Goal: Task Accomplishment & Management: Complete application form

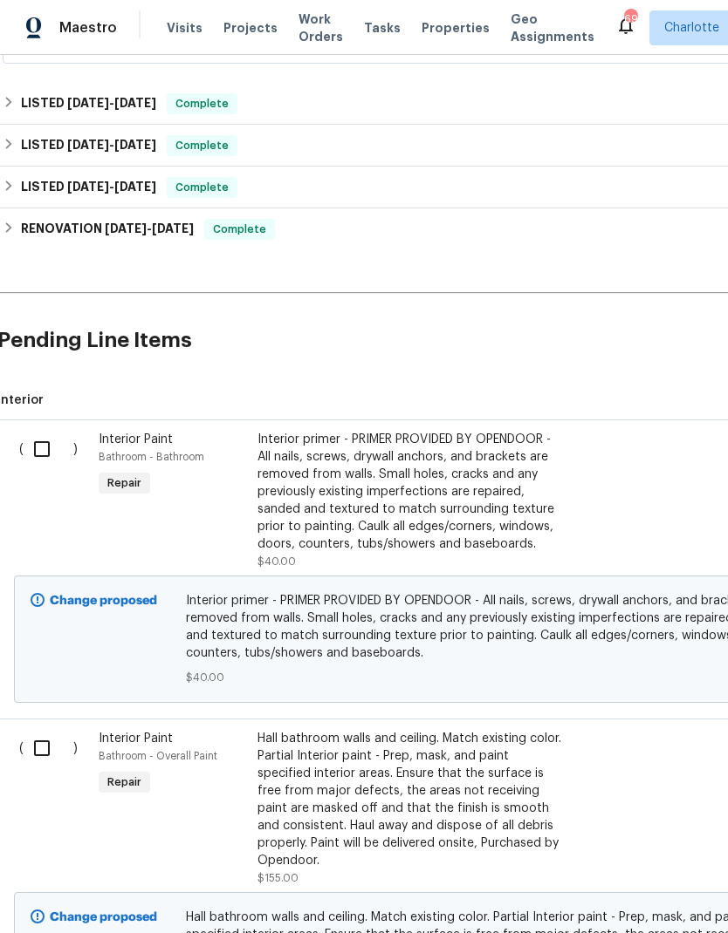
scroll to position [646, 4]
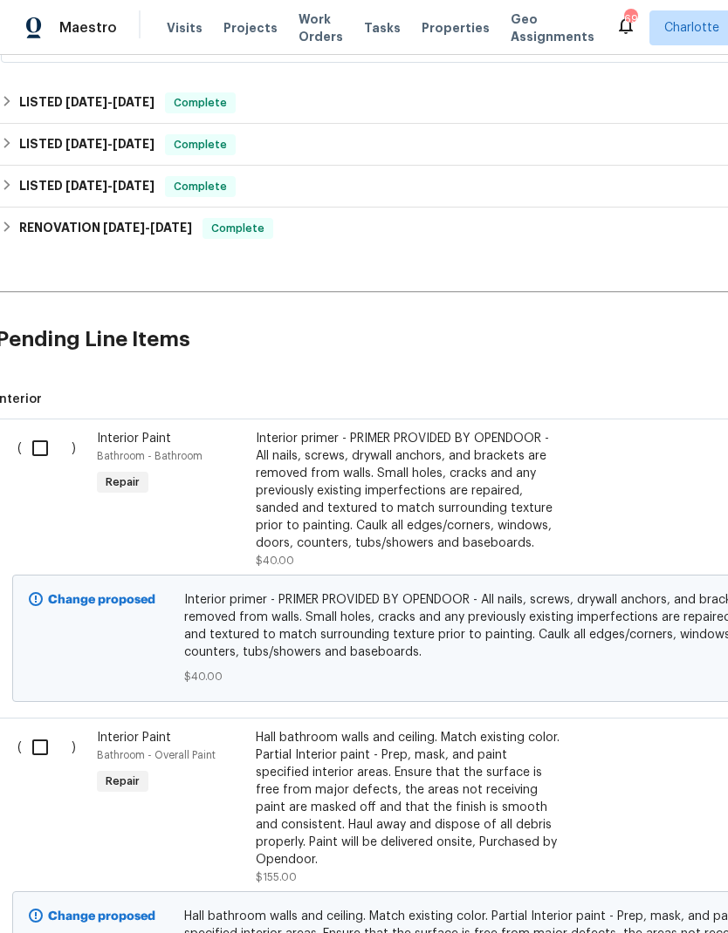
click at [400, 729] on div "Hall bathroom walls and ceiling. Match existing color. Partial Interior paint -…" at bounding box center [409, 799] width 307 height 140
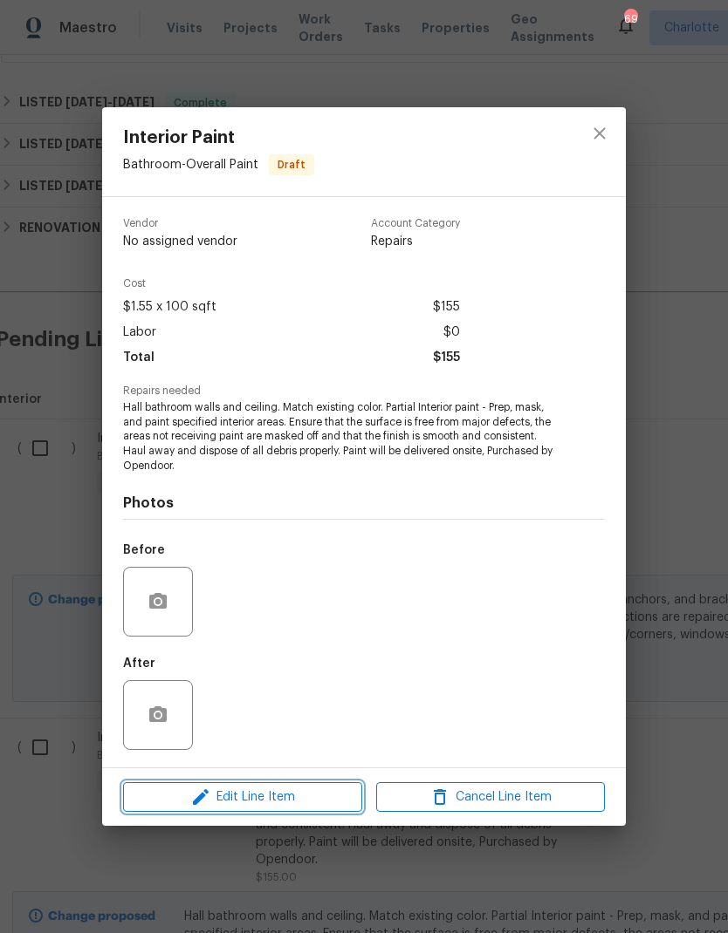
click at [321, 798] on span "Edit Line Item" at bounding box center [242, 798] width 229 height 22
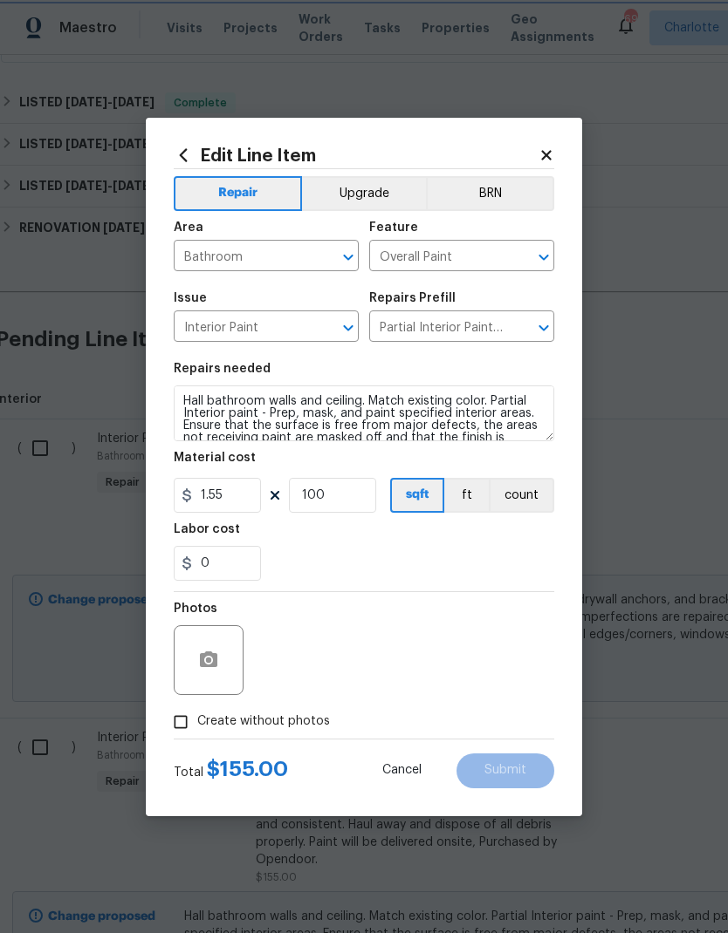
click at [542, 325] on icon "Open" at bounding box center [543, 328] width 21 height 21
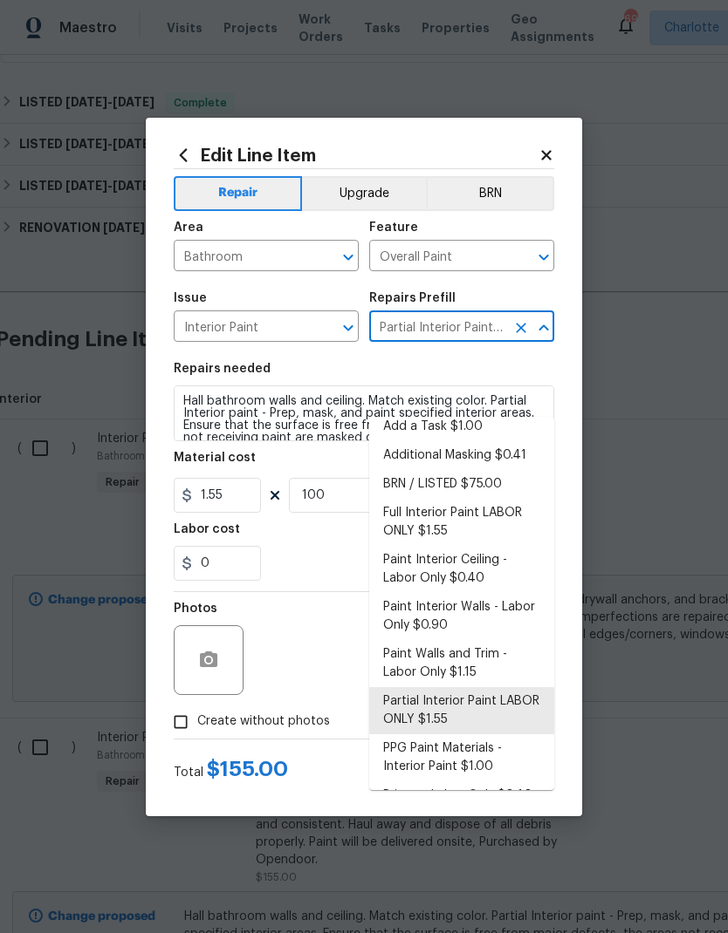
scroll to position [10, 0]
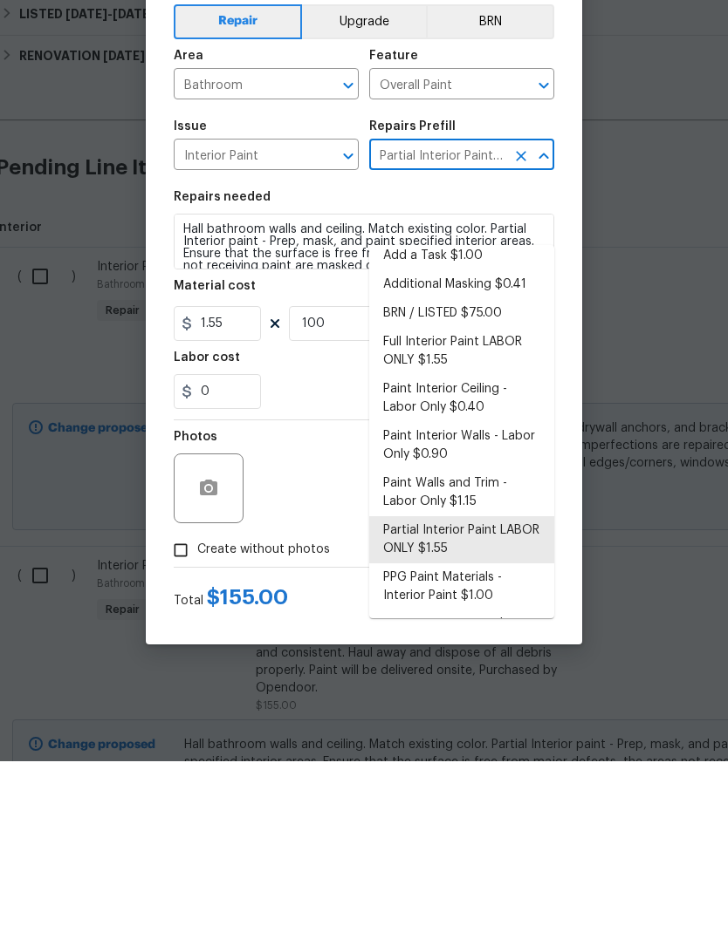
click at [351, 592] on div "Photos" at bounding box center [364, 648] width 380 height 113
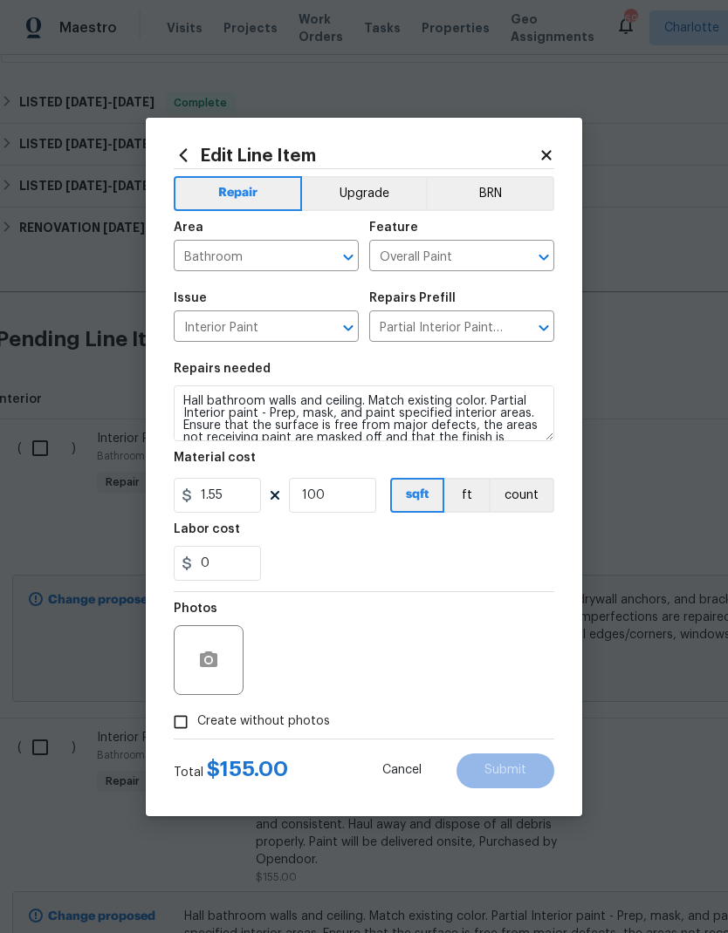
scroll to position [0, 0]
click at [242, 482] on input "1.55" at bounding box center [217, 495] width 87 height 35
click at [227, 507] on input "1.55" at bounding box center [217, 495] width 87 height 35
click at [226, 507] on input "1.55" at bounding box center [217, 495] width 87 height 35
click at [455, 563] on div "0" at bounding box center [364, 563] width 380 height 35
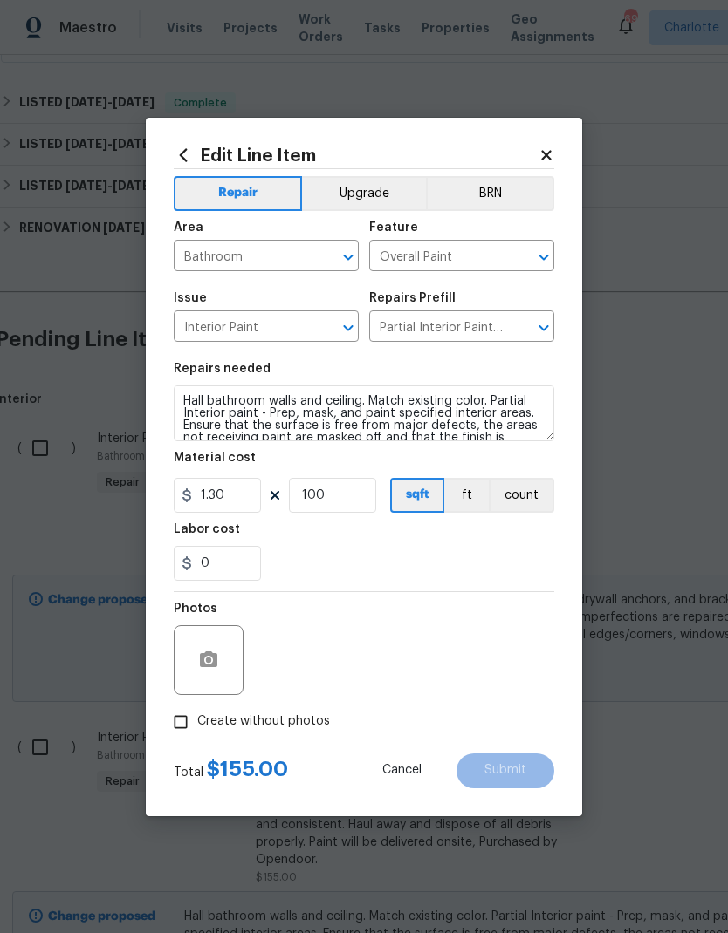
type input "1.3"
click at [183, 400] on textarea "Hall bathroom walls and ceiling. Match existing color. Partial Interior paint -…" at bounding box center [364, 414] width 380 height 56
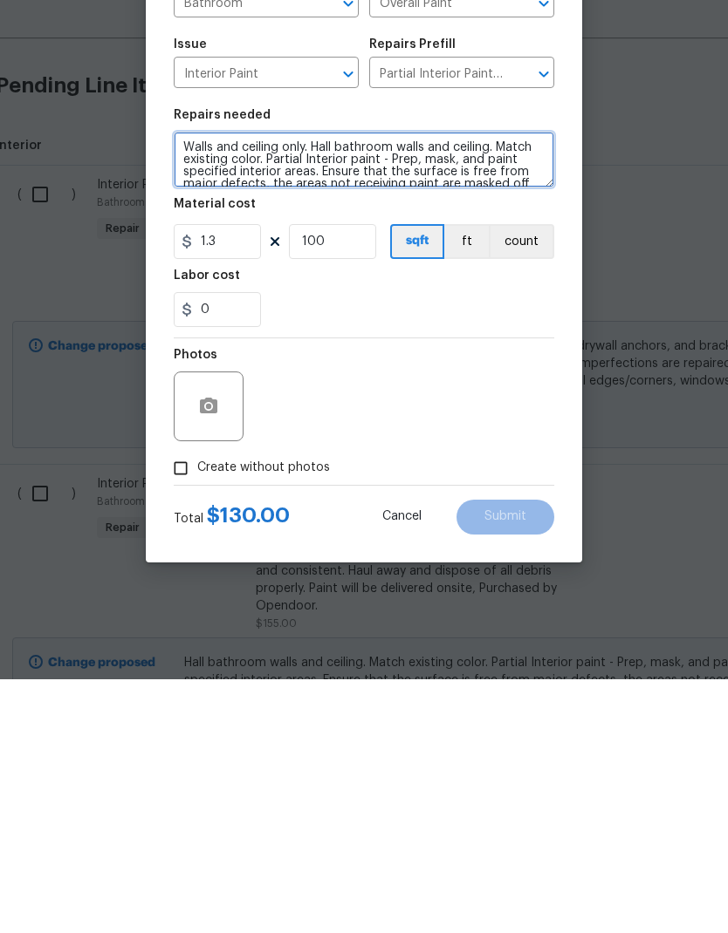
type textarea "Walls and ceiling only. Hall bathroom walls and ceiling. Match existing color. …"
click at [496, 592] on div "Photos" at bounding box center [364, 648] width 380 height 113
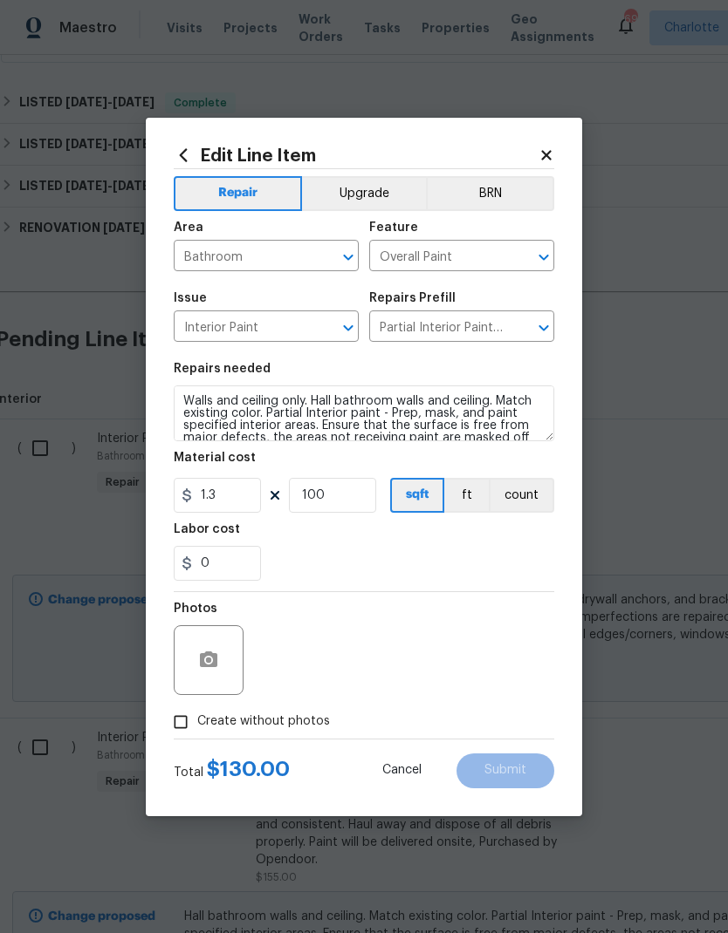
click at [192, 728] on input "Create without photos" at bounding box center [180, 722] width 33 height 33
checkbox input "true"
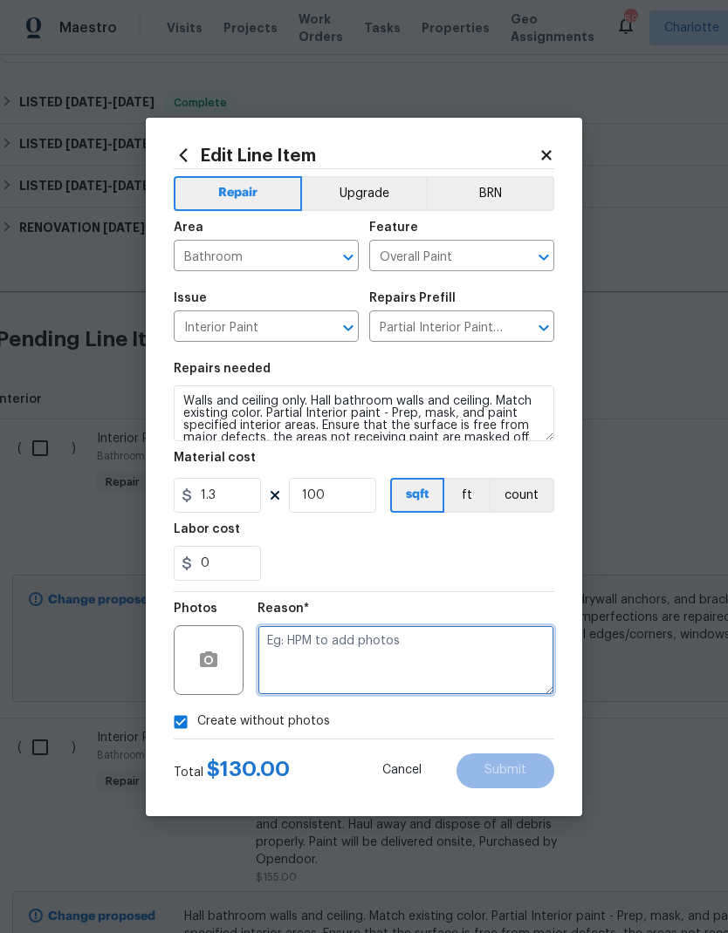
click at [461, 661] on textarea at bounding box center [405, 660] width 297 height 70
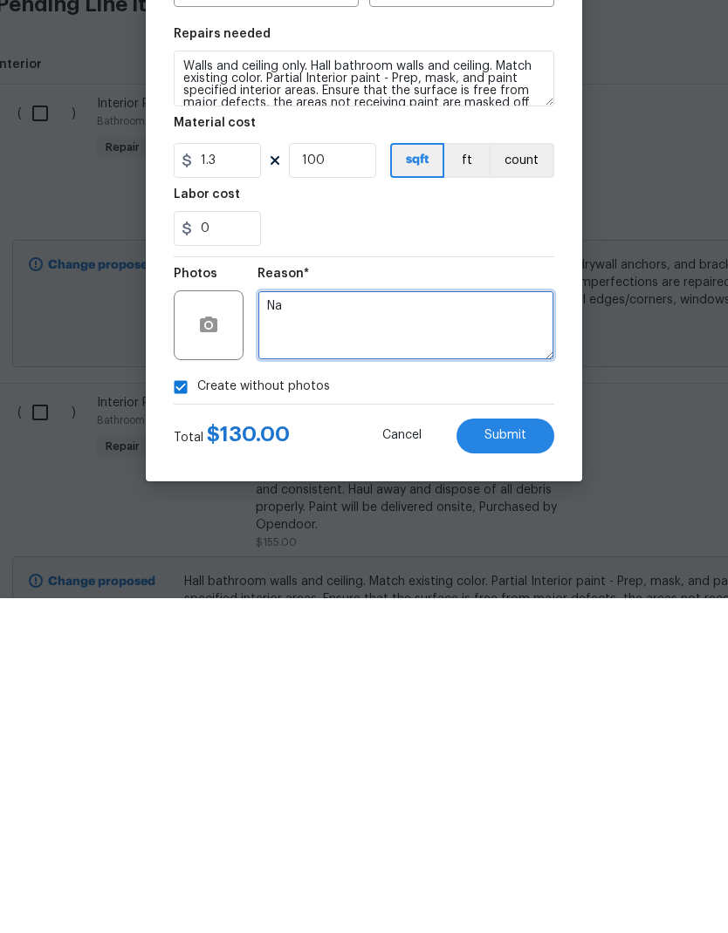
type textarea "Na"
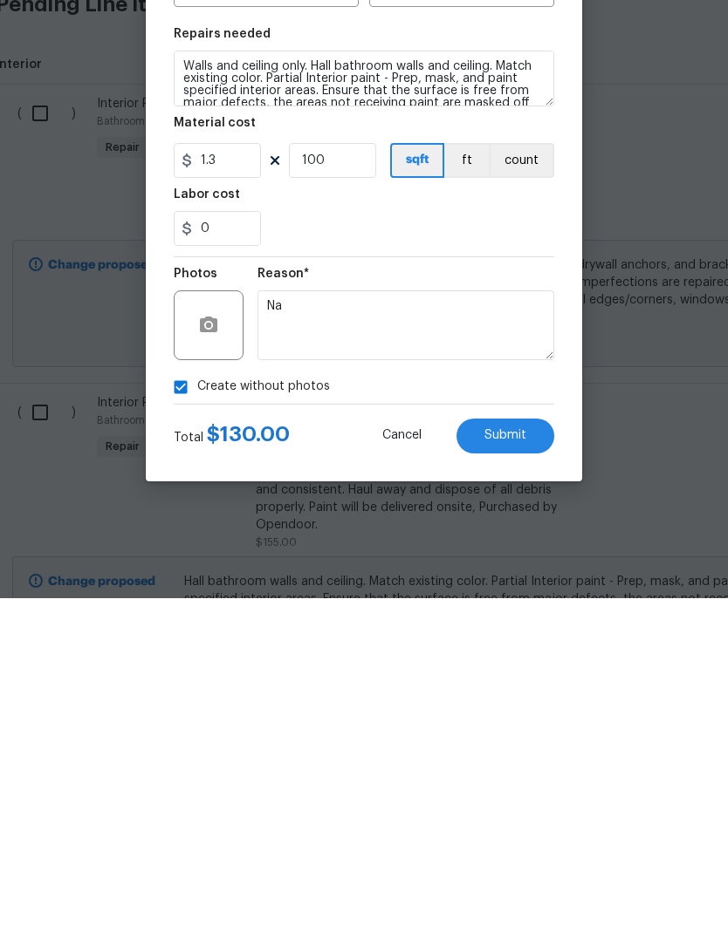
click at [503, 352] on section "Repairs needed Walls and ceiling only. Hall bathroom walls and ceiling. Match e…" at bounding box center [364, 471] width 380 height 239
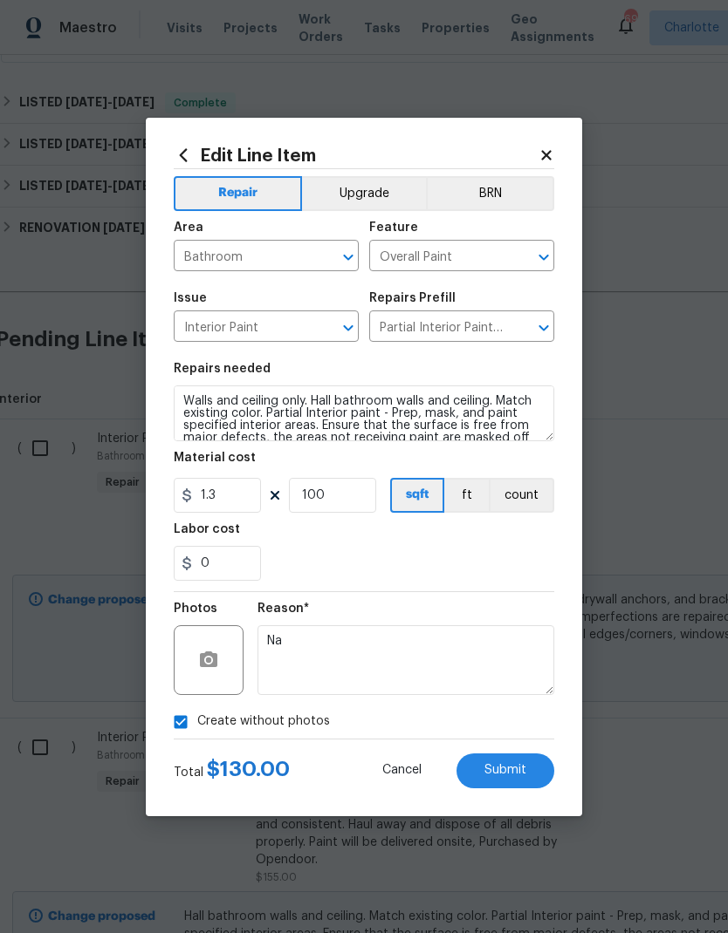
click at [523, 769] on span "Submit" at bounding box center [505, 770] width 42 height 13
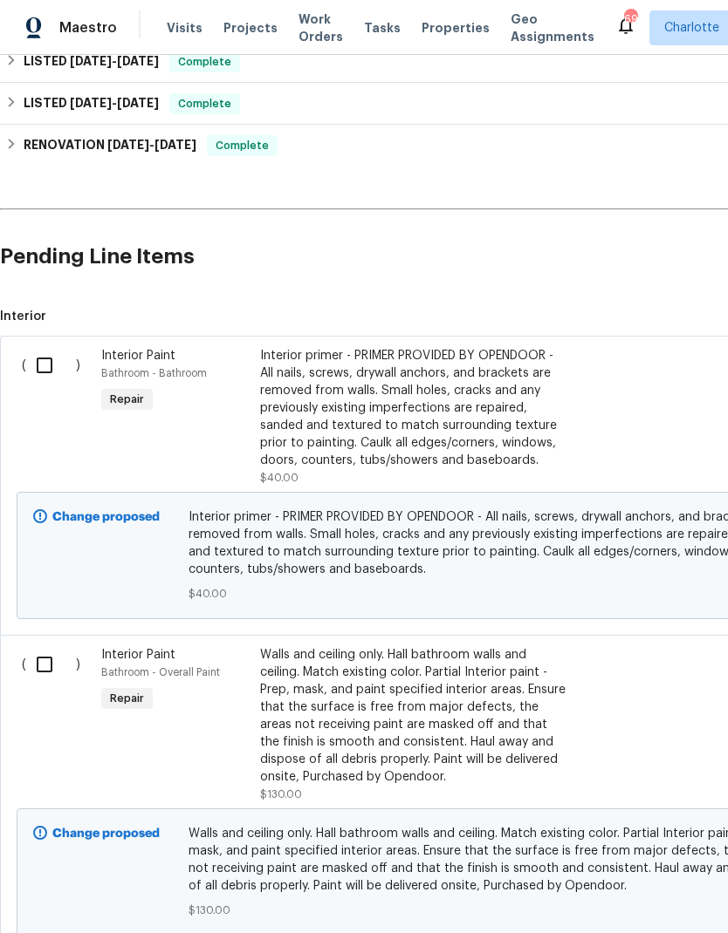
scroll to position [728, 0]
click at [56, 347] on input "checkbox" at bounding box center [51, 365] width 50 height 37
checkbox input "true"
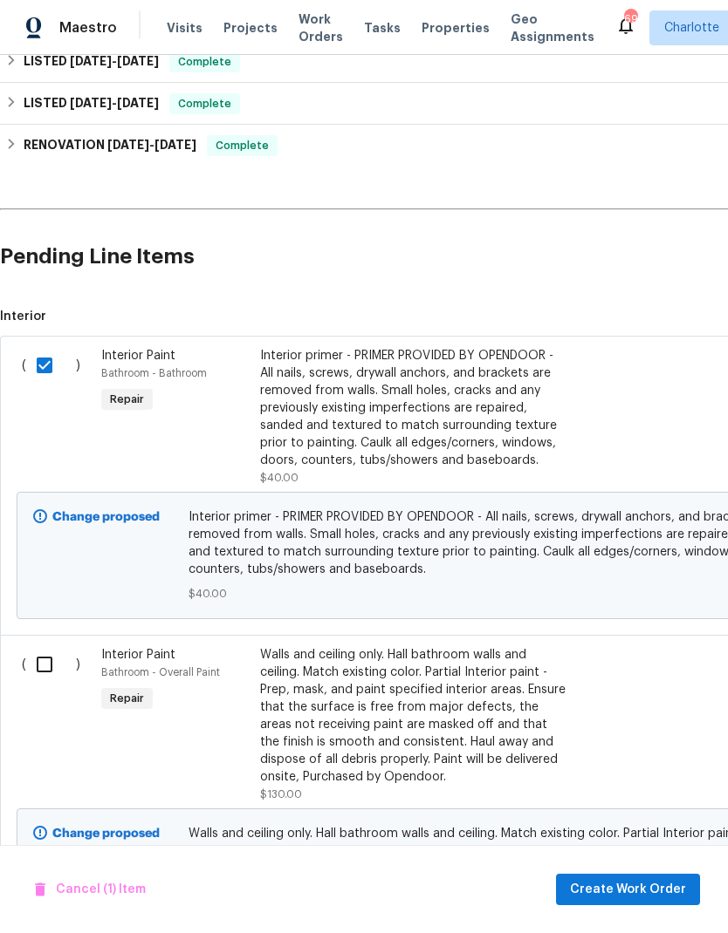
click at [43, 646] on input "checkbox" at bounding box center [51, 664] width 50 height 37
checkbox input "true"
click at [656, 893] on span "Create Work Order" at bounding box center [628, 890] width 116 height 22
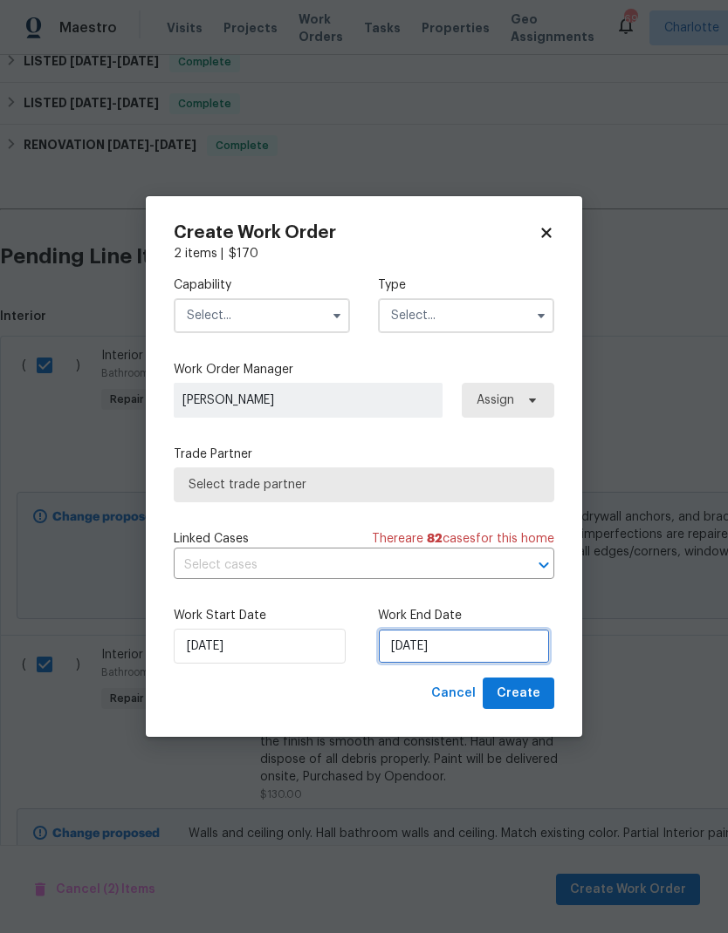
click at [443, 643] on input "8/27/2025" at bounding box center [464, 646] width 172 height 35
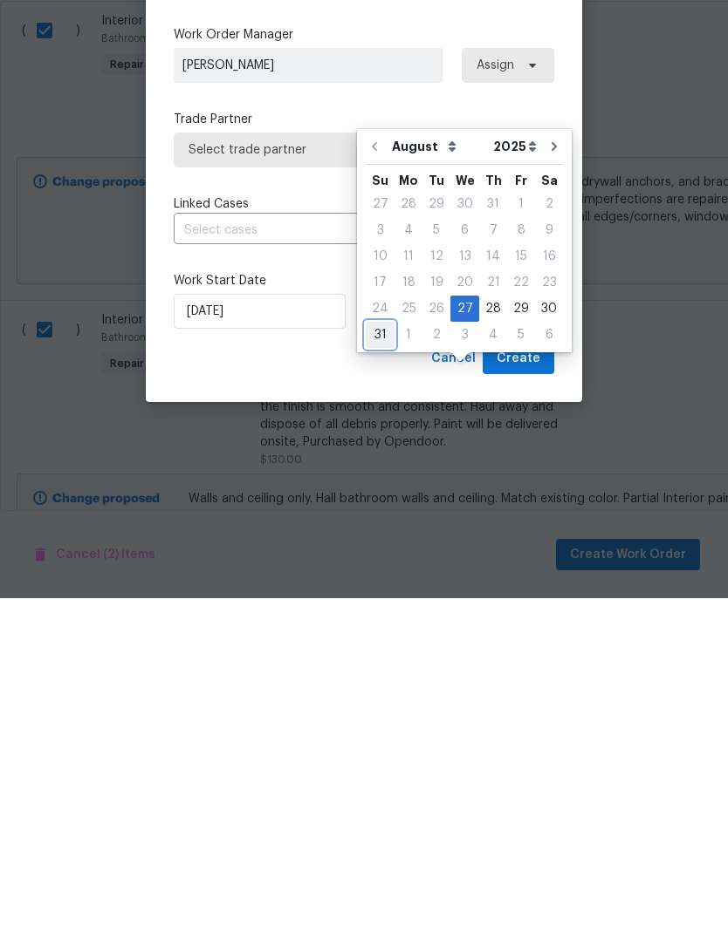
click at [380, 658] on div "31" at bounding box center [380, 670] width 29 height 24
type input "8/31/2025"
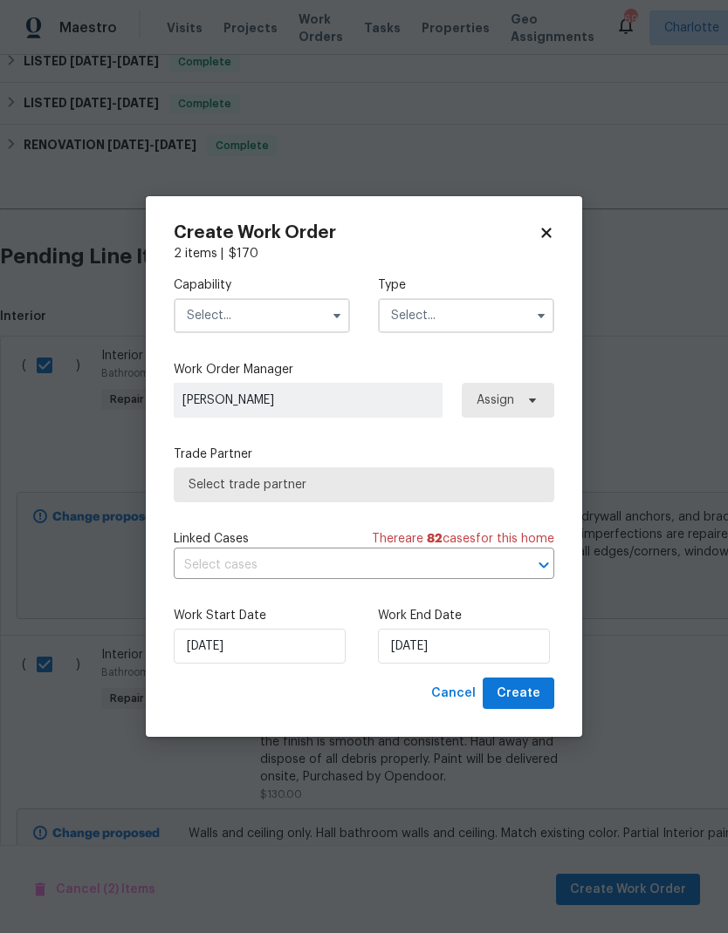
click at [316, 309] on input "text" at bounding box center [262, 315] width 176 height 35
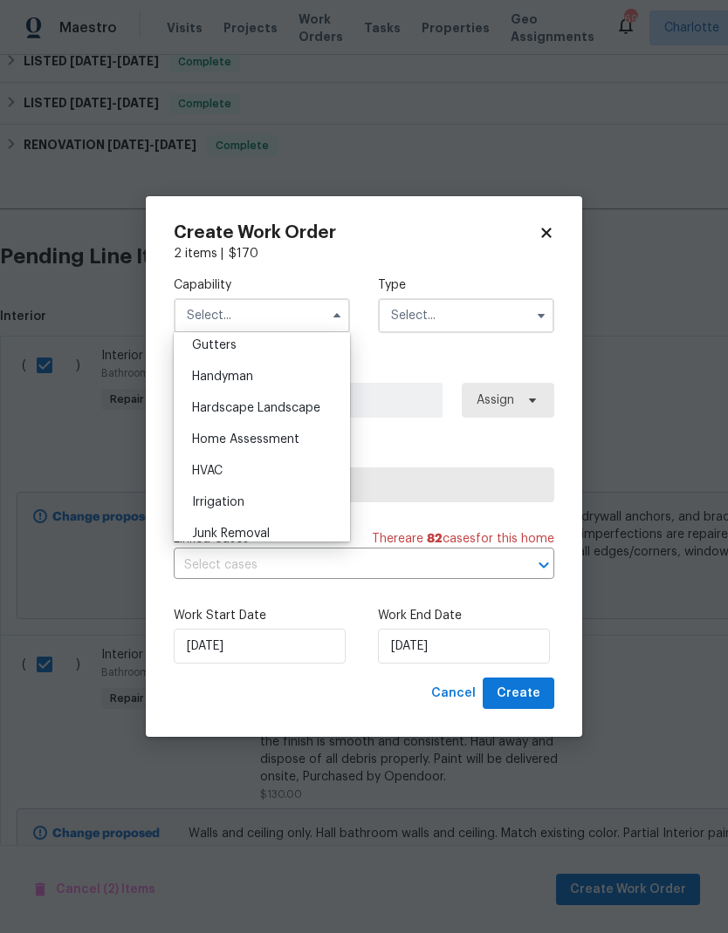
scroll to position [940, 0]
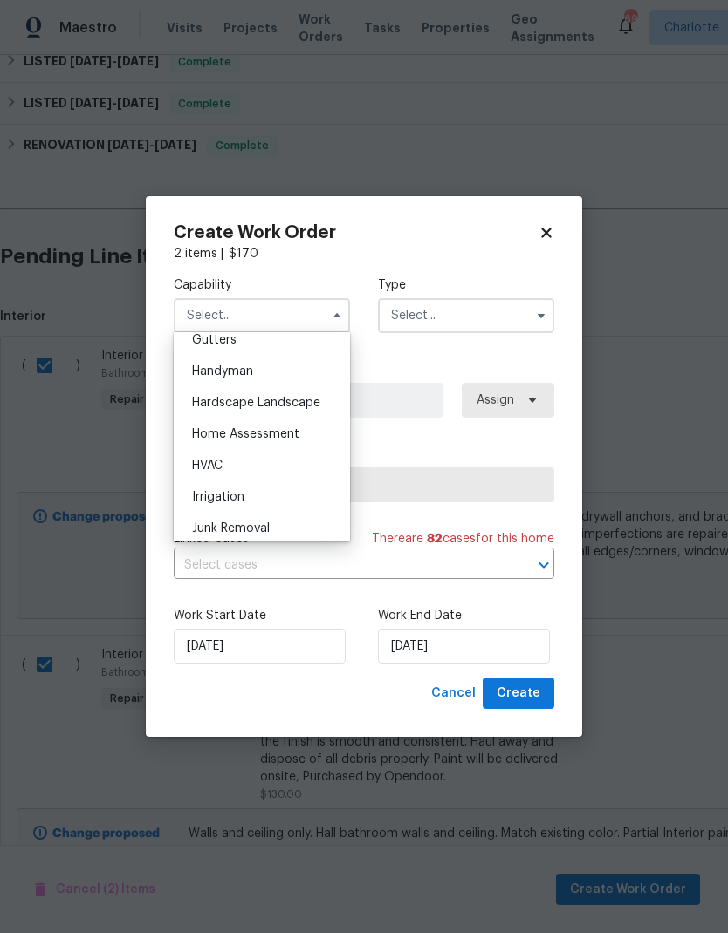
click at [263, 382] on div "Handyman" at bounding box center [261, 371] width 167 height 31
type input "Handyman"
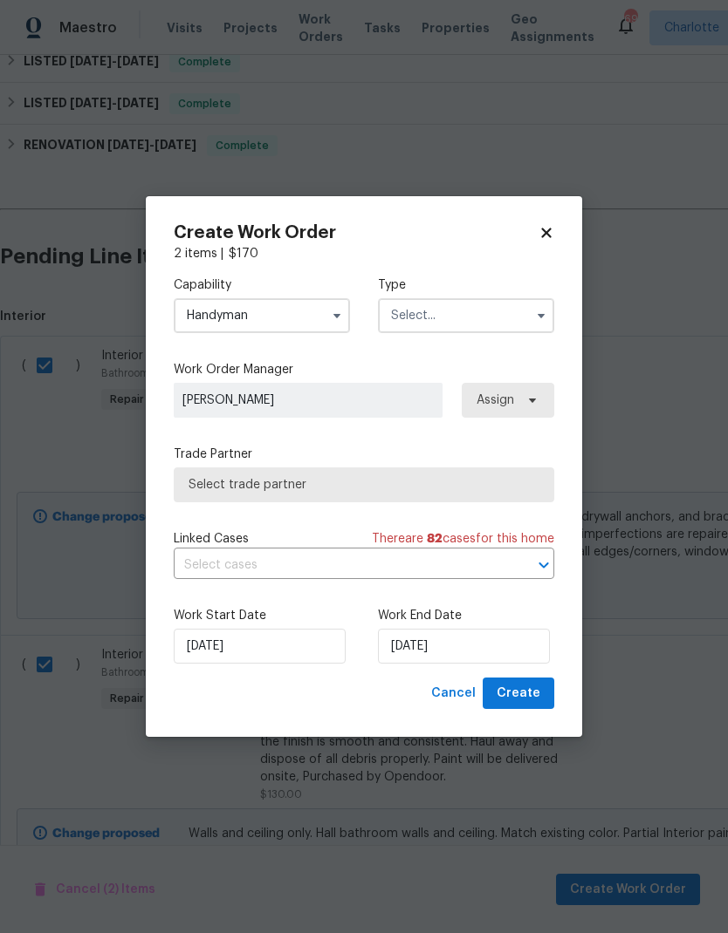
click at [489, 316] on input "text" at bounding box center [466, 315] width 176 height 35
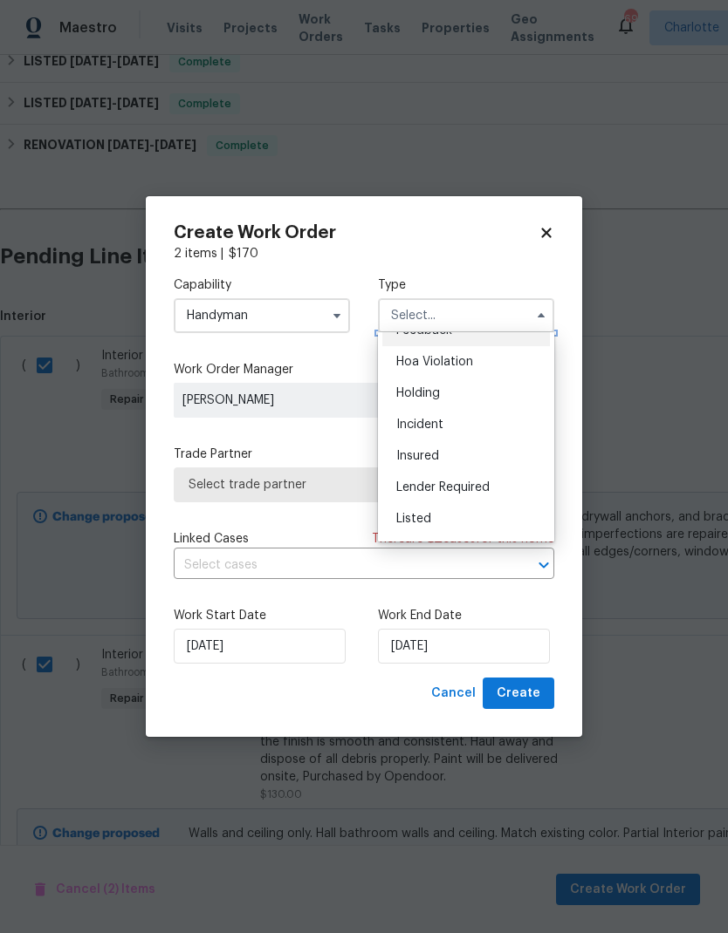
scroll to position [21, 0]
click at [475, 523] on div "Listed" at bounding box center [465, 519] width 167 height 31
type input "Listed"
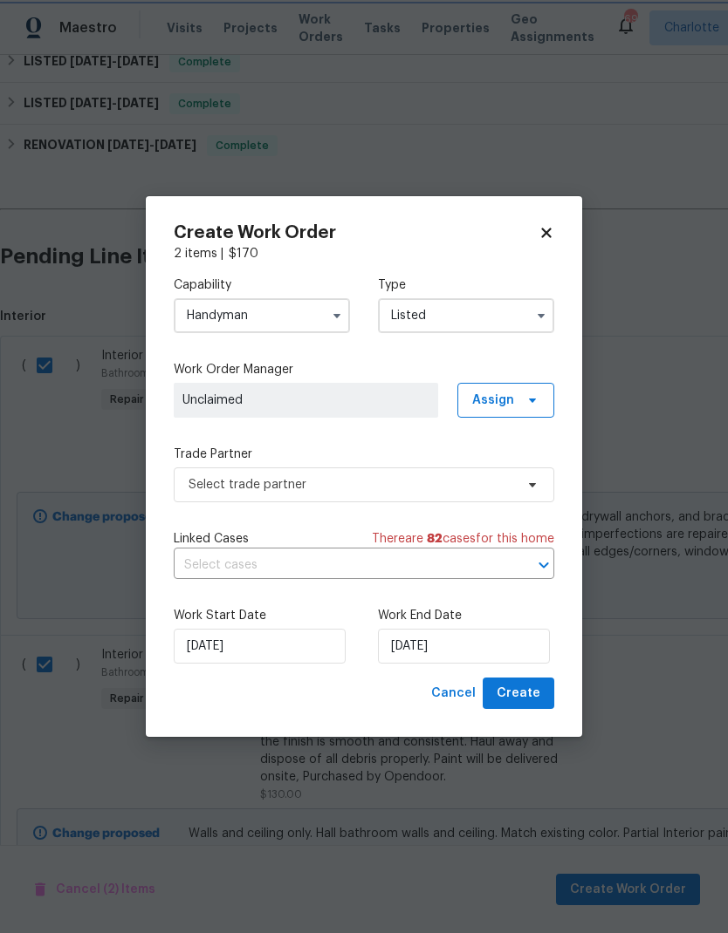
scroll to position [0, 0]
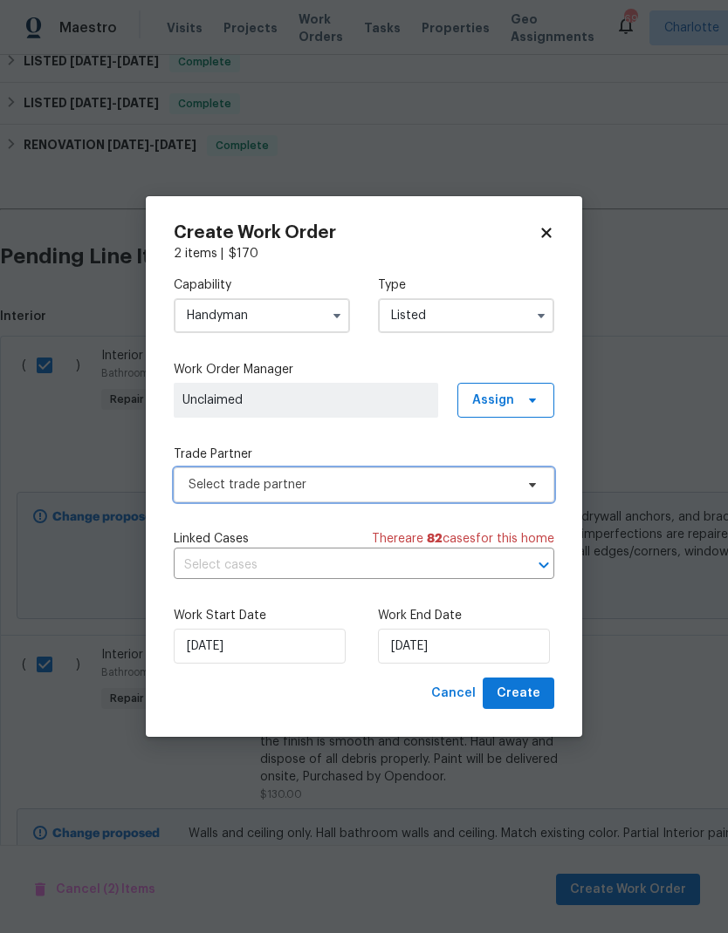
click at [505, 476] on span "Select trade partner" at bounding box center [350, 484] width 325 height 17
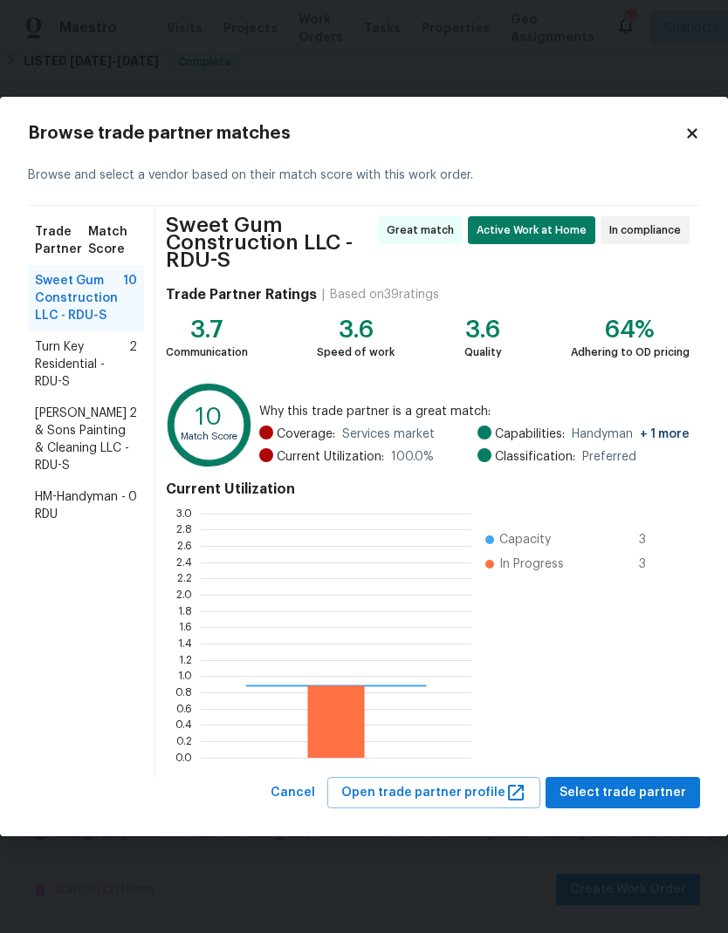
scroll to position [244, 270]
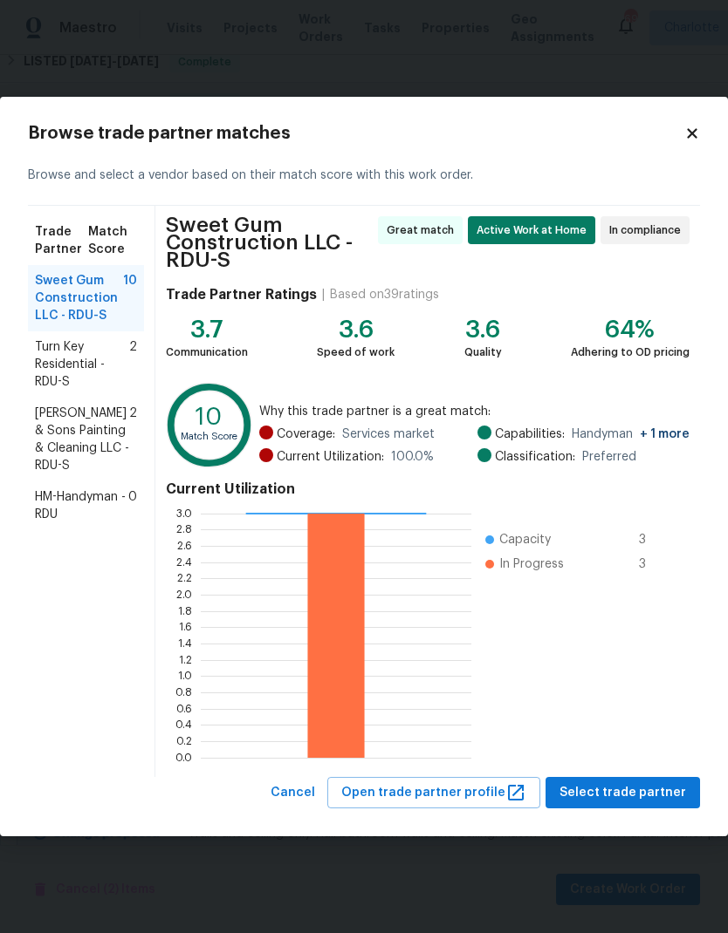
click at [80, 369] on span "Turn Key Residential - RDU-S" at bounding box center [82, 364] width 94 height 52
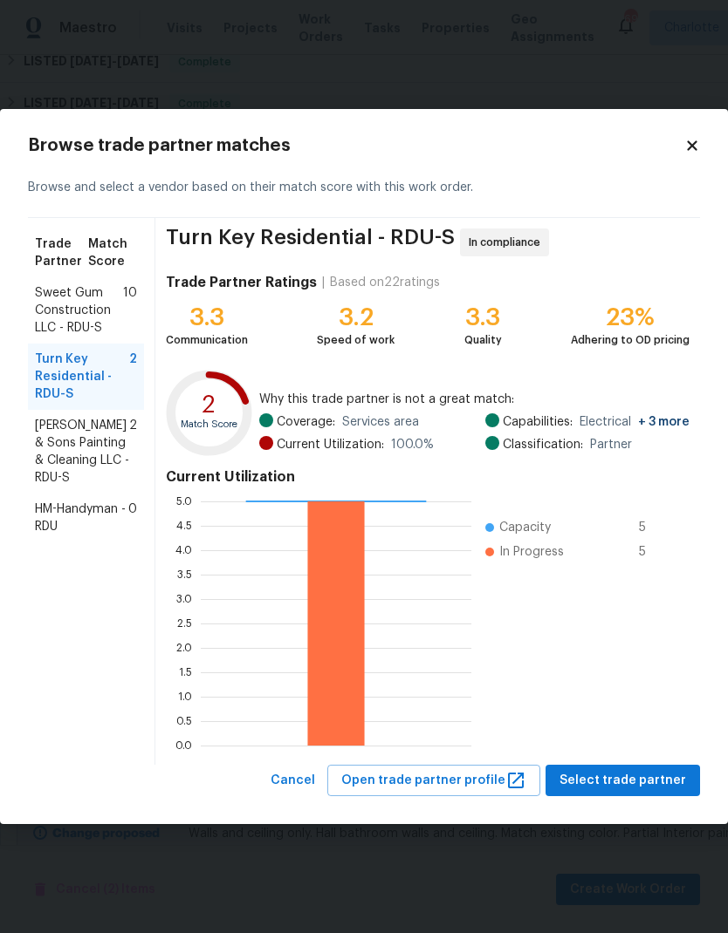
click at [66, 303] on span "Sweet Gum Construction LLC - RDU-S" at bounding box center [79, 310] width 88 height 52
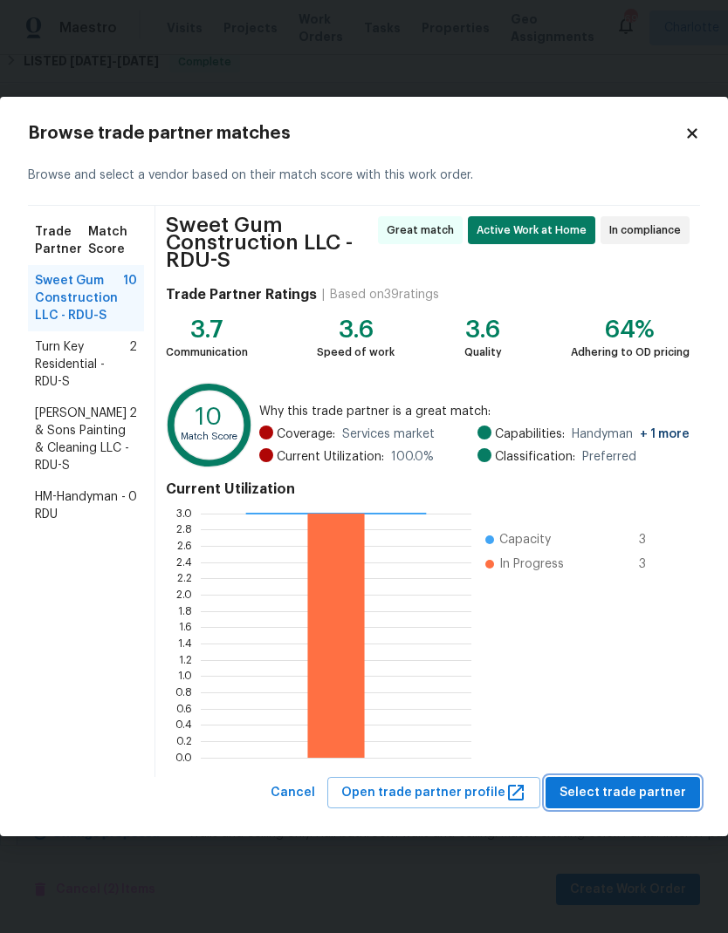
click at [673, 796] on span "Select trade partner" at bounding box center [622, 794] width 126 height 22
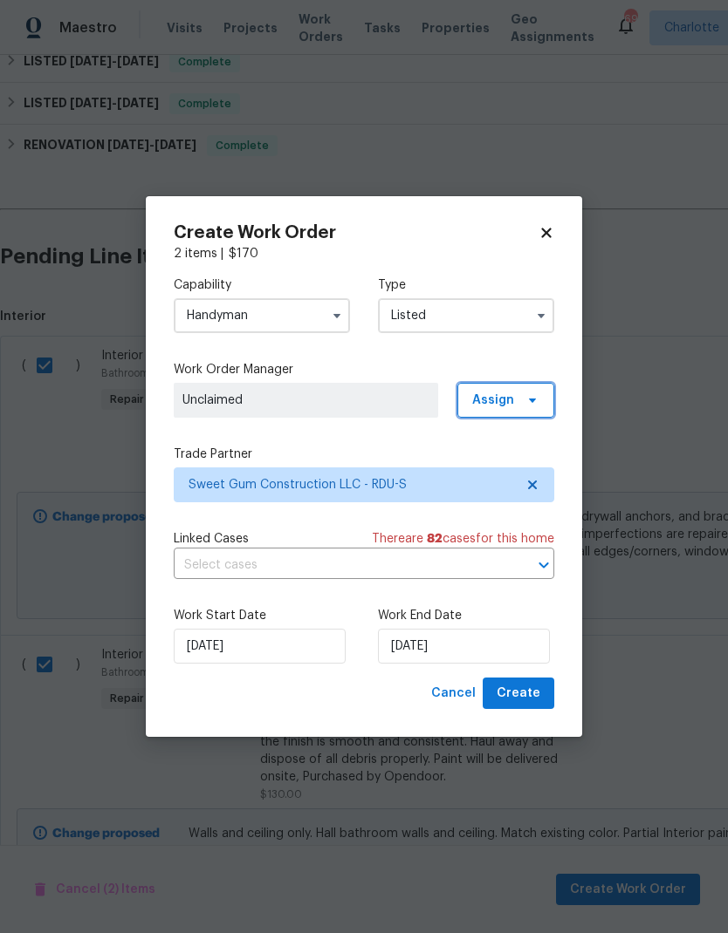
click at [519, 404] on span "Assign" at bounding box center [505, 400] width 97 height 35
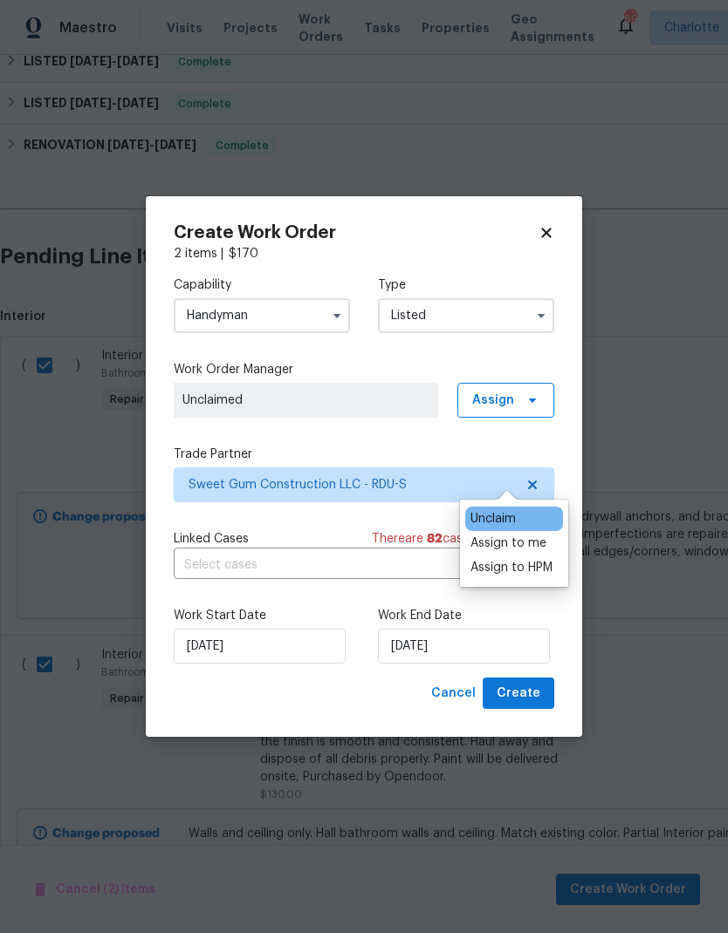
click at [539, 559] on div "Assign to HPM" at bounding box center [511, 567] width 82 height 17
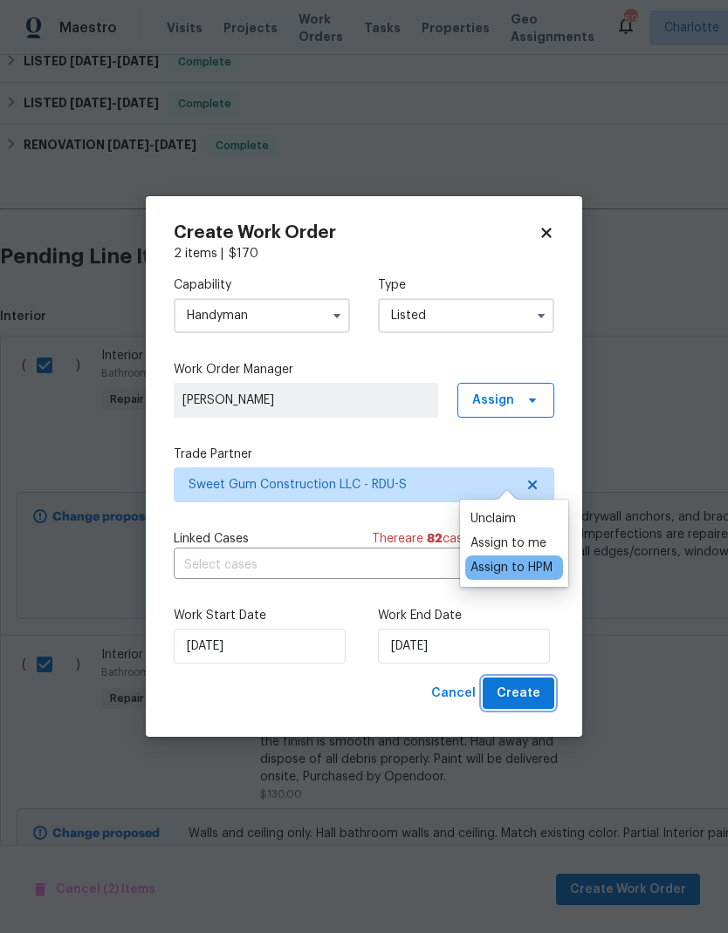
click at [535, 694] on span "Create" at bounding box center [518, 694] width 44 height 22
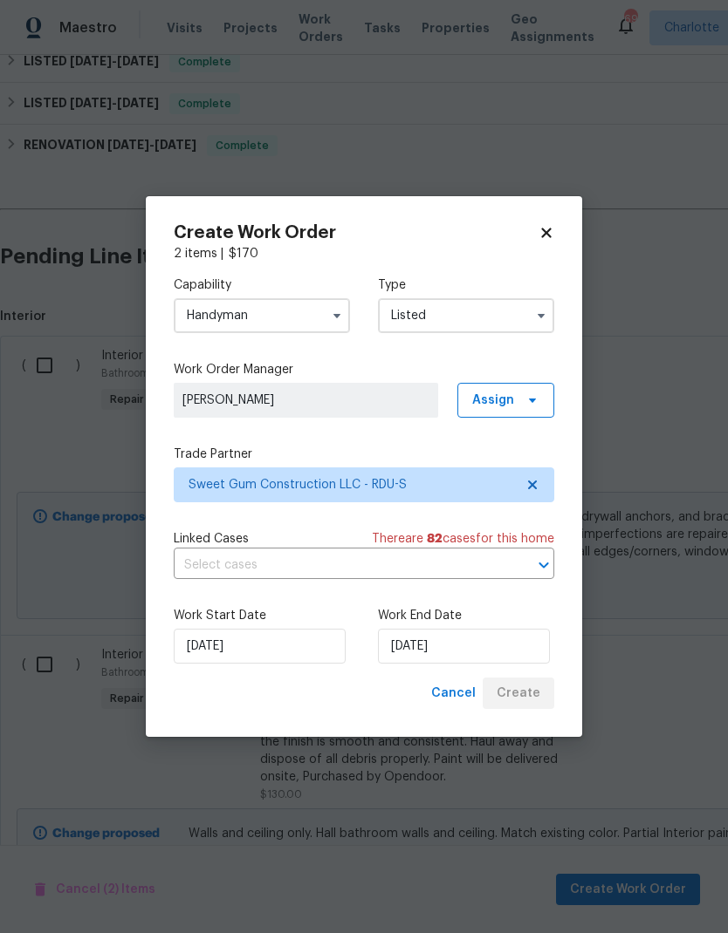
checkbox input "false"
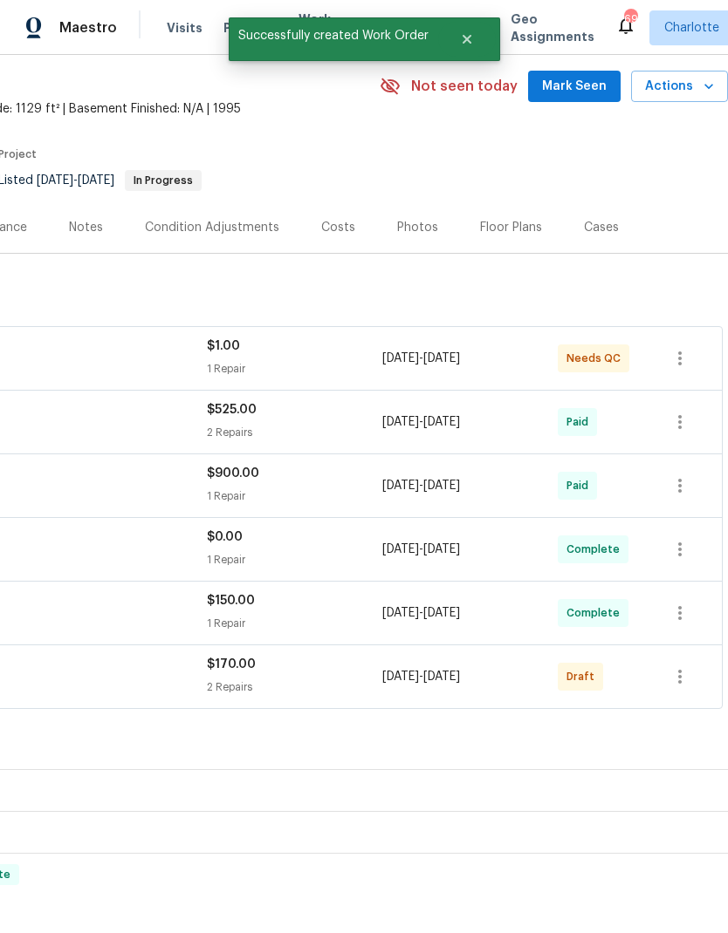
scroll to position [62, 258]
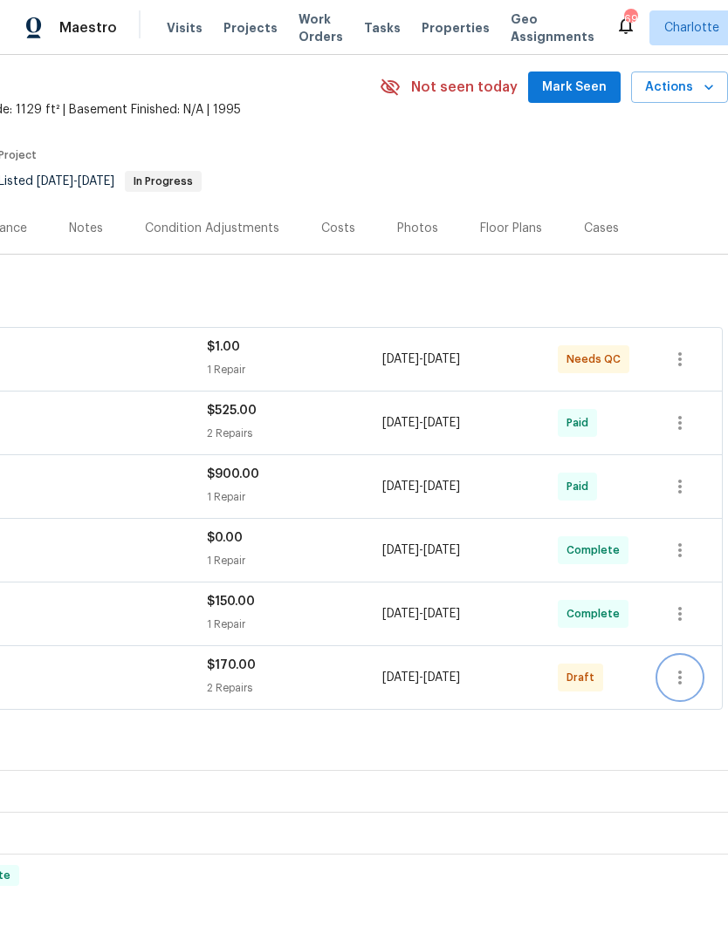
click at [681, 667] on icon "button" at bounding box center [679, 677] width 21 height 21
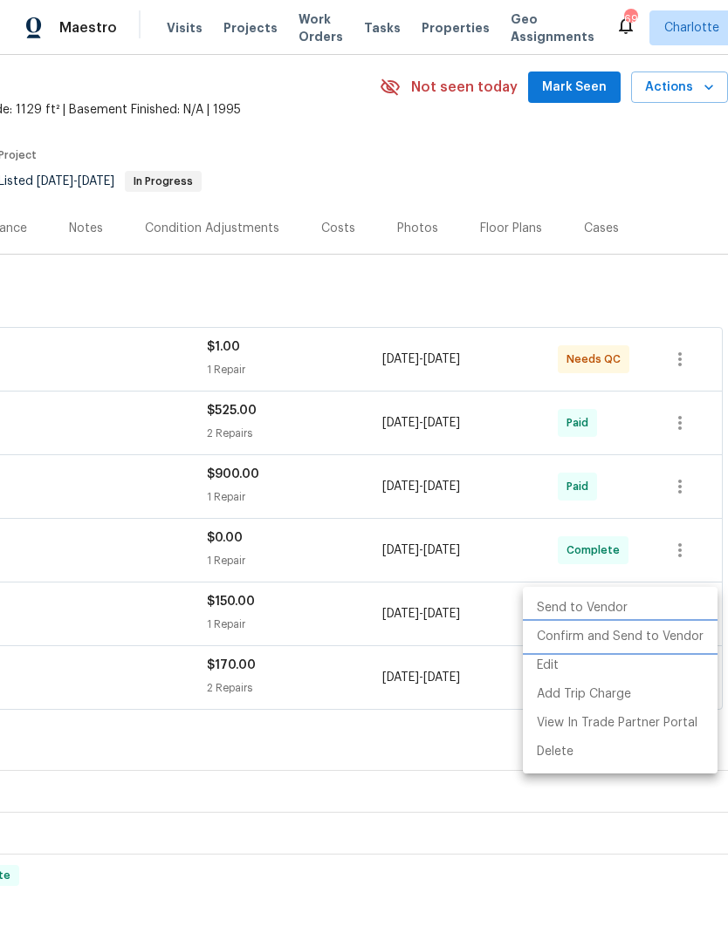
click at [666, 636] on li "Confirm and Send to Vendor" at bounding box center [620, 637] width 195 height 29
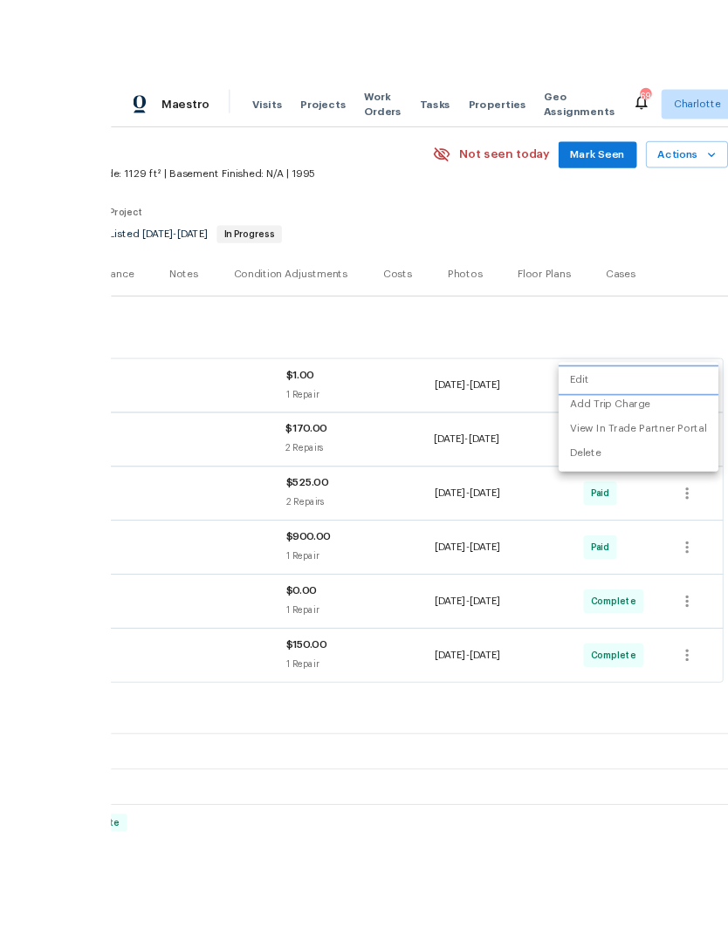
scroll to position [70, 0]
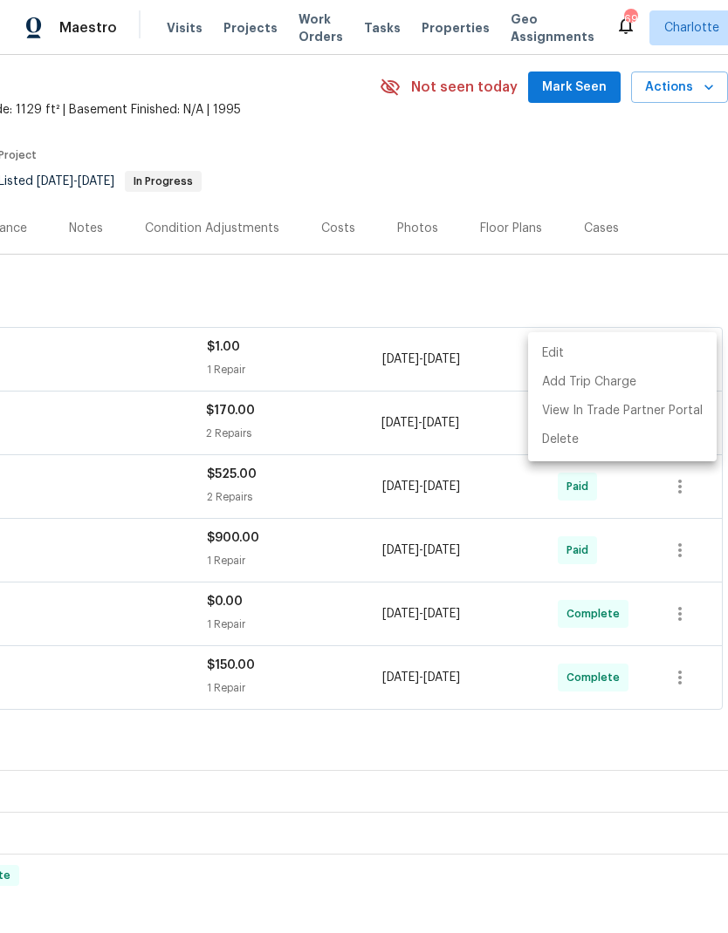
click at [448, 778] on div at bounding box center [364, 466] width 728 height 933
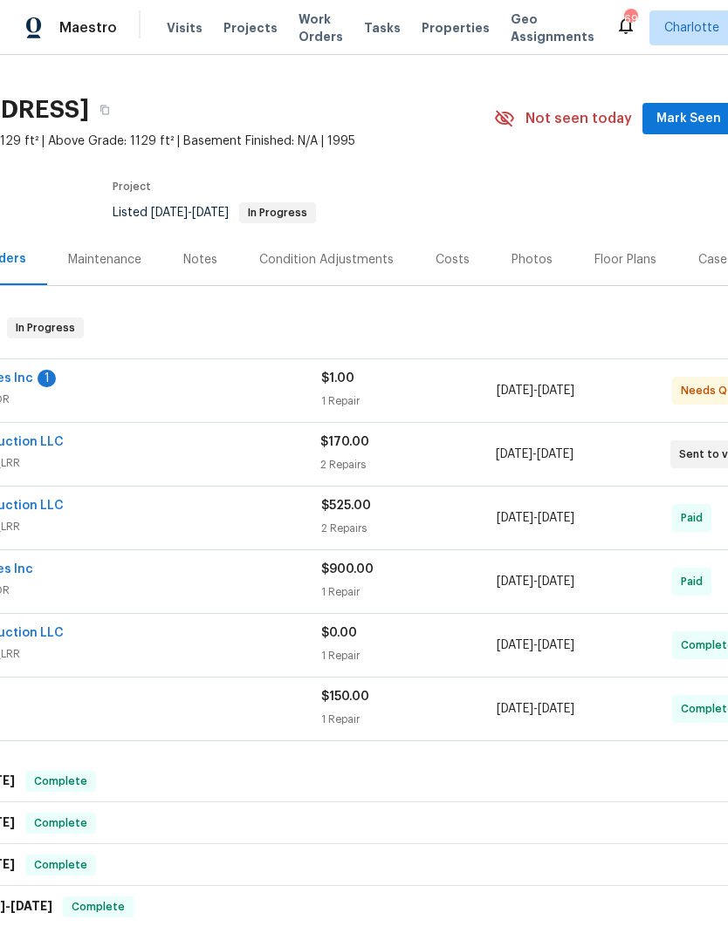
scroll to position [31, 141]
click at [267, 516] on div "Sweet Gum Construction LLC" at bounding box center [105, 507] width 438 height 21
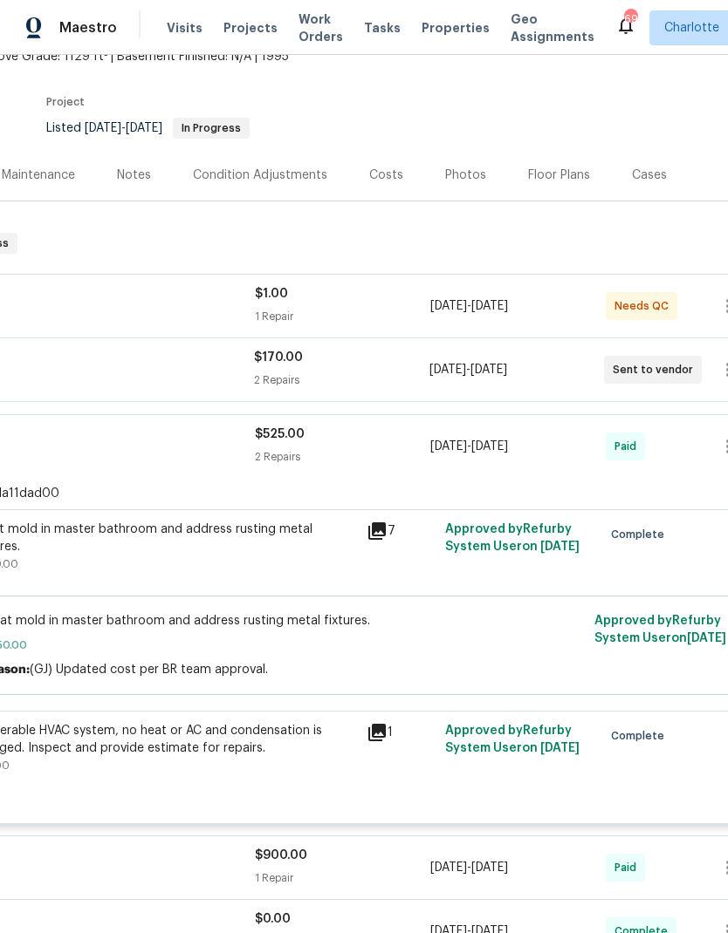
scroll to position [114, 212]
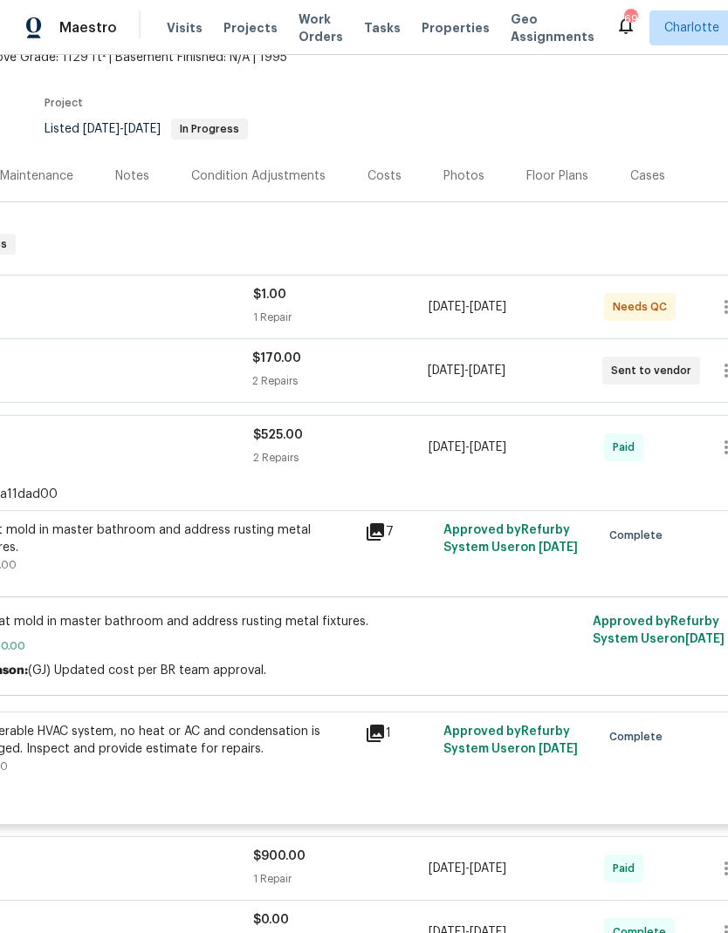
click at [375, 537] on icon at bounding box center [374, 531] width 17 height 17
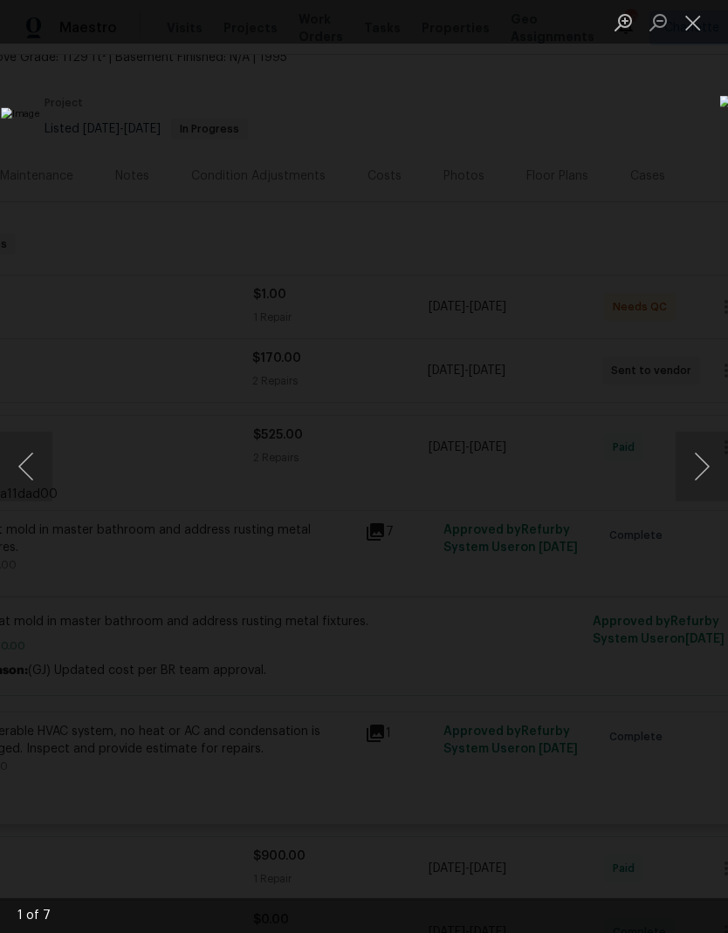
click at [694, 473] on button "Next image" at bounding box center [701, 467] width 52 height 70
click at [697, 458] on button "Next image" at bounding box center [701, 467] width 52 height 70
click at [697, 464] on button "Next image" at bounding box center [701, 467] width 52 height 70
click at [707, 459] on button "Next image" at bounding box center [701, 467] width 52 height 70
click at [700, 459] on button "Next image" at bounding box center [701, 467] width 52 height 70
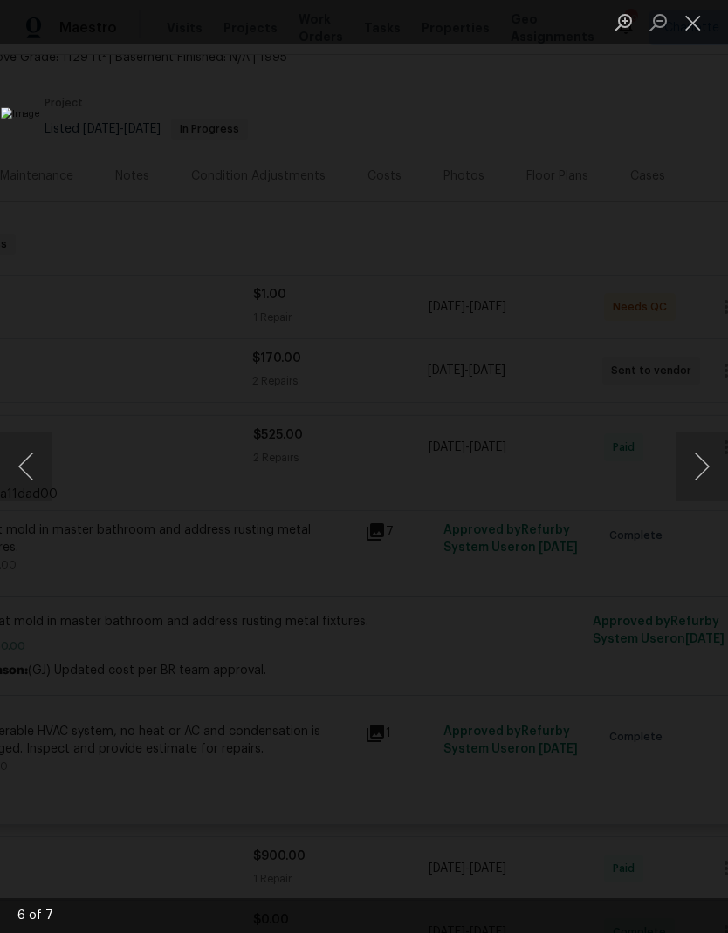
click at [701, 466] on button "Next image" at bounding box center [701, 467] width 52 height 70
click at [700, 466] on button "Next image" at bounding box center [701, 467] width 52 height 70
click at [694, 20] on button "Close lightbox" at bounding box center [692, 22] width 35 height 31
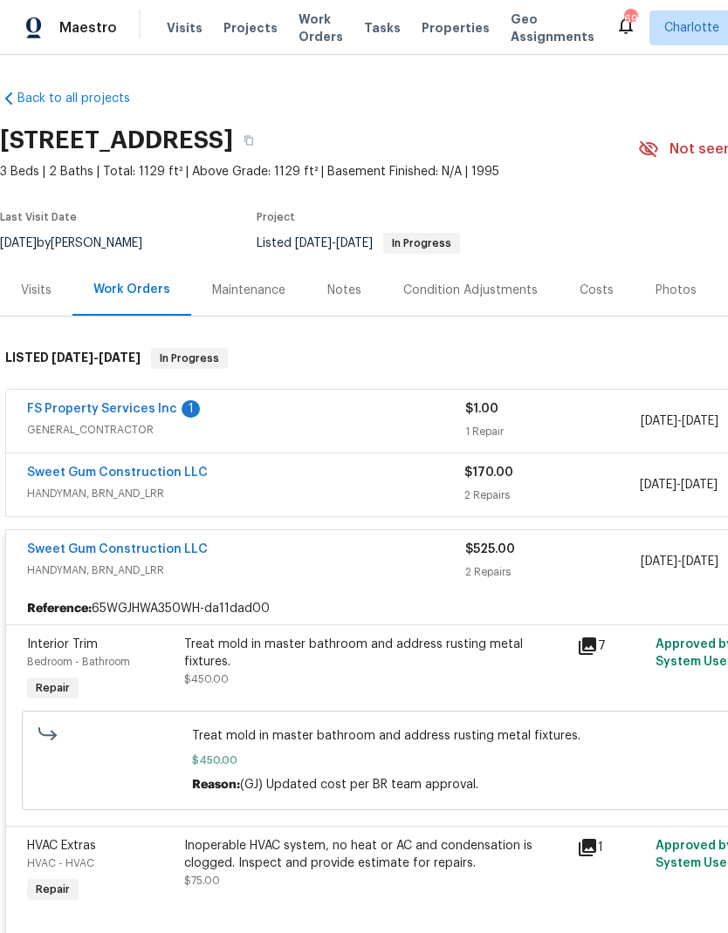
scroll to position [0, 0]
click at [551, 327] on div "Back to all projects 1405 Cross Link Rd, Raleigh, NC 27610 3 Beds | 2 Baths | T…" at bounding box center [493, 784] width 986 height 1416
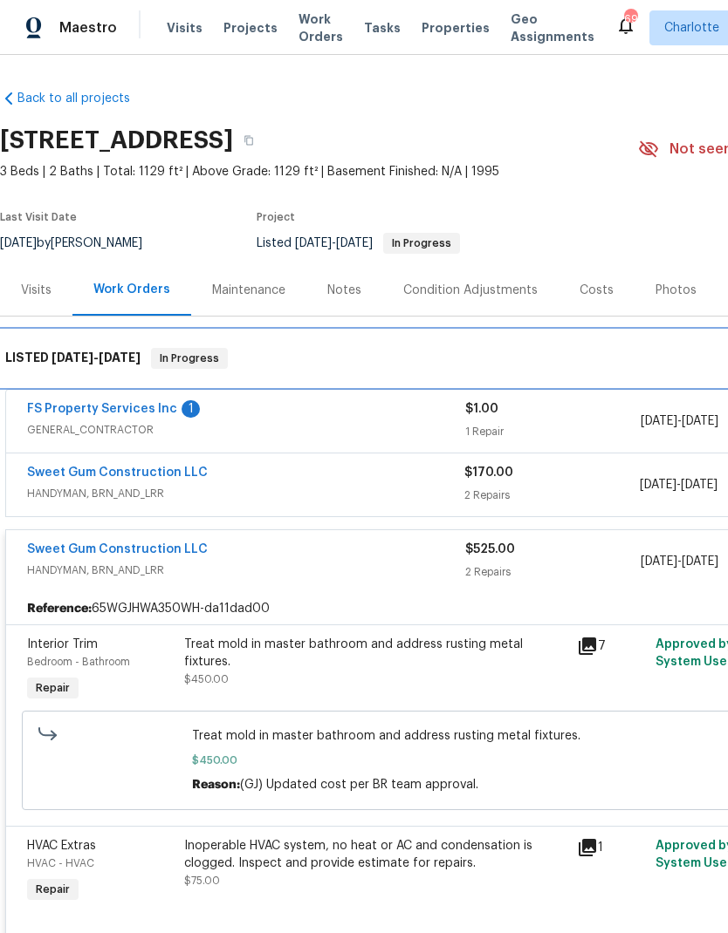
click at [594, 357] on div "LISTED 7/22/25 - 8/31/25 In Progress" at bounding box center [492, 358] width 975 height 21
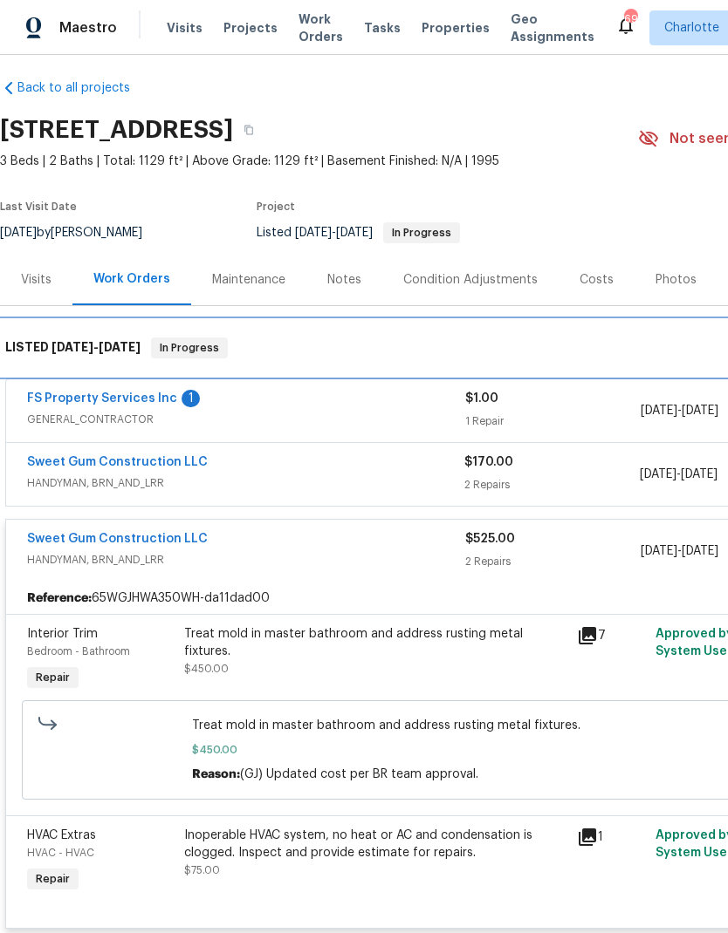
scroll to position [10, 0]
click at [602, 352] on div "LISTED 7/22/25 - 8/31/25 In Progress" at bounding box center [492, 348] width 975 height 21
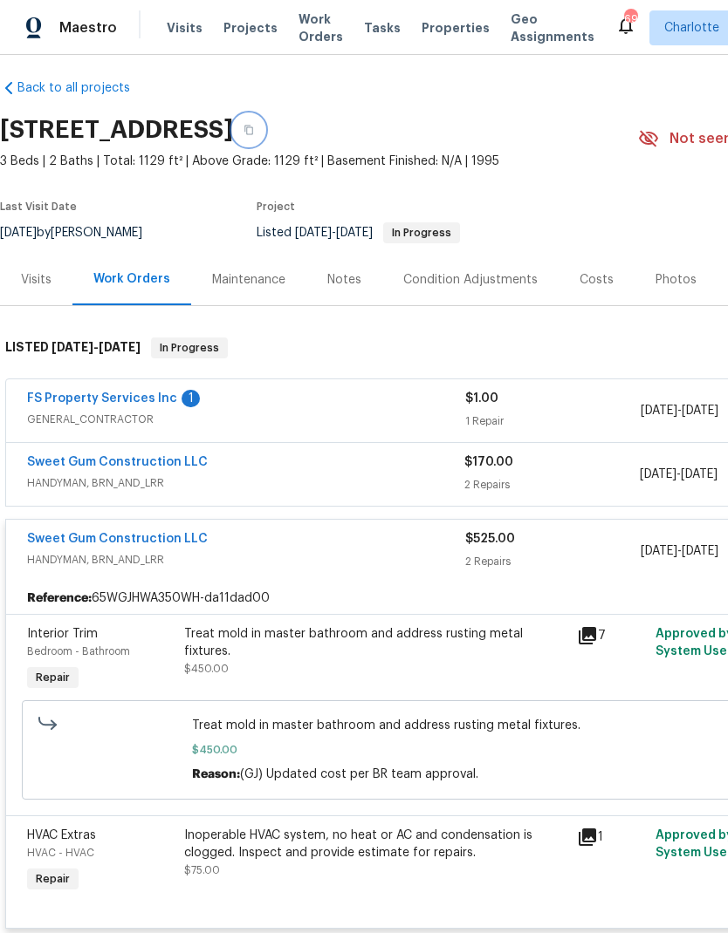
click at [254, 128] on icon "button" at bounding box center [248, 130] width 10 height 10
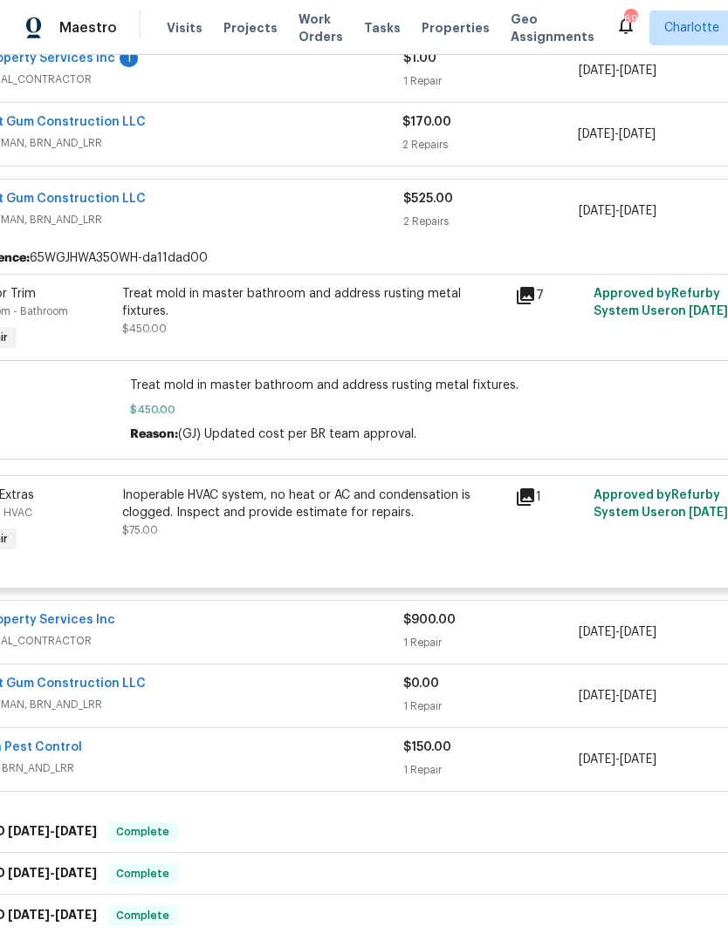
scroll to position [354, 75]
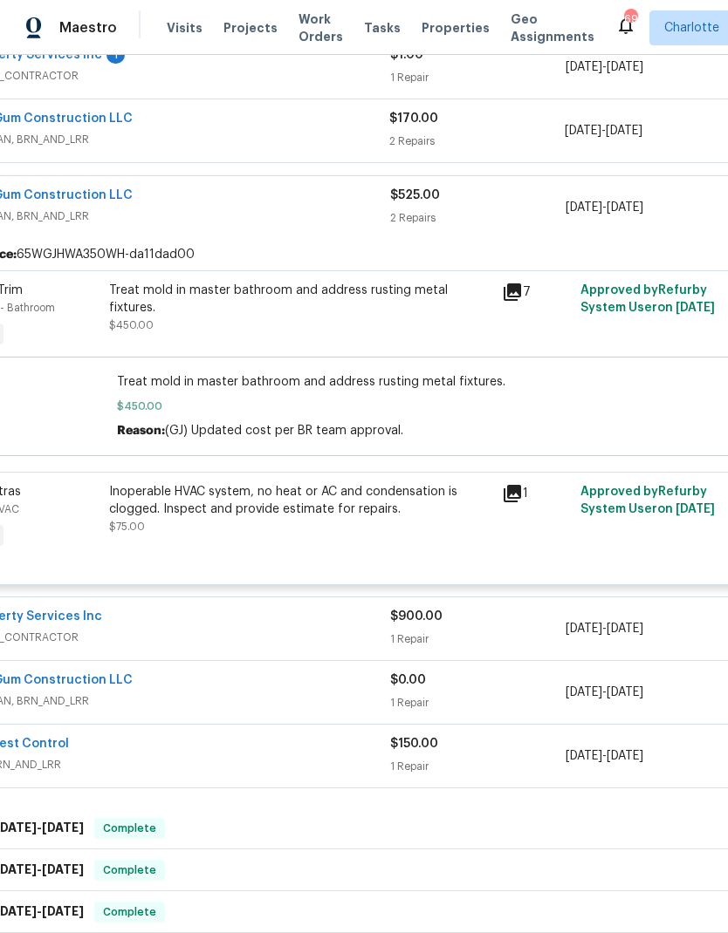
click at [371, 690] on div "Sweet Gum Construction LLC" at bounding box center [171, 682] width 438 height 21
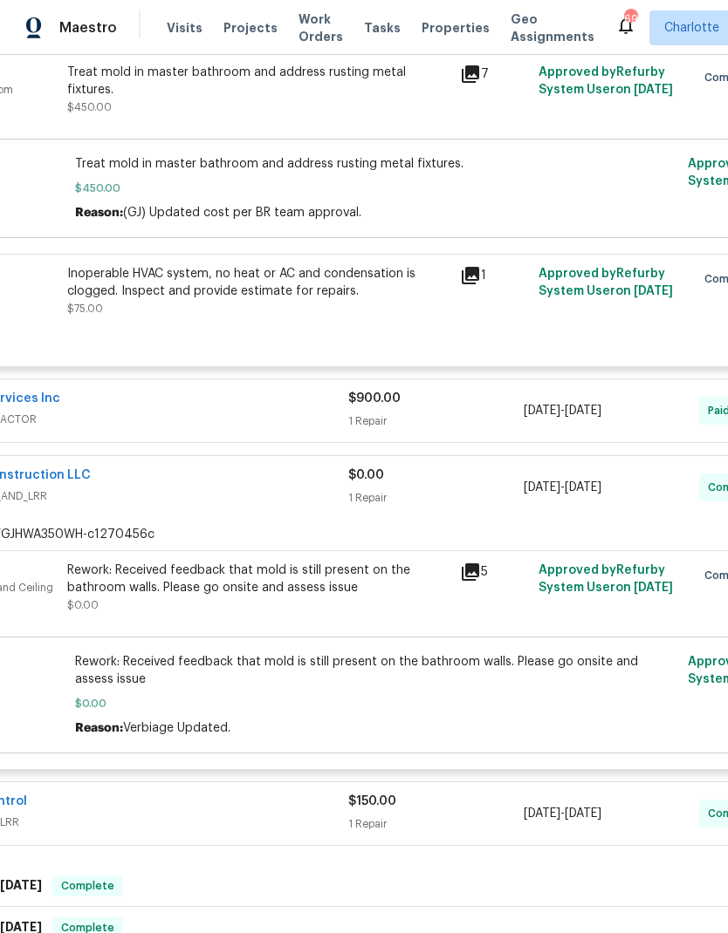
scroll to position [570, 107]
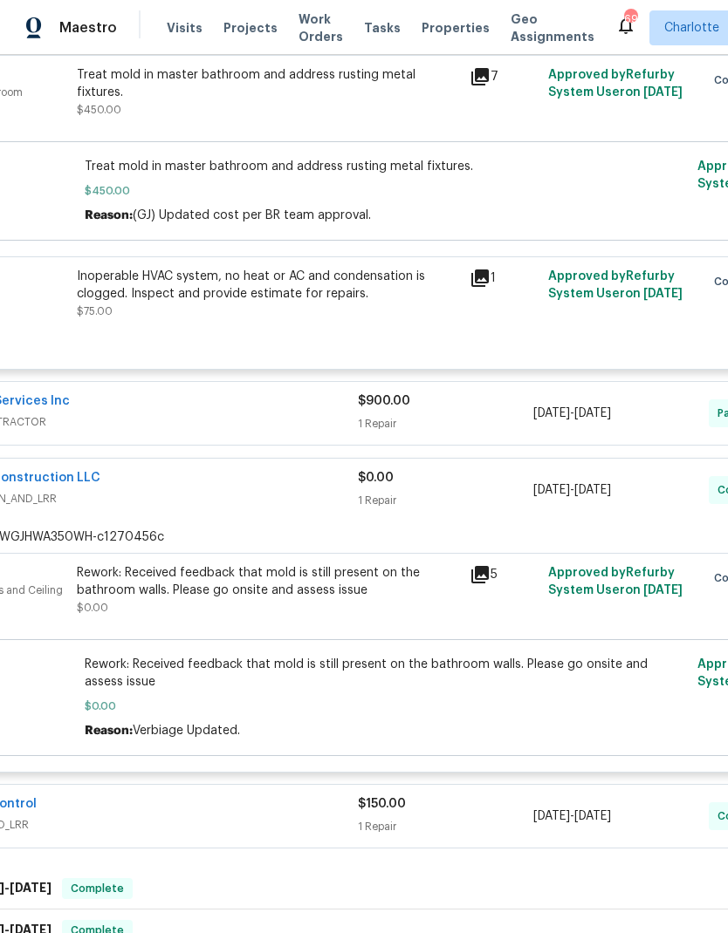
click at [482, 577] on icon at bounding box center [479, 574] width 17 height 17
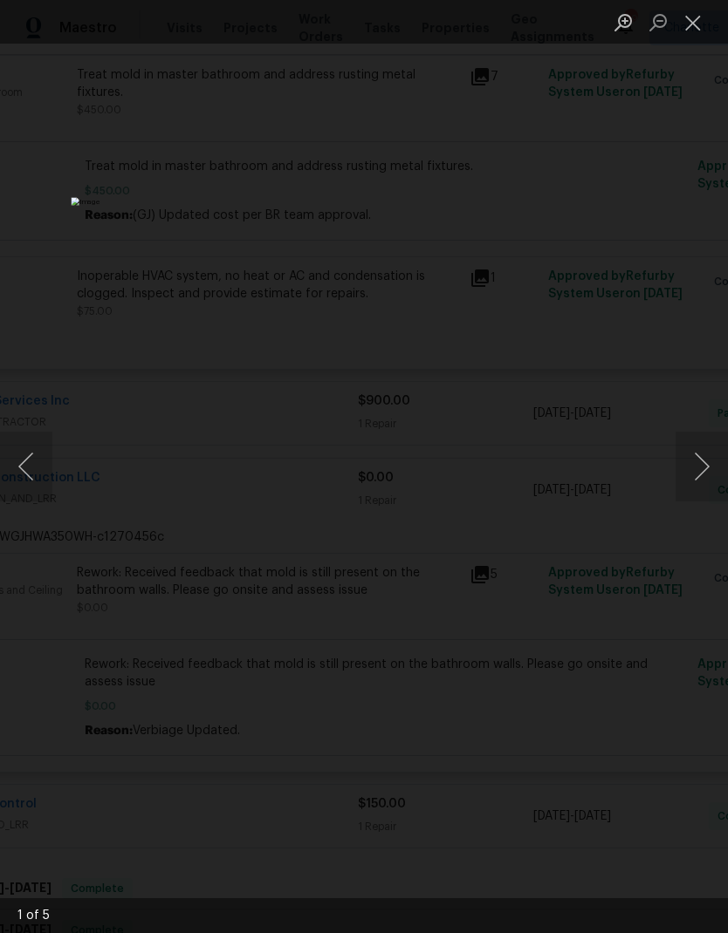
click at [699, 460] on button "Next image" at bounding box center [701, 467] width 52 height 70
click at [24, 479] on button "Previous image" at bounding box center [26, 467] width 52 height 70
click at [697, 470] on button "Next image" at bounding box center [701, 467] width 52 height 70
click at [700, 470] on button "Next image" at bounding box center [701, 467] width 52 height 70
click at [706, 471] on button "Next image" at bounding box center [701, 467] width 52 height 70
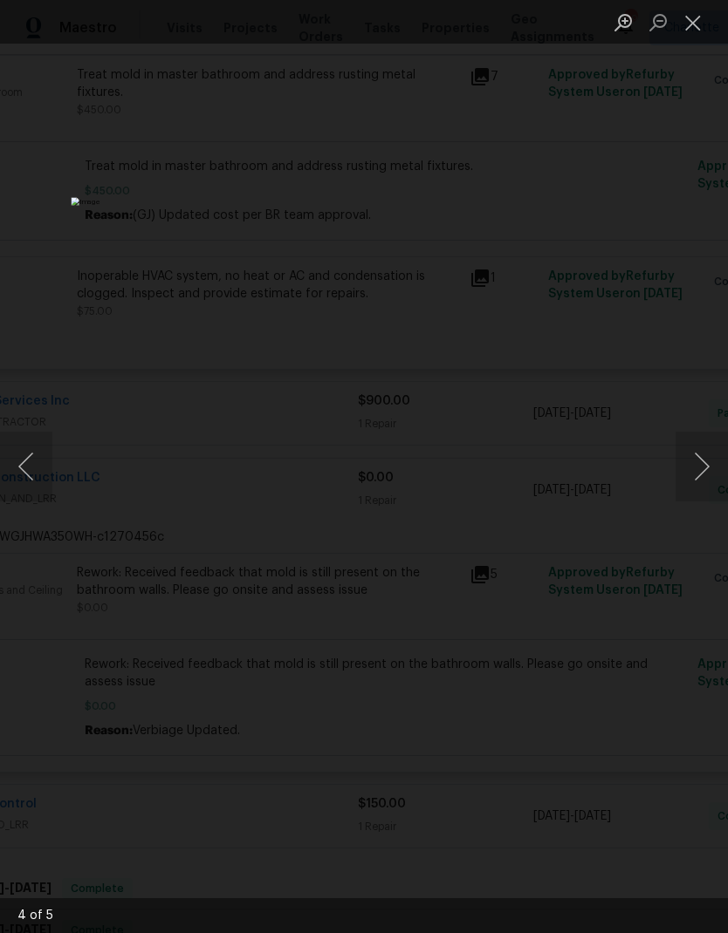
click at [704, 470] on button "Next image" at bounding box center [701, 467] width 52 height 70
click at [696, 478] on button "Next image" at bounding box center [701, 467] width 52 height 70
click at [687, 23] on button "Close lightbox" at bounding box center [692, 22] width 35 height 31
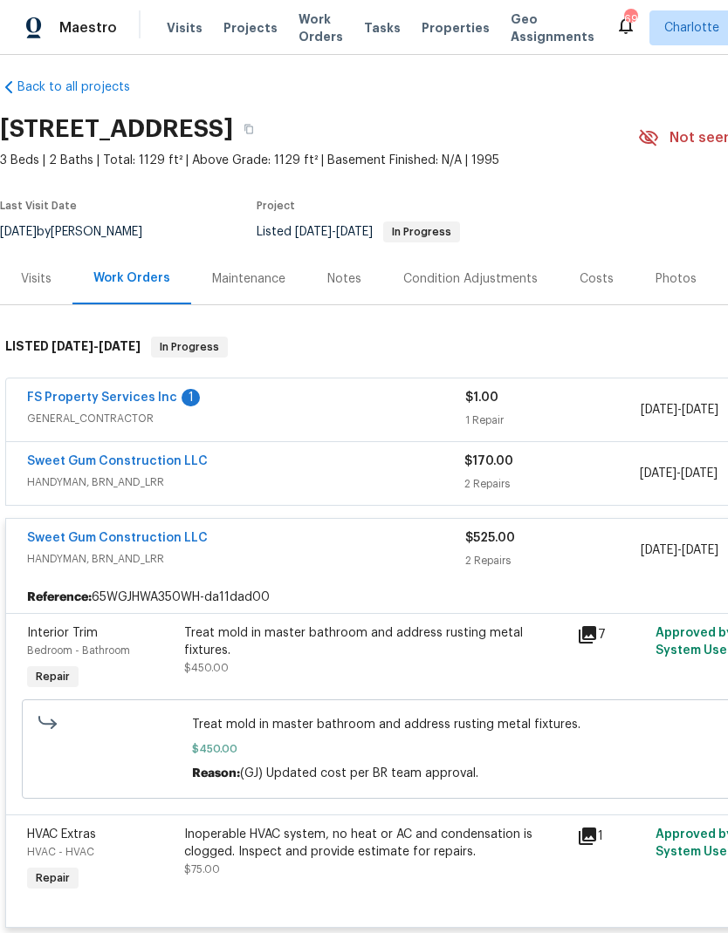
scroll to position [10, 0]
click at [369, 468] on div "Sweet Gum Construction LLC" at bounding box center [245, 464] width 437 height 21
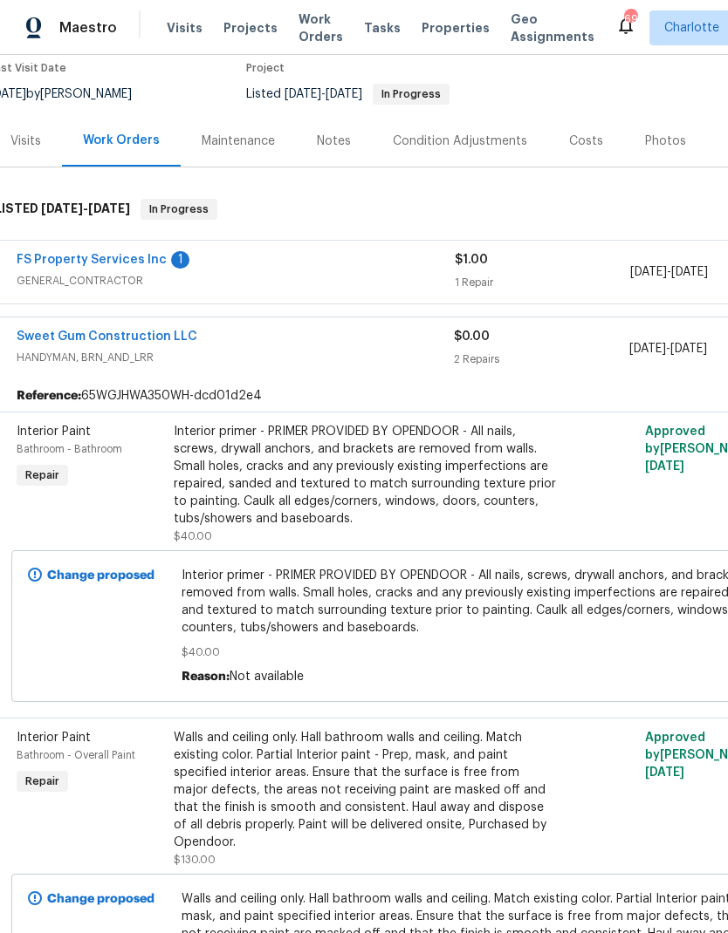
scroll to position [151, 10]
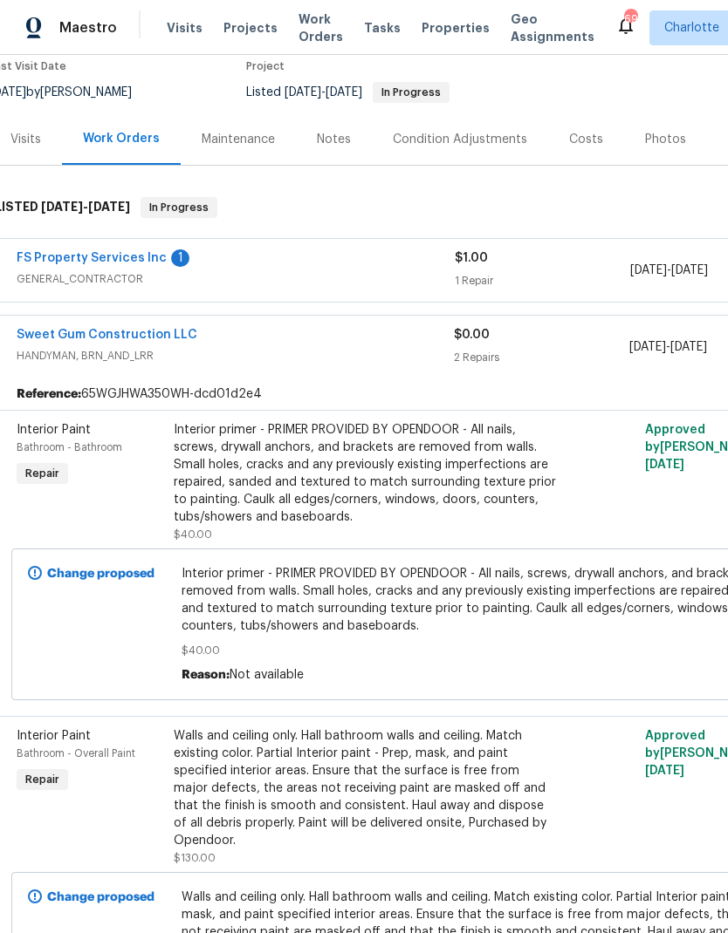
click at [79, 330] on link "Sweet Gum Construction LLC" at bounding box center [107, 335] width 181 height 12
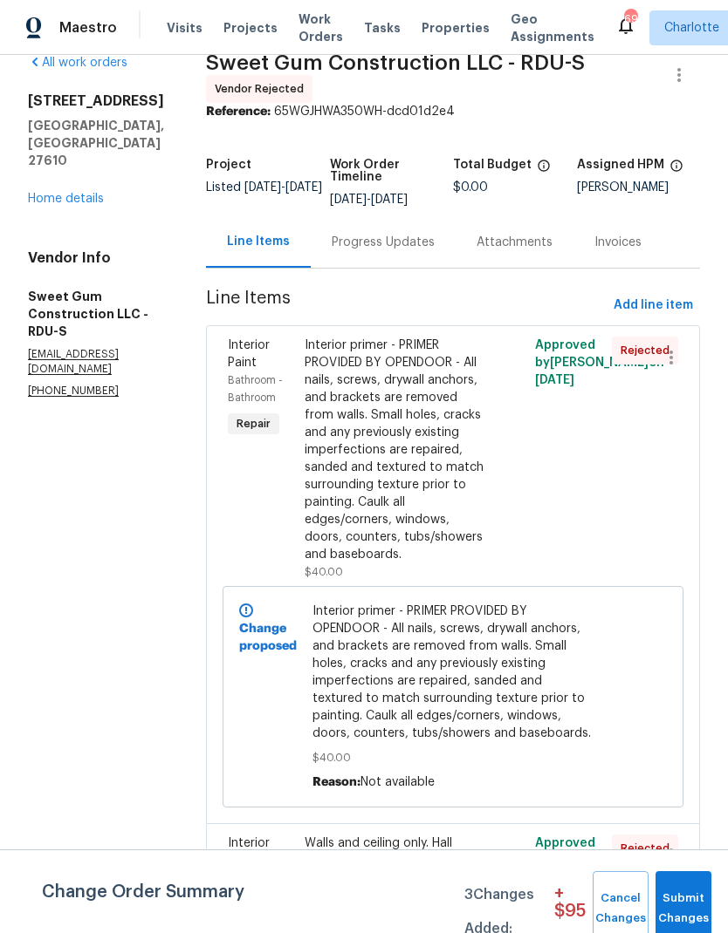
scroll to position [24, 0]
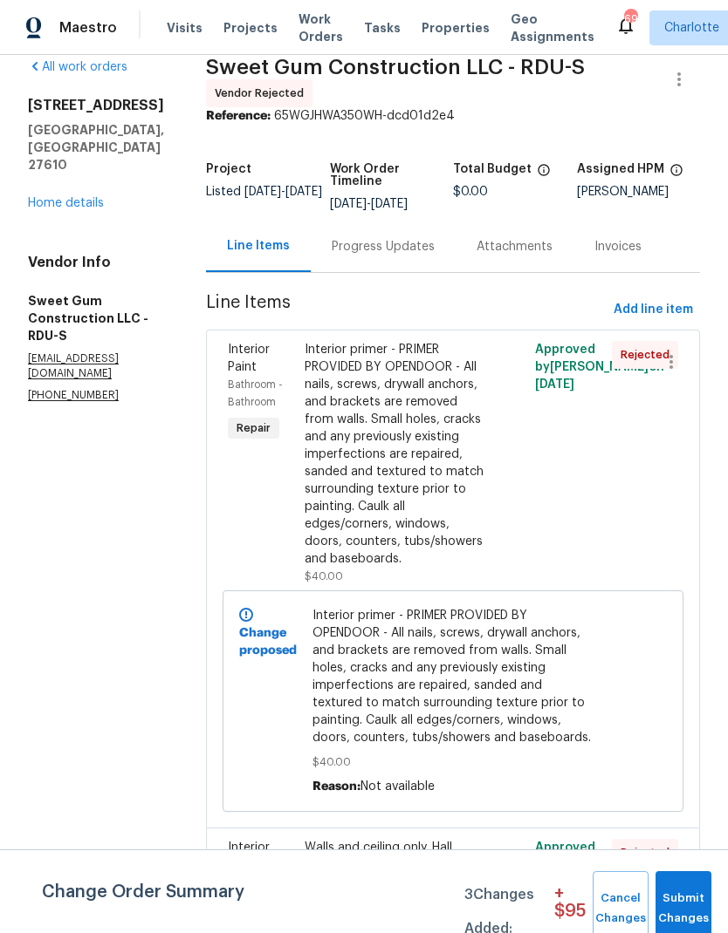
click at [434, 256] on div "Progress Updates" at bounding box center [382, 246] width 103 height 17
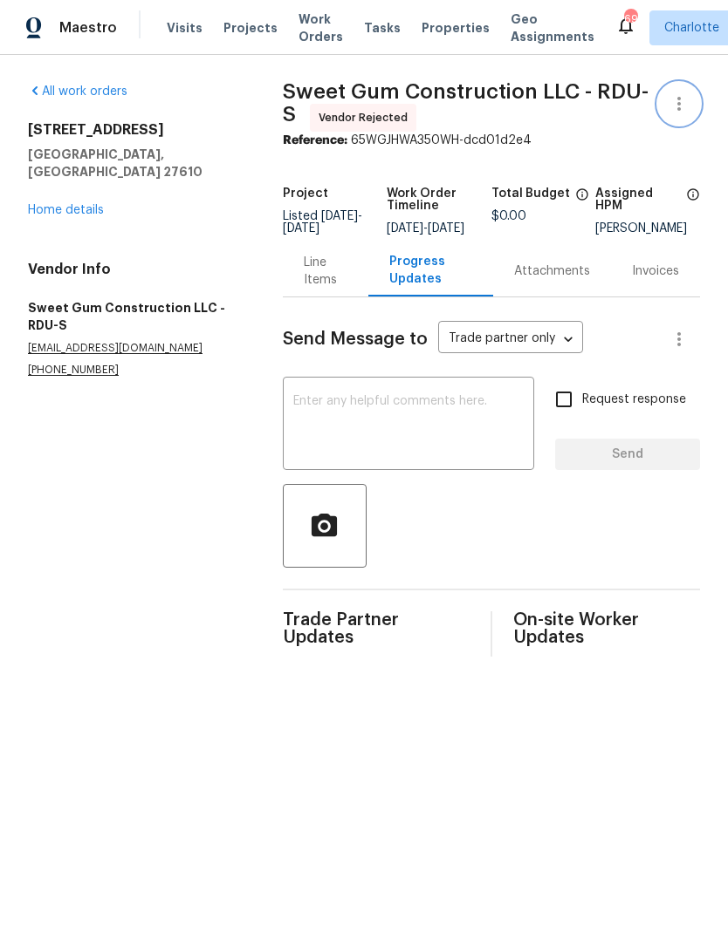
click at [690, 101] on button "button" at bounding box center [679, 104] width 42 height 42
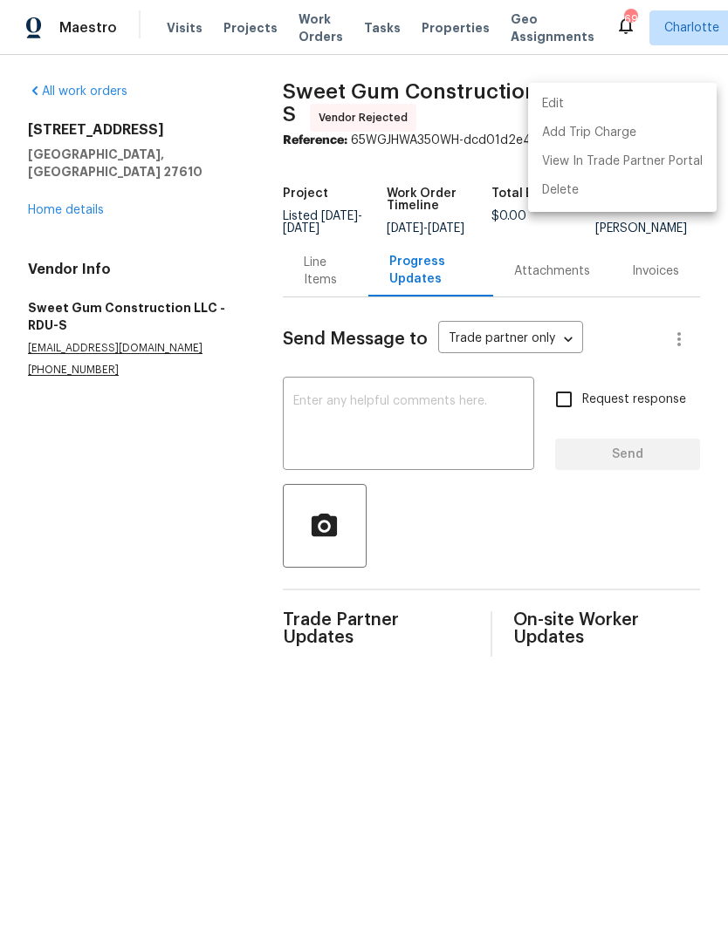
click at [88, 552] on div at bounding box center [364, 466] width 728 height 933
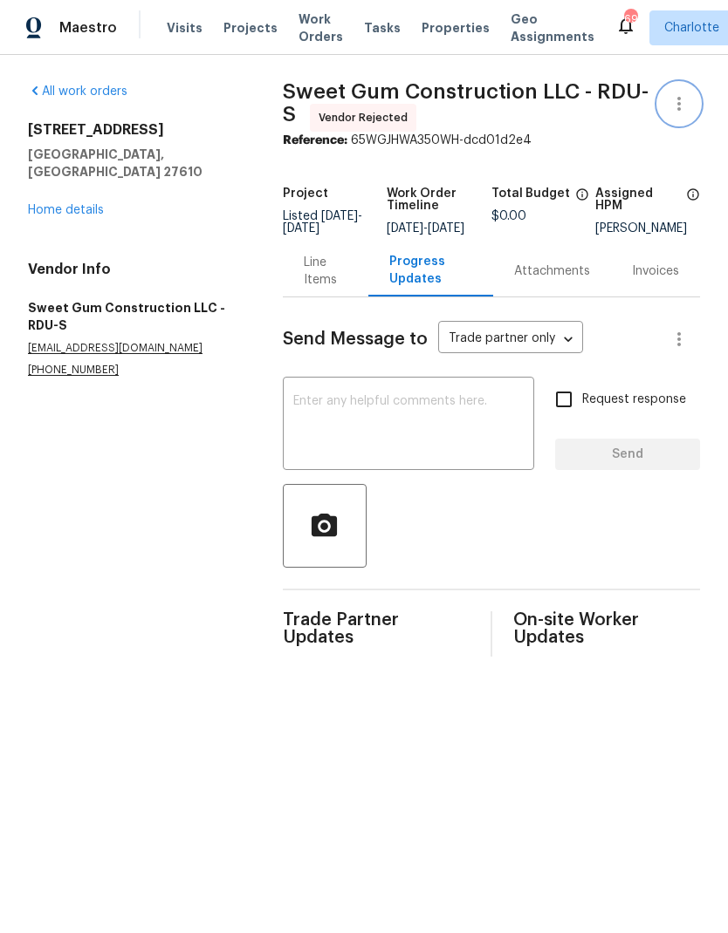
click at [669, 100] on icon "button" at bounding box center [678, 103] width 21 height 21
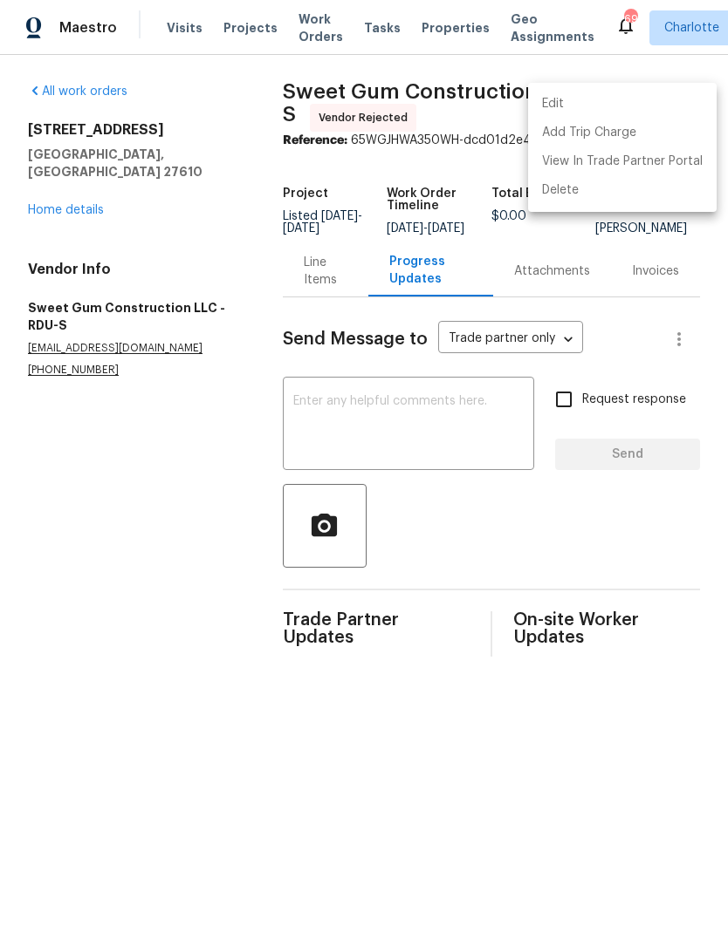
click at [550, 104] on li "Edit" at bounding box center [622, 104] width 188 height 29
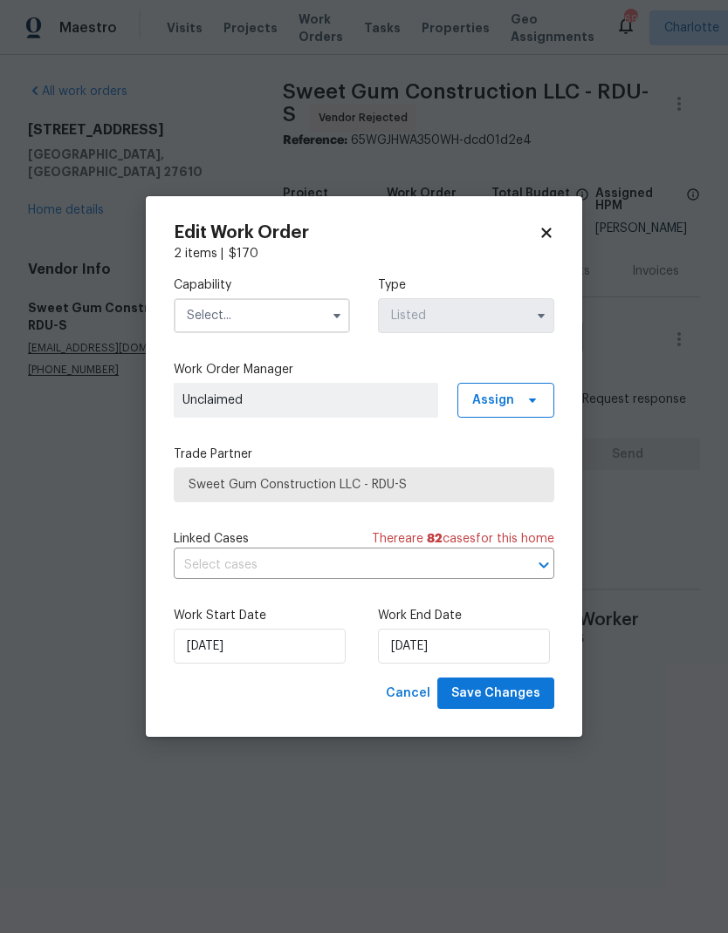
click at [333, 305] on button "button" at bounding box center [336, 315] width 21 height 21
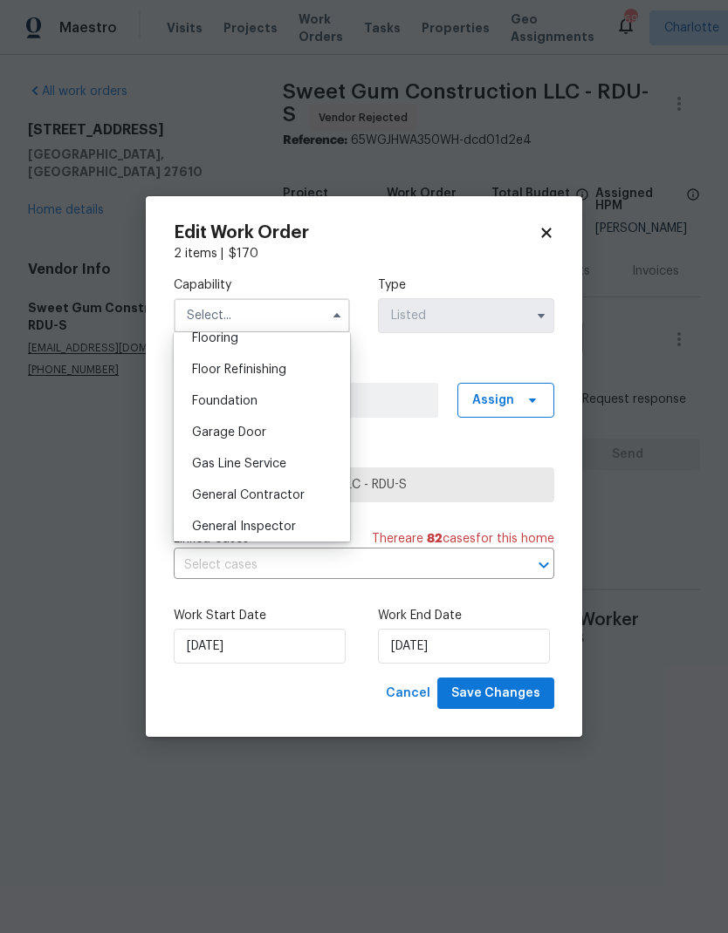
scroll to position [703, 0]
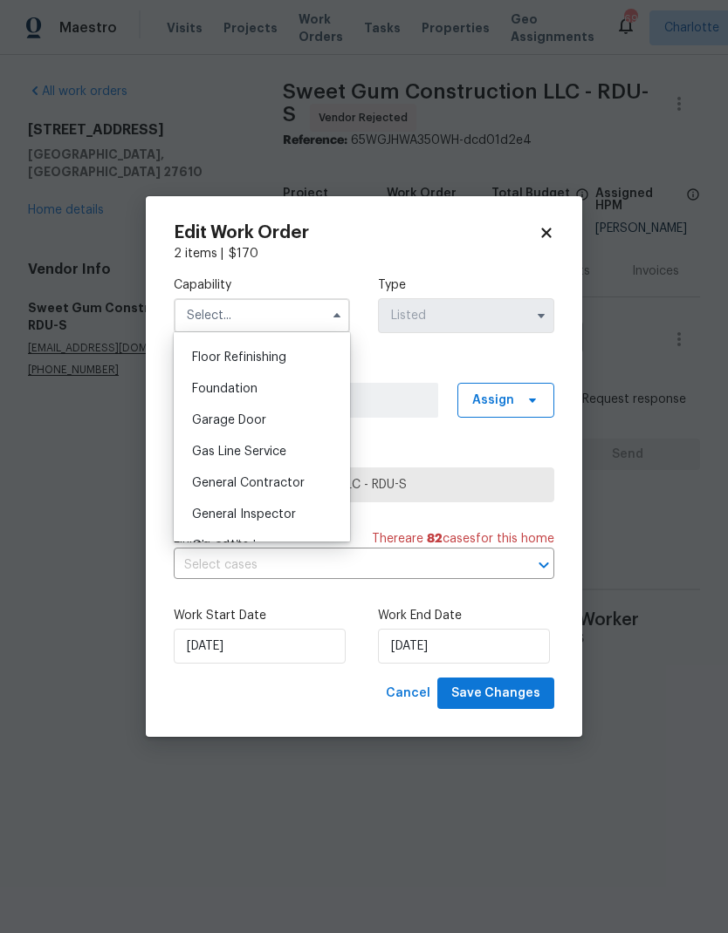
click at [305, 486] on div "General Contractor" at bounding box center [261, 483] width 167 height 31
type input "General Contractor"
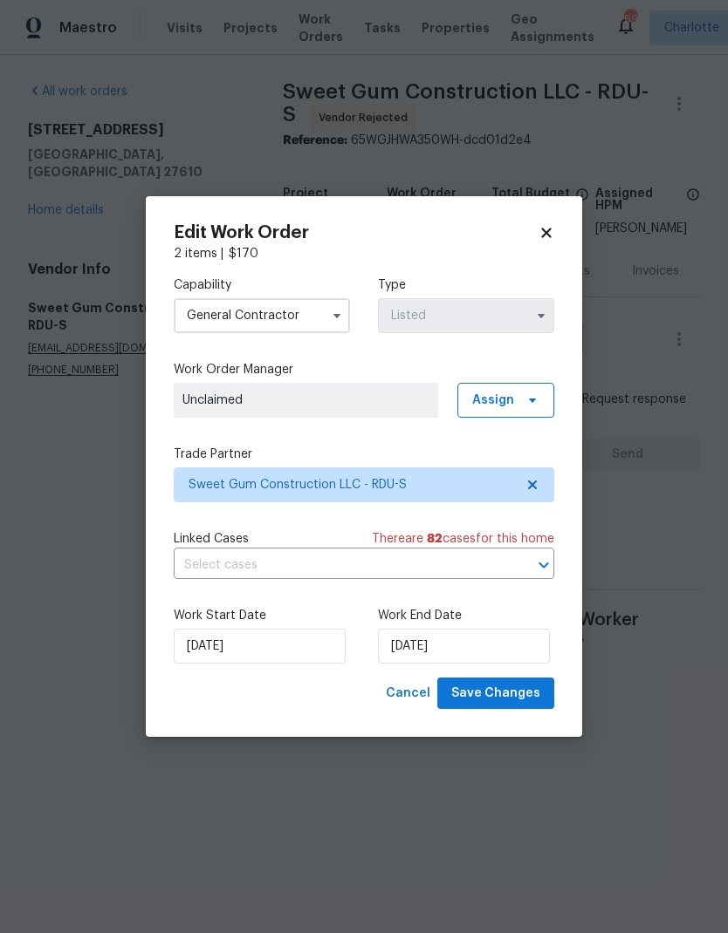
click at [505, 353] on div "Capability General Contractor Type Listed Work Order Manager Unclaimed Assign T…" at bounding box center [364, 470] width 380 height 415
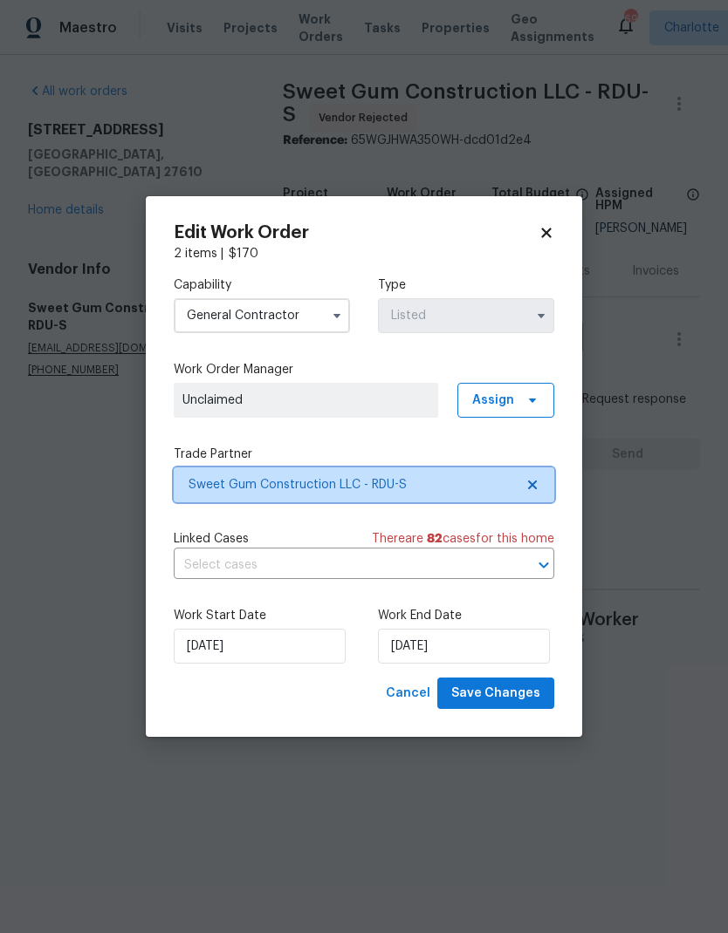
click at [525, 489] on icon at bounding box center [532, 485] width 14 height 14
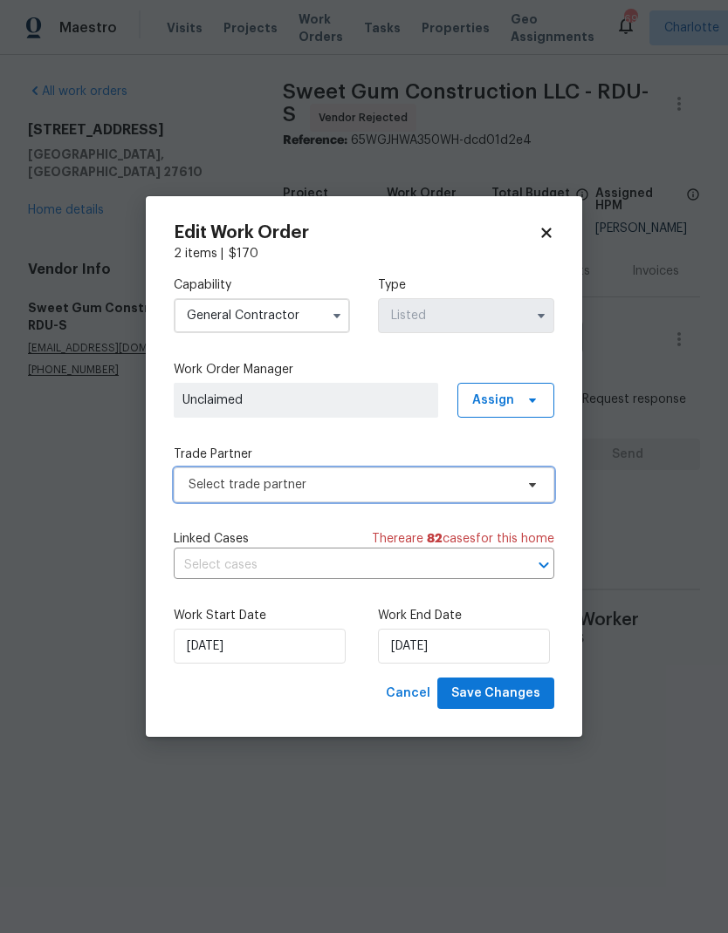
click at [537, 485] on icon at bounding box center [532, 485] width 14 height 14
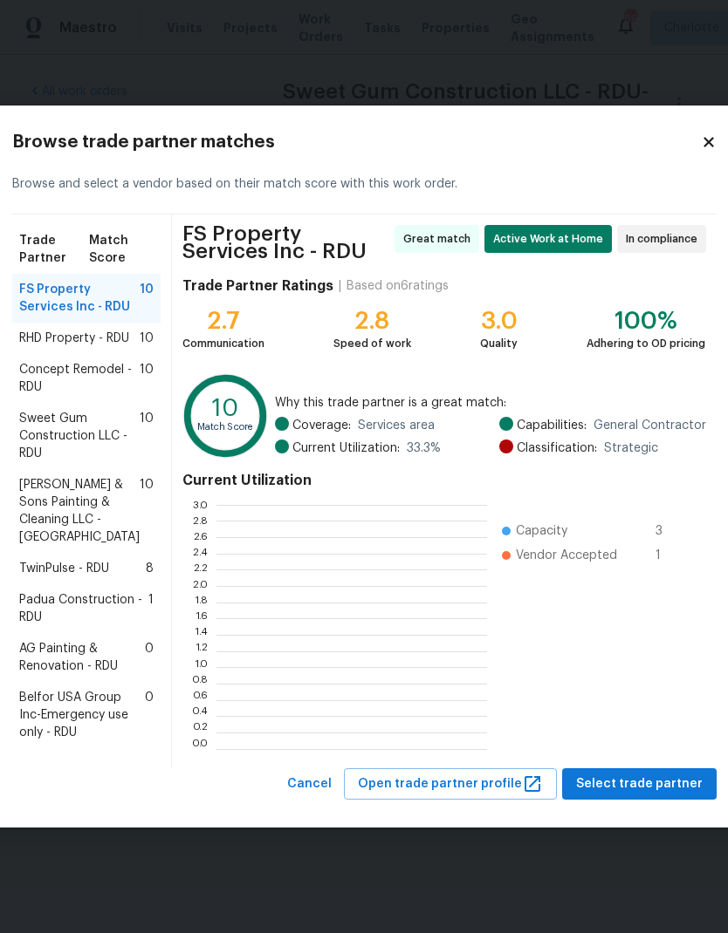
scroll to position [244, 270]
click at [61, 506] on span "Hodge & Sons Painting & Cleaning LLC - RDU" at bounding box center [79, 511] width 120 height 70
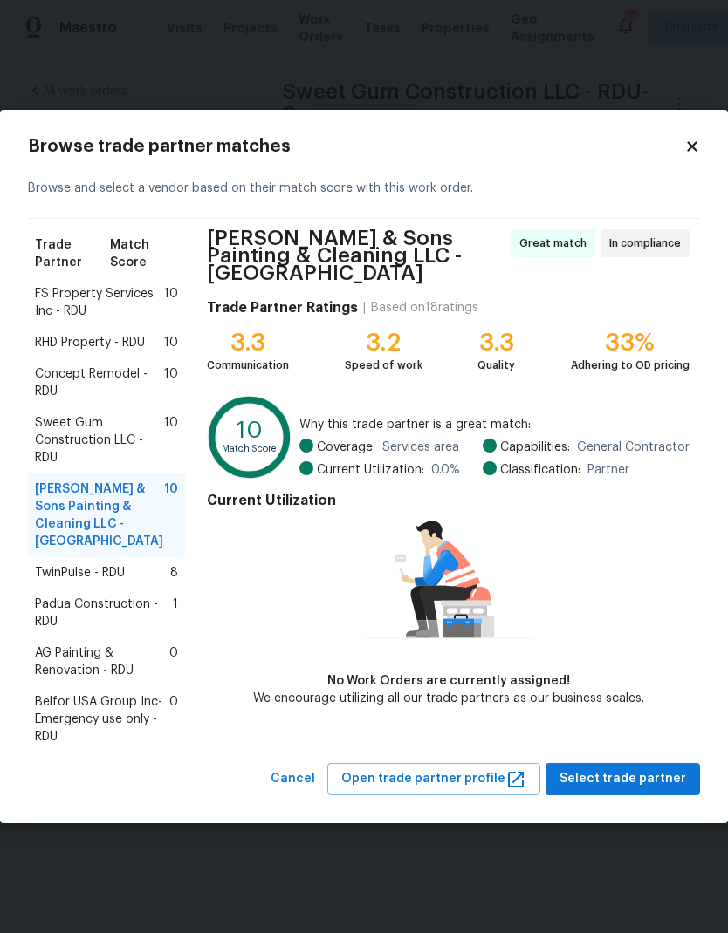
click at [68, 391] on span "Concept Remodel - RDU" at bounding box center [99, 383] width 129 height 35
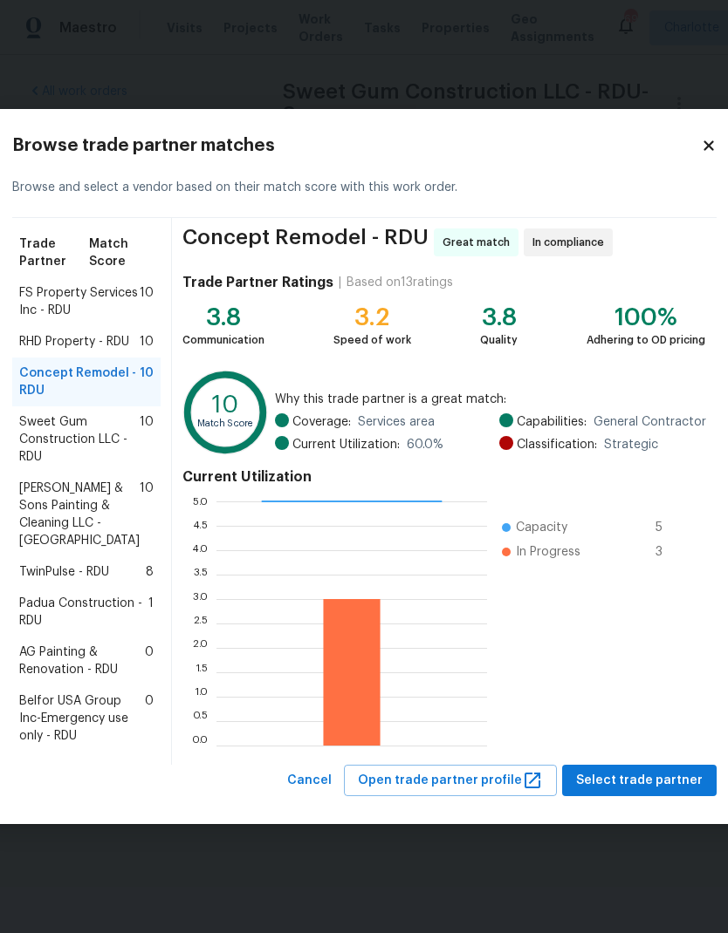
click at [65, 333] on span "RHD Property - RDU" at bounding box center [74, 341] width 110 height 17
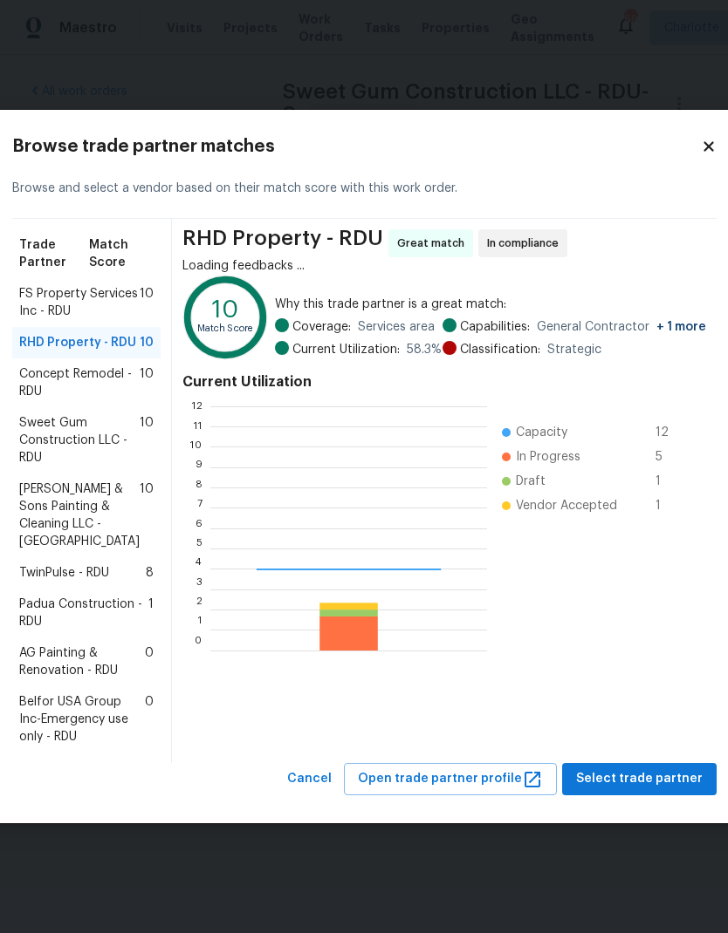
scroll to position [244, 277]
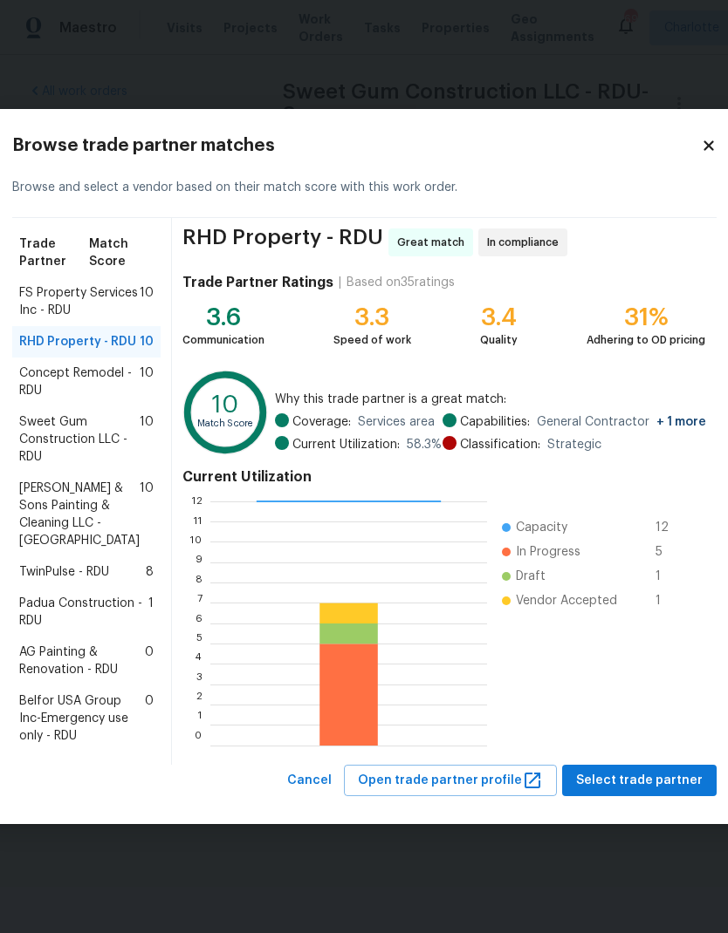
click at [59, 284] on span "FS Property Services Inc - RDU" at bounding box center [79, 301] width 120 height 35
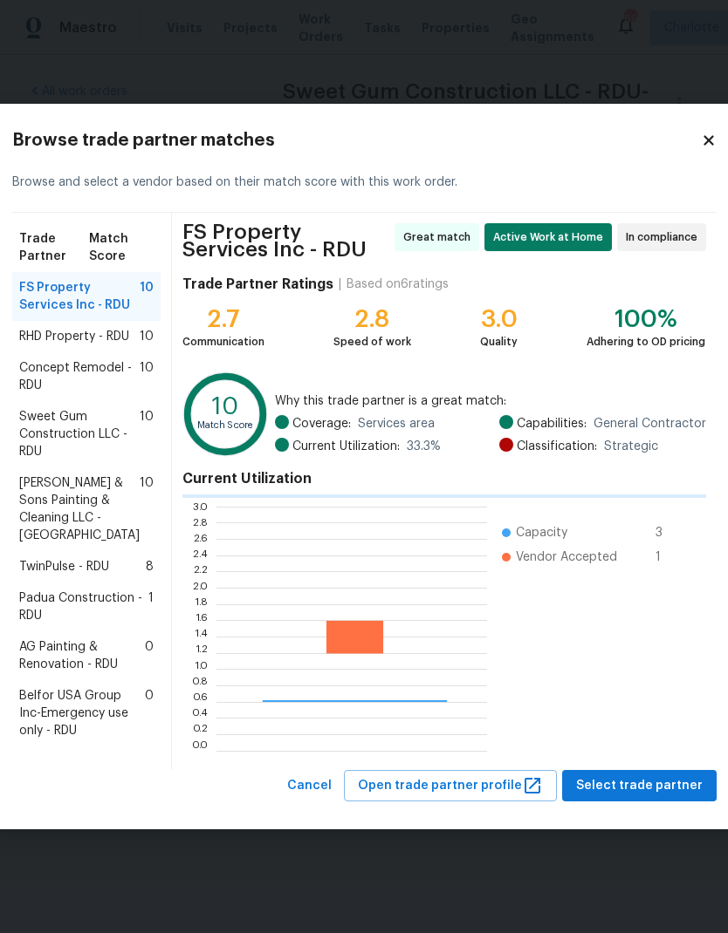
scroll to position [244, 270]
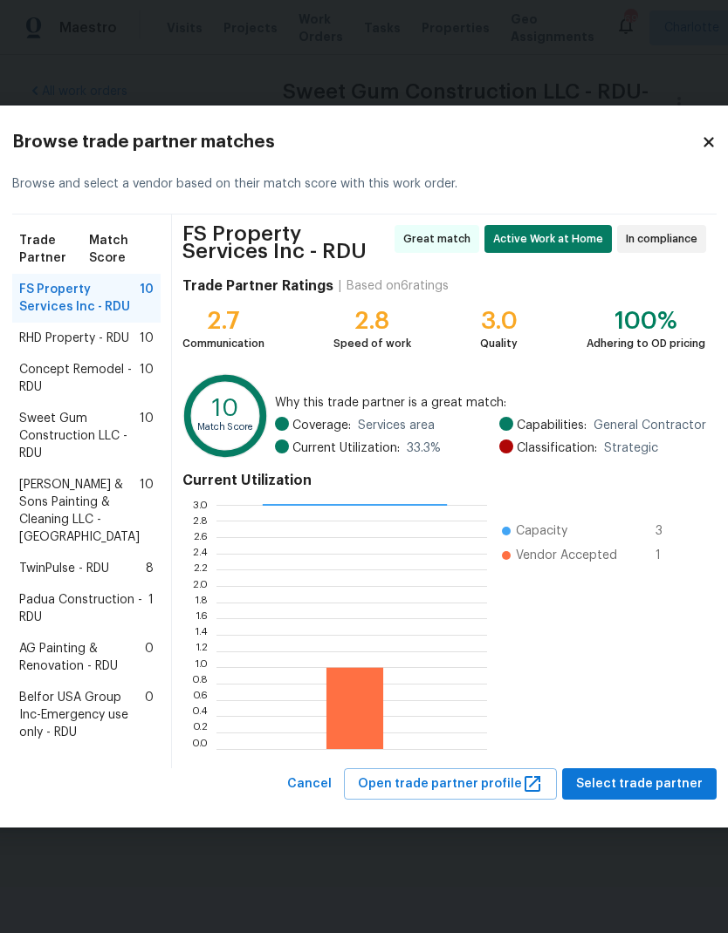
click at [56, 611] on span "Padua Construction - RDU" at bounding box center [83, 608] width 129 height 35
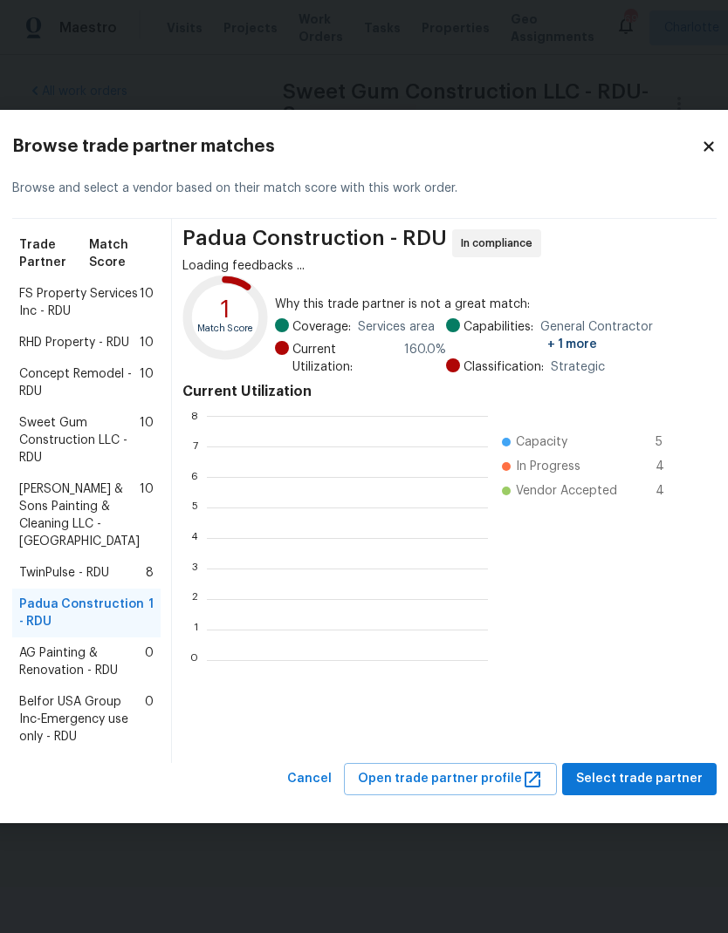
scroll to position [244, 281]
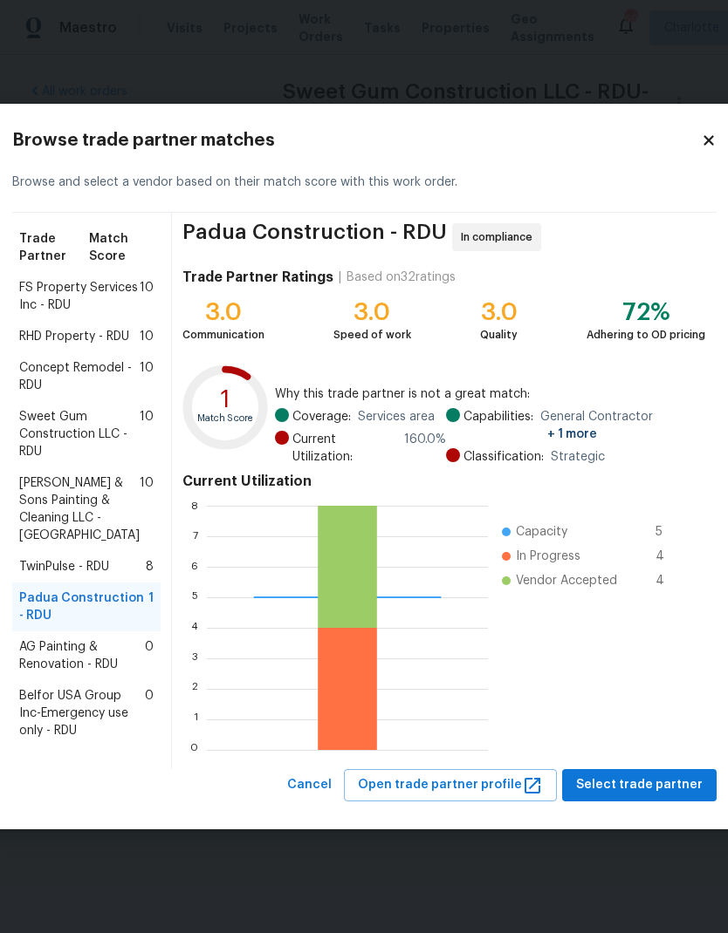
click at [72, 422] on span "Sweet Gum Construction LLC - RDU" at bounding box center [79, 434] width 120 height 52
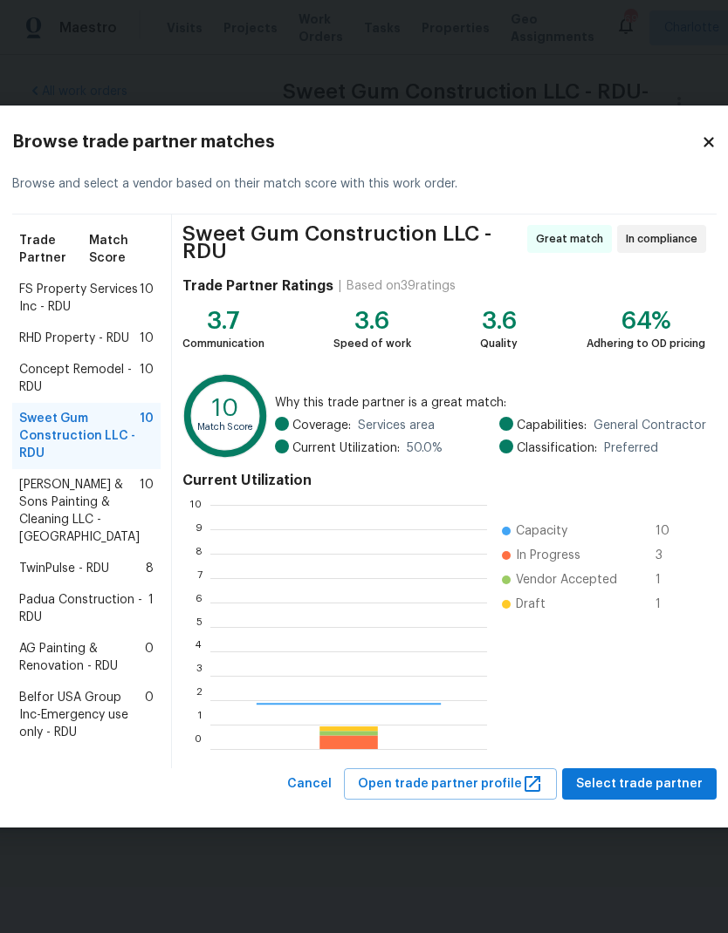
scroll to position [244, 277]
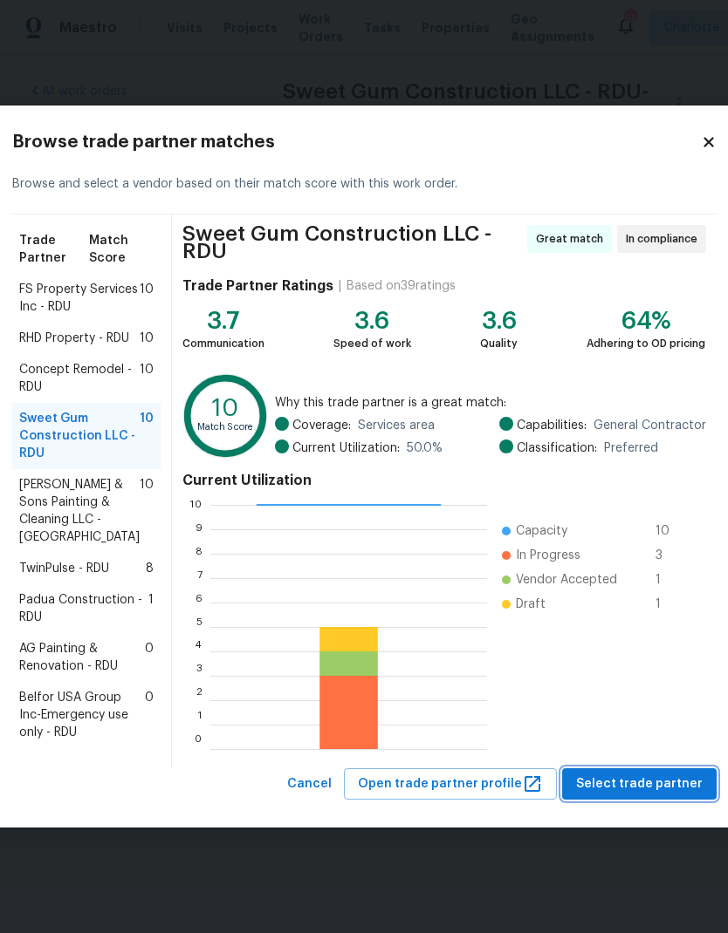
click at [661, 796] on span "Select trade partner" at bounding box center [639, 785] width 126 height 22
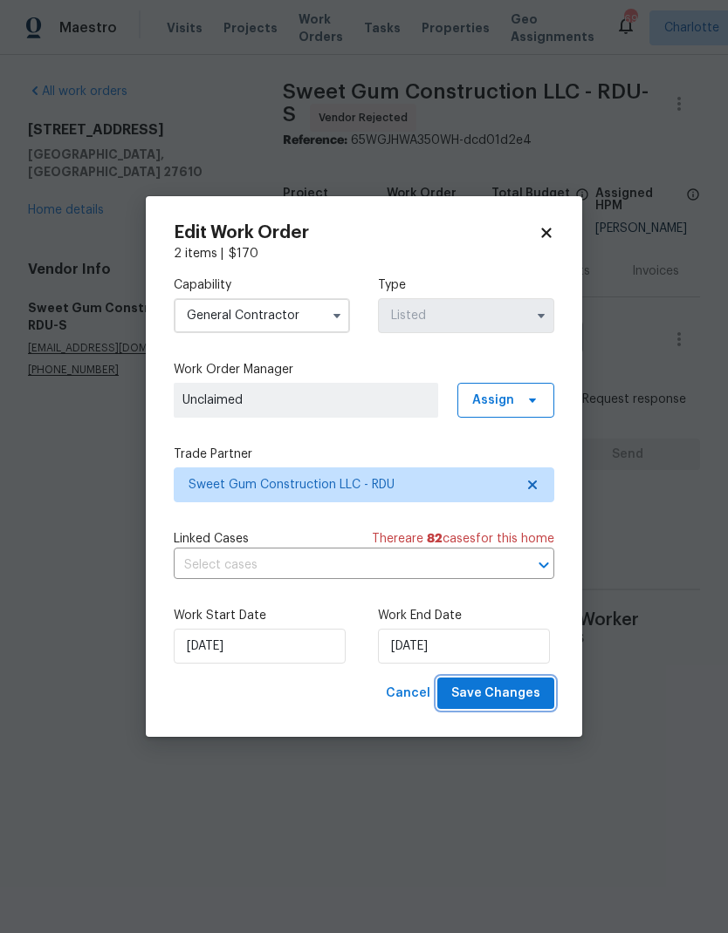
click at [519, 696] on span "Save Changes" at bounding box center [495, 694] width 89 height 22
click at [548, 229] on icon at bounding box center [546, 233] width 10 height 10
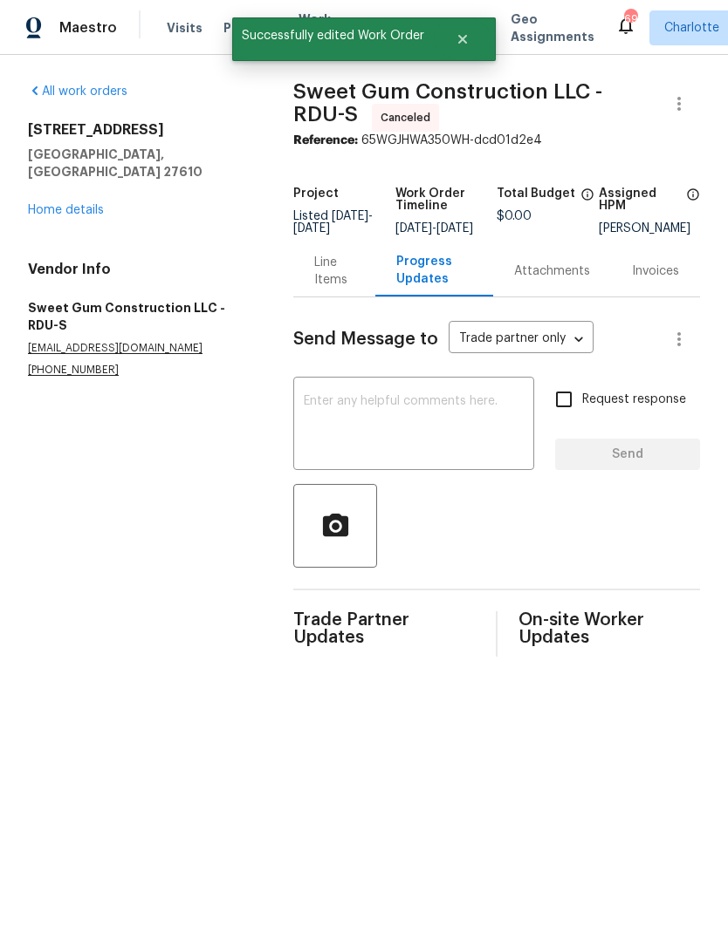
click at [99, 204] on link "Home details" at bounding box center [66, 210] width 76 height 12
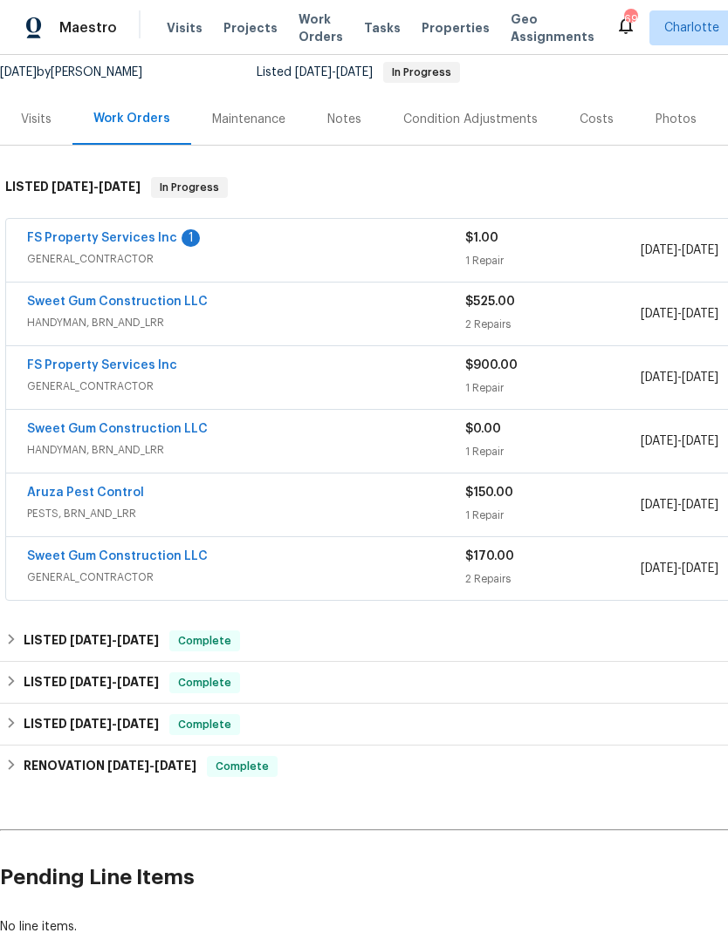
scroll to position [171, 0]
click at [95, 550] on link "Sweet Gum Construction LLC" at bounding box center [117, 556] width 181 height 12
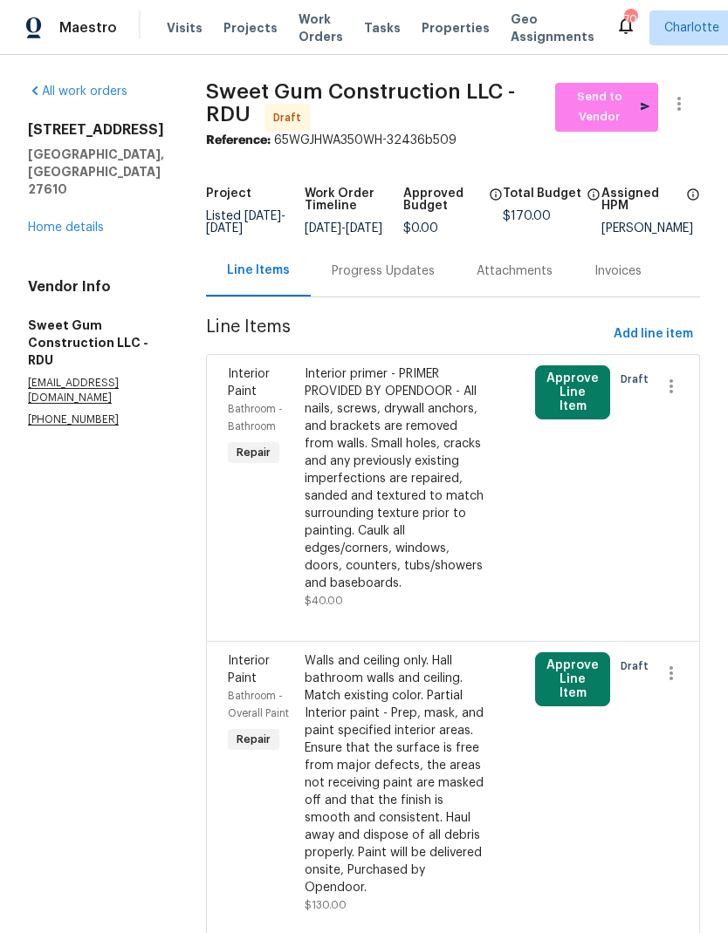
click at [584, 407] on button "Approve Line Item" at bounding box center [572, 393] width 75 height 54
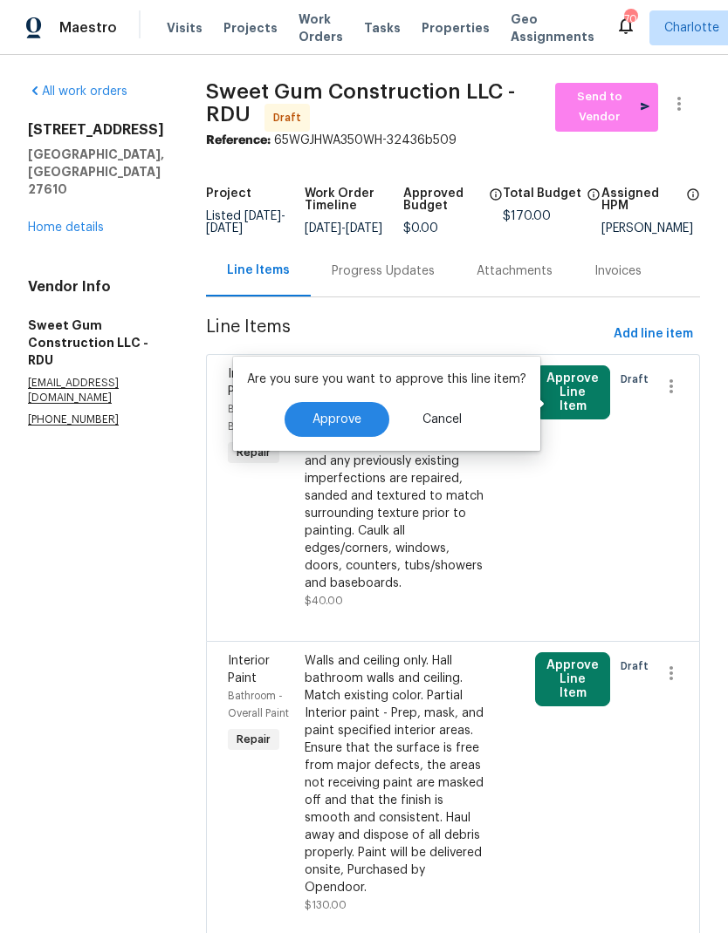
click at [365, 423] on button "Approve" at bounding box center [336, 419] width 105 height 35
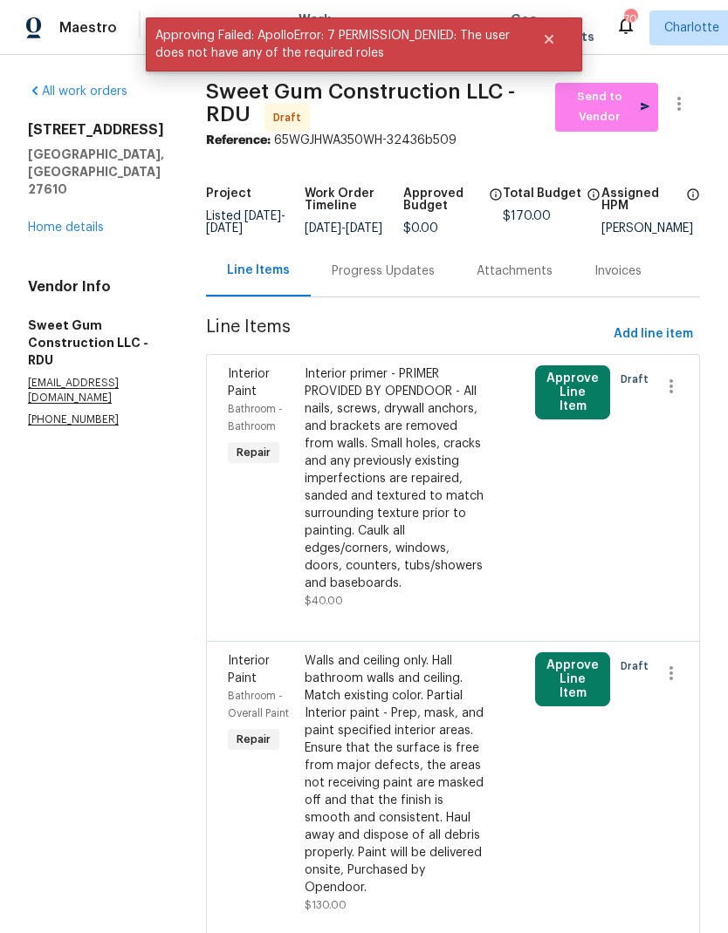
click at [693, 458] on div "Interior Paint Bathroom - Bathroom Repair Interior primer - PRIMER PROVIDED BY …" at bounding box center [453, 497] width 494 height 287
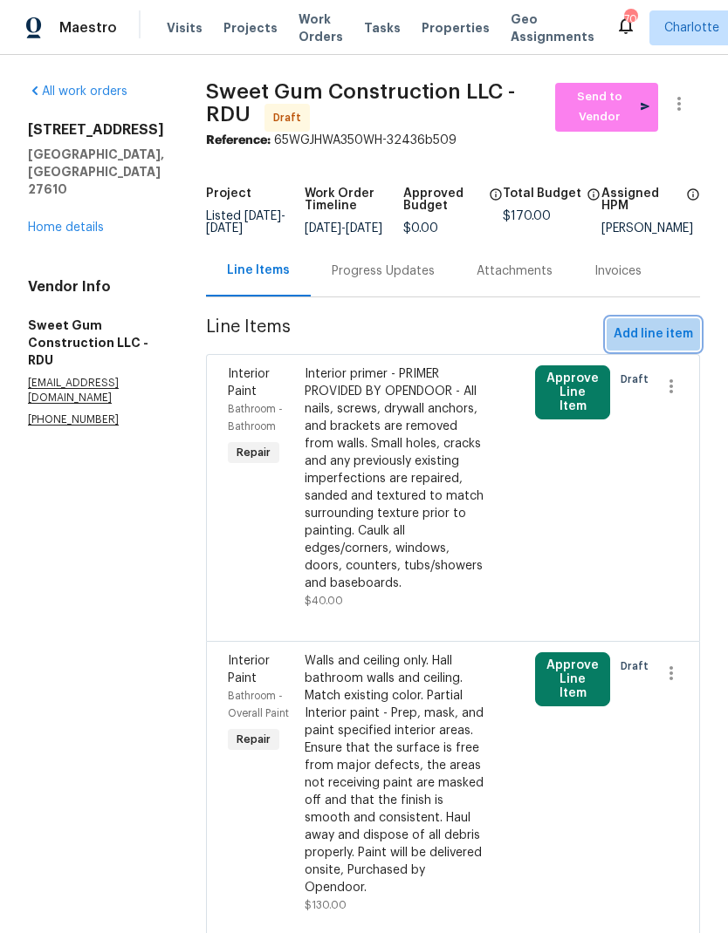
click at [677, 336] on span "Add line item" at bounding box center [652, 335] width 79 height 22
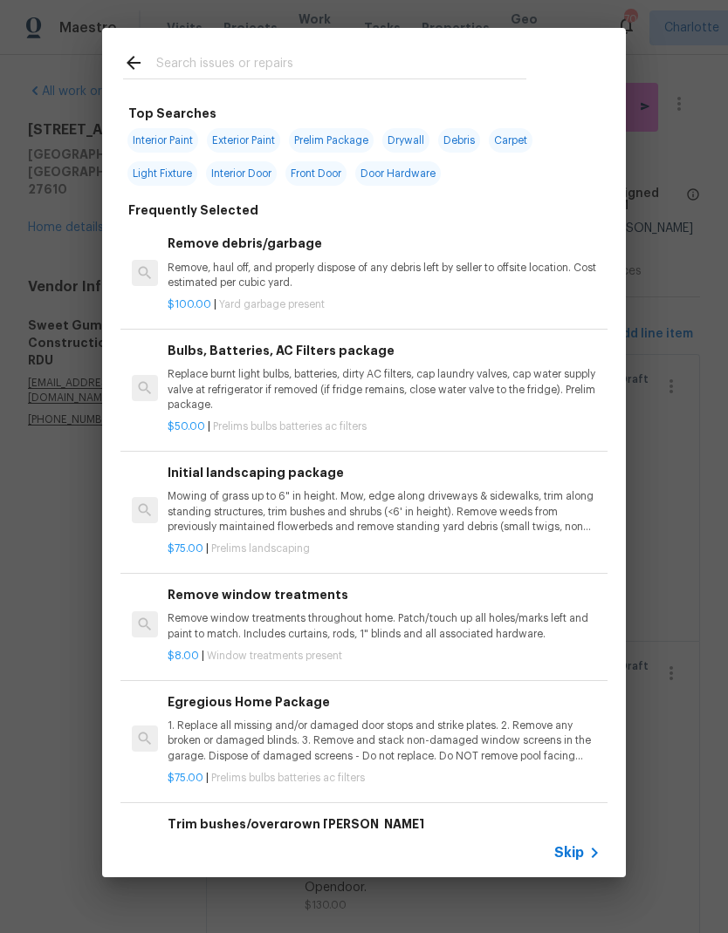
click at [369, 65] on input "text" at bounding box center [341, 65] width 370 height 26
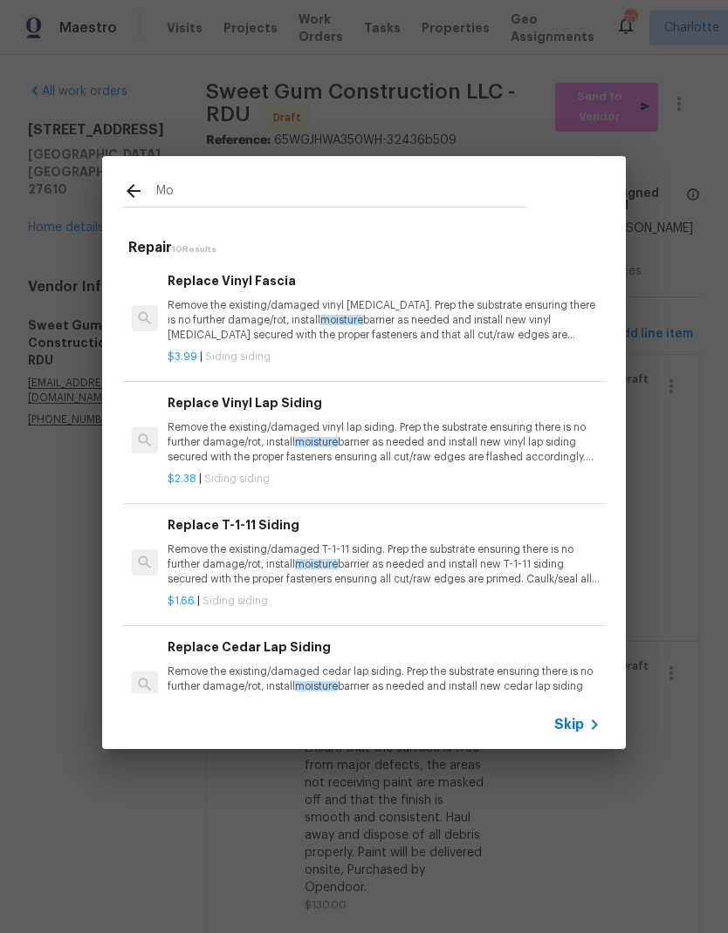
type input "M"
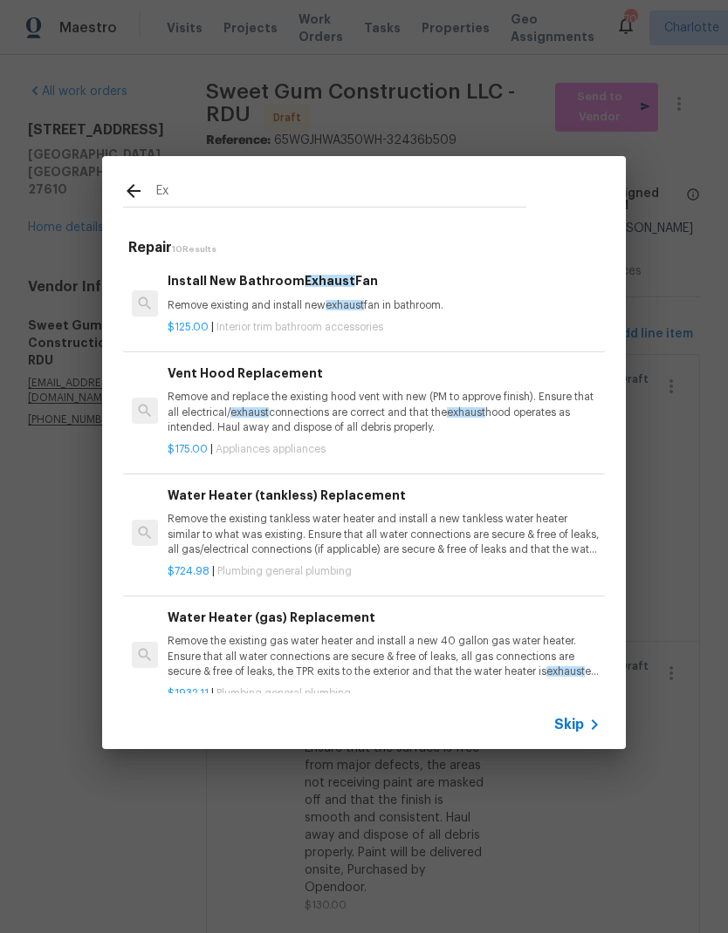
type input "E"
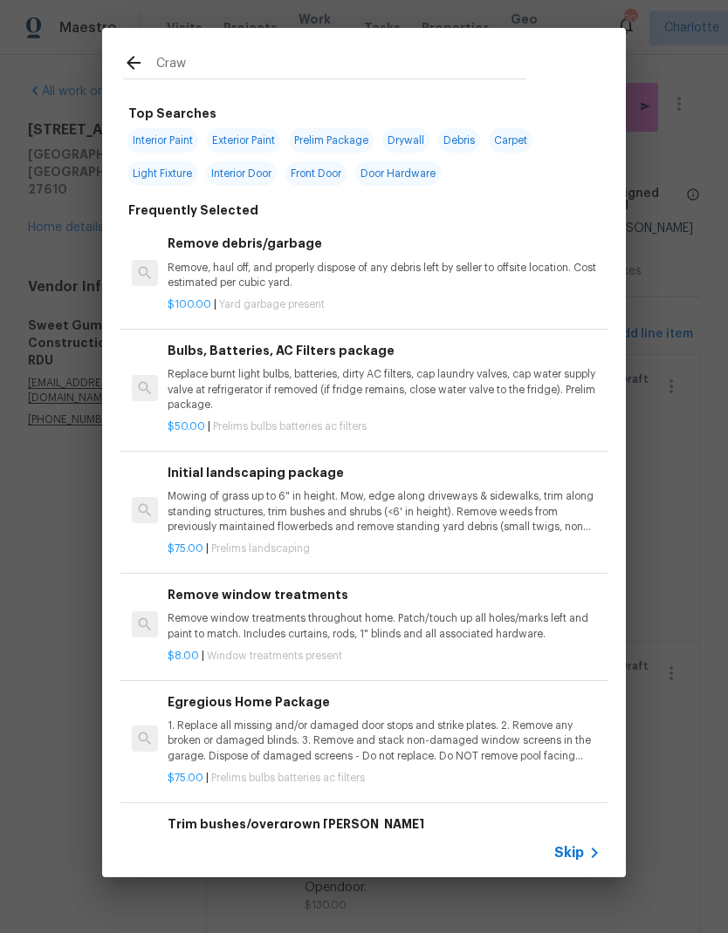
type input "Crawl"
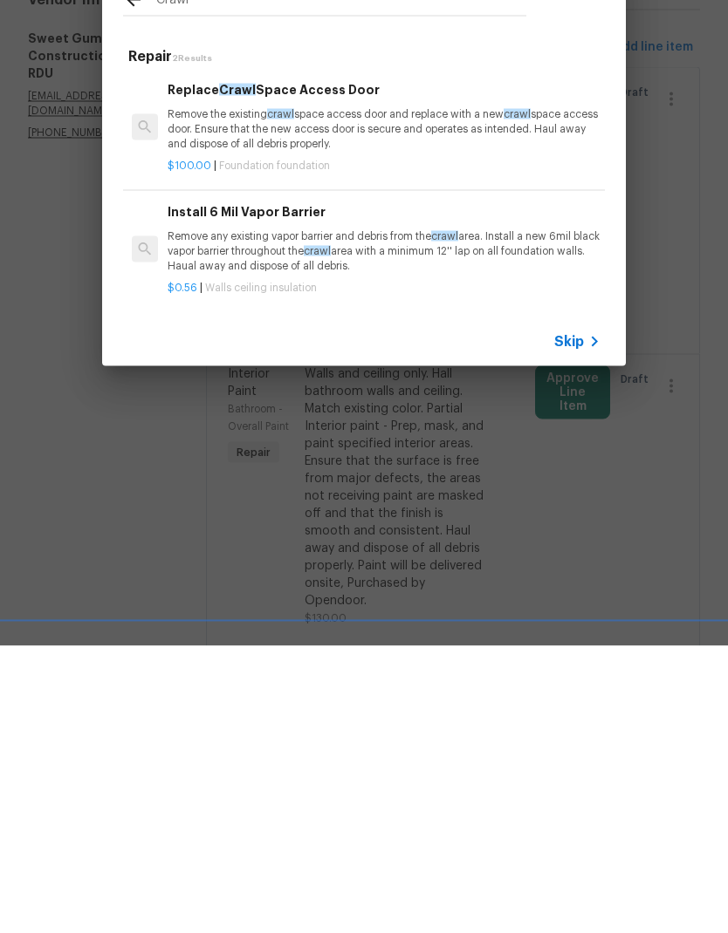
click at [599, 619] on icon at bounding box center [594, 629] width 21 height 21
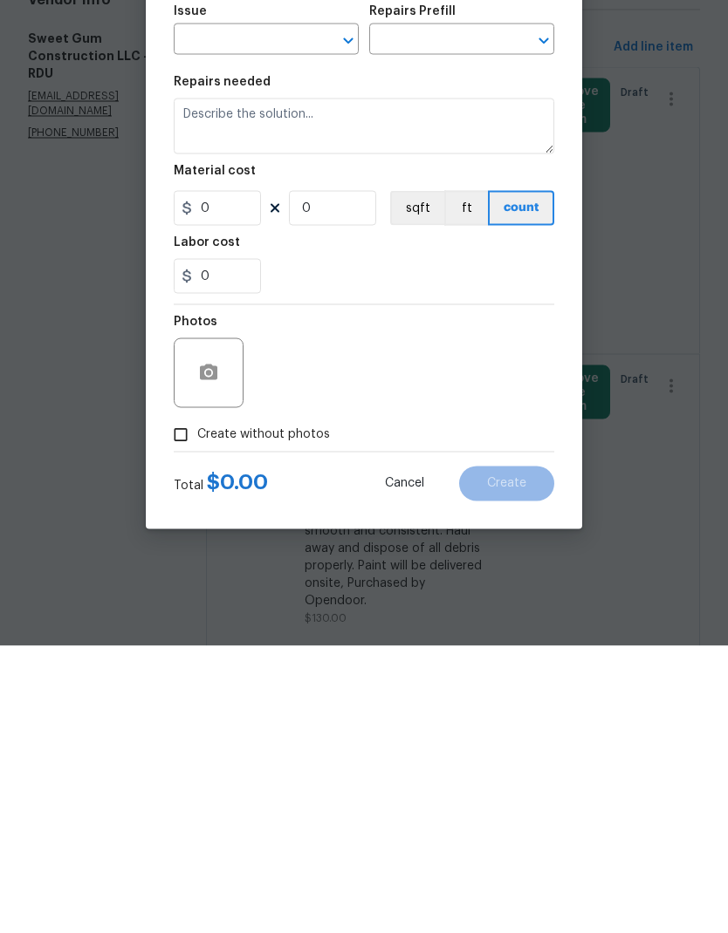
scroll to position [70, 0]
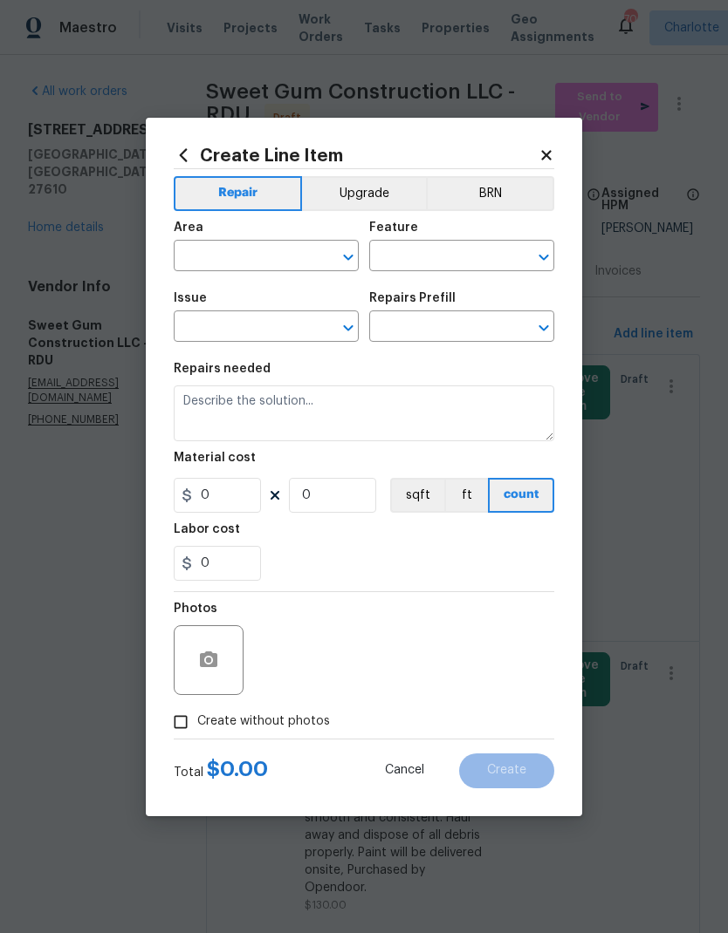
click at [270, 253] on input "text" at bounding box center [242, 257] width 136 height 27
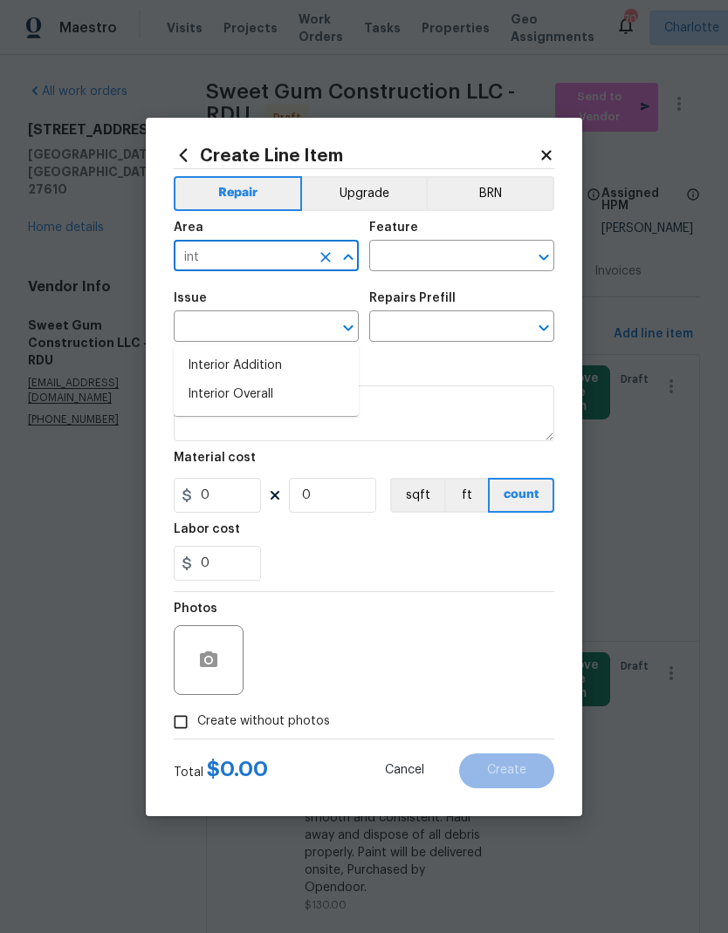
click at [211, 380] on li "Interior Overall" at bounding box center [266, 394] width 185 height 29
type input "Interior Overall"
click at [517, 252] on icon "Clear" at bounding box center [521, 257] width 10 height 10
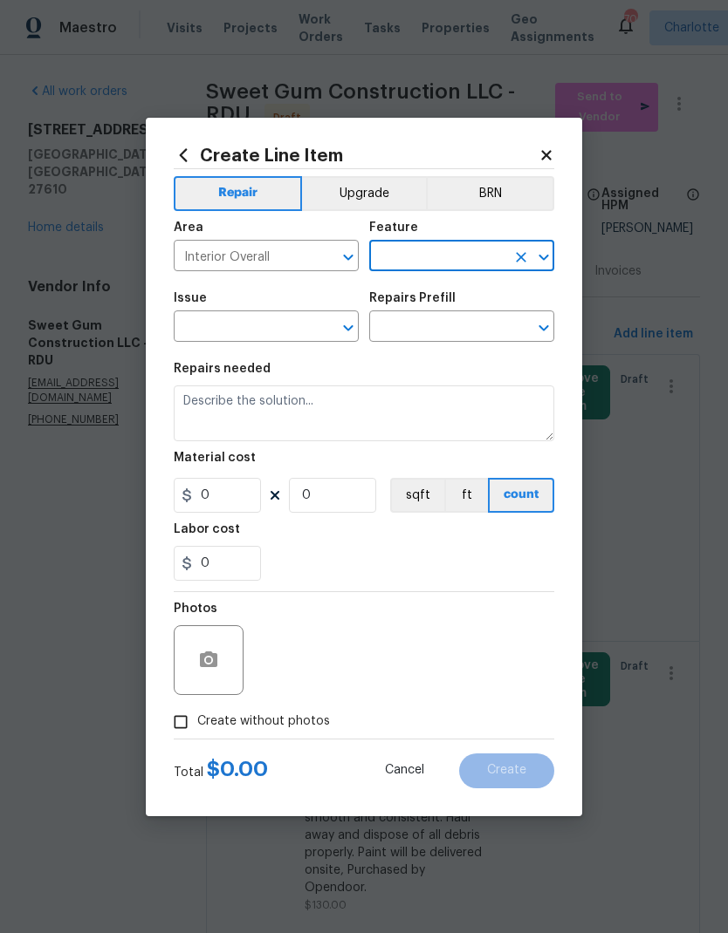
click at [538, 258] on icon "Open" at bounding box center [543, 257] width 21 height 21
type input "c"
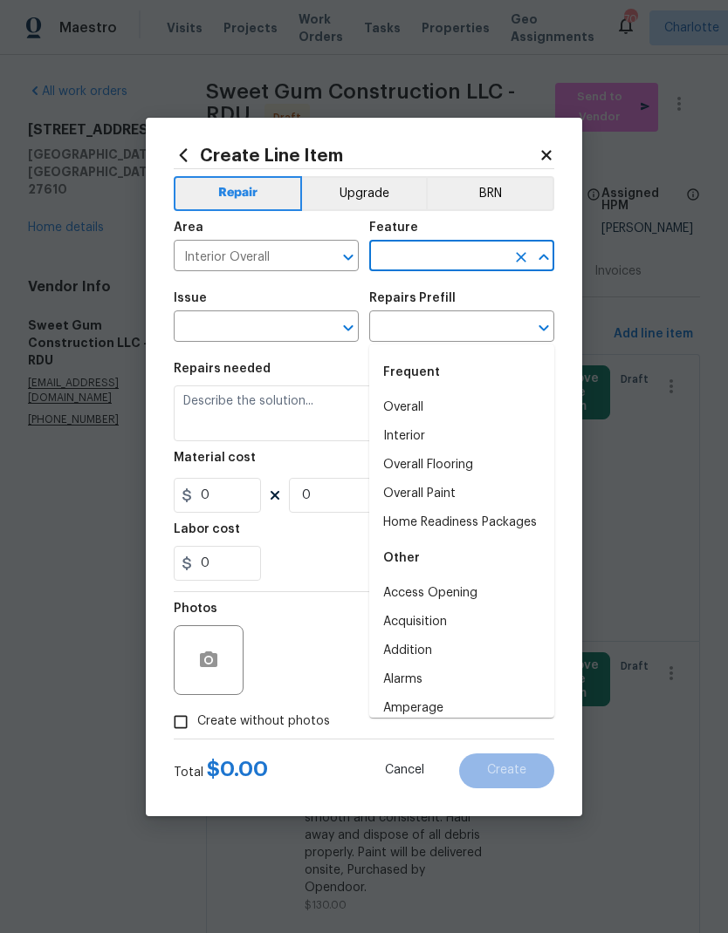
click at [418, 393] on li "Overall" at bounding box center [461, 407] width 185 height 29
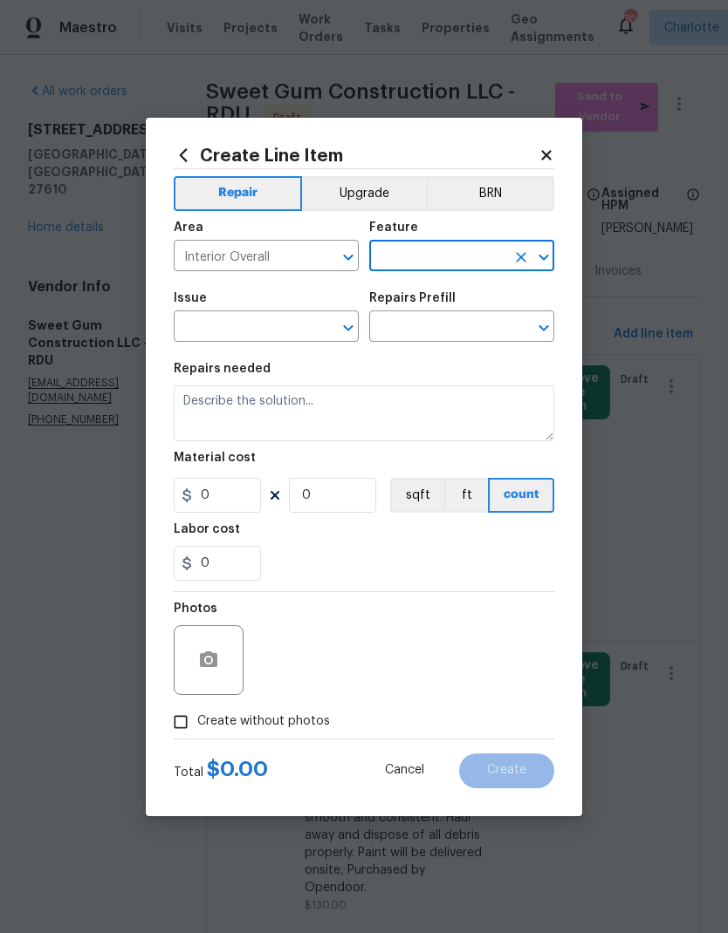
type input "Overall"
click at [265, 333] on input "text" at bounding box center [242, 328] width 136 height 27
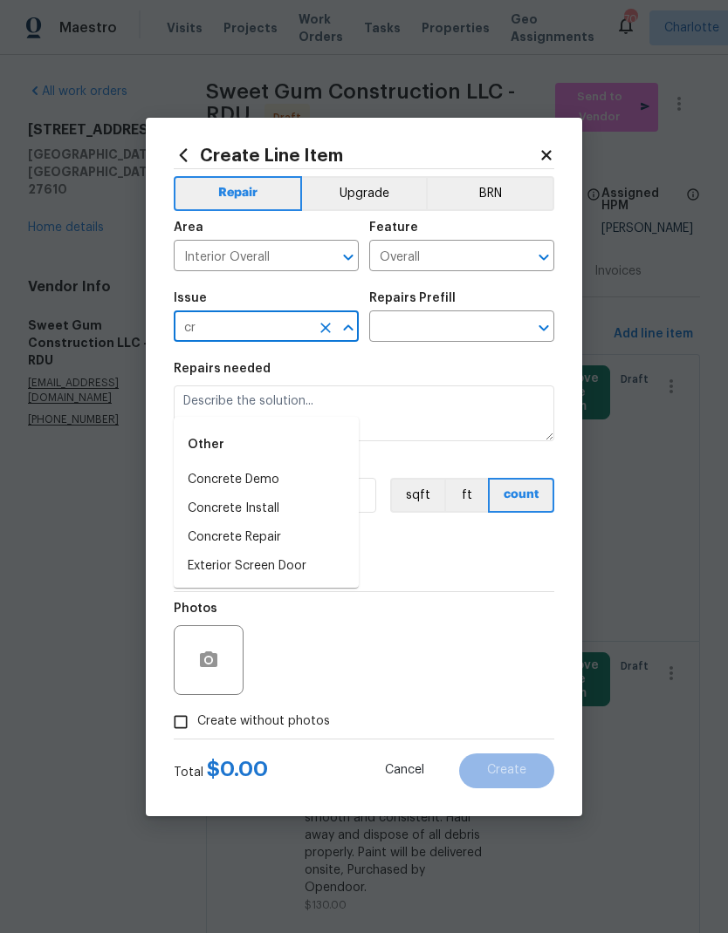
type input "c"
click at [282, 495] on li "Foundation" at bounding box center [266, 509] width 185 height 29
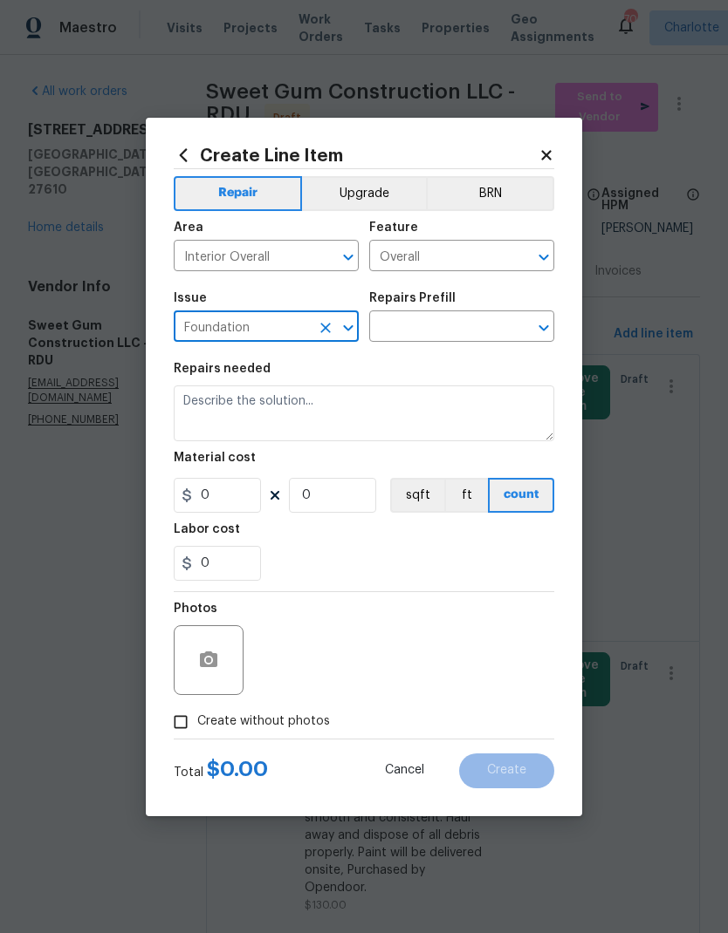
click at [496, 323] on input "text" at bounding box center [437, 328] width 136 height 27
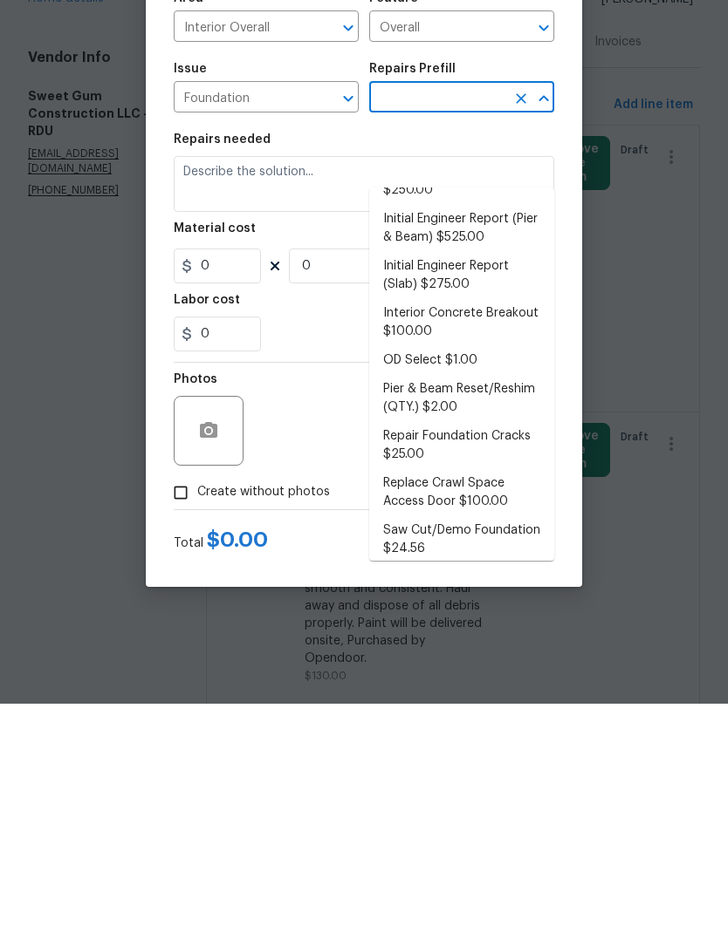
scroll to position [303, 0]
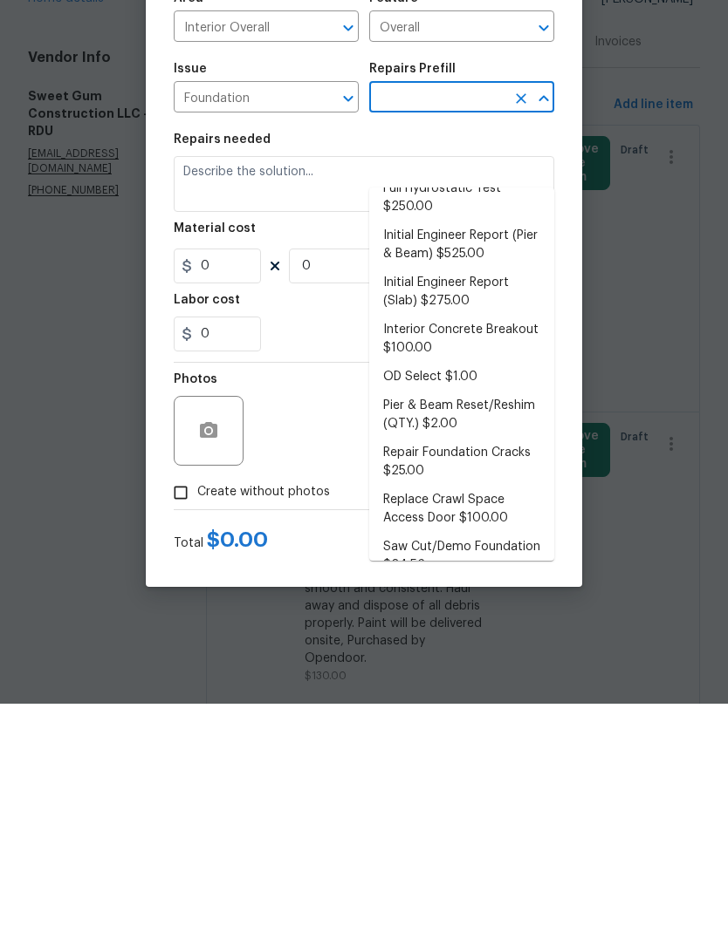
click at [347, 318] on icon "Open" at bounding box center [348, 328] width 21 height 21
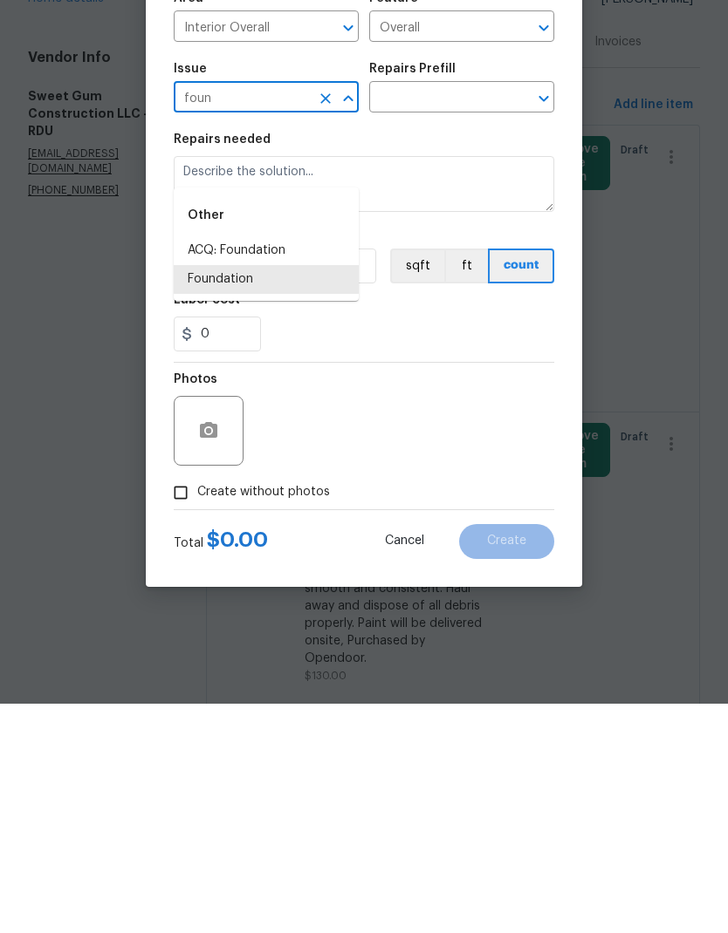
click at [242, 495] on li "Foundation" at bounding box center [266, 509] width 185 height 29
type input "Foundation"
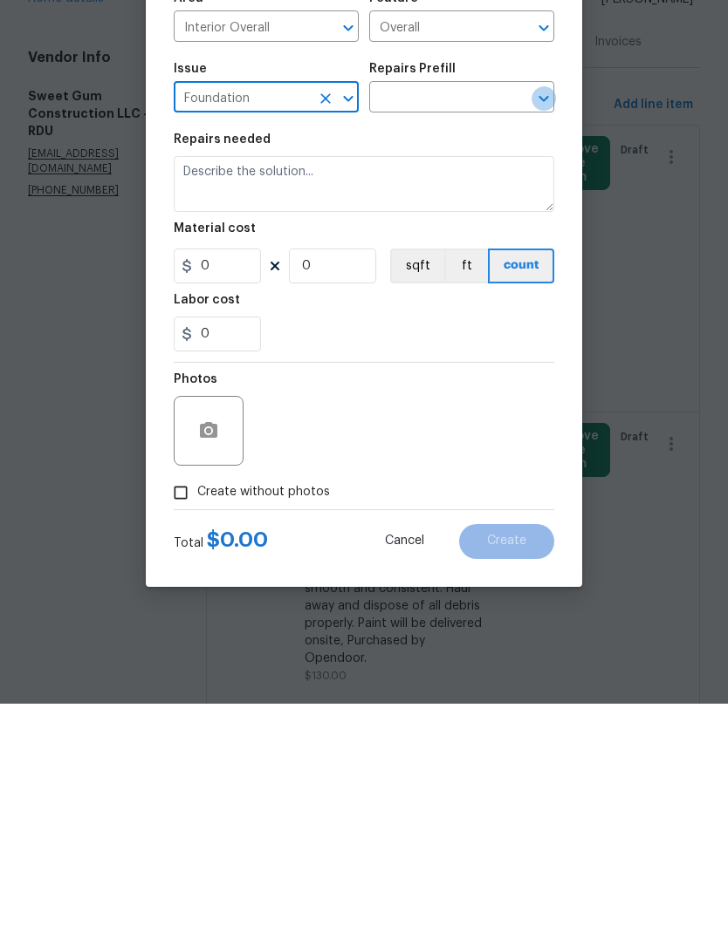
click at [543, 318] on icon "Open" at bounding box center [543, 328] width 21 height 21
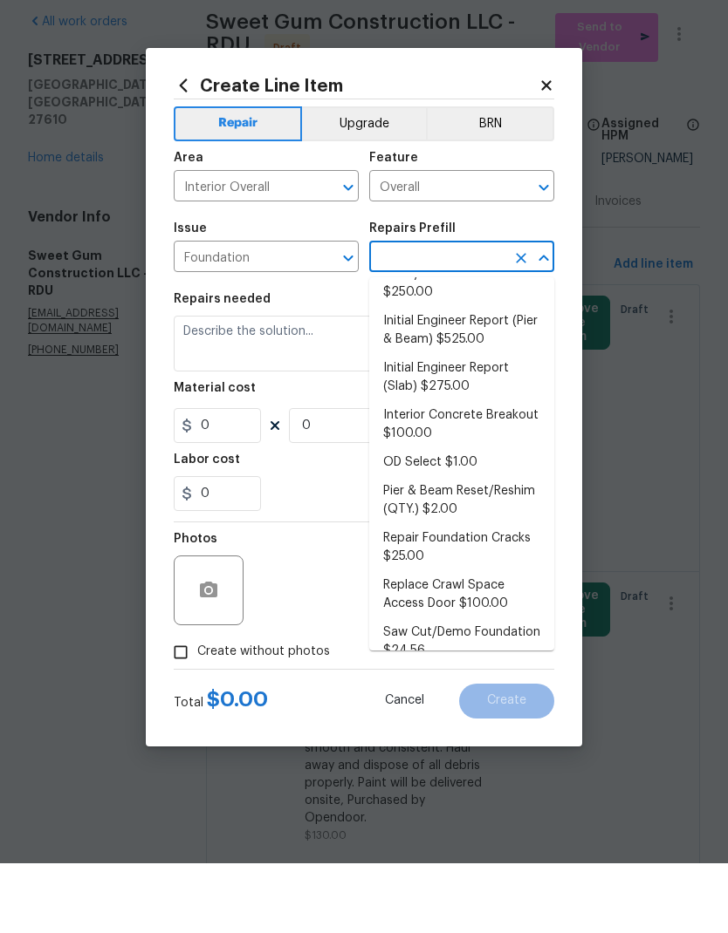
scroll to position [306, 0]
click at [448, 519] on li "OD Select $1.00" at bounding box center [461, 533] width 185 height 29
type input "OD Select $1.00"
type input "Foundation"
type textarea "Refer to the agreed upon scope document for further details."
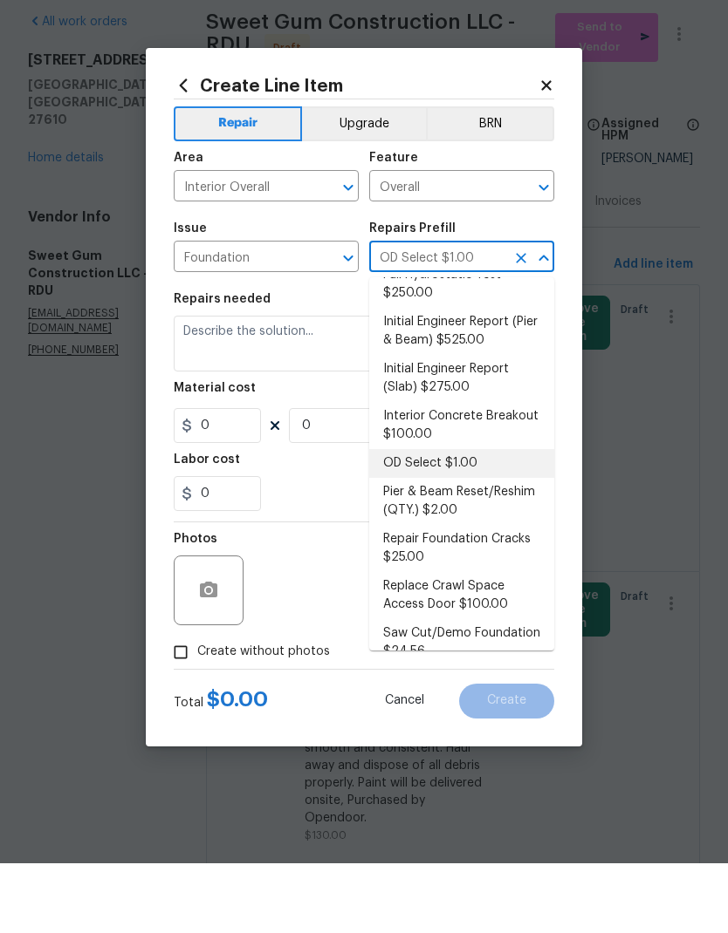
type input "1"
type input "OD Select $1.00"
type input "1"
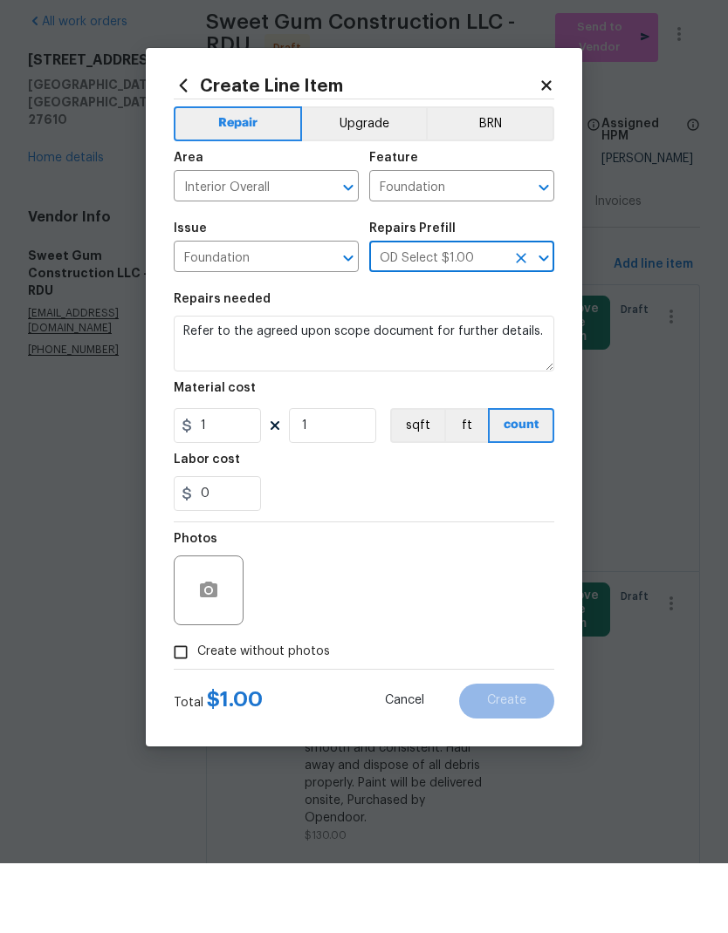
click at [338, 386] on textarea "Refer to the agreed upon scope document for further details." at bounding box center [364, 414] width 380 height 56
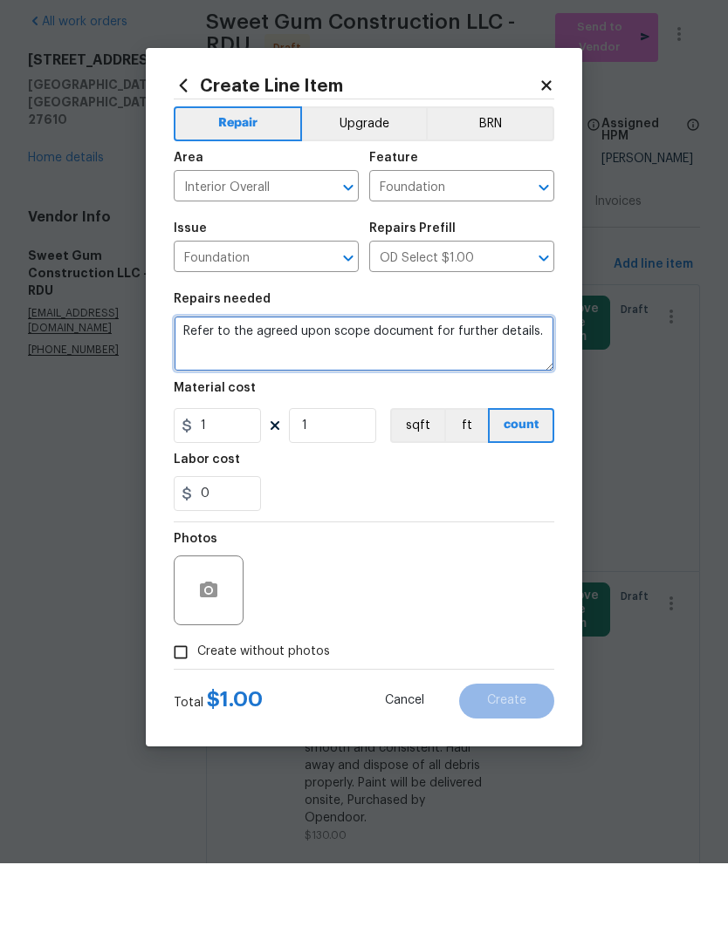
click at [420, 386] on textarea "Refer to the agreed upon scope document for further details." at bounding box center [364, 414] width 380 height 56
click at [314, 316] on button "Clear" at bounding box center [325, 328] width 24 height 24
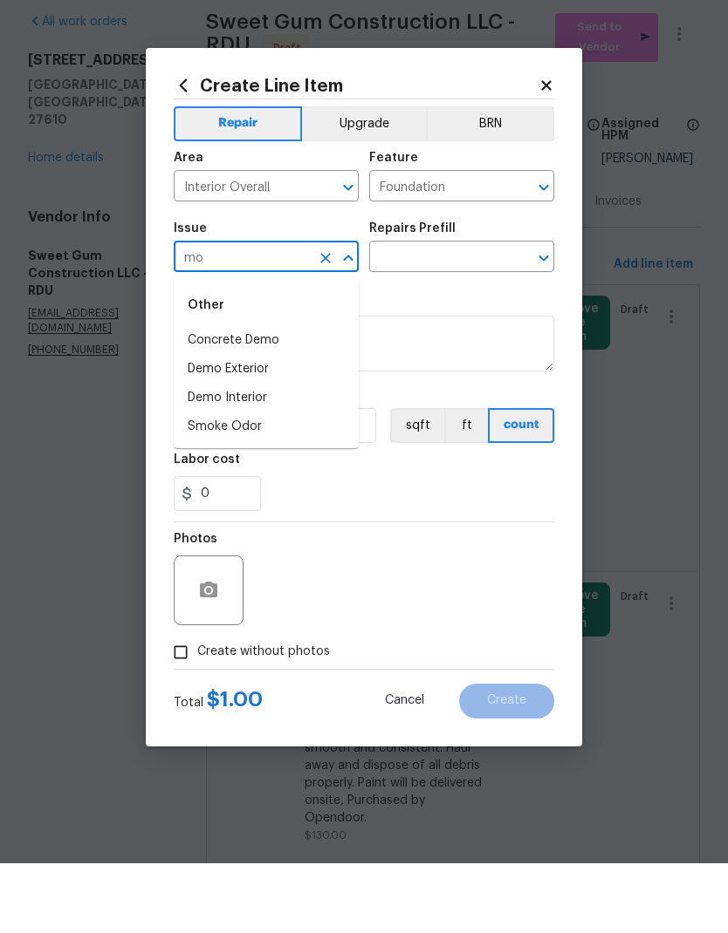
type input "m"
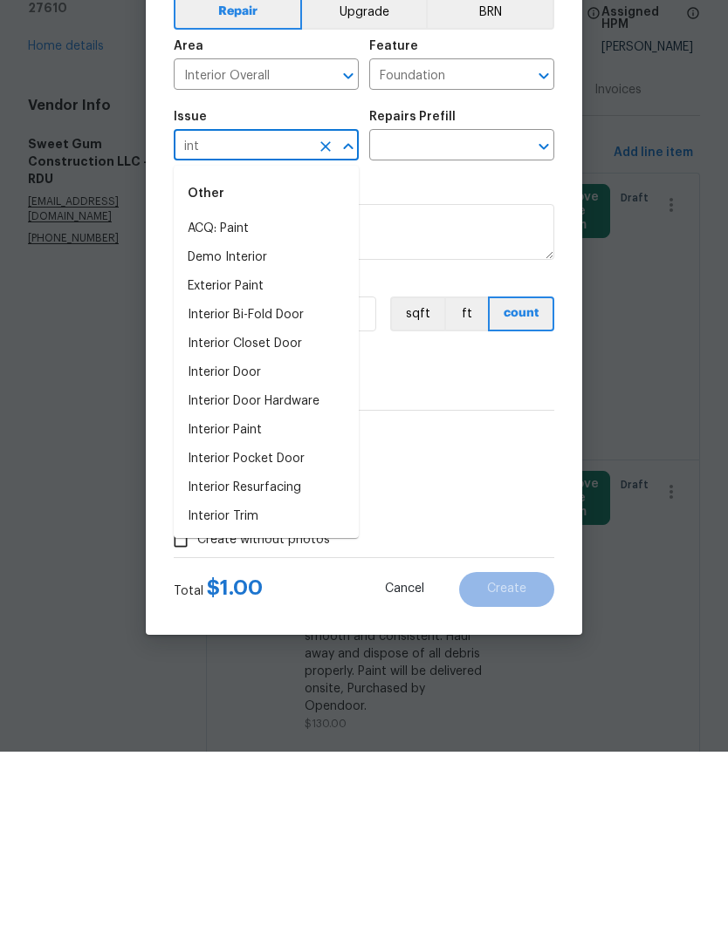
click at [268, 598] on li "Interior Paint" at bounding box center [266, 612] width 185 height 29
type input "Interior Paint"
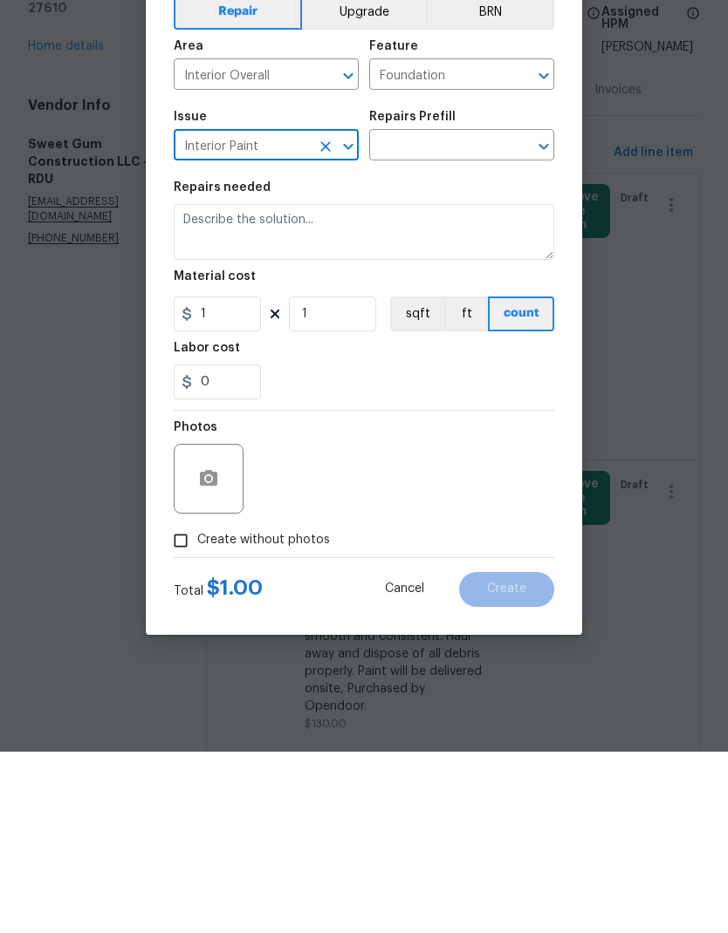
click at [551, 318] on icon "Open" at bounding box center [543, 328] width 21 height 21
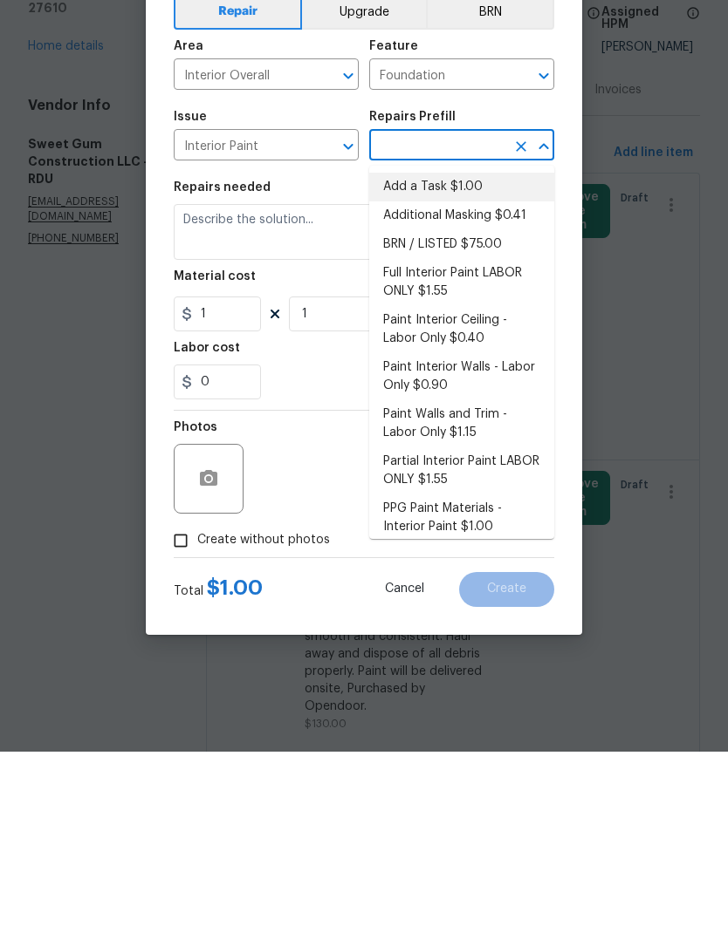
click at [491, 354] on li "Add a Task $1.00" at bounding box center [461, 368] width 185 height 29
type input "Add a Task $1.00"
type input "Overall Paint"
type textarea "HPM to detail"
type input "Add a Task $1.00"
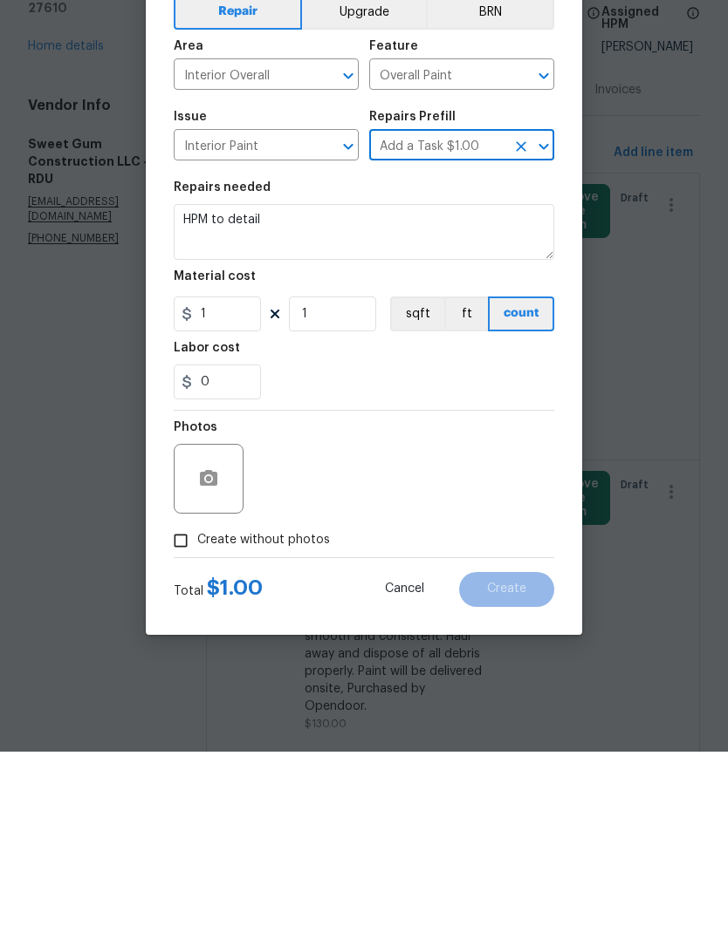
click at [267, 386] on textarea "HPM to detail" at bounding box center [364, 414] width 380 height 56
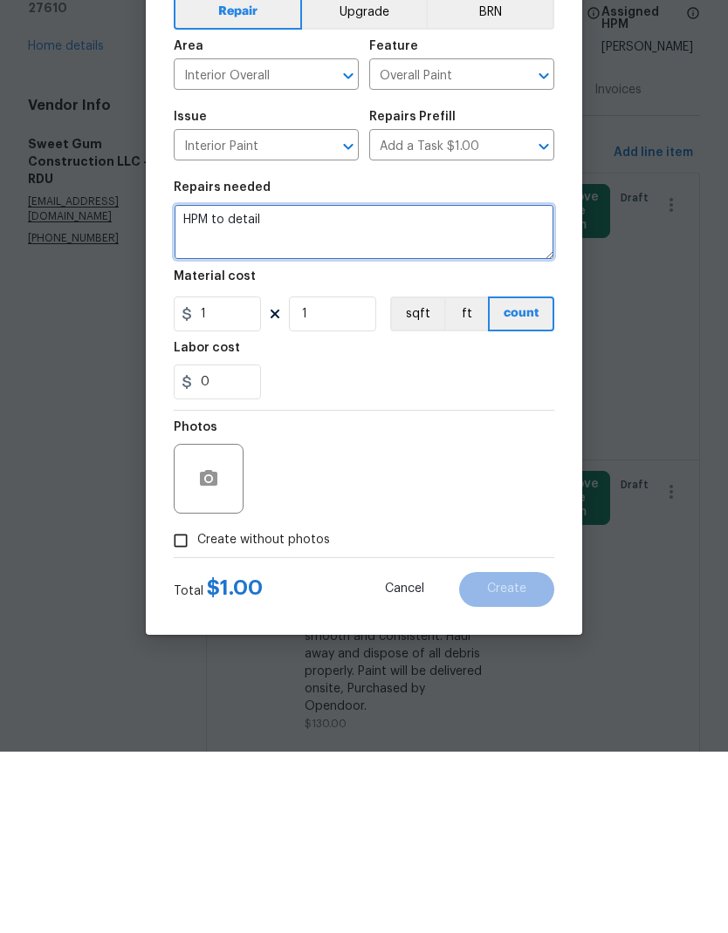
click at [266, 386] on textarea "HPM to detail" at bounding box center [364, 414] width 380 height 56
click at [226, 386] on textarea "HPM to detail" at bounding box center [364, 414] width 380 height 56
click at [225, 386] on textarea "HPM to detail" at bounding box center [364, 414] width 380 height 56
click at [222, 386] on textarea "HPM to detail" at bounding box center [364, 414] width 380 height 56
type textarea "Investigate why we keep having mold build up in both bathrooms"
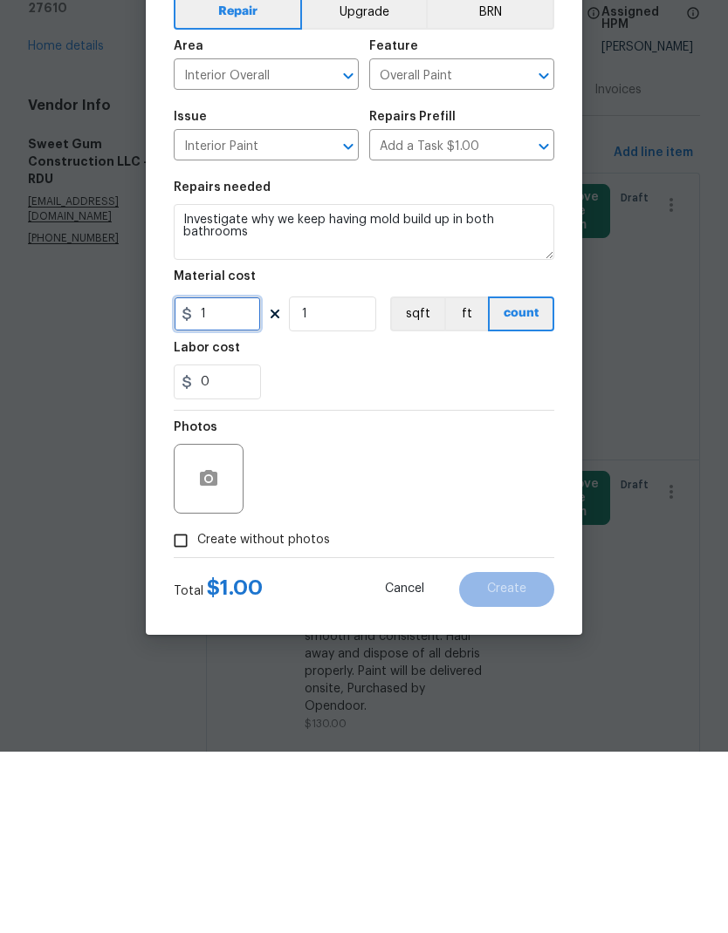
click at [208, 478] on input "1" at bounding box center [217, 495] width 87 height 35
type input "75"
click at [437, 592] on div "Photos" at bounding box center [364, 648] width 380 height 113
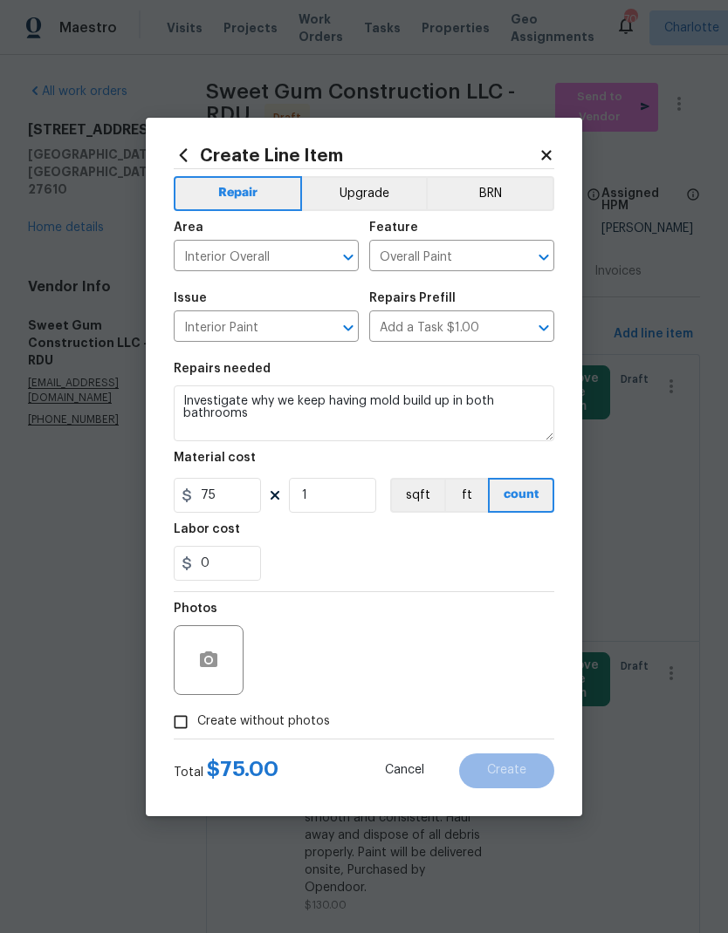
click at [179, 722] on input "Create without photos" at bounding box center [180, 722] width 33 height 33
checkbox input "true"
click at [490, 666] on textarea at bounding box center [405, 660] width 297 height 70
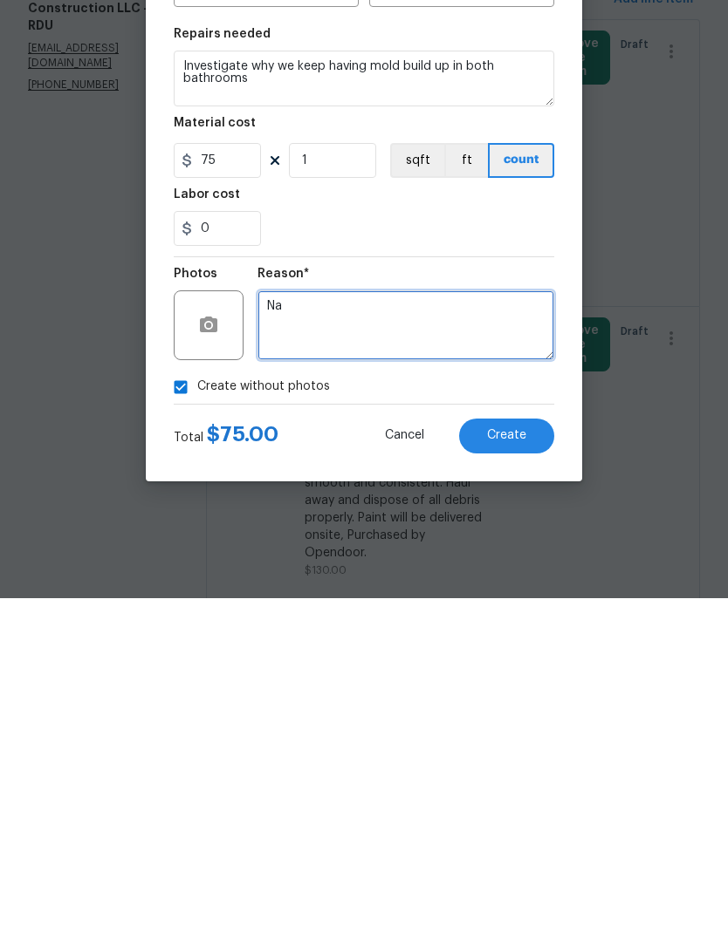
type textarea "Na"
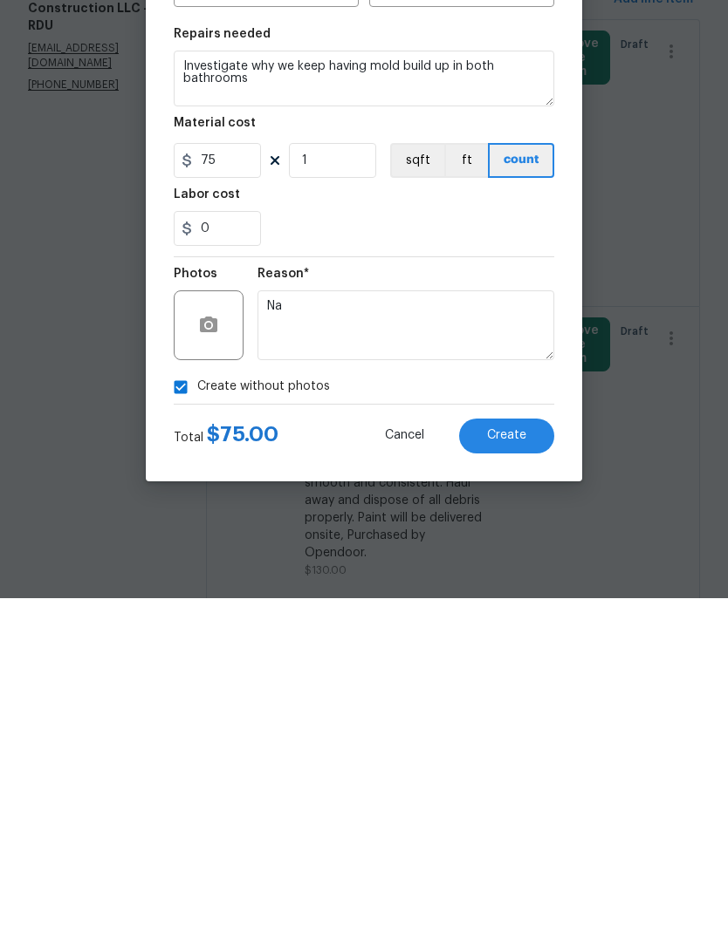
click at [519, 764] on span "Create" at bounding box center [506, 770] width 39 height 13
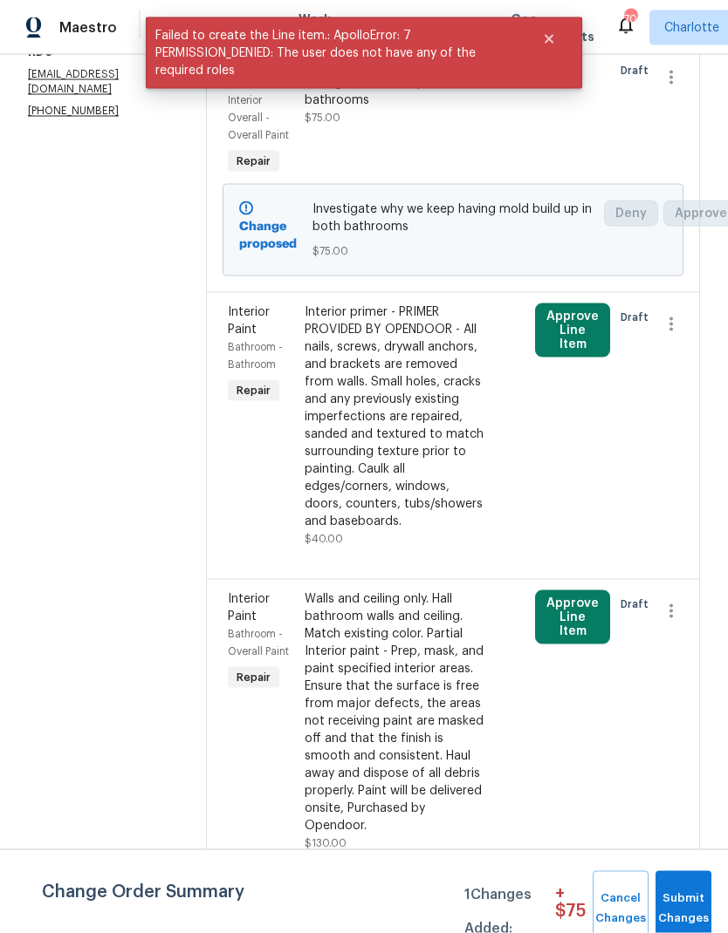
scroll to position [57, 0]
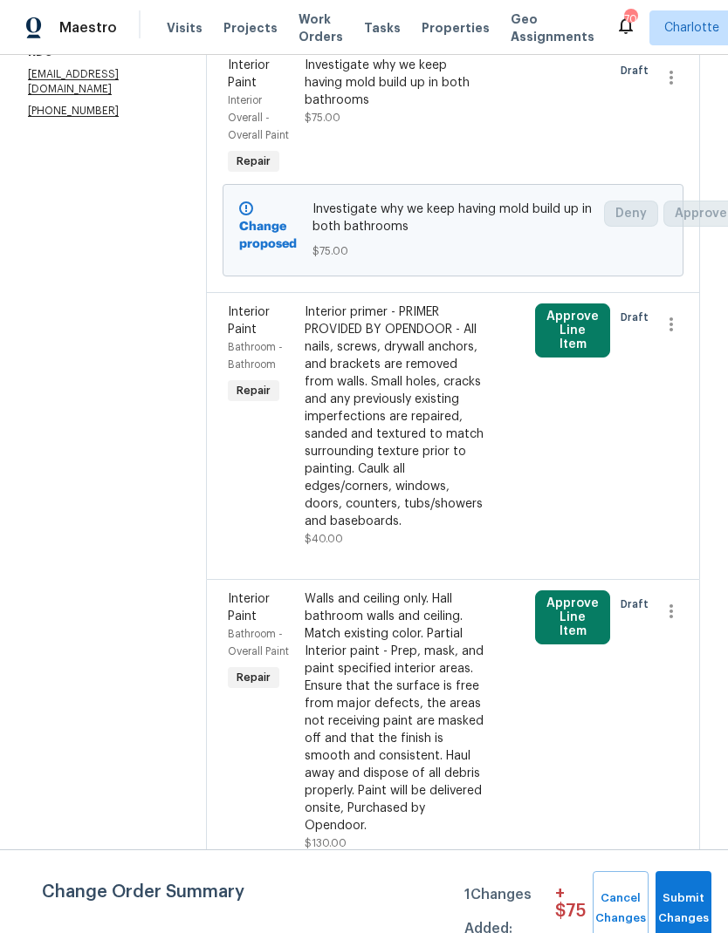
click at [459, 680] on div "Walls and ceiling only. Hall bathroom walls and ceiling. Match existing color. …" at bounding box center [394, 713] width 181 height 244
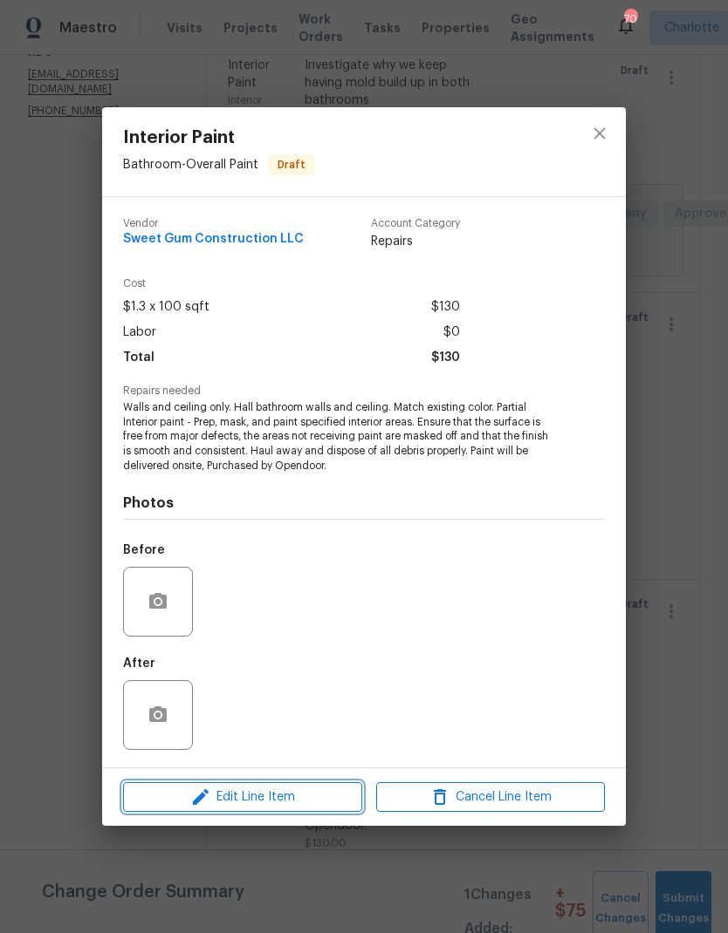
click at [195, 789] on icon "button" at bounding box center [200, 797] width 21 height 21
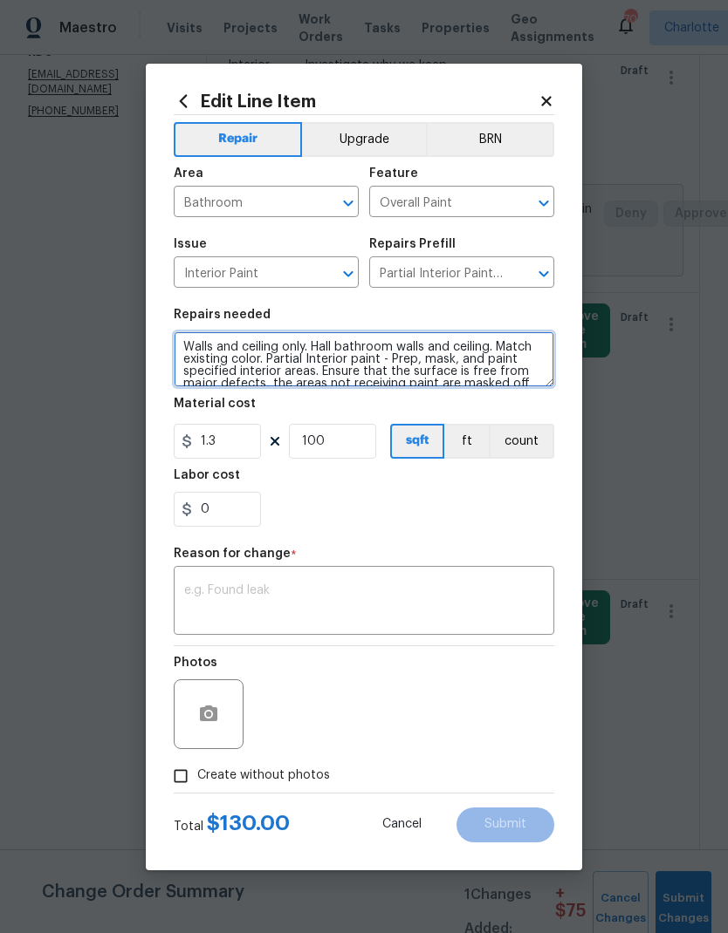
click at [185, 345] on textarea "Walls and ceiling only. Hall bathroom walls and ceiling. Match existing color. …" at bounding box center [364, 359] width 380 height 56
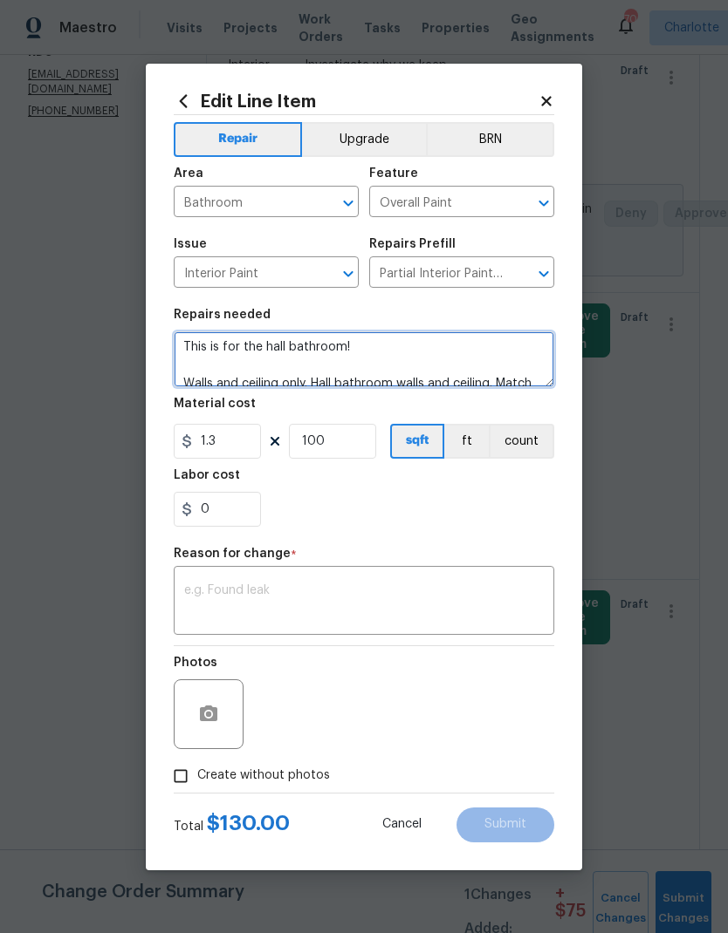
scroll to position [3, 0]
type textarea "This is for the hall bathroom! Walls and ceiling only. Hall bathroom walls and …"
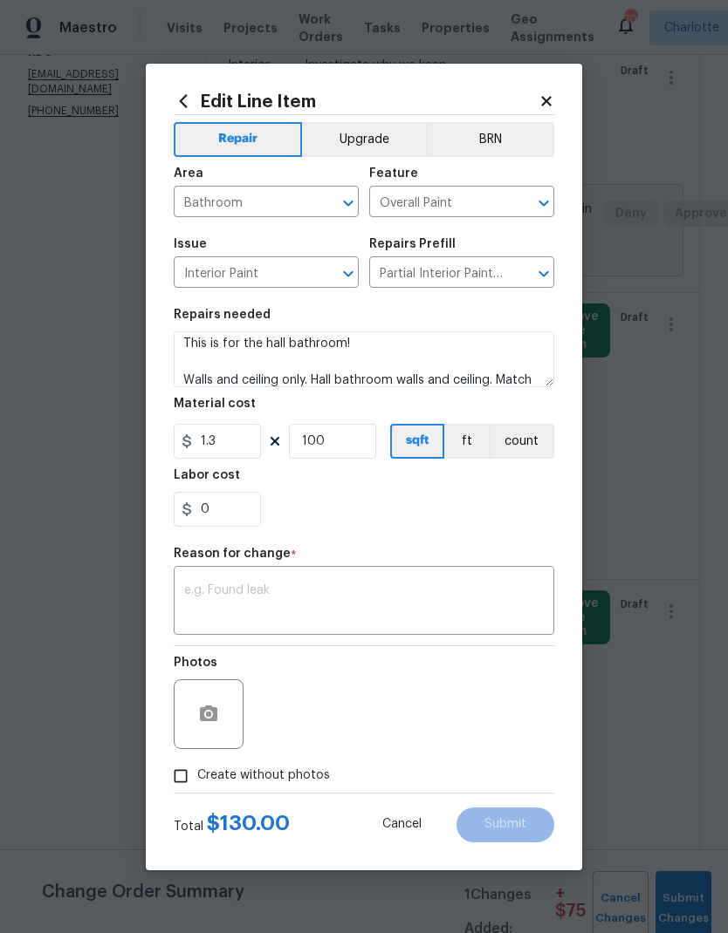
click at [495, 516] on div "0" at bounding box center [364, 509] width 380 height 35
click at [495, 593] on textarea at bounding box center [363, 602] width 359 height 37
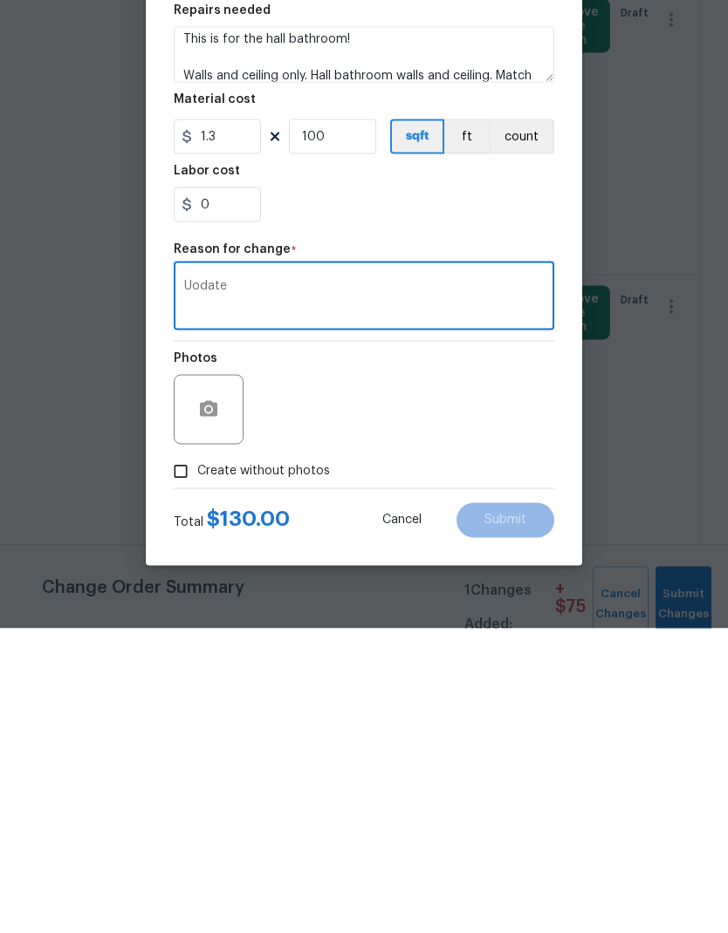
click at [494, 646] on div "Photos" at bounding box center [364, 702] width 380 height 113
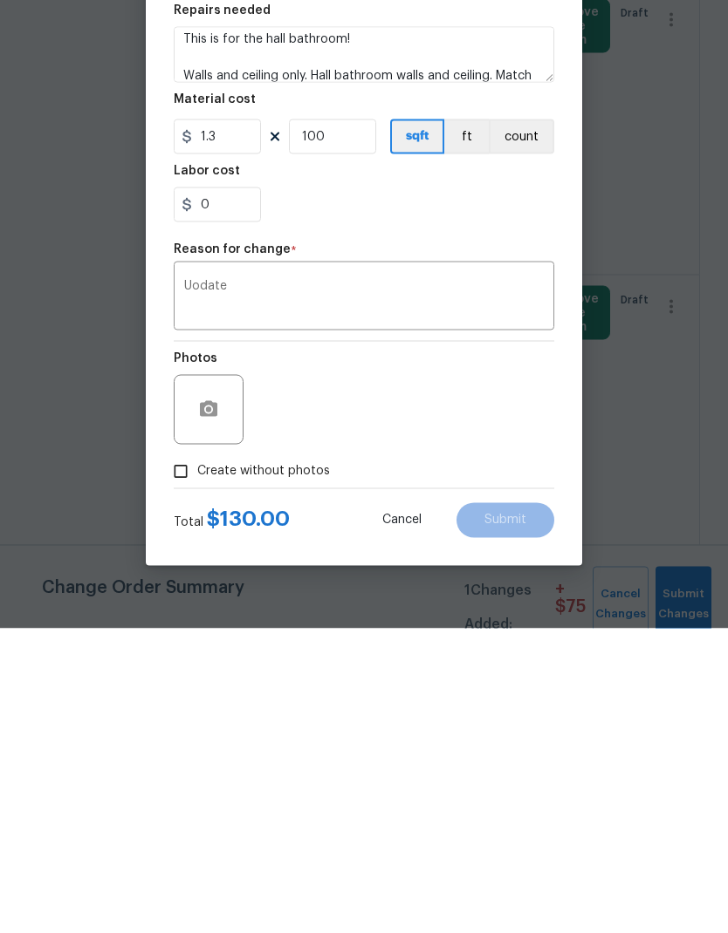
scroll to position [70, 0]
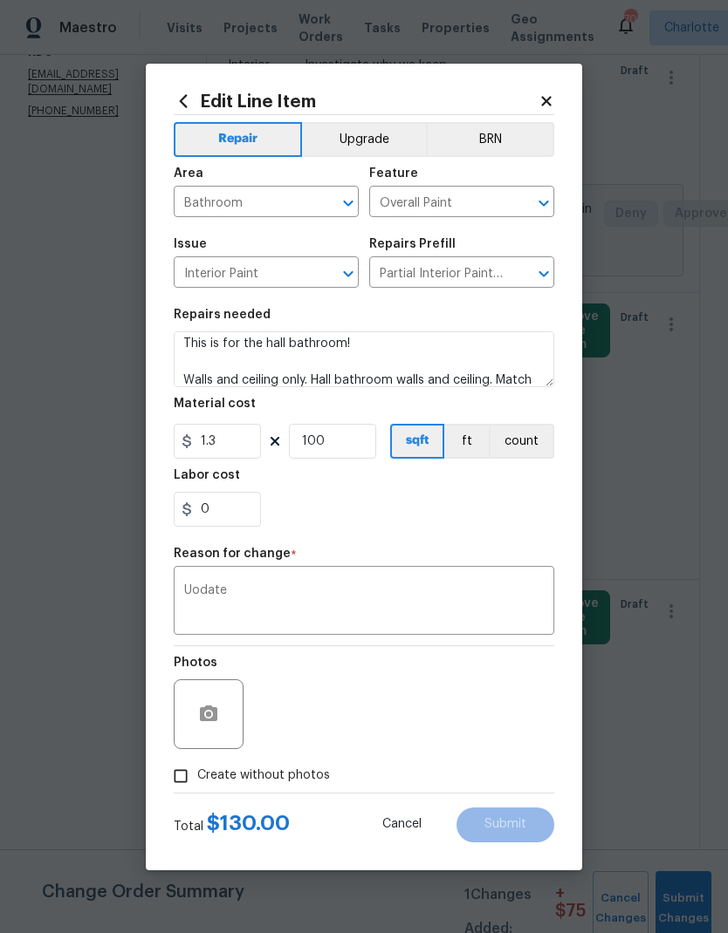
click at [455, 594] on textarea "Uodate" at bounding box center [363, 602] width 359 height 37
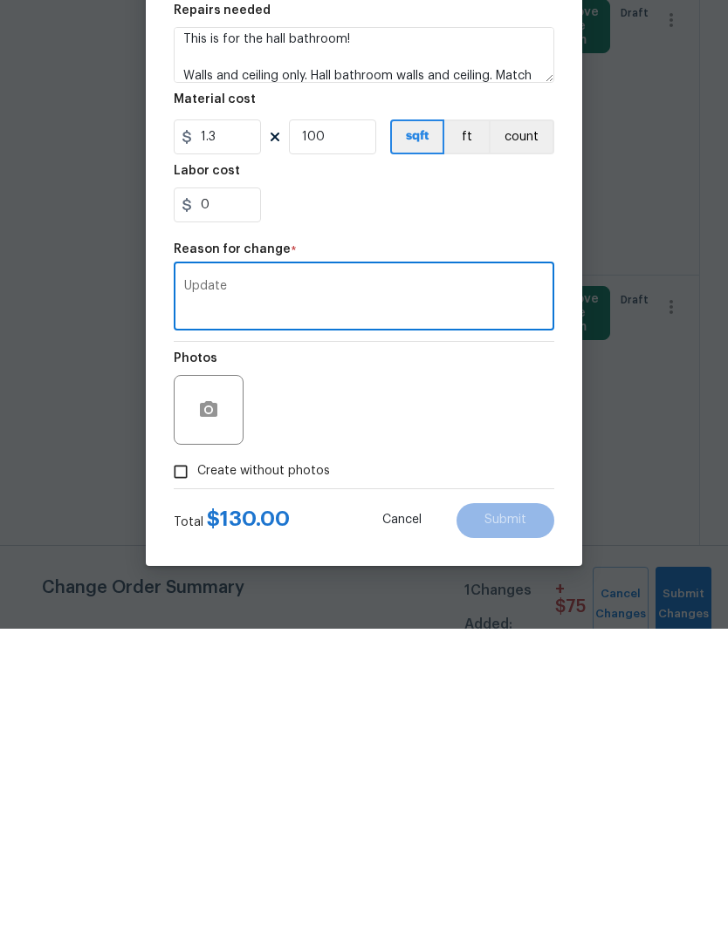
type textarea "Update"
click at [184, 760] on input "Create without photos" at bounding box center [180, 776] width 33 height 33
checkbox input "true"
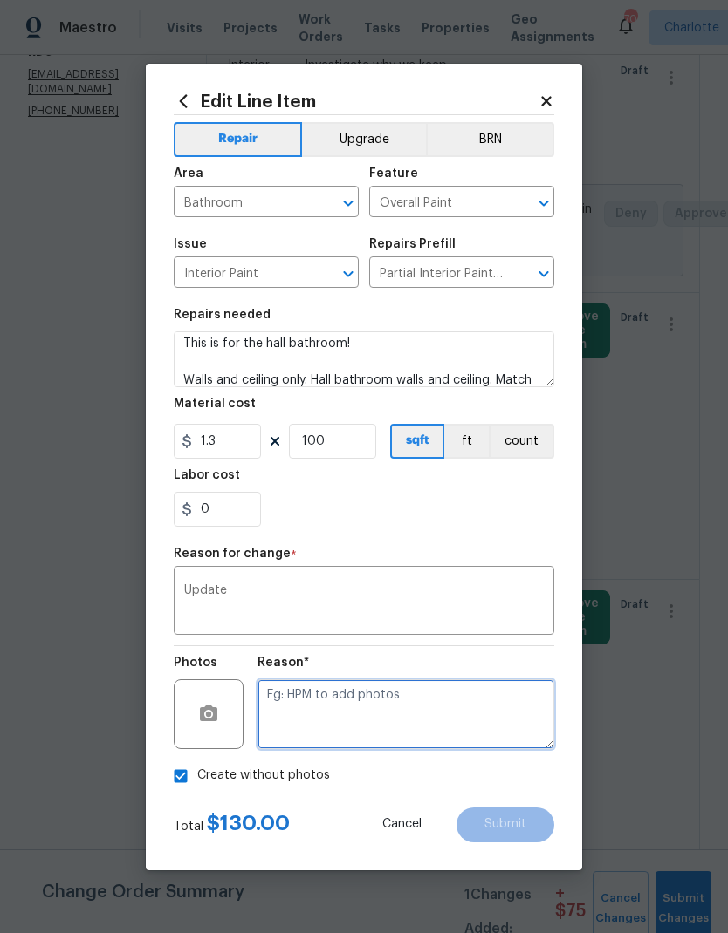
click at [497, 719] on textarea at bounding box center [405, 715] width 297 height 70
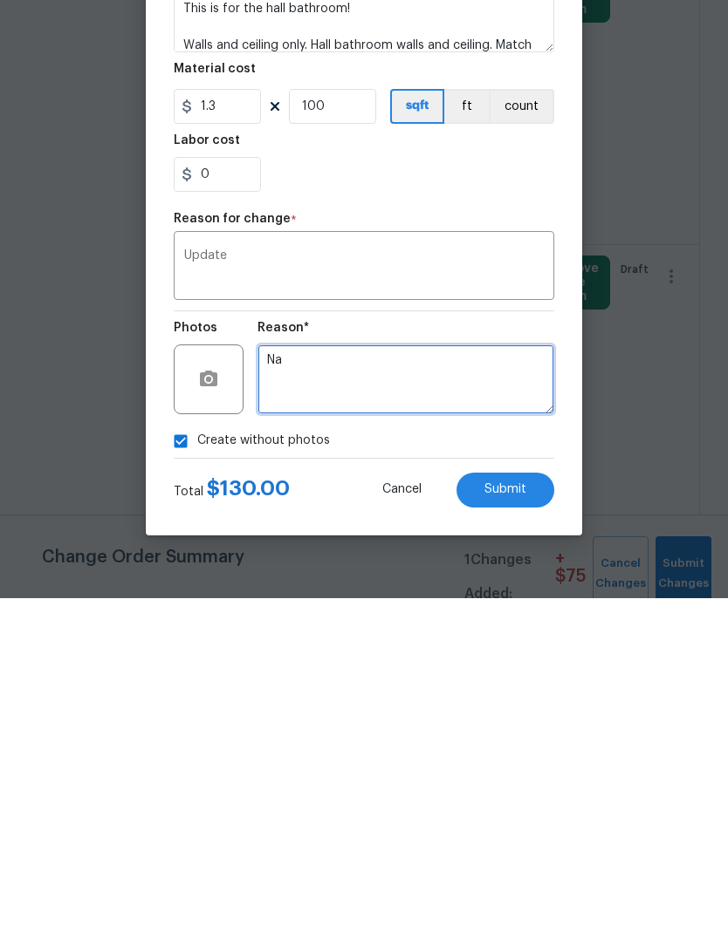
type textarea "Na"
click at [526, 808] on button "Submit" at bounding box center [505, 825] width 98 height 35
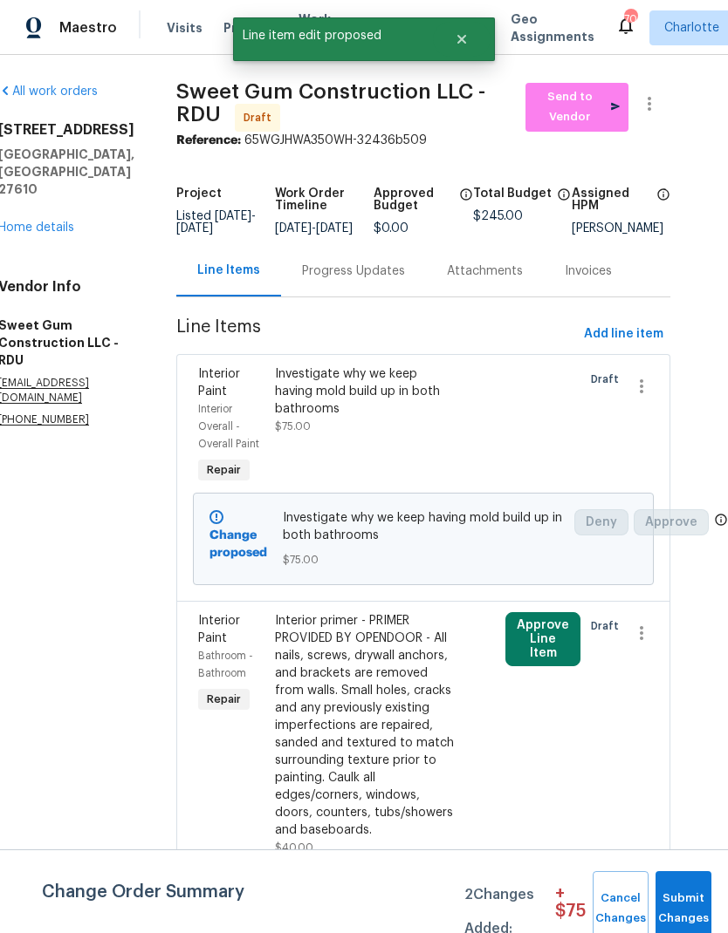
scroll to position [0, 32]
click at [687, 891] on span "Submit Changes" at bounding box center [683, 909] width 38 height 40
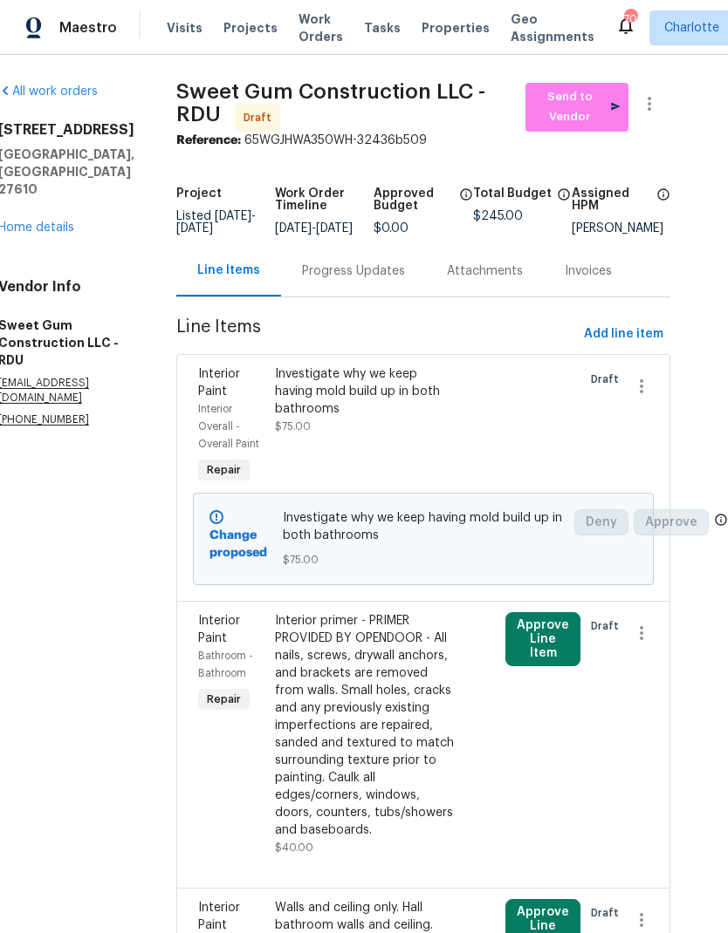
scroll to position [0, 0]
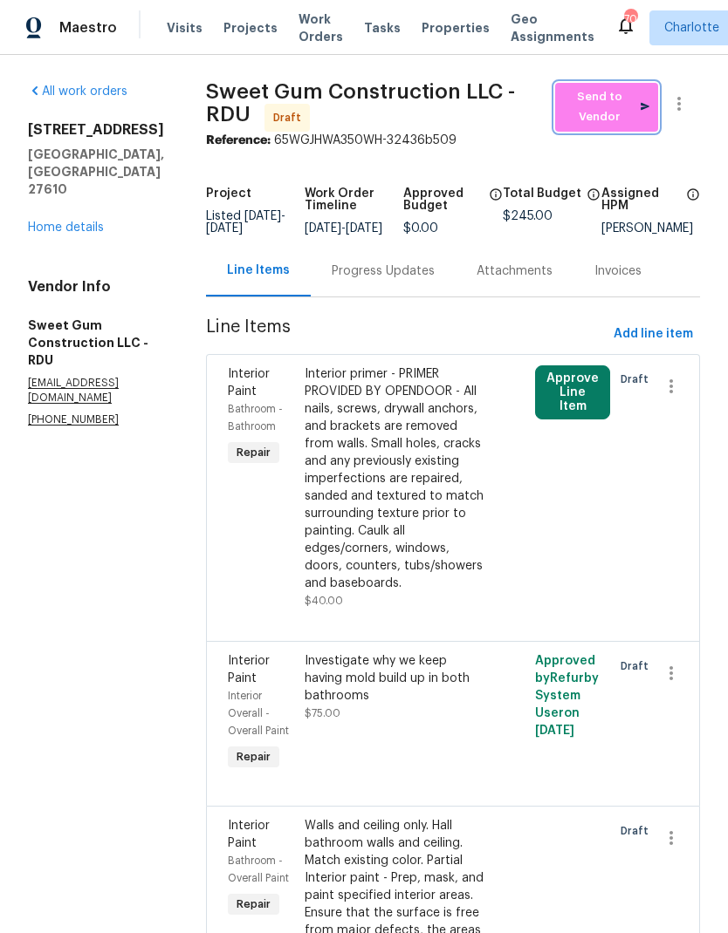
click at [623, 107] on span "Send to Vendor" at bounding box center [606, 107] width 85 height 40
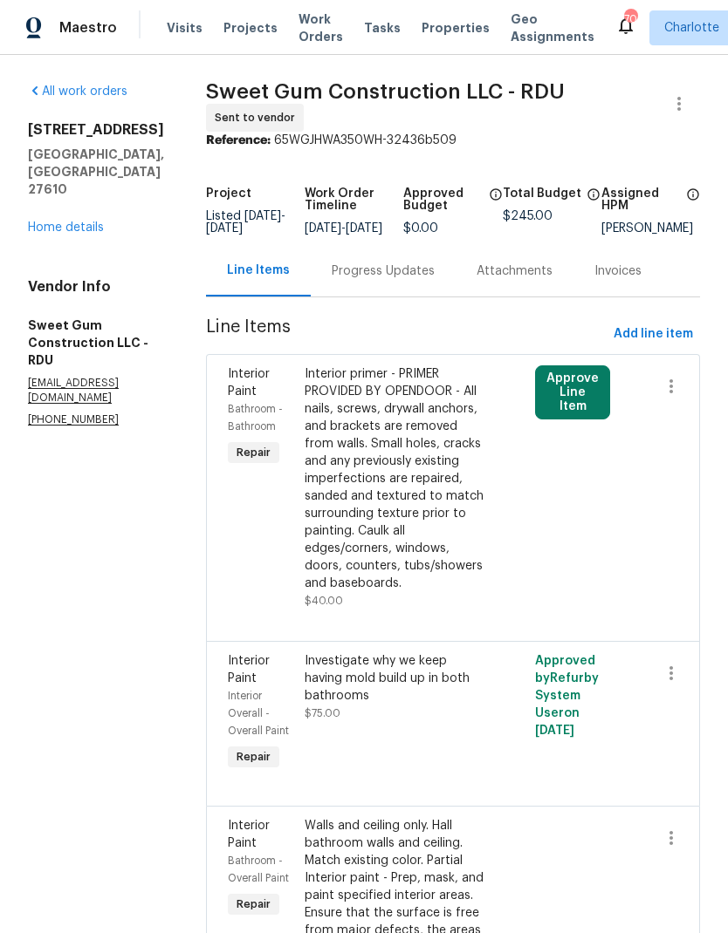
click at [86, 222] on link "Home details" at bounding box center [66, 228] width 76 height 12
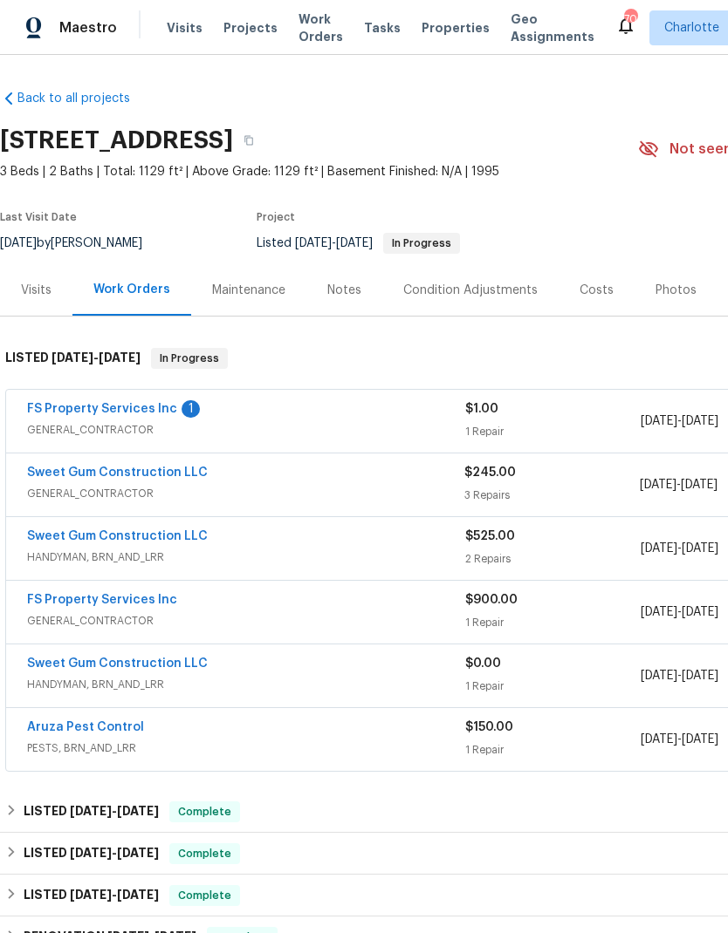
click at [64, 472] on link "Sweet Gum Construction LLC" at bounding box center [117, 473] width 181 height 12
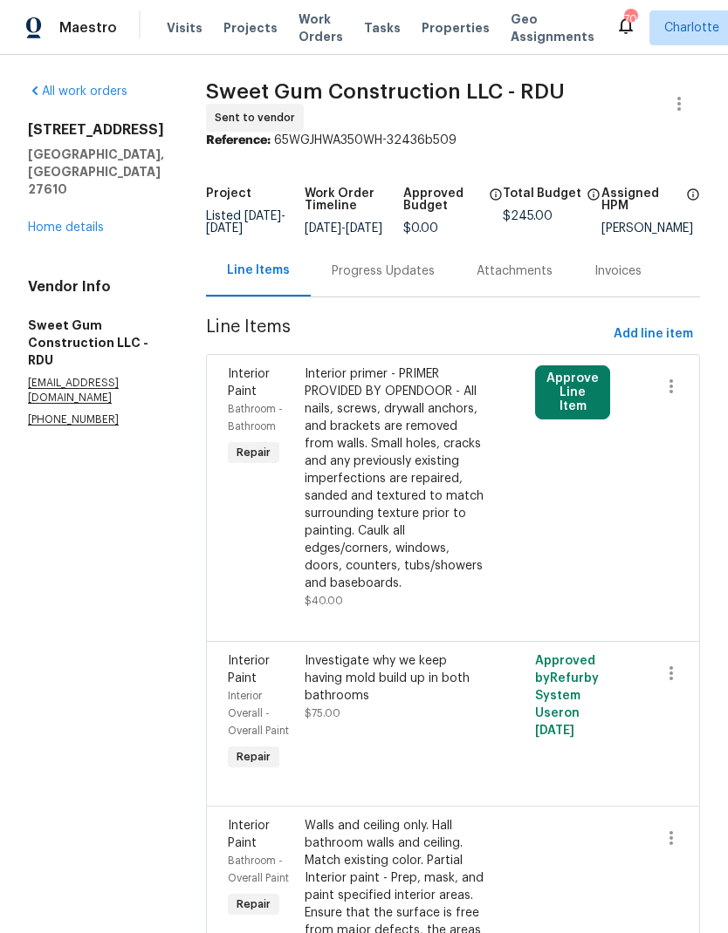
click at [434, 280] on div "Progress Updates" at bounding box center [382, 271] width 103 height 17
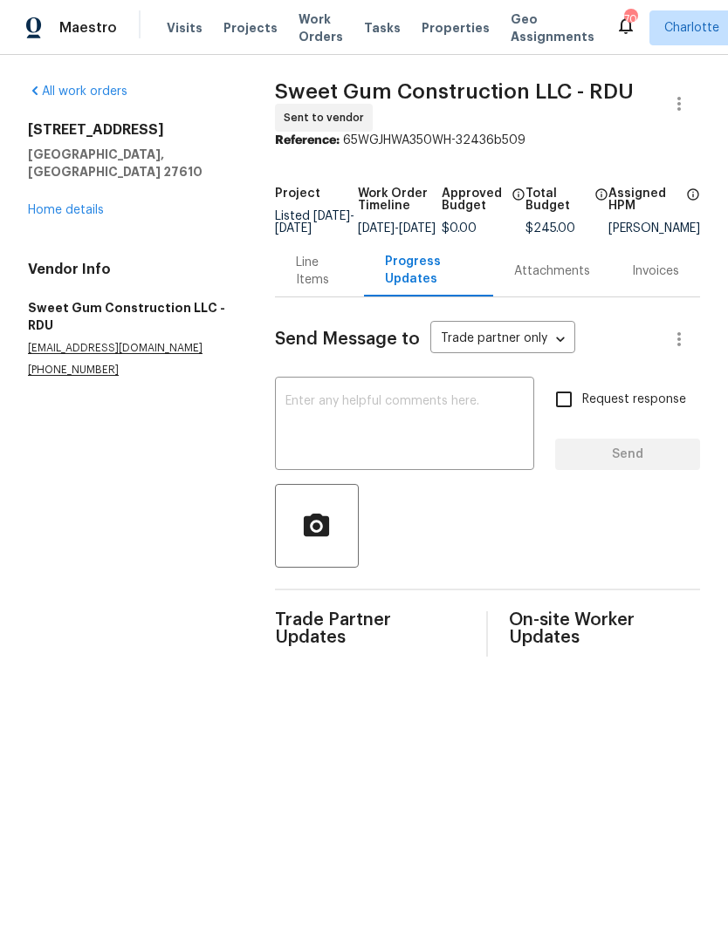
click at [496, 427] on textarea at bounding box center [404, 425] width 238 height 61
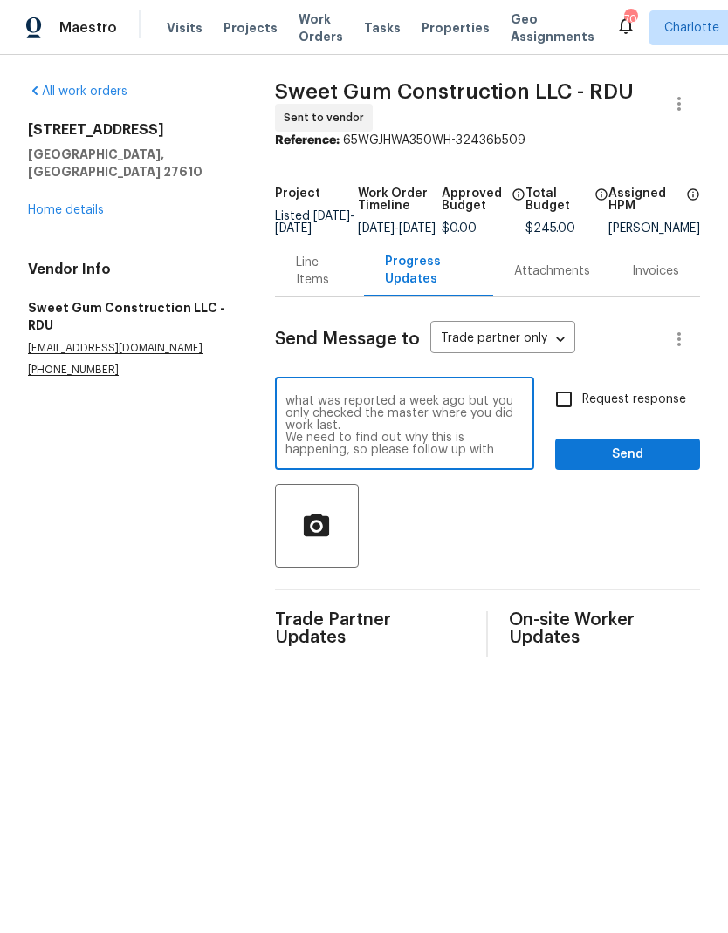
scroll to position [24, 0]
type textarea "This is for the hall bath this time. It was what was reported a week ago but yo…"
click at [568, 413] on input "Request response" at bounding box center [563, 399] width 37 height 37
checkbox input "true"
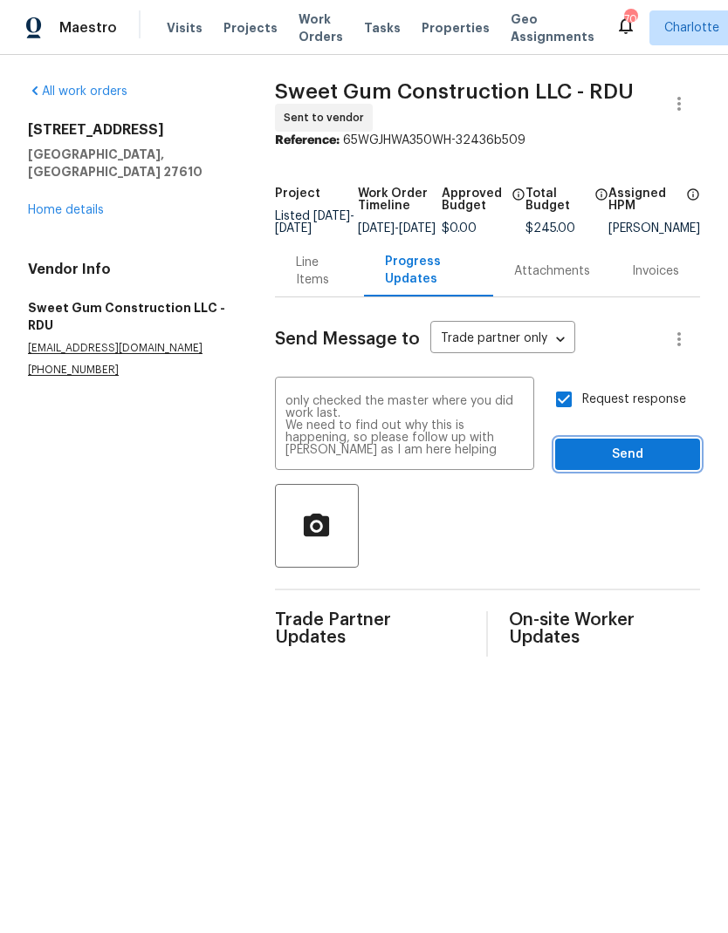
click at [646, 466] on span "Send" at bounding box center [627, 455] width 117 height 22
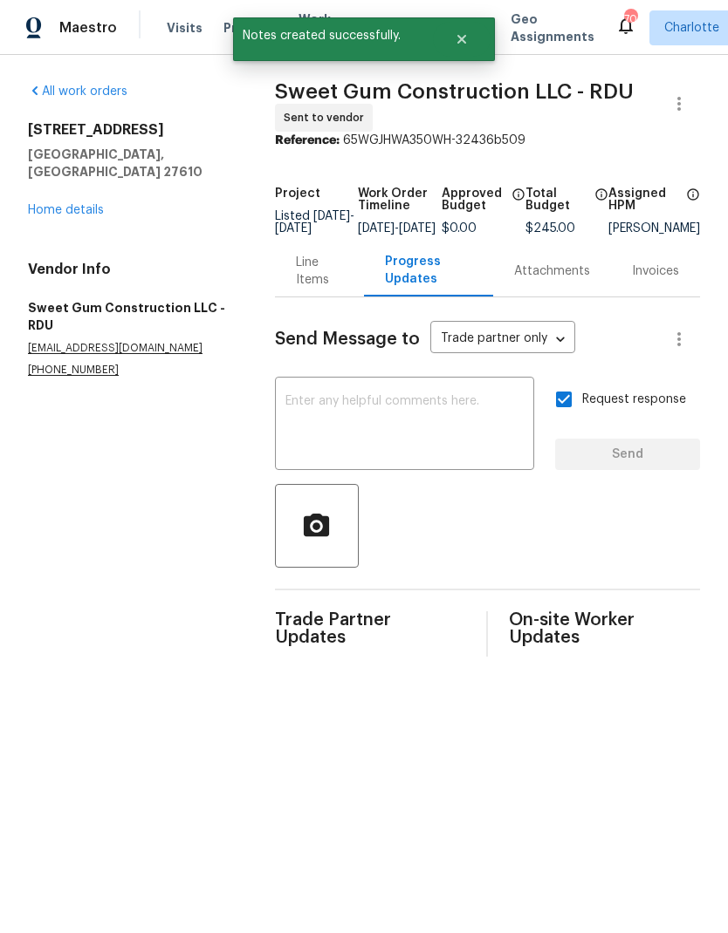
scroll to position [0, 0]
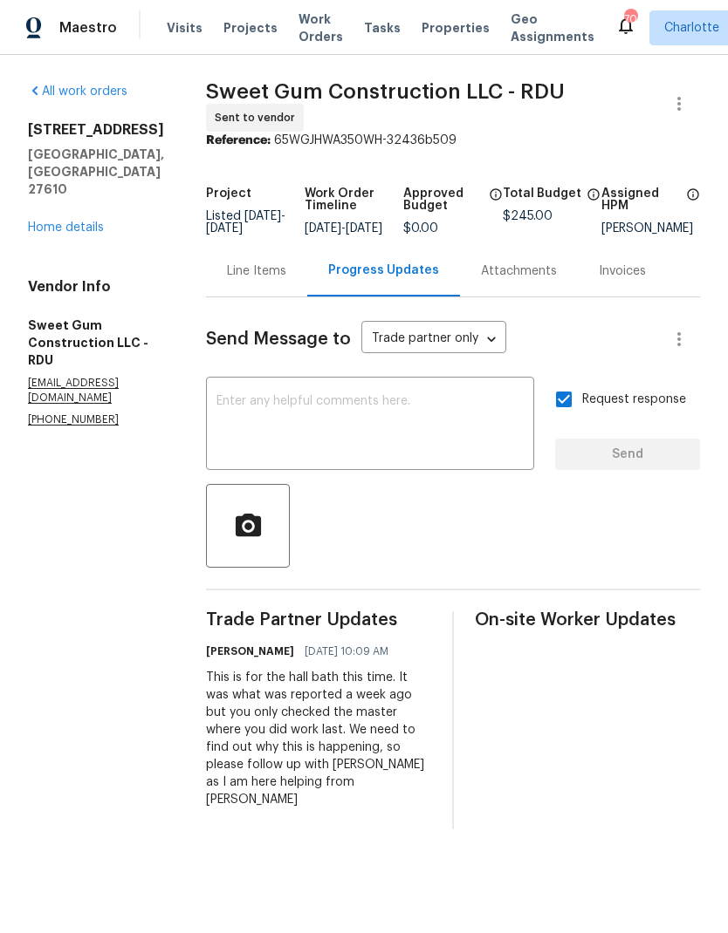
click at [101, 222] on link "Home details" at bounding box center [66, 228] width 76 height 12
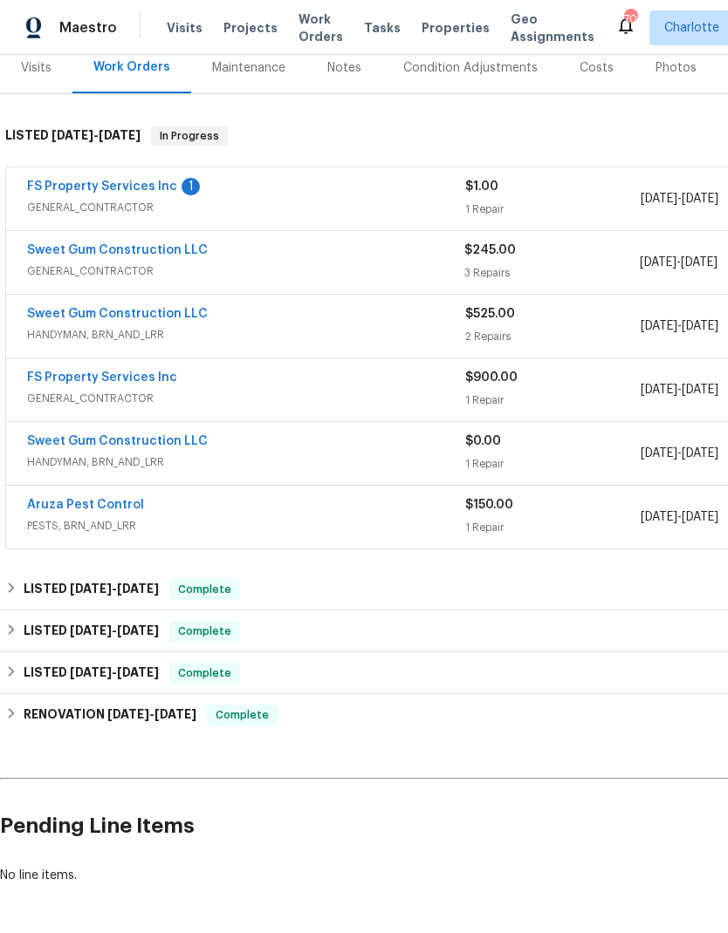
scroll to position [222, 0]
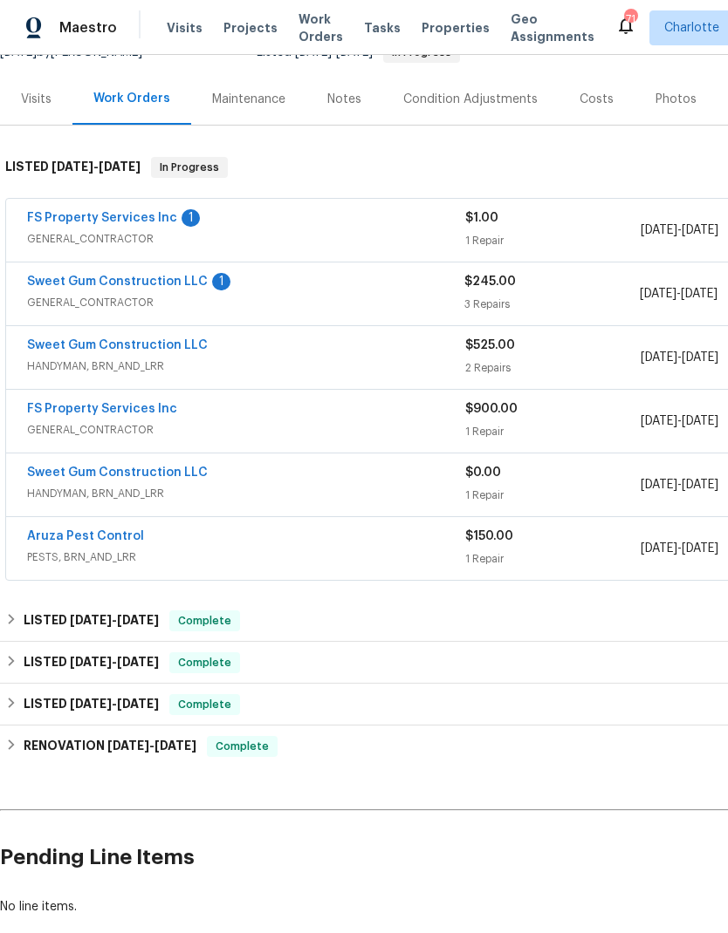
scroll to position [193, 0]
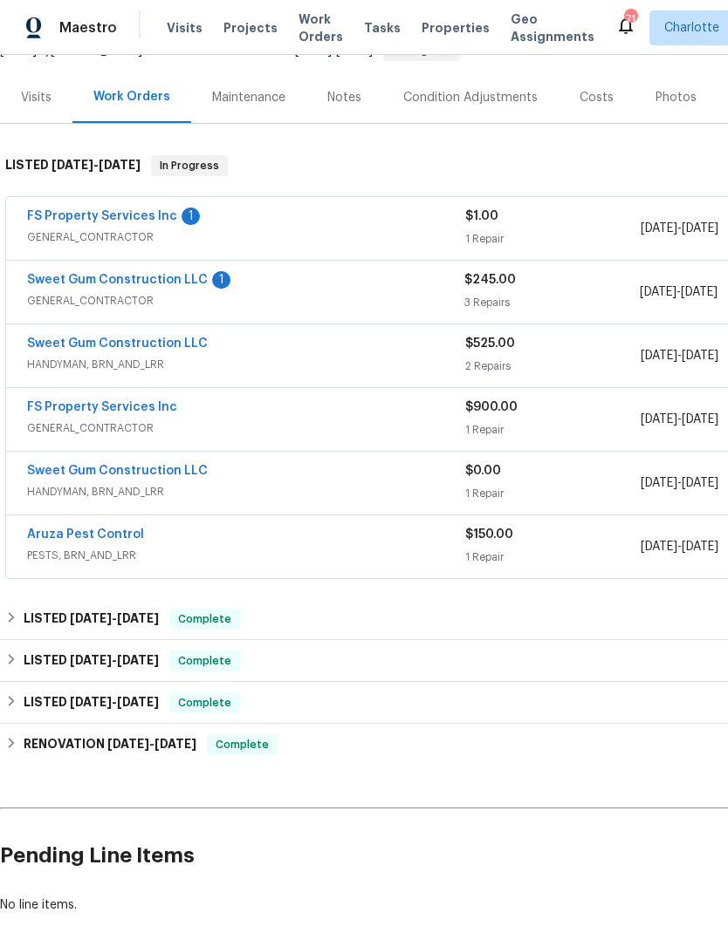
click at [432, 366] on span "HANDYMAN, BRN_AND_LRR" at bounding box center [246, 364] width 438 height 17
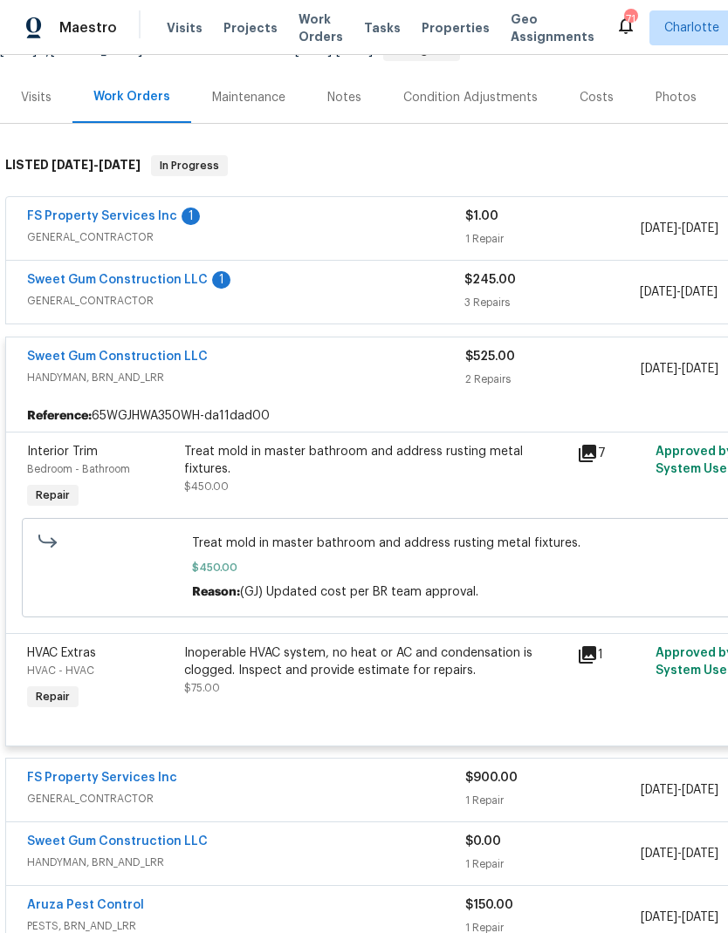
click at [90, 360] on link "Sweet Gum Construction LLC" at bounding box center [117, 357] width 181 height 12
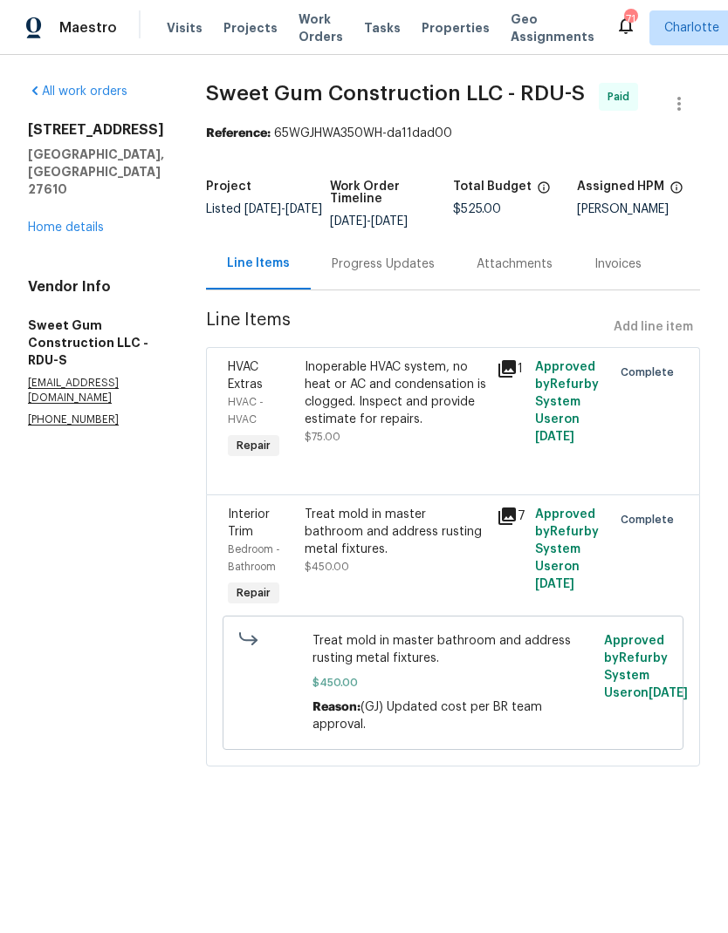
click at [400, 273] on div "Progress Updates" at bounding box center [382, 264] width 103 height 17
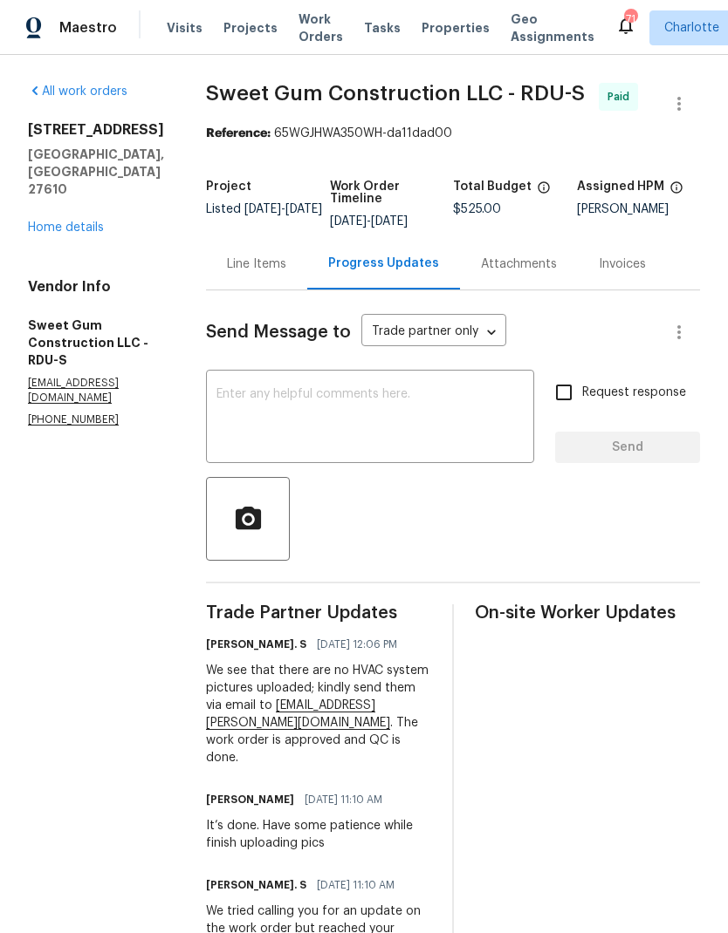
click at [286, 273] on div "Line Items" at bounding box center [256, 264] width 59 height 17
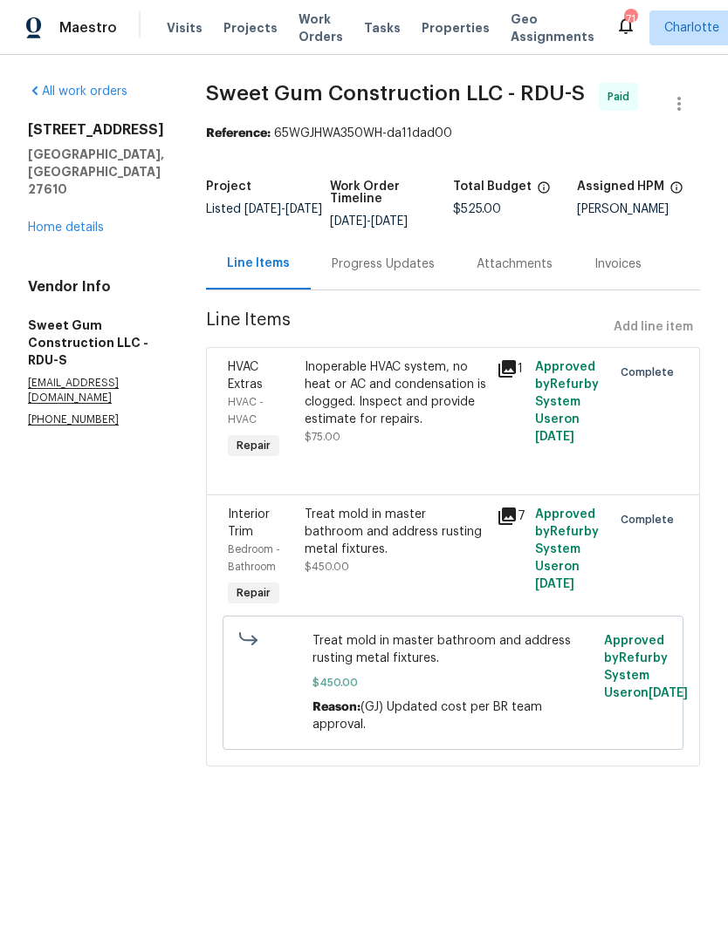
click at [142, 180] on div "1405 Cross Link Rd Raleigh, NC 27610 Home details" at bounding box center [96, 178] width 136 height 115
click at [142, 179] on div "1405 Cross Link Rd Raleigh, NC 27610 Home details" at bounding box center [96, 178] width 136 height 115
click at [107, 186] on div "1405 Cross Link Rd Raleigh, NC 27610 Home details" at bounding box center [96, 178] width 136 height 115
click at [93, 222] on link "Home details" at bounding box center [66, 228] width 76 height 12
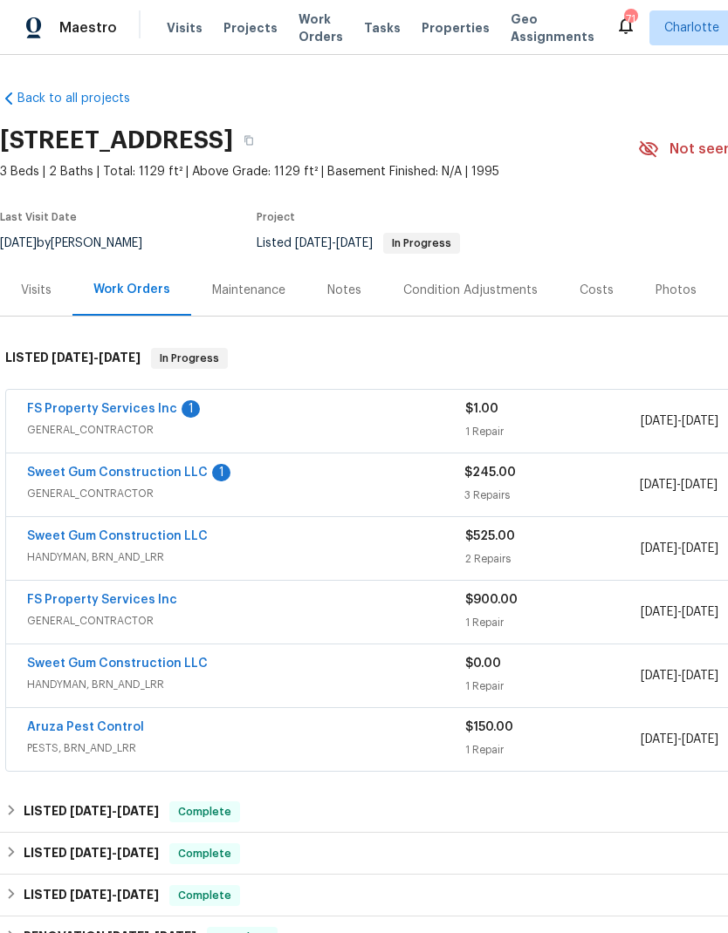
click at [145, 474] on link "Sweet Gum Construction LLC" at bounding box center [117, 473] width 181 height 12
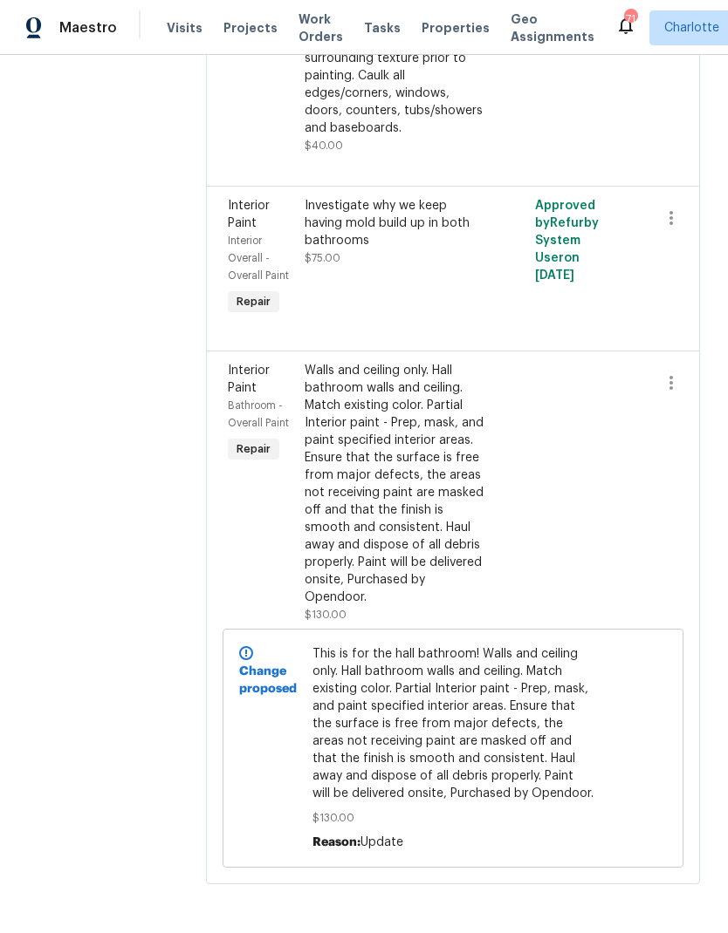
scroll to position [490, 0]
click at [673, 225] on icon "button" at bounding box center [670, 218] width 3 height 14
click at [687, 222] on li "Cancel" at bounding box center [679, 230] width 67 height 29
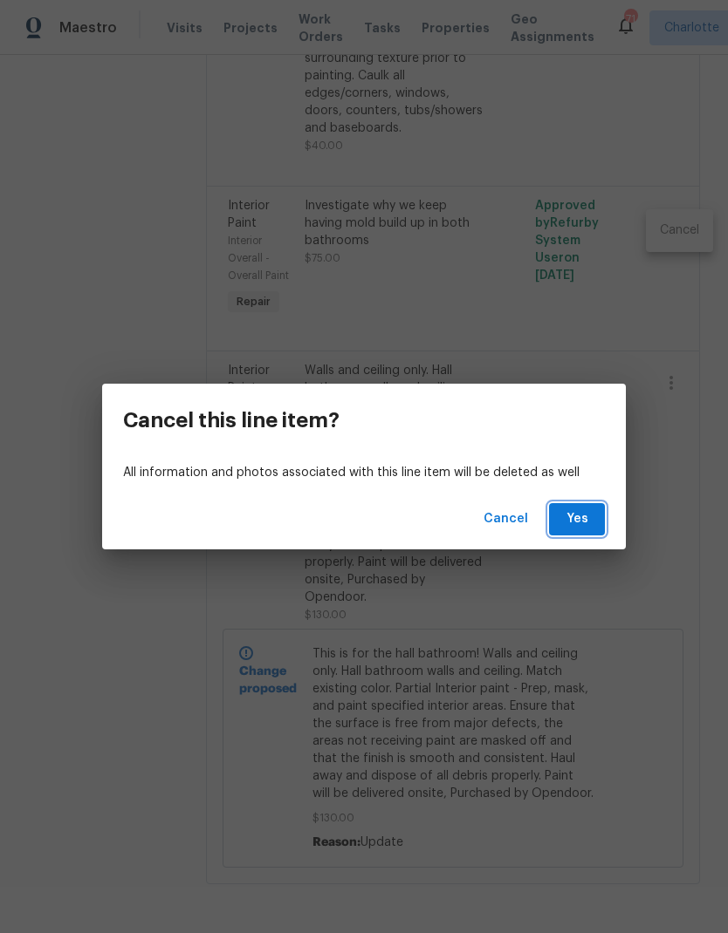
click at [595, 518] on button "Yes" at bounding box center [577, 519] width 56 height 32
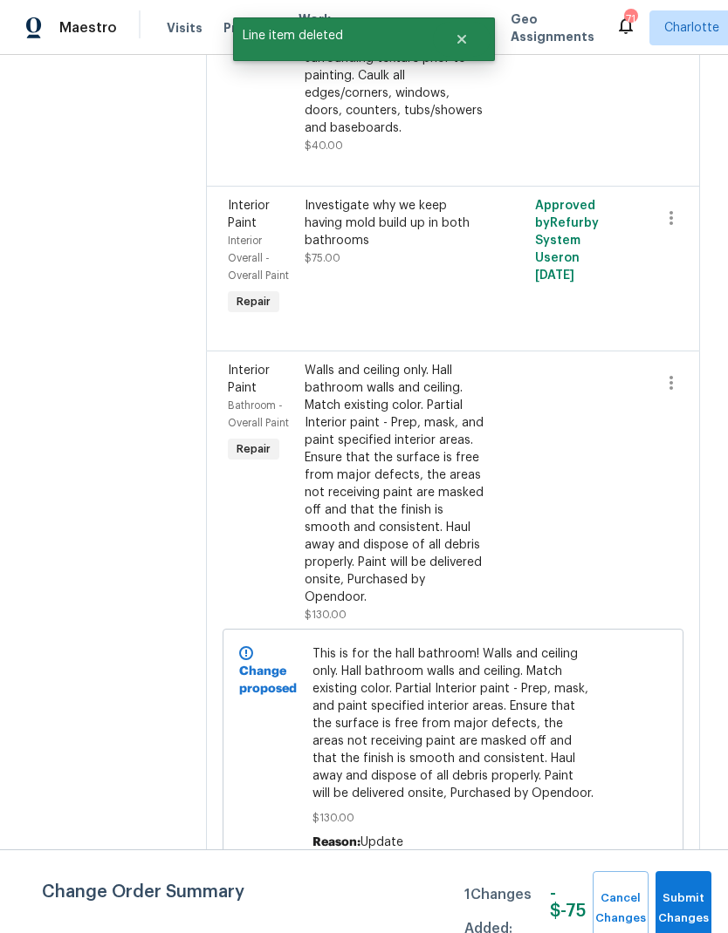
scroll to position [0, 0]
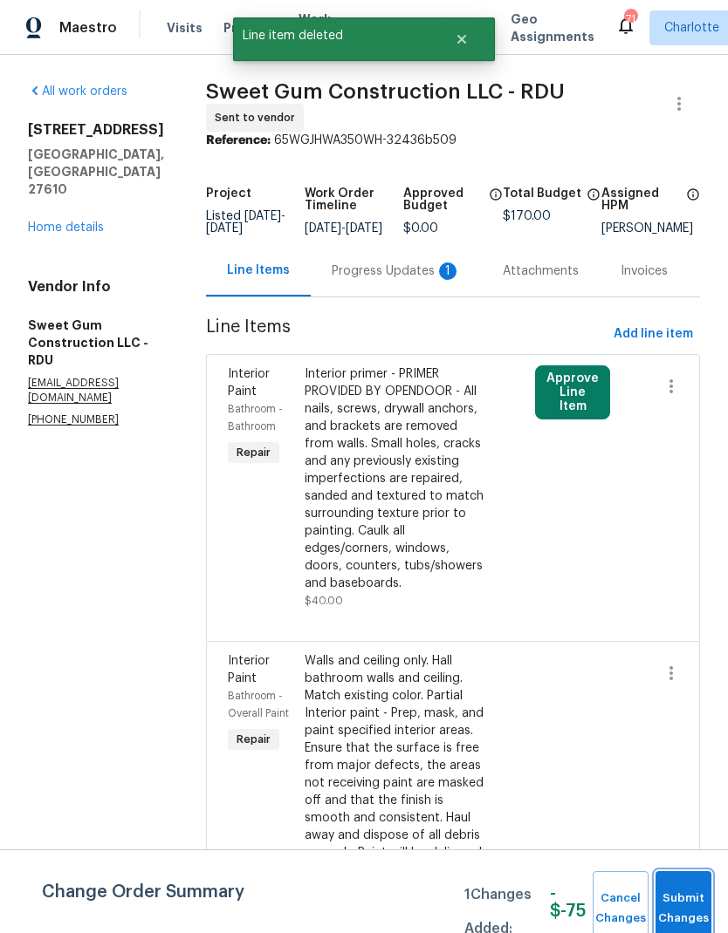
click at [688, 899] on span "Submit Changes" at bounding box center [683, 909] width 38 height 40
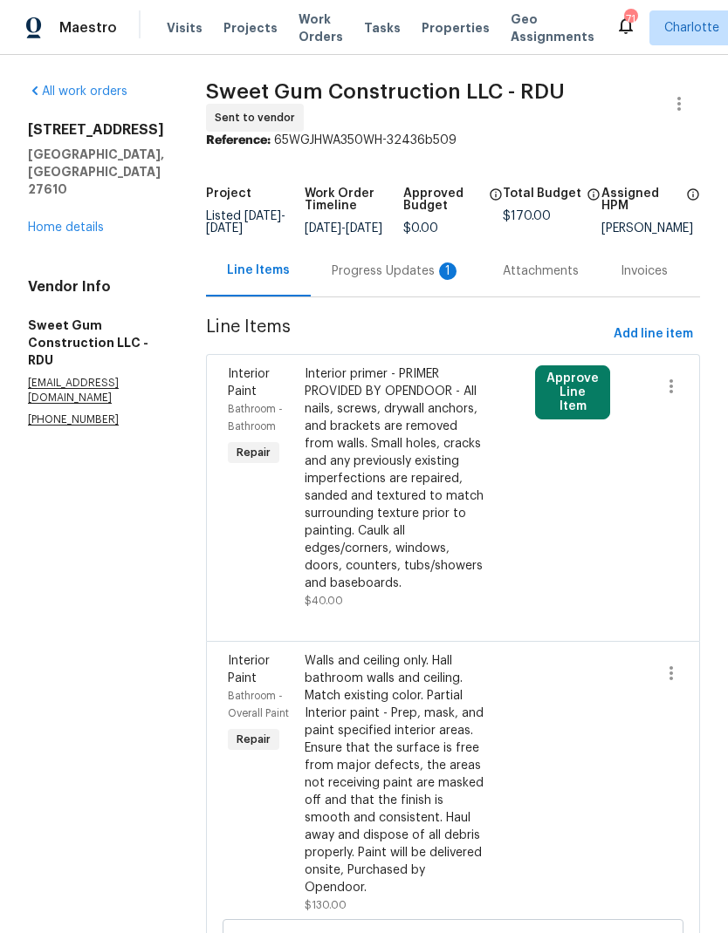
click at [606, 395] on button "Approve Line Item" at bounding box center [572, 393] width 75 height 54
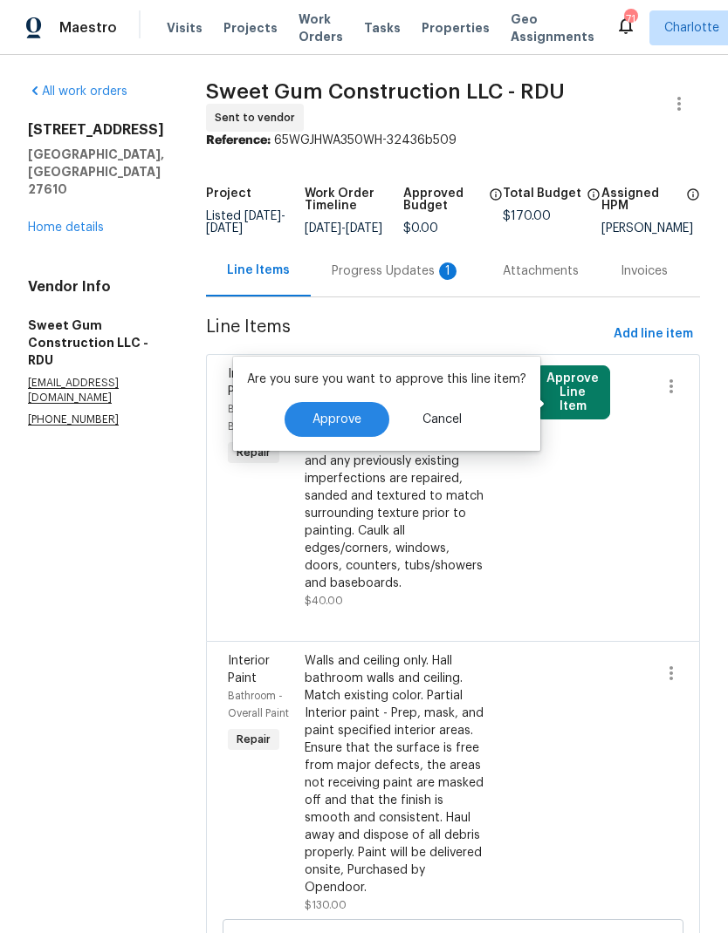
click at [363, 431] on button "Approve" at bounding box center [336, 419] width 105 height 35
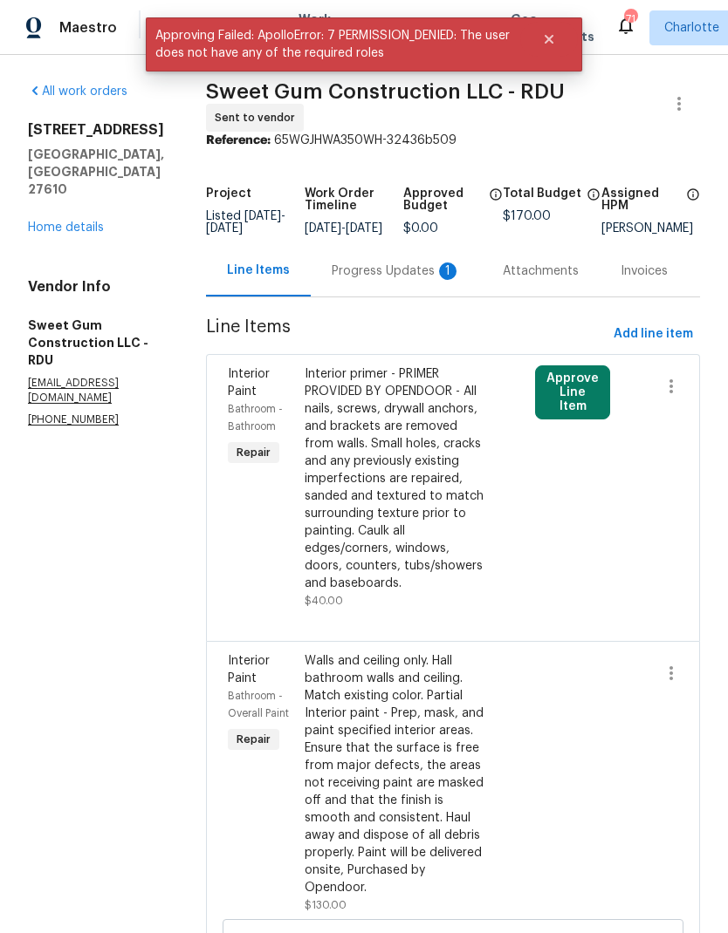
click at [682, 615] on div at bounding box center [664, 487] width 38 height 255
click at [693, 618] on div "Interior Paint Bathroom - Bathroom Repair Interior primer - PRIMER PROVIDED BY …" at bounding box center [453, 497] width 494 height 287
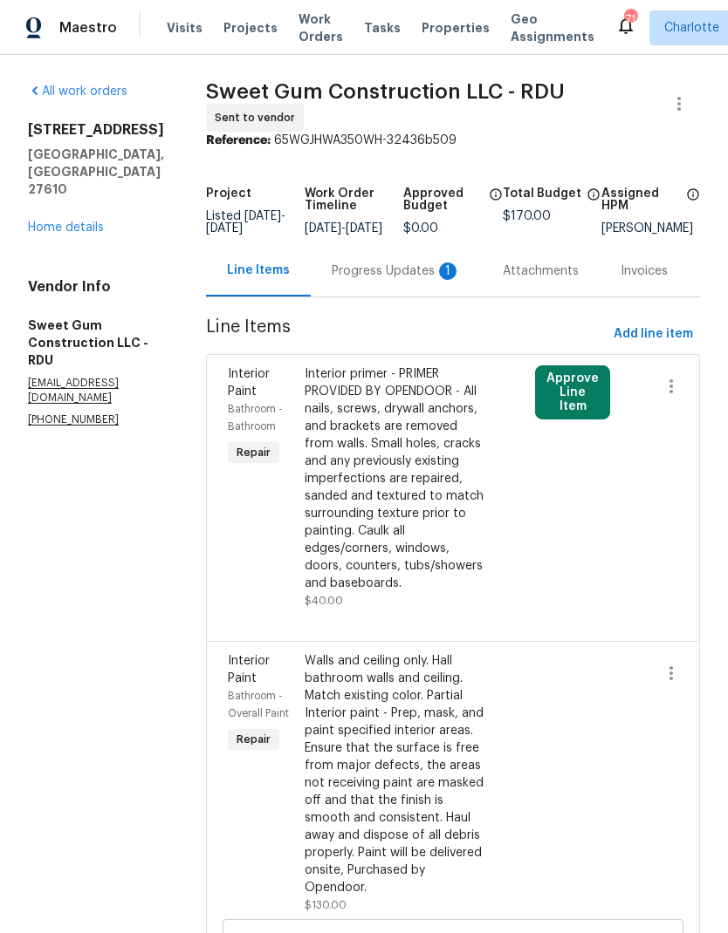
click at [392, 264] on div "Progress Updates 1" at bounding box center [396, 270] width 171 height 51
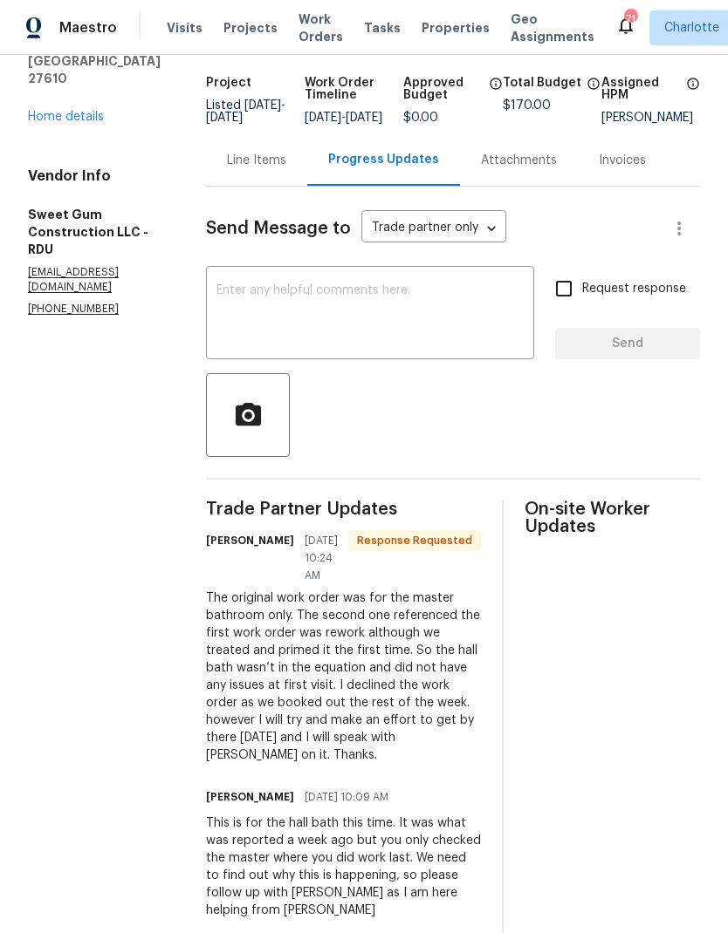
scroll to position [109, 0]
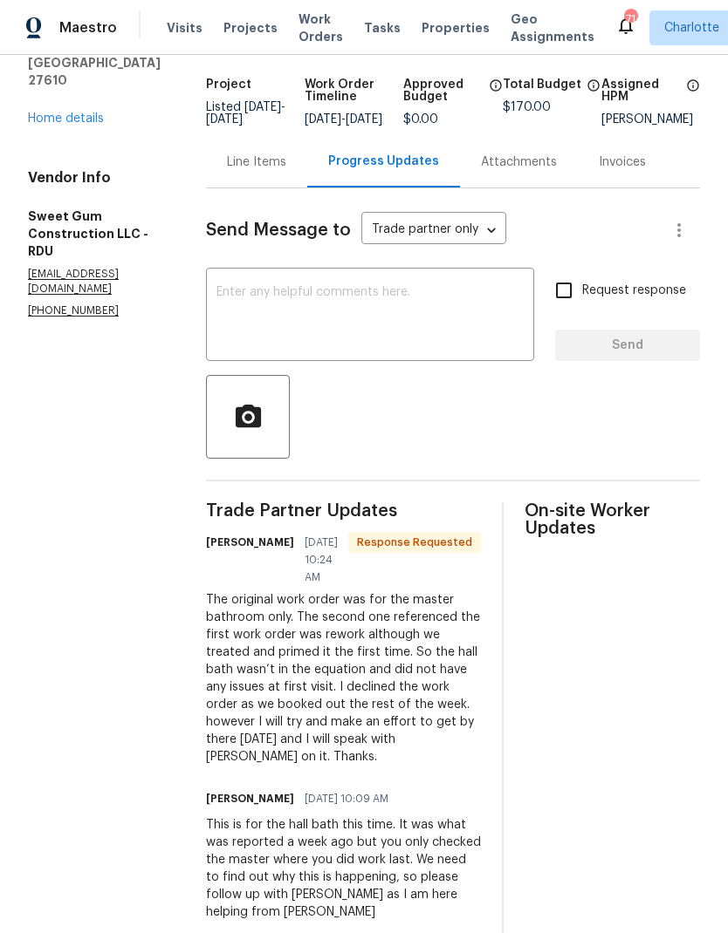
click at [424, 324] on textarea at bounding box center [369, 316] width 307 height 61
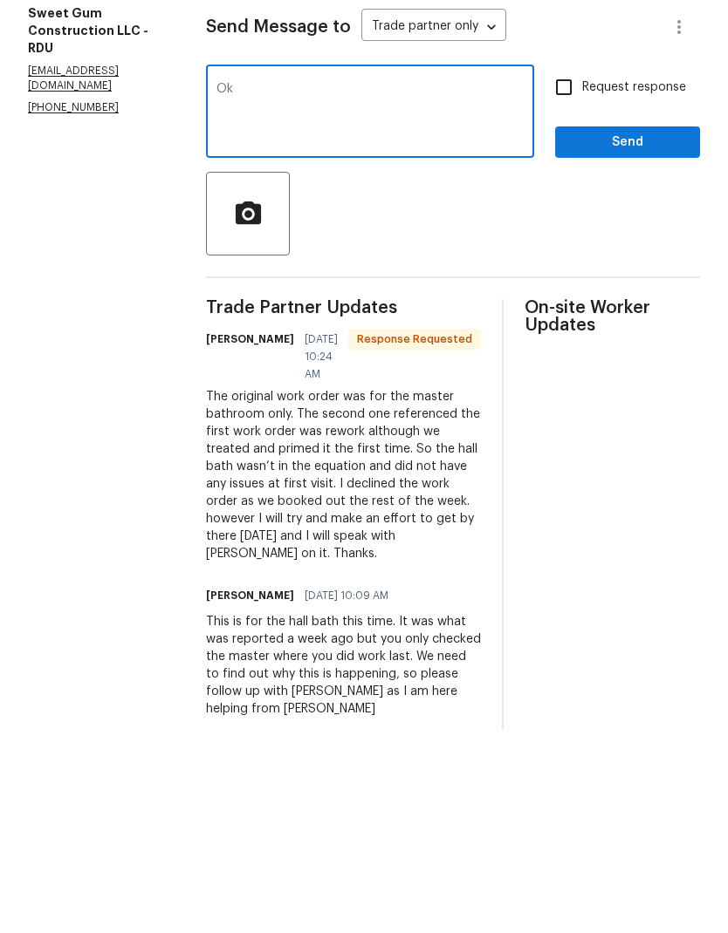
type textarea "O"
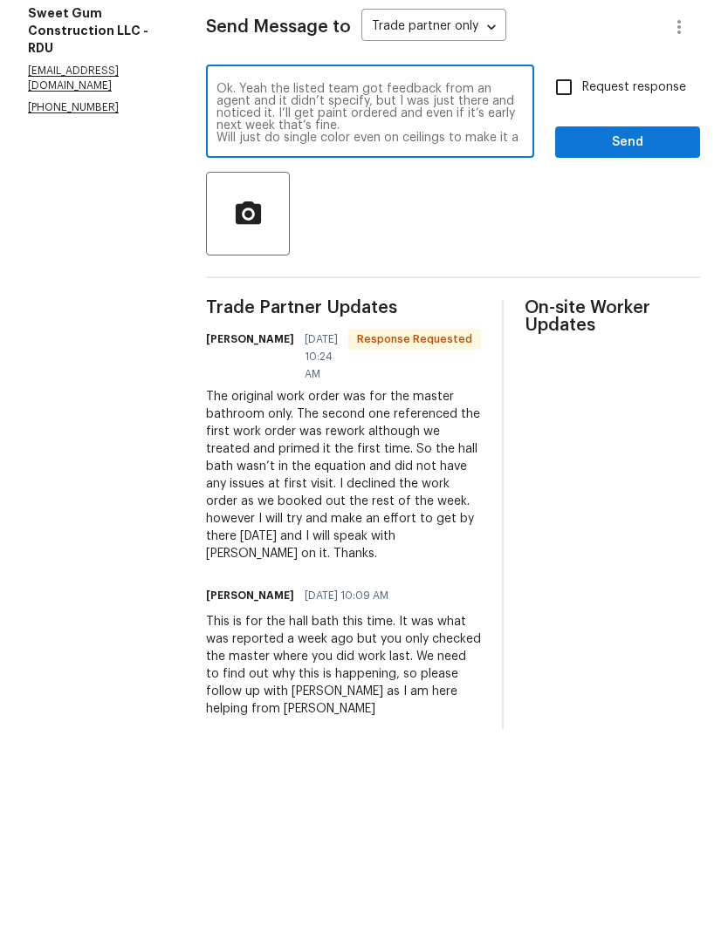
scroll to position [0, 0]
click at [277, 286] on textarea "Ok. Yeah the listed team got feedback from an agent and it didn’t specify, but …" at bounding box center [369, 316] width 307 height 61
click at [297, 286] on textarea "Ok. Yeah the listed team got feedback from an agent and it didn’t specify, but …" at bounding box center [369, 316] width 307 height 61
type textarea "Ok. Sorry about that. the listed team got feedback from an agent and it didn’t …"
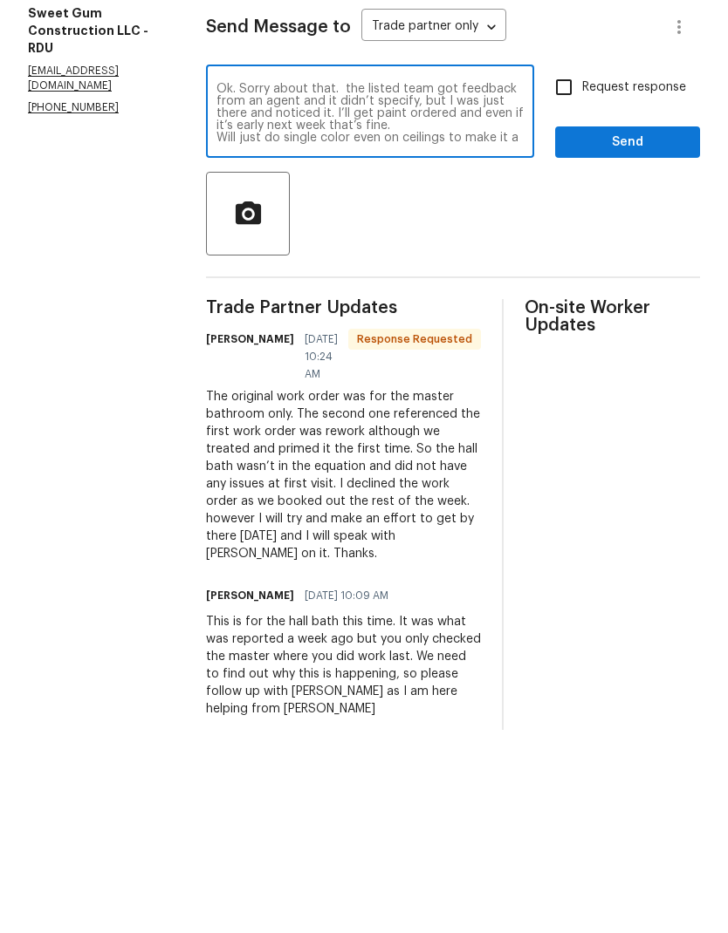
click at [626, 335] on span "Send" at bounding box center [627, 346] width 117 height 22
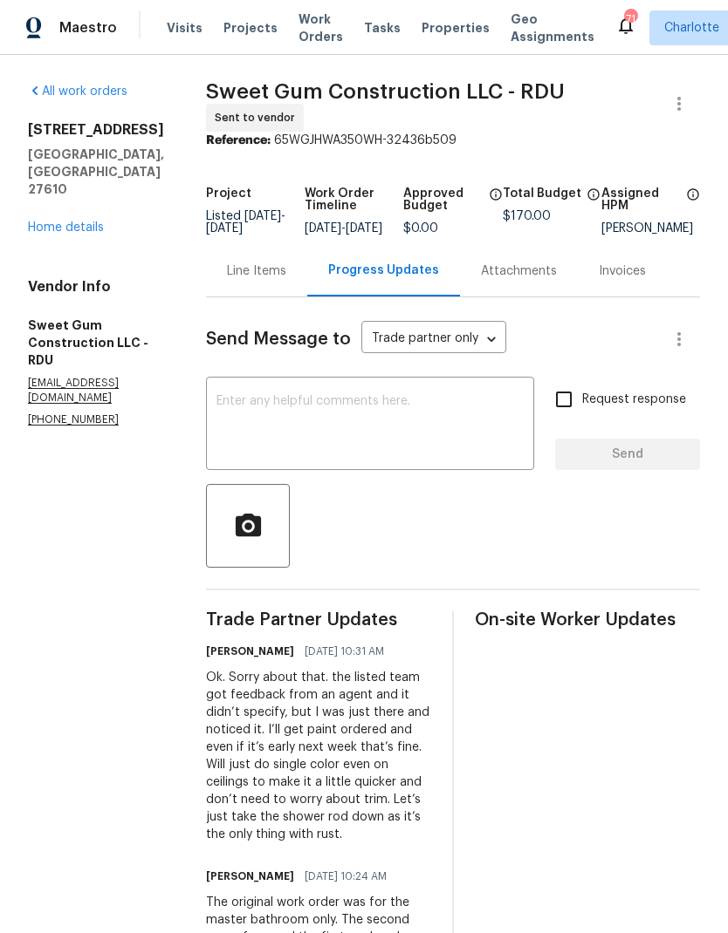
click at [48, 222] on link "Home details" at bounding box center [66, 228] width 76 height 12
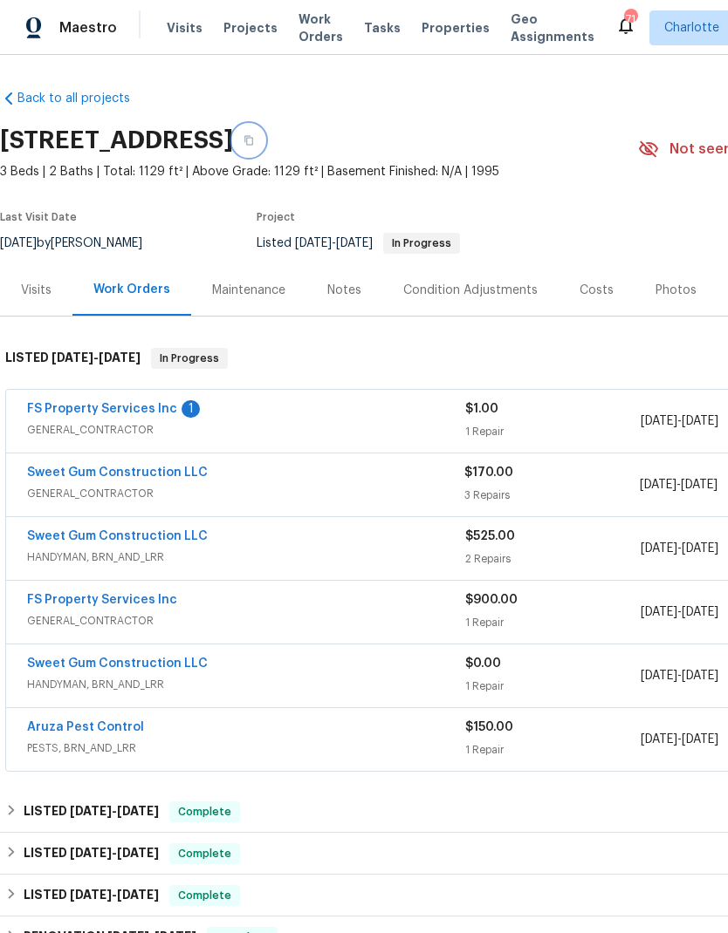
click at [254, 139] on icon "button" at bounding box center [248, 140] width 10 height 10
click at [167, 404] on link "FS Property Services Inc" at bounding box center [102, 409] width 150 height 12
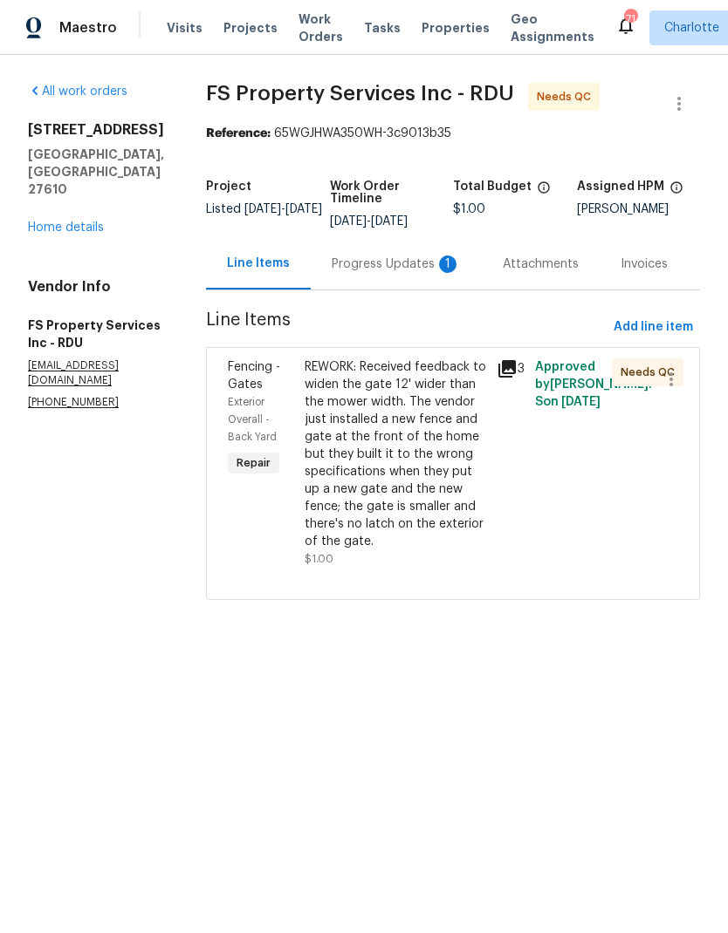
click at [390, 273] on div "Progress Updates 1" at bounding box center [395, 264] width 129 height 17
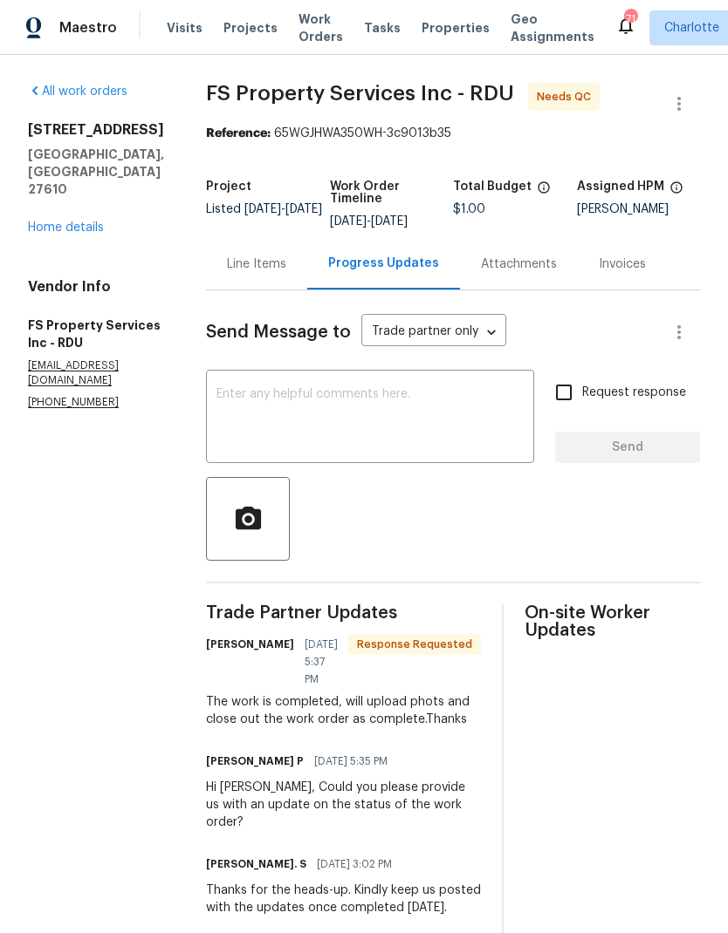
click at [289, 264] on div "Line Items" at bounding box center [256, 263] width 101 height 51
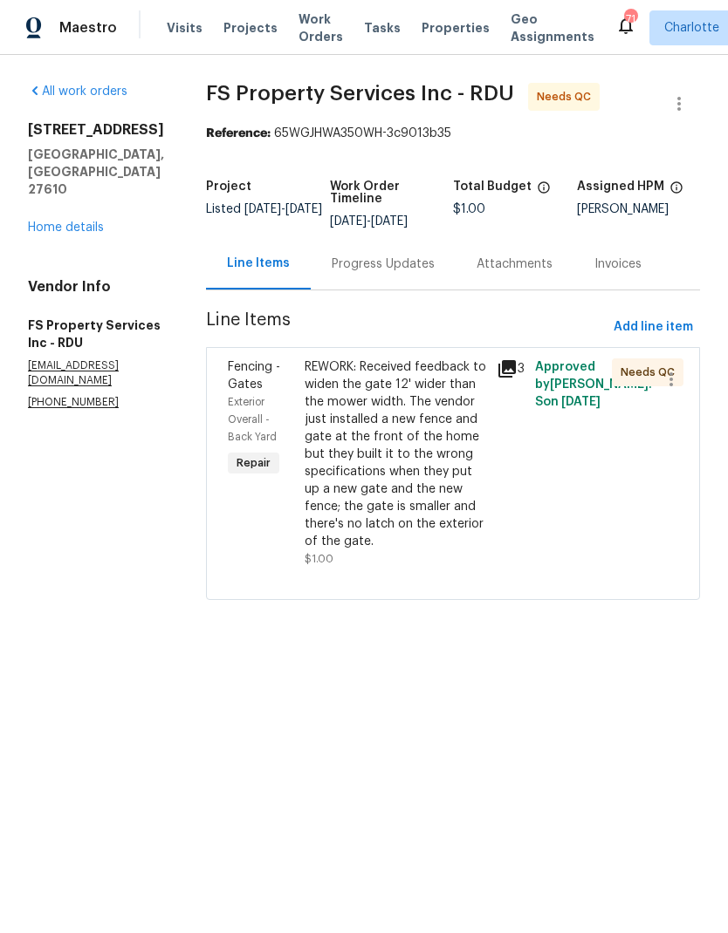
click at [460, 514] on div "REWORK: Received feedback to widen the gate 12' wider than the mower width. The…" at bounding box center [394, 455] width 181 height 192
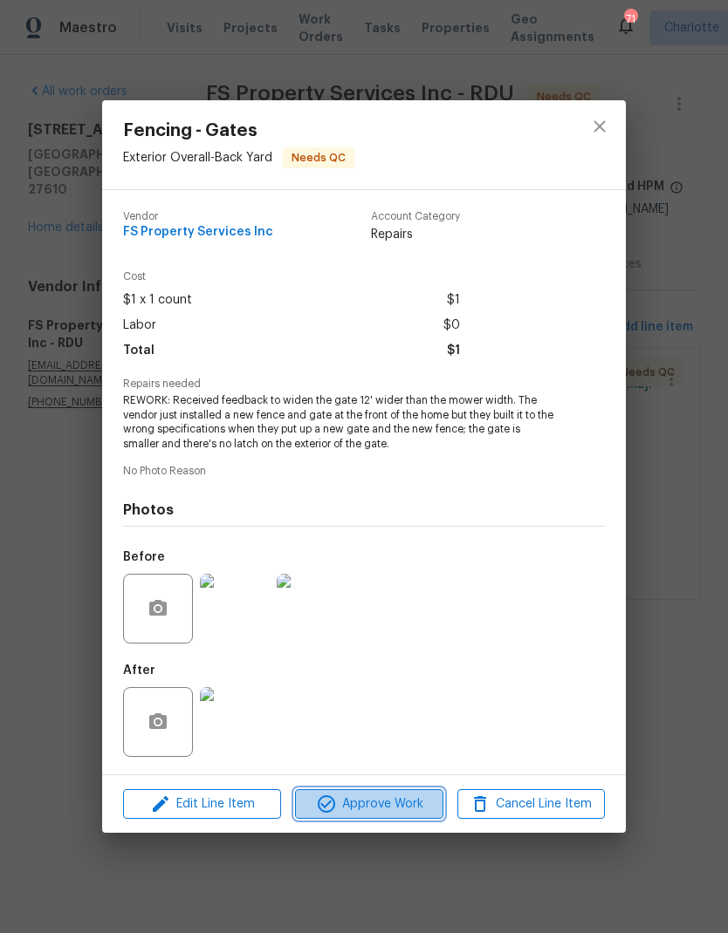
click at [409, 811] on span "Approve Work" at bounding box center [368, 805] width 137 height 22
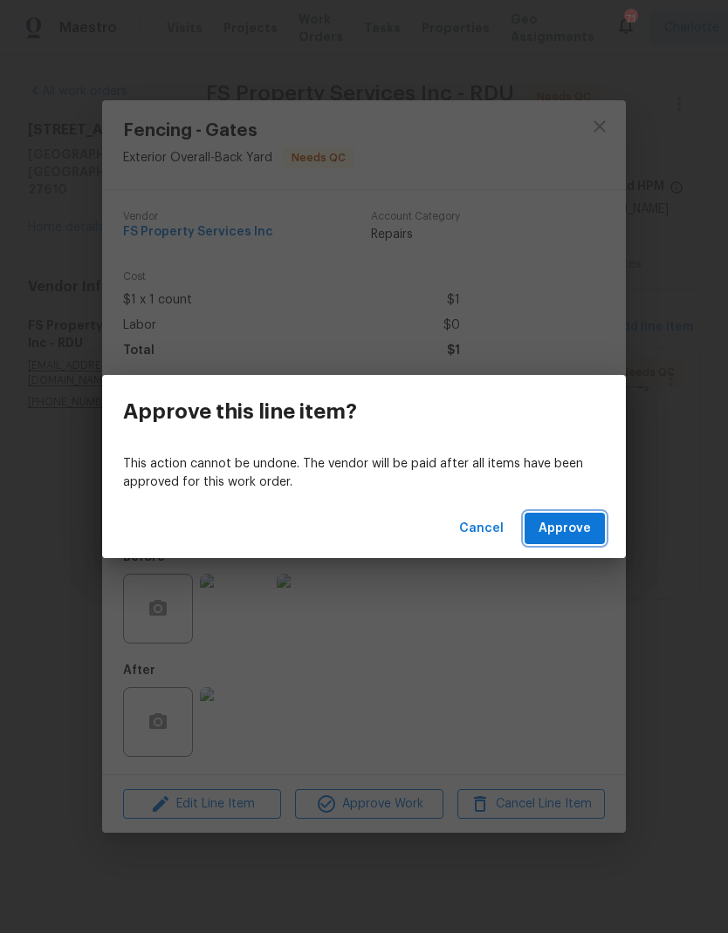
click at [597, 535] on button "Approve" at bounding box center [564, 529] width 80 height 32
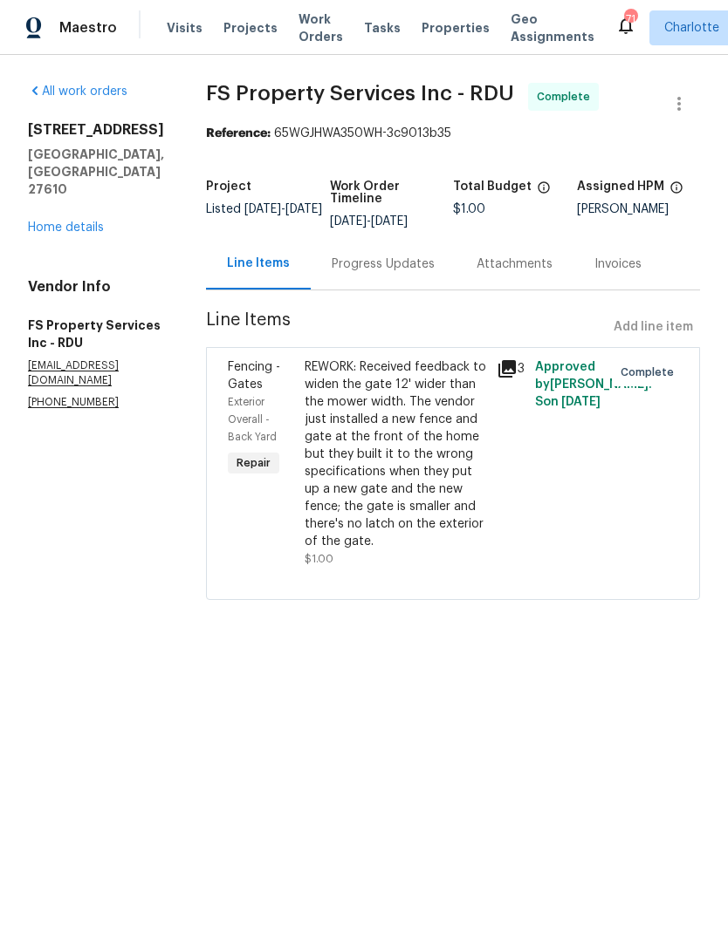
click at [103, 222] on link "Home details" at bounding box center [66, 228] width 76 height 12
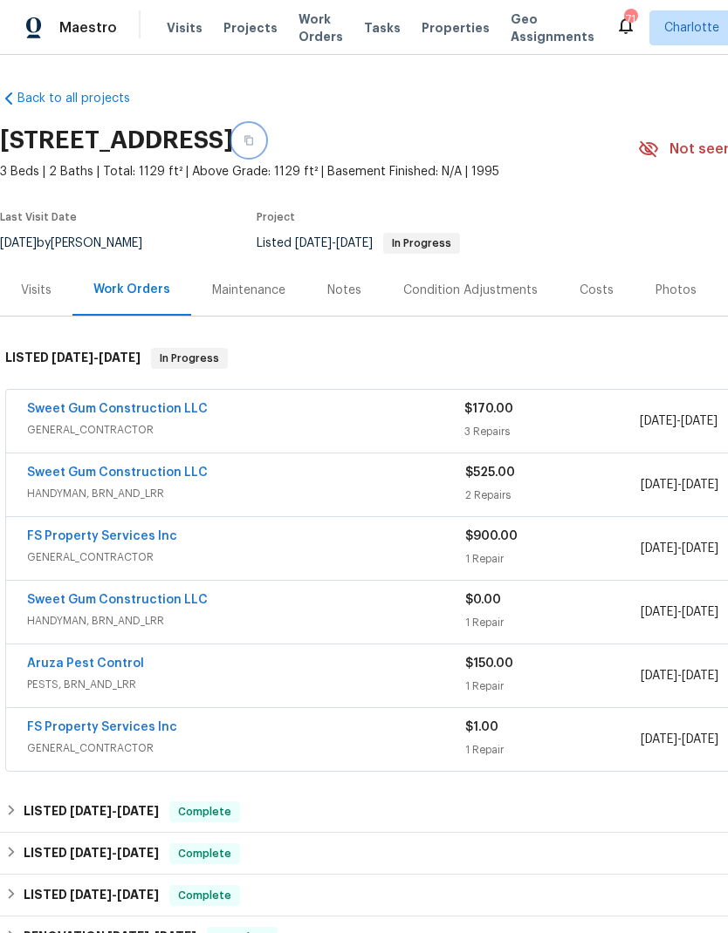
click at [264, 136] on button "button" at bounding box center [248, 140] width 31 height 31
click at [254, 140] on icon "button" at bounding box center [248, 140] width 10 height 10
click at [144, 409] on link "Sweet Gum Construction LLC" at bounding box center [117, 409] width 181 height 12
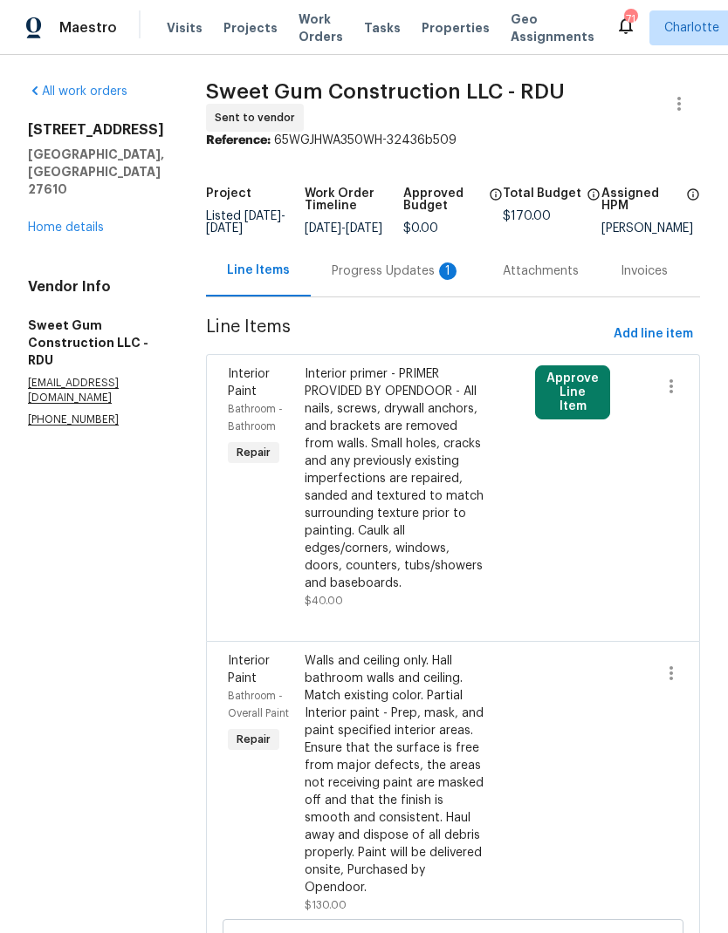
click at [393, 274] on div "Progress Updates 1" at bounding box center [395, 271] width 129 height 17
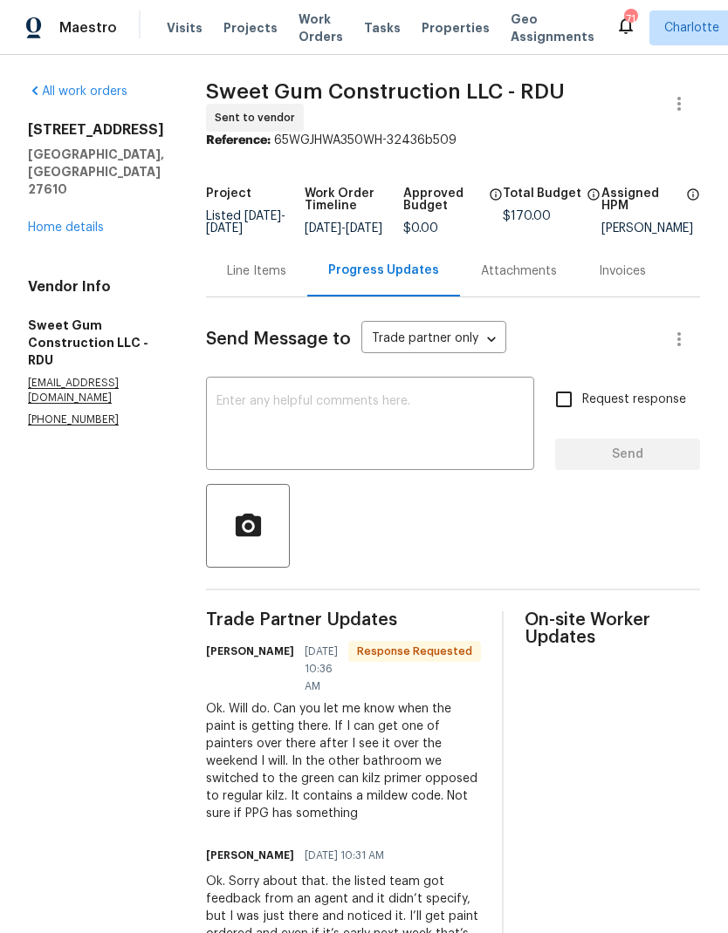
click at [461, 428] on textarea at bounding box center [369, 425] width 307 height 61
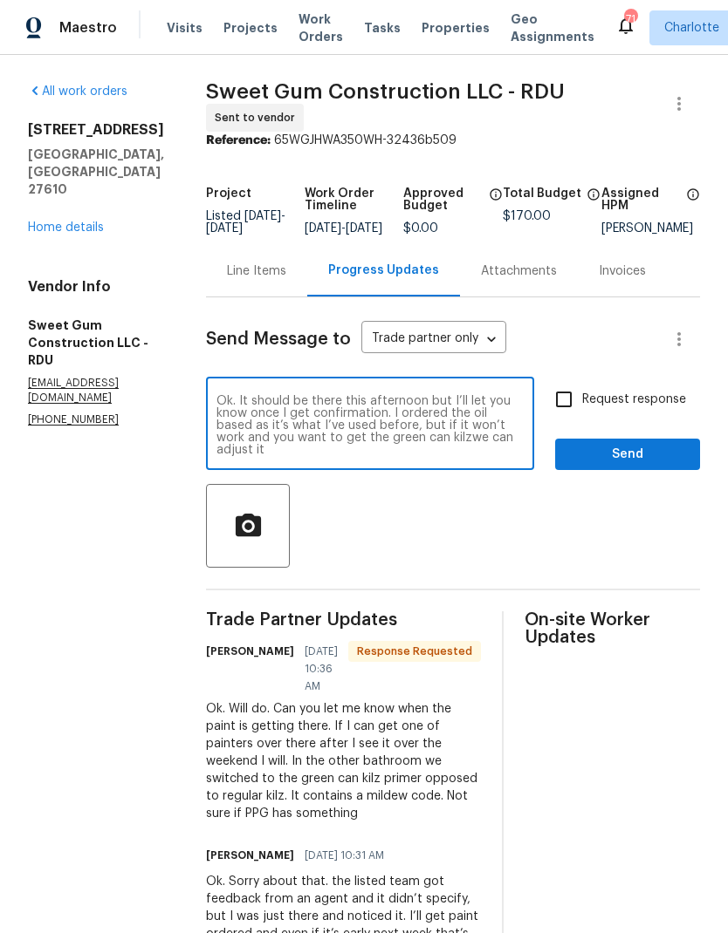
click at [282, 456] on textarea "Ok. It should be there this afternoon but I’ll let you know once I get confirma…" at bounding box center [369, 425] width 307 height 61
type textarea "Ok. It should be there this afternoon but I’ll let you know once I get confirma…"
click at [554, 418] on input "Request response" at bounding box center [563, 399] width 37 height 37
checkbox input "true"
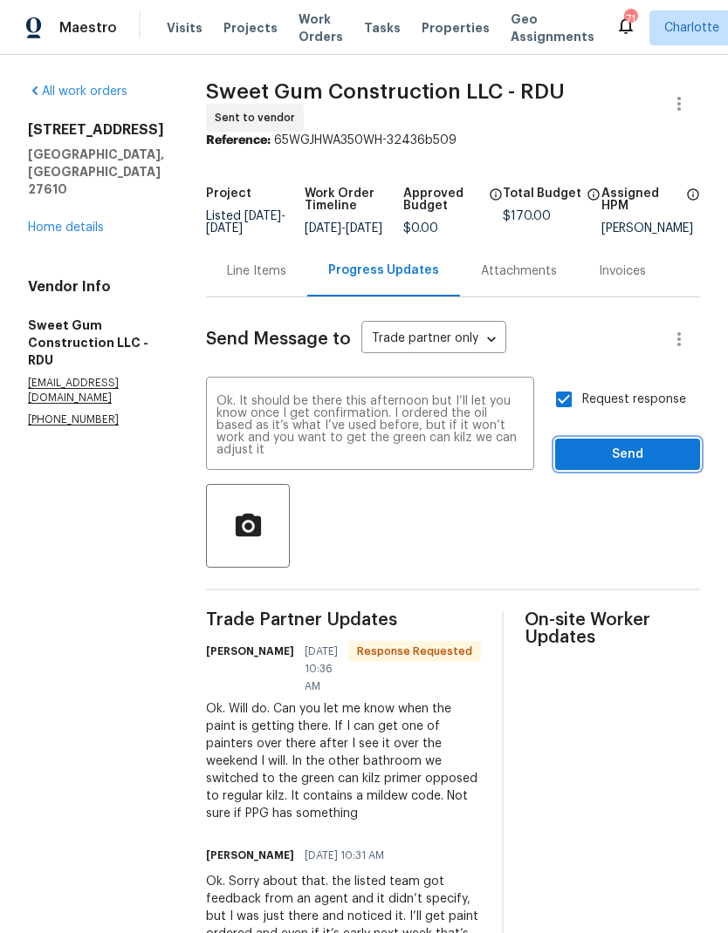
click at [653, 466] on span "Send" at bounding box center [627, 455] width 117 height 22
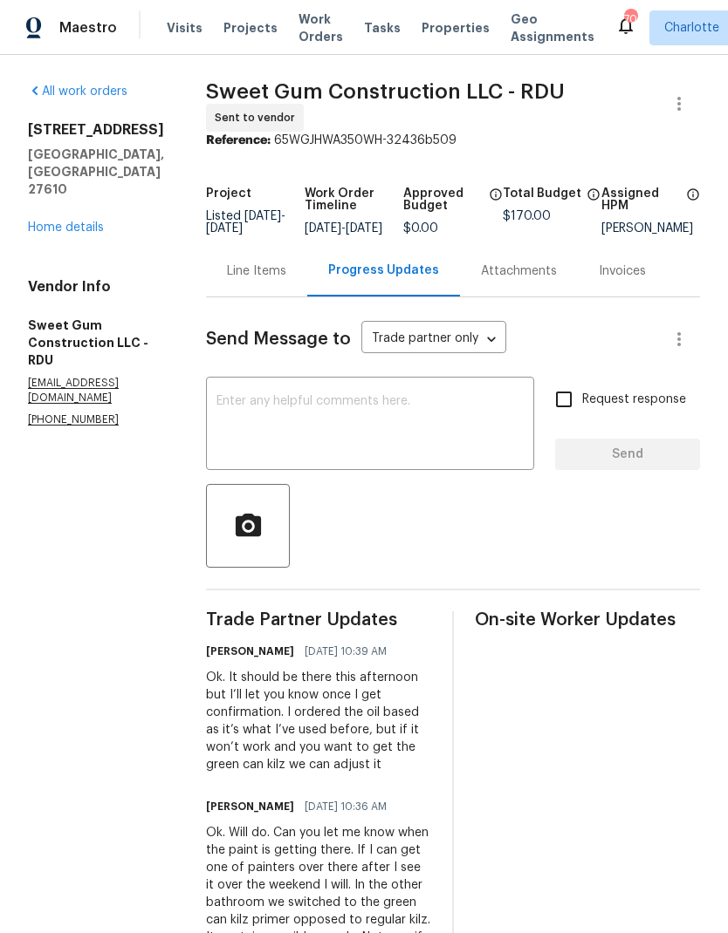
click at [470, 428] on textarea at bounding box center [369, 425] width 307 height 61
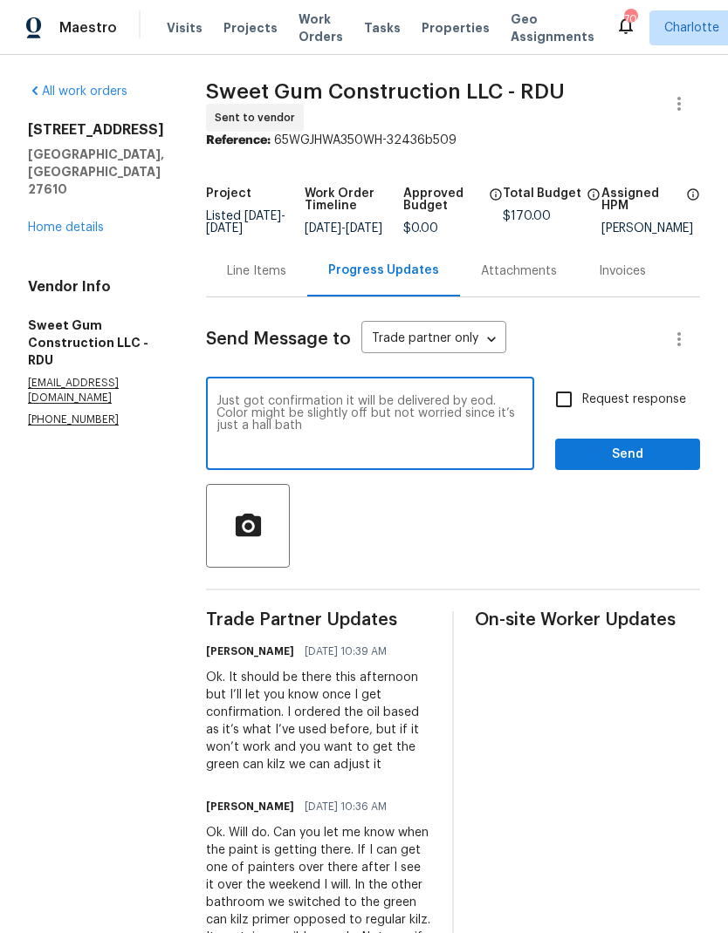
type textarea "Just got confirmation it will be delivered by eod. Color might be slightly off …"
click at [619, 466] on span "Send" at bounding box center [627, 455] width 117 height 22
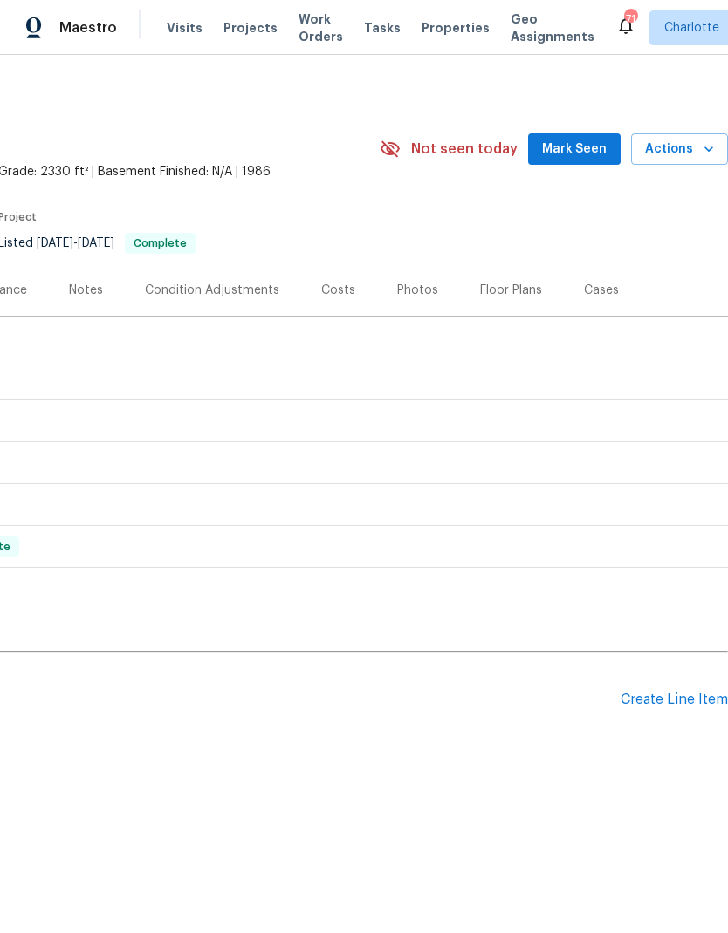
scroll to position [0, 258]
click at [677, 693] on div "Create Line Item" at bounding box center [673, 700] width 107 height 17
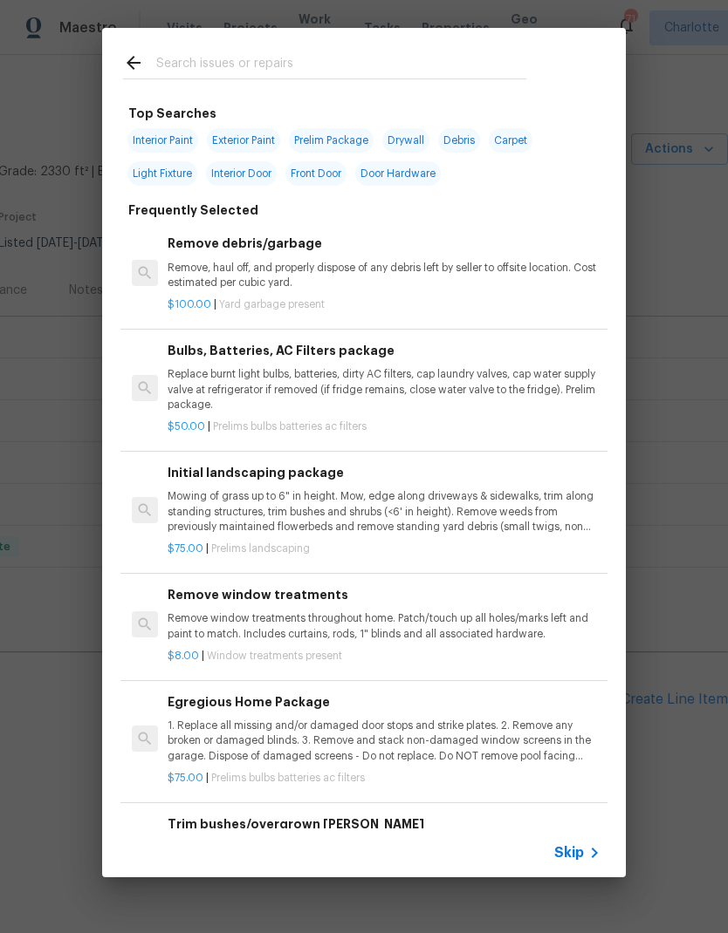
click at [341, 54] on input "text" at bounding box center [341, 65] width 370 height 26
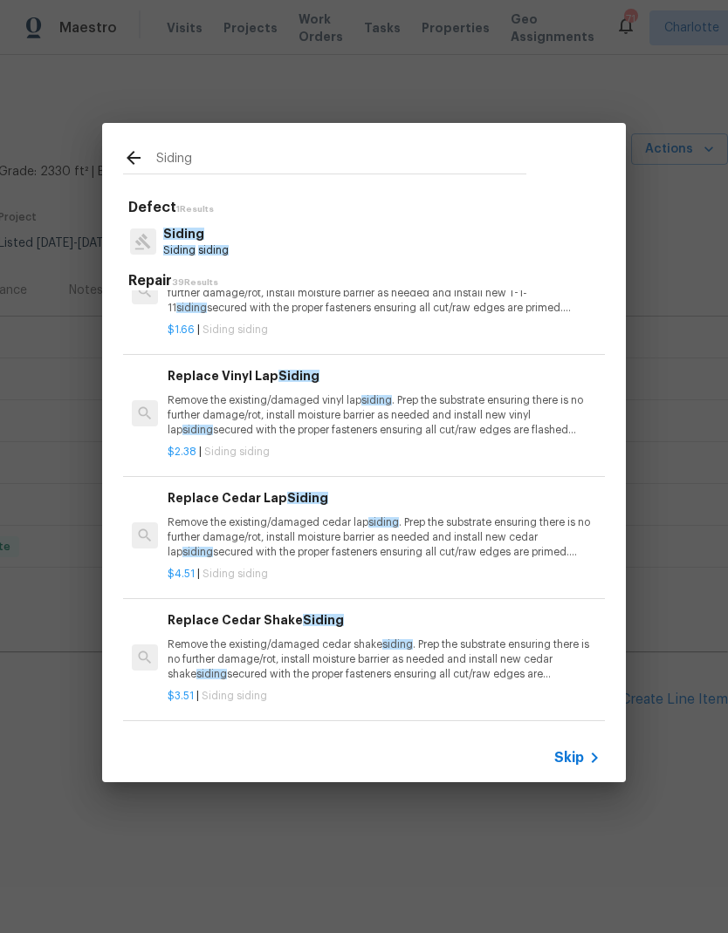
scroll to position [61, -1]
type input "Siding"
click at [372, 236] on div "Siding Siding siding" at bounding box center [364, 241] width 482 height 47
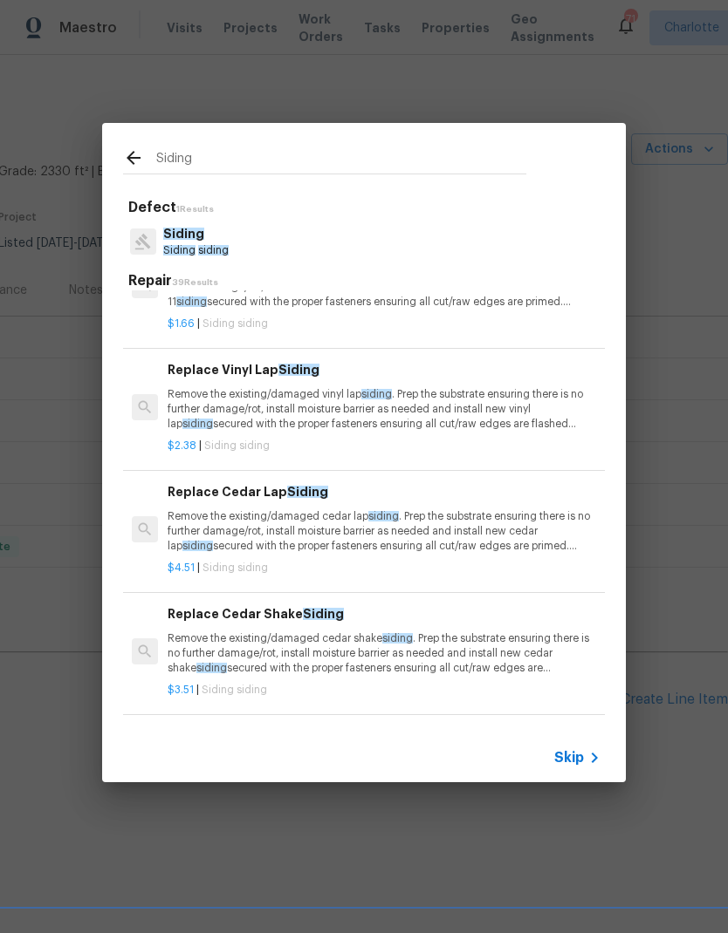
click at [372, 236] on div "Siding Siding siding" at bounding box center [364, 241] width 482 height 47
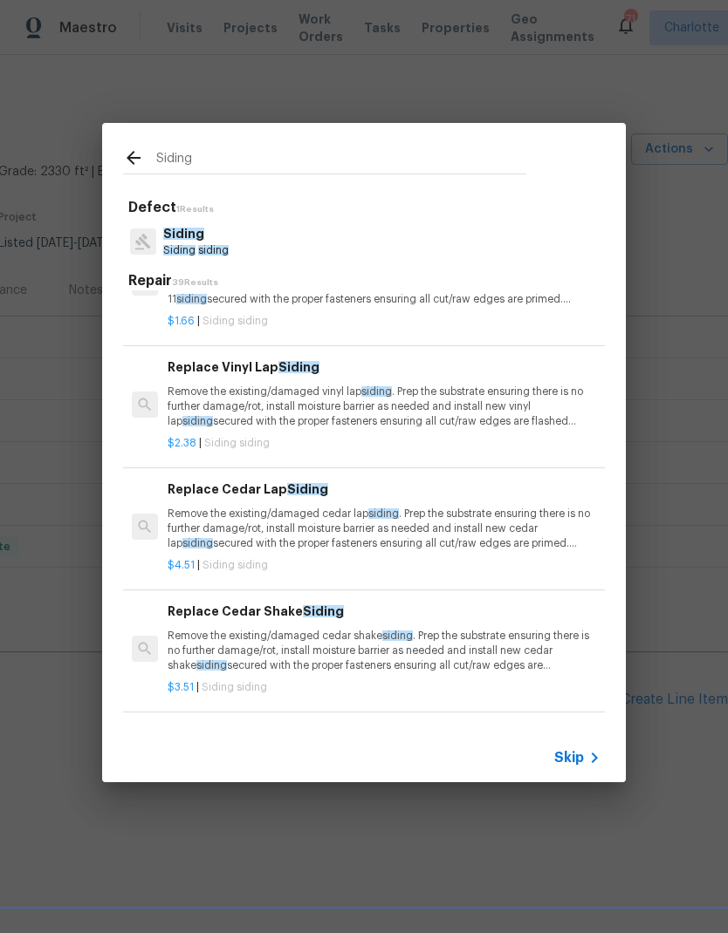
click at [397, 233] on div "Siding Siding siding" at bounding box center [364, 241] width 482 height 47
click at [210, 240] on p "Siding" at bounding box center [195, 234] width 65 height 18
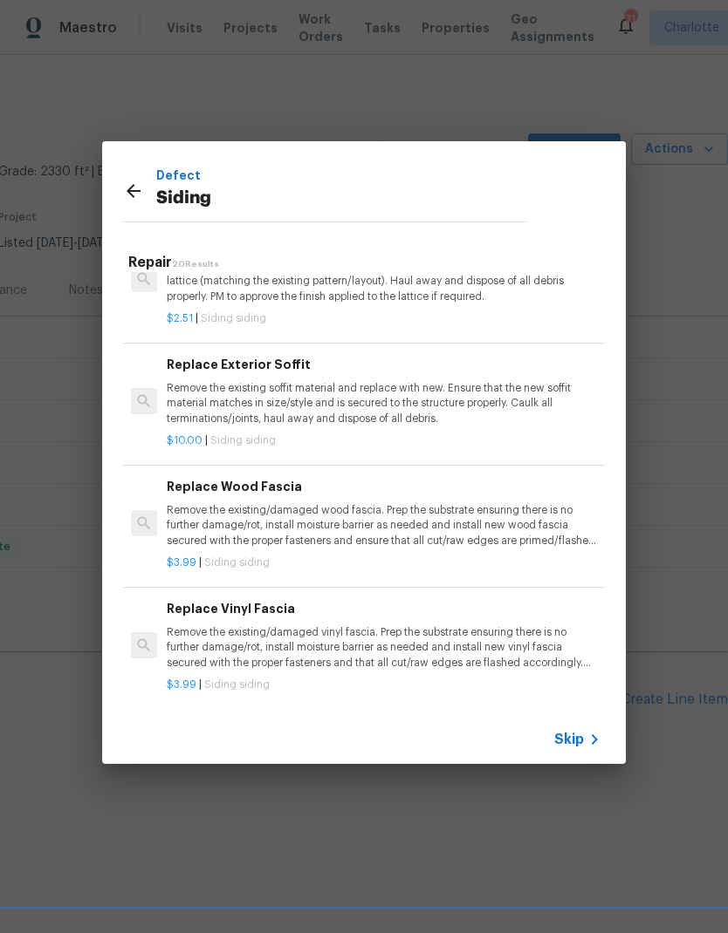
scroll to position [1214, 1]
click at [448, 388] on p "Remove the existing soffit material and replace with new. Ensure that the new s…" at bounding box center [383, 404] width 433 height 44
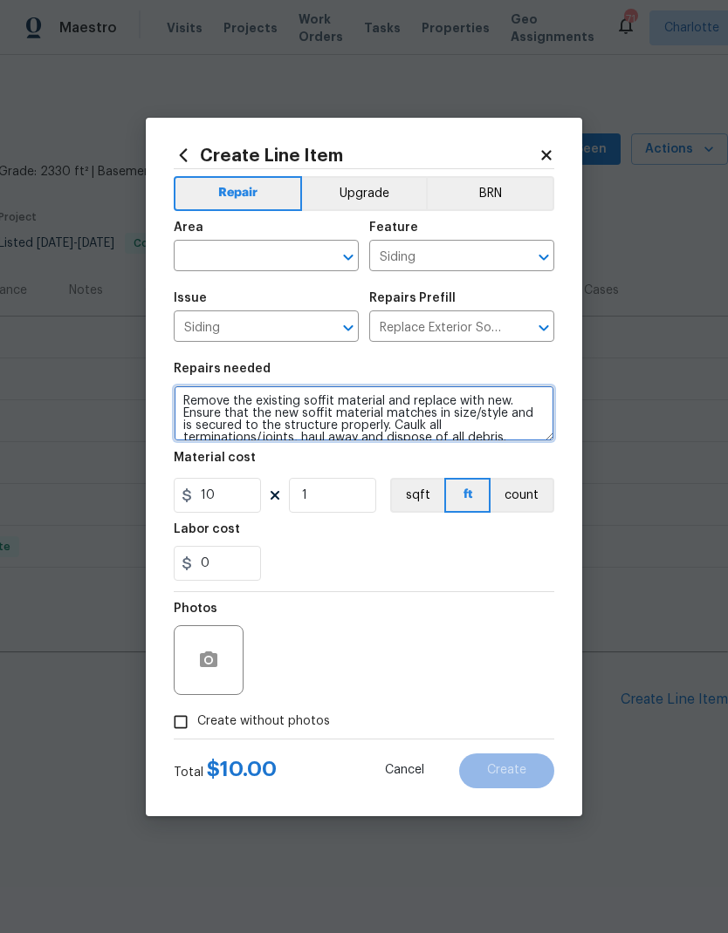
click at [334, 403] on textarea "Remove the existing soffit material and replace with new. Ensure that the new s…" at bounding box center [364, 414] width 380 height 56
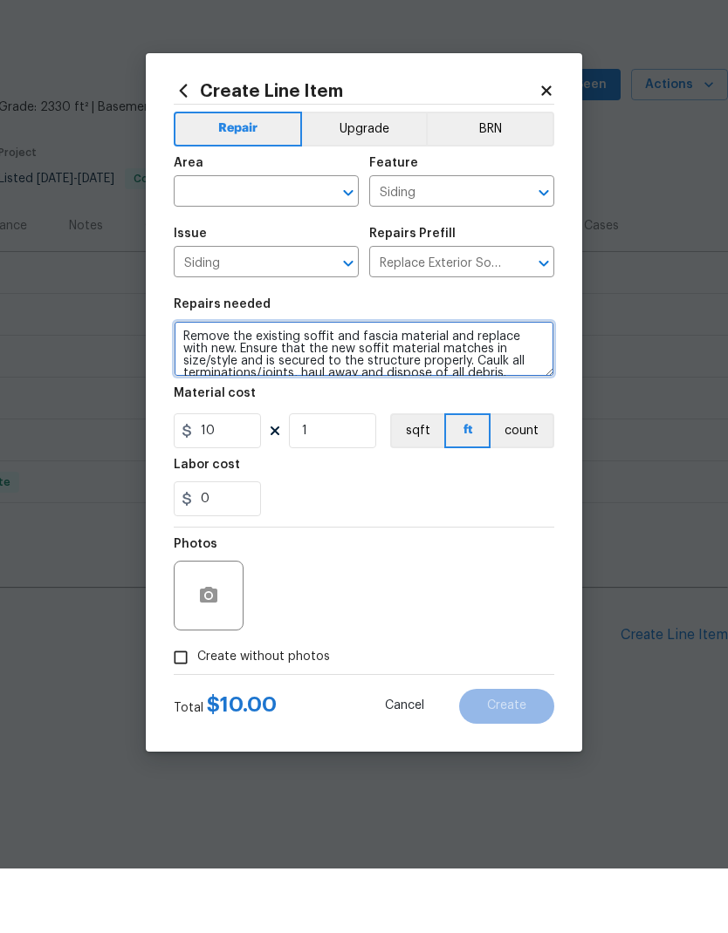
type textarea "Remove the existing soffit and fascia material and replace with new. Ensure tha…"
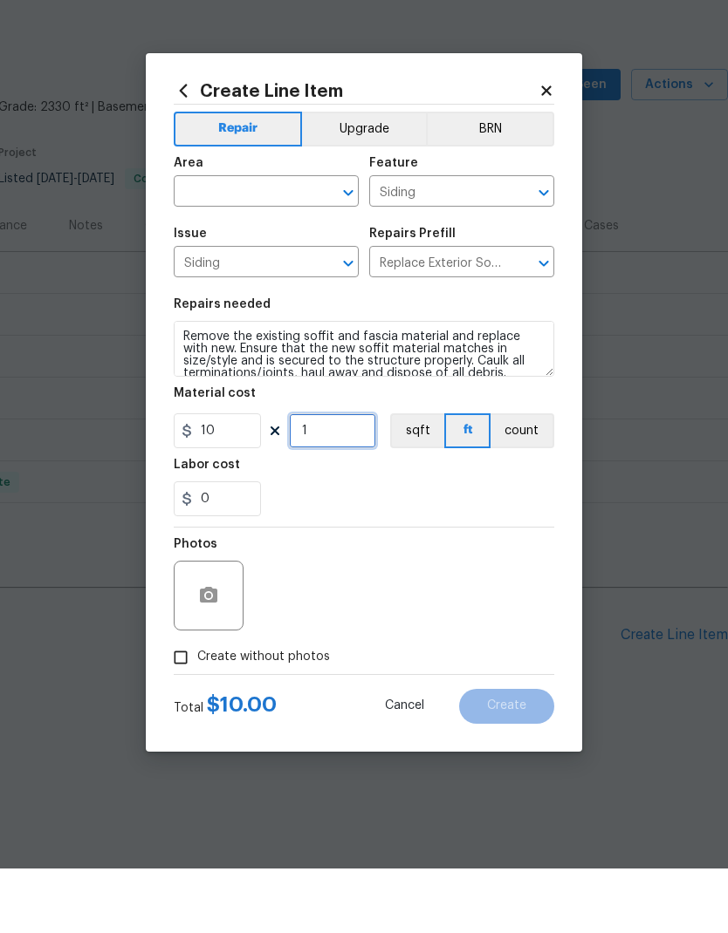
click at [357, 478] on input "1" at bounding box center [332, 495] width 87 height 35
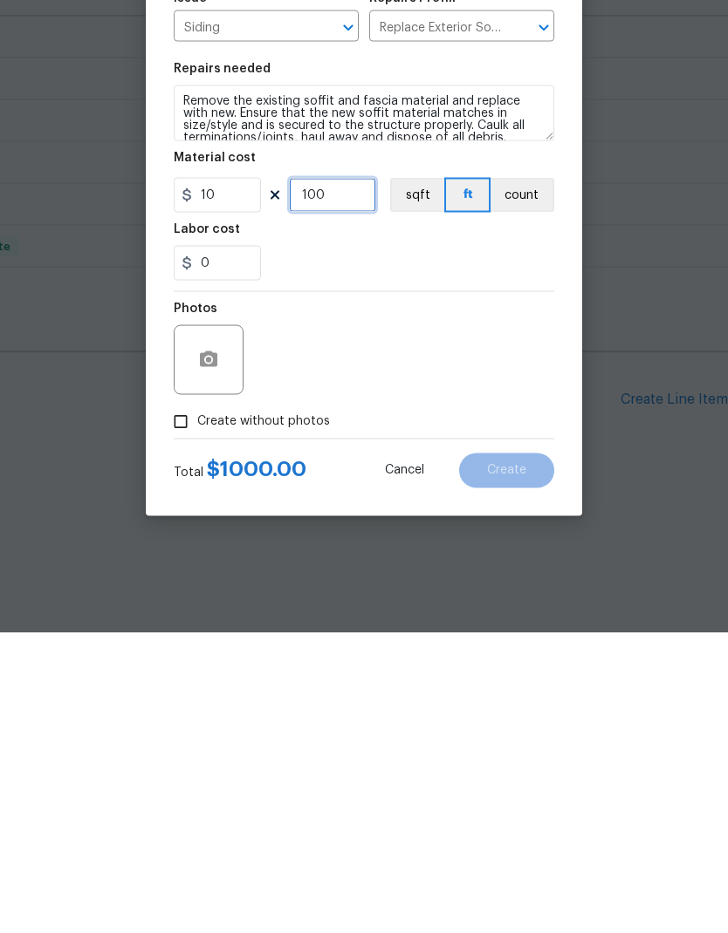
type input "100"
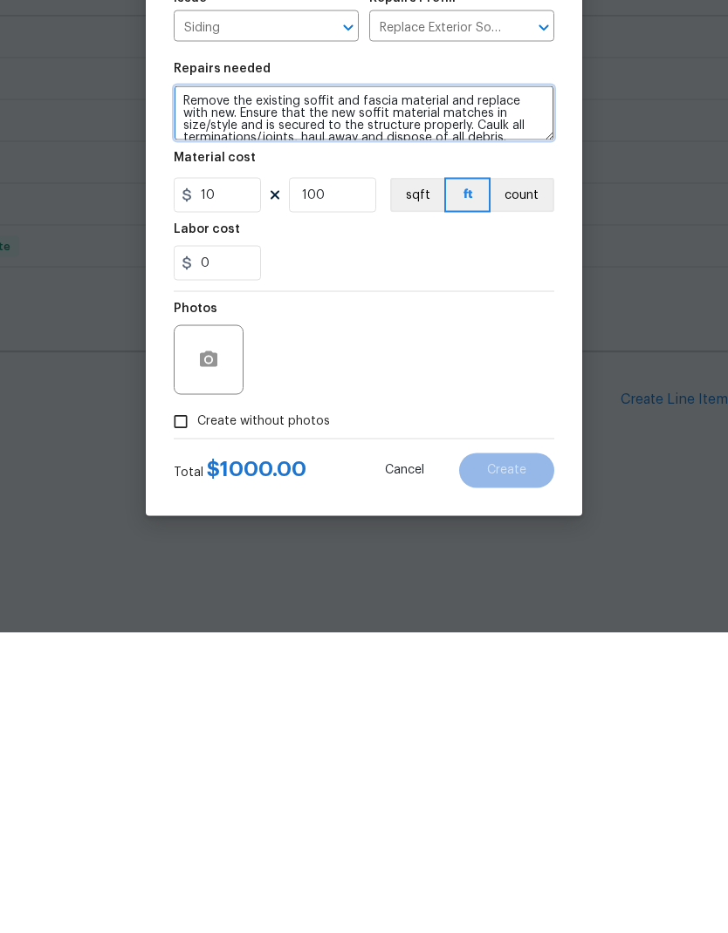
click at [482, 386] on textarea "Remove the existing soffit and fascia material and replace with new. Ensure tha…" at bounding box center [364, 414] width 380 height 56
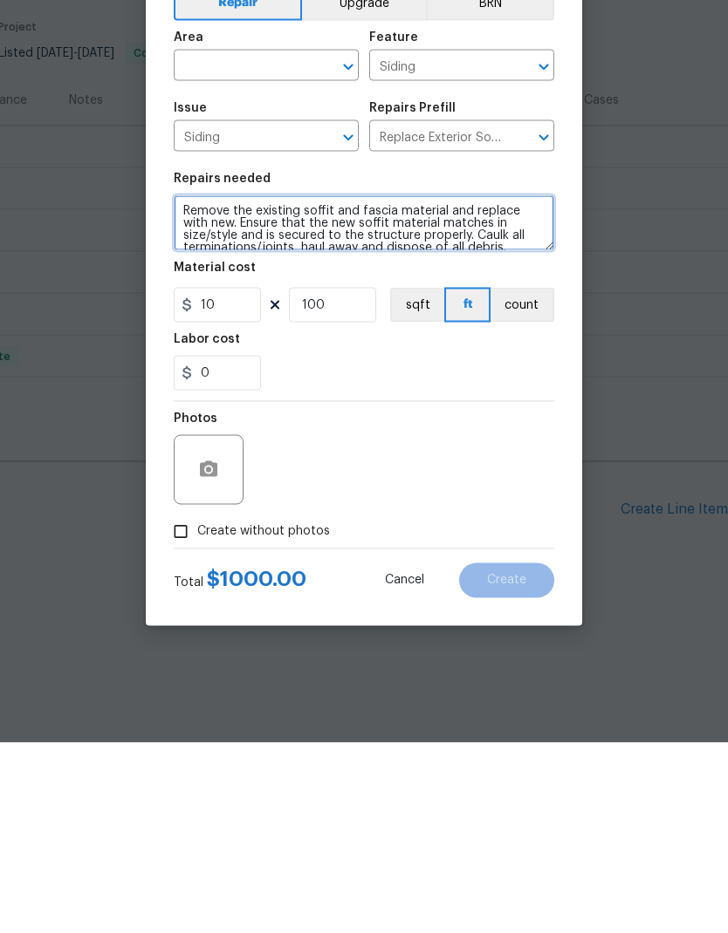
click at [541, 318] on icon "Open" at bounding box center [543, 328] width 21 height 21
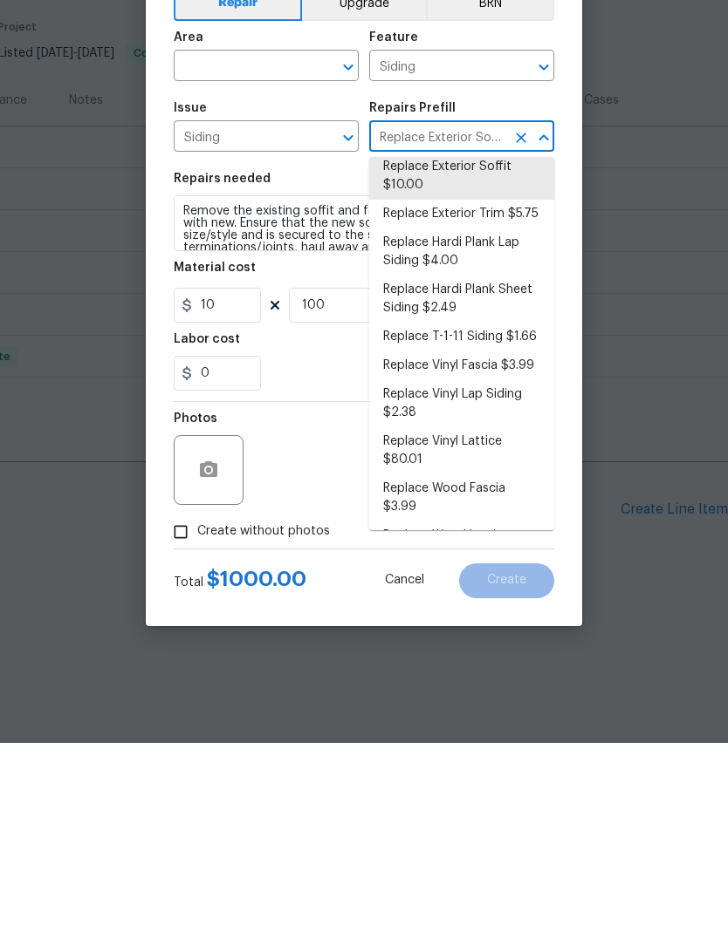
scroll to position [463, 0]
click at [470, 666] on li "Replace Wood Fascia $3.99" at bounding box center [461, 689] width 185 height 47
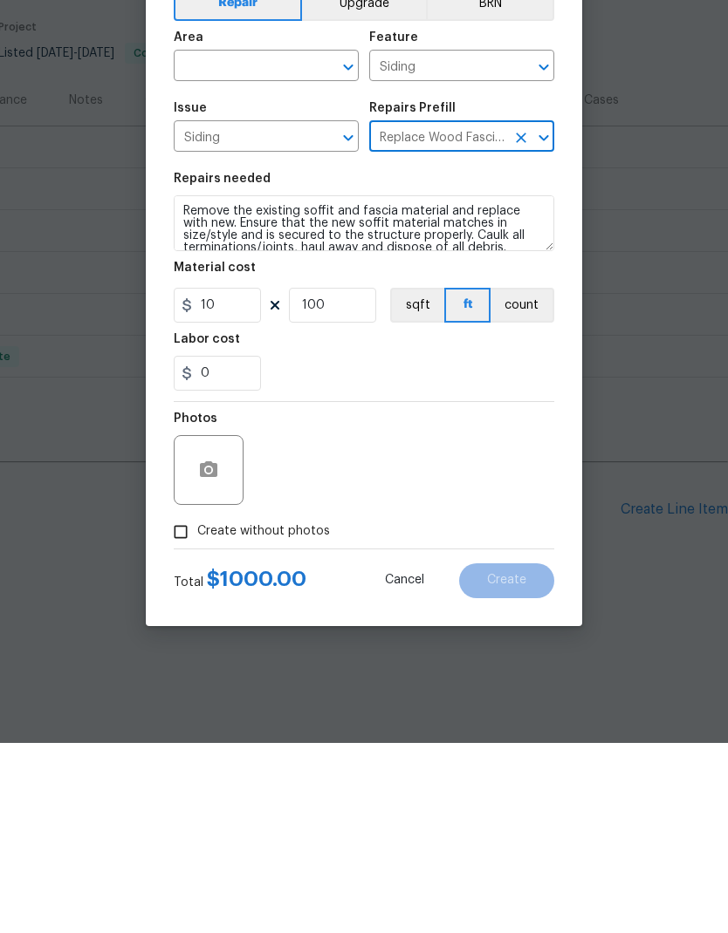
type input "Replace Exterior Soffit $10.00"
type textarea "Remove the existing/damaged wood fascia. Prep the substrate ensuring there is n…"
type input "Replace Wood Fascia $3.99"
type input "3.99"
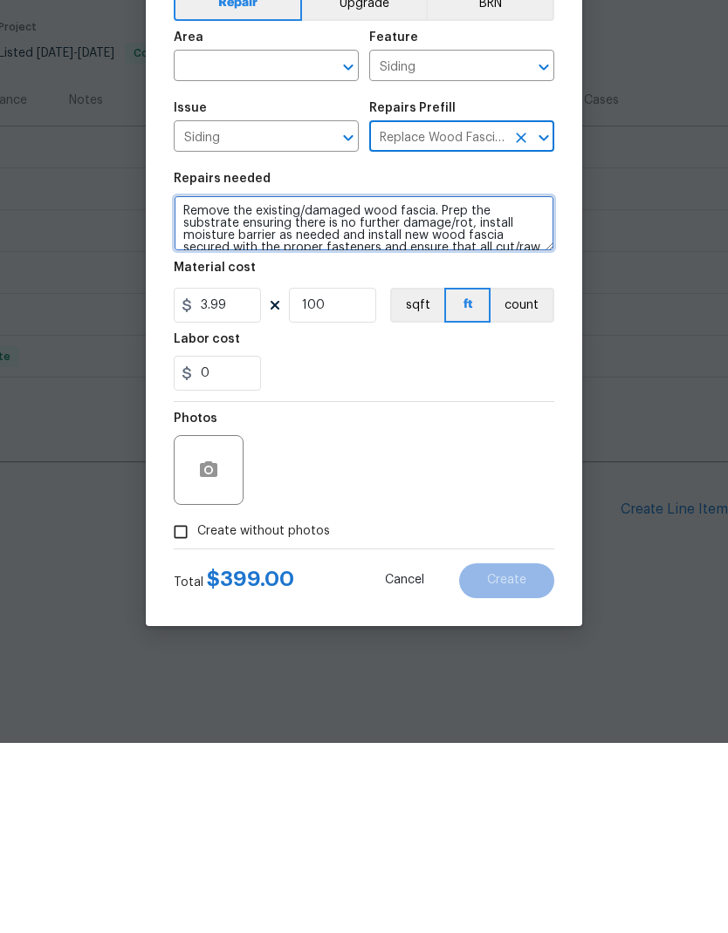
click at [403, 386] on textarea "Remove the existing/damaged wood fascia. Prep the substrate ensuring there is n…" at bounding box center [364, 414] width 380 height 56
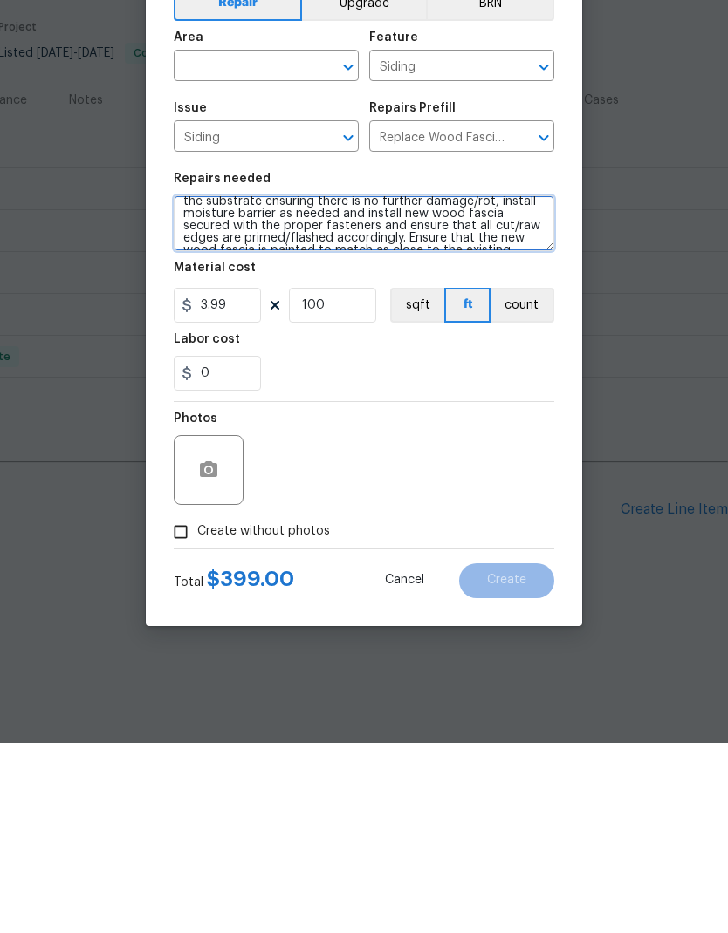
scroll to position [19, 0]
click at [482, 386] on textarea "Remove the existing/damaged wood soffit and fascia. Prep the substrate ensuring…" at bounding box center [364, 414] width 380 height 56
click at [392, 386] on textarea "Remove the existing/damaged wood soffit and fascia. Prep the substrate ensuring…" at bounding box center [364, 414] width 380 height 56
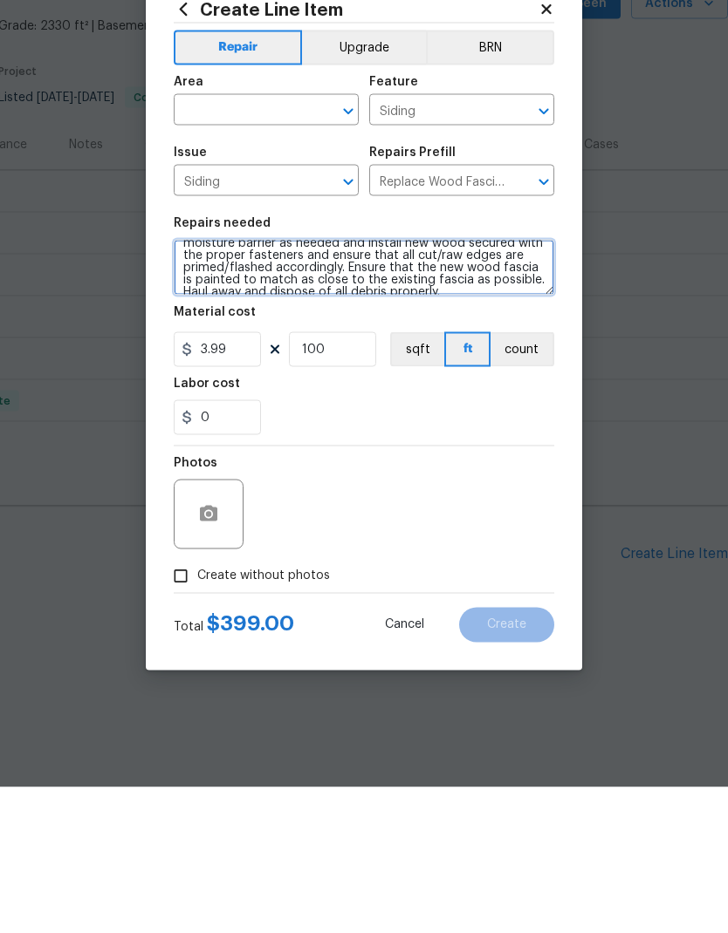
type textarea "Remove the existing/damaged wood soffit and fascia. Prep the substrate ensuring…"
click at [297, 244] on input "text" at bounding box center [242, 257] width 136 height 27
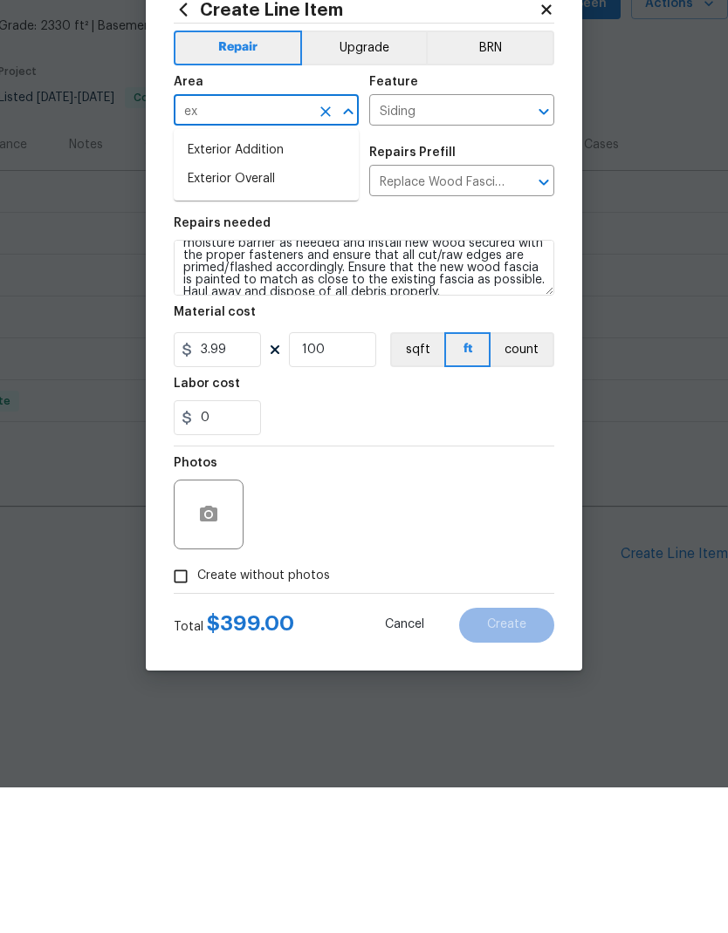
click at [288, 311] on li "Exterior Overall" at bounding box center [266, 325] width 185 height 29
type input "Exterior Overall"
click at [288, 315] on input "Siding" at bounding box center [242, 328] width 136 height 27
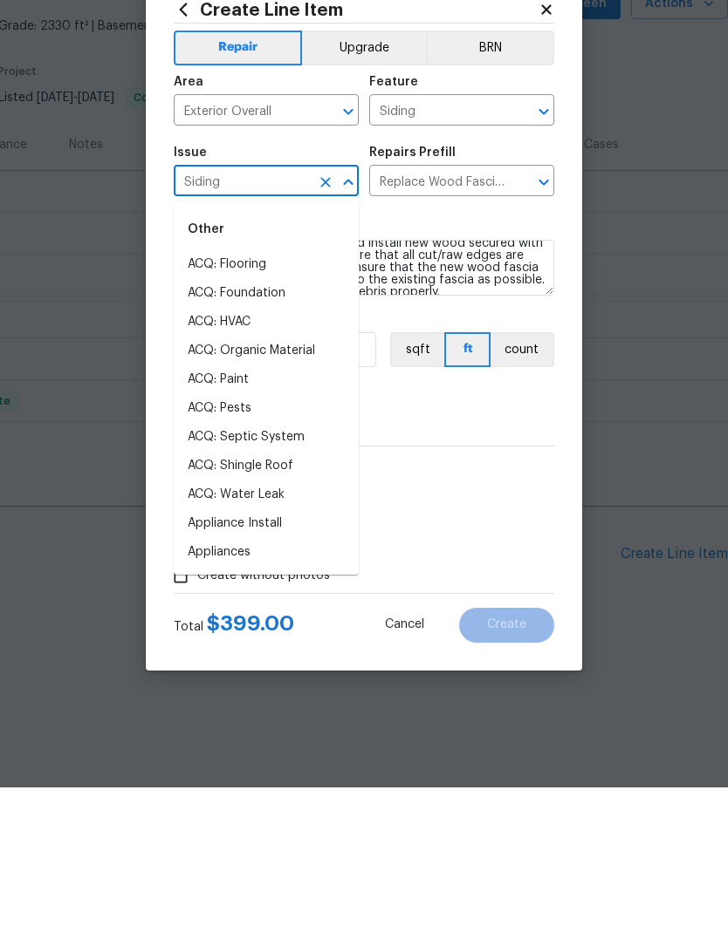
click at [518, 592] on div "Photos" at bounding box center [364, 648] width 380 height 113
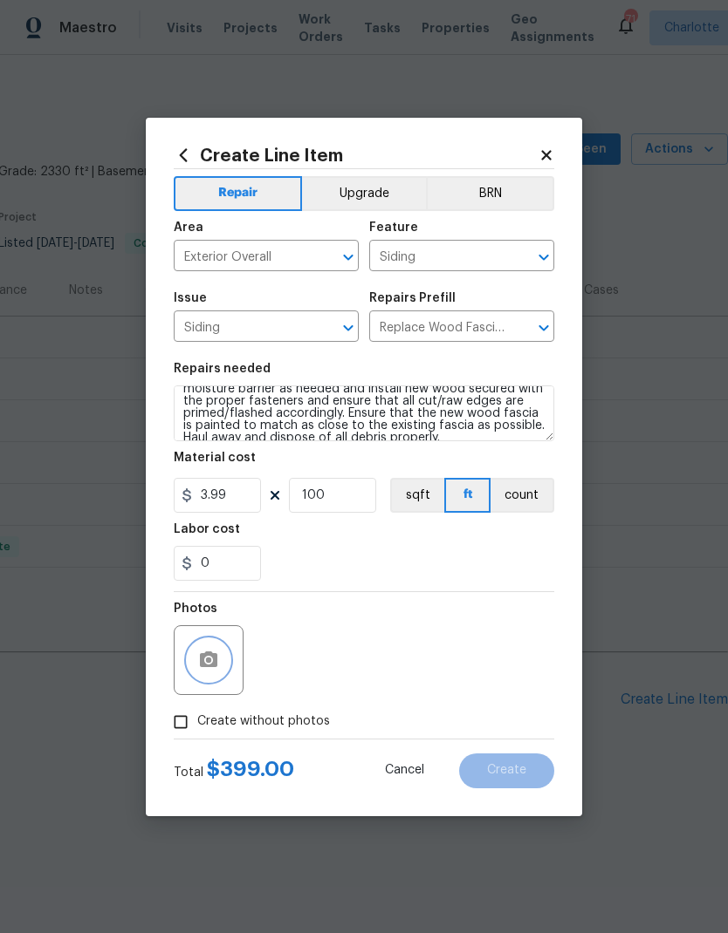
click at [228, 664] on button "button" at bounding box center [209, 660] width 42 height 42
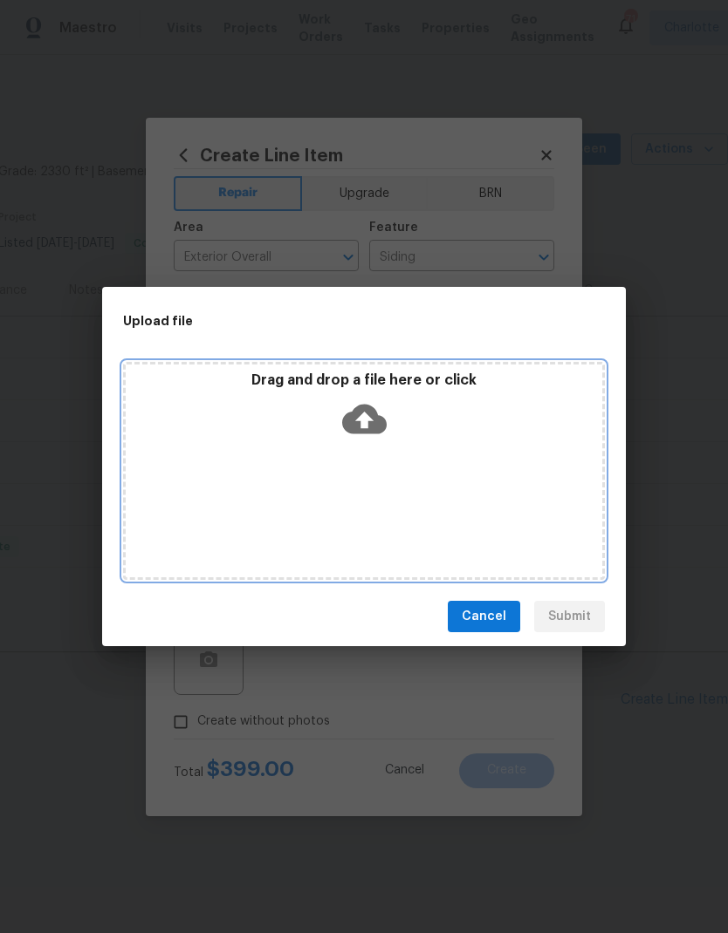
click at [367, 423] on icon at bounding box center [364, 419] width 44 height 44
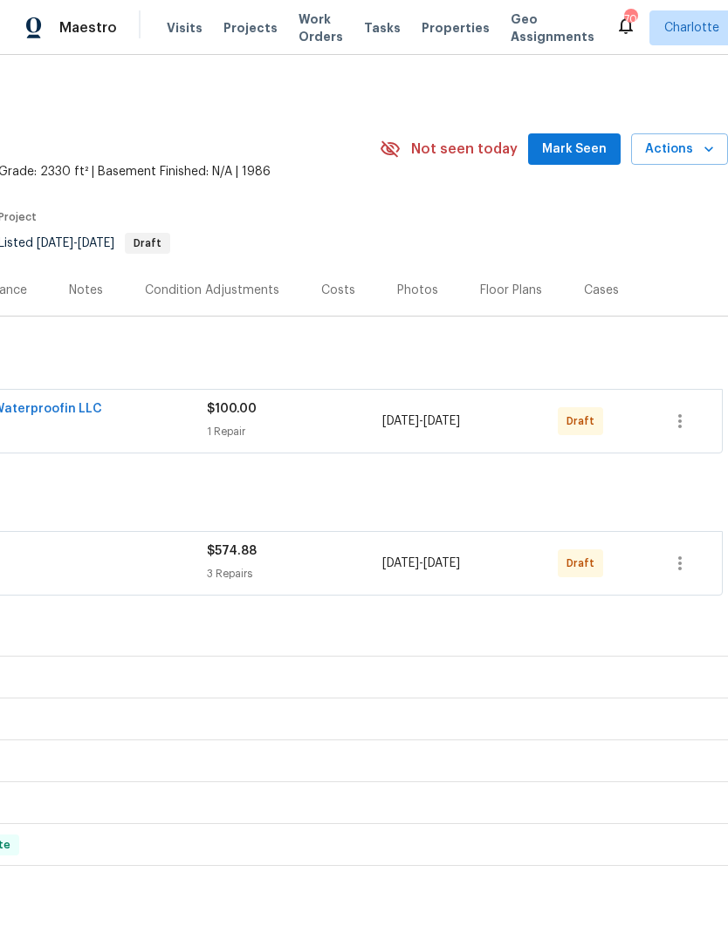
scroll to position [0, 258]
click at [680, 554] on icon "button" at bounding box center [679, 563] width 21 height 21
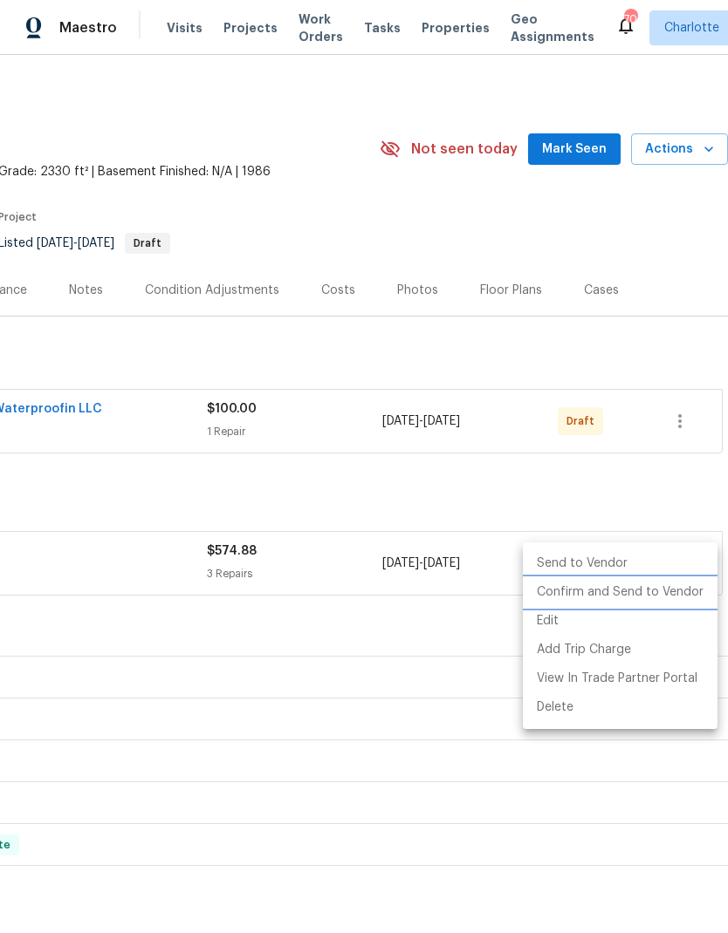
click at [673, 588] on li "Confirm and Send to Vendor" at bounding box center [620, 592] width 195 height 29
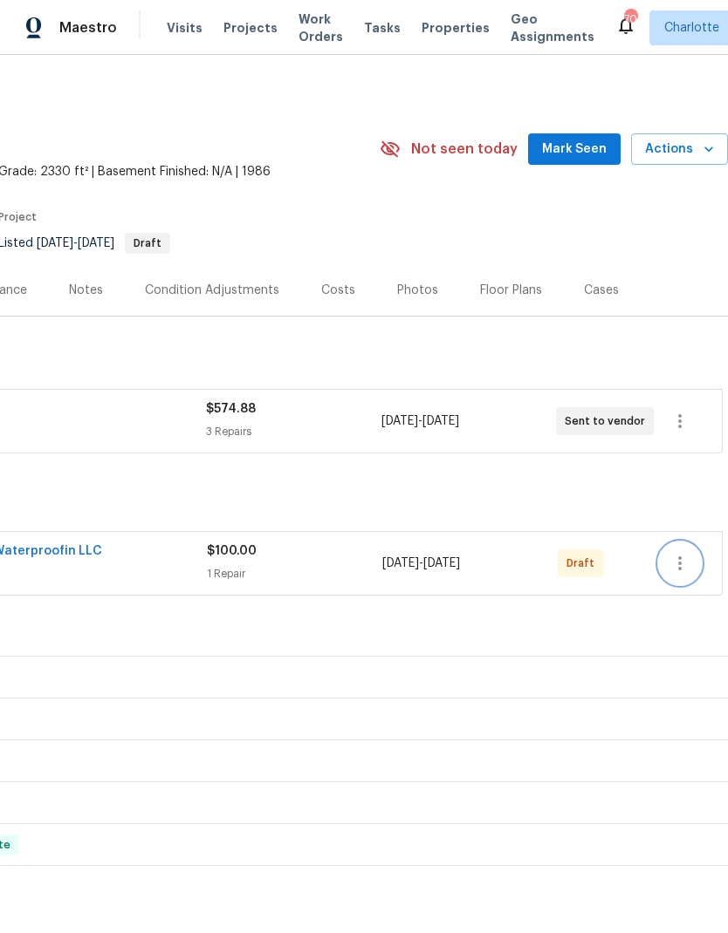
click at [680, 568] on icon "button" at bounding box center [679, 564] width 3 height 14
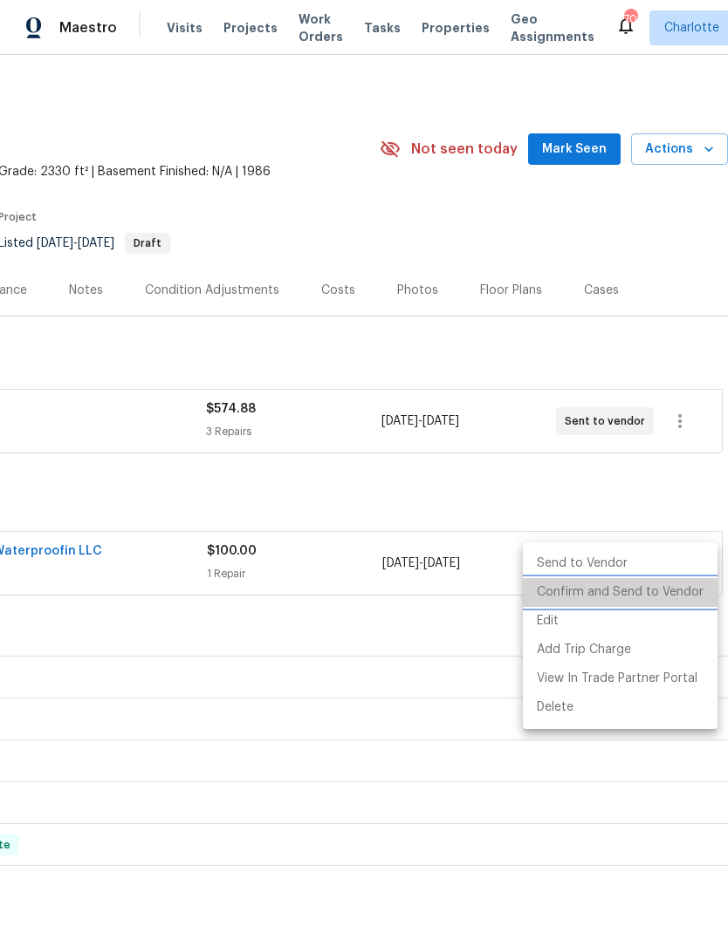
click at [672, 594] on li "Confirm and Send to Vendor" at bounding box center [620, 592] width 195 height 29
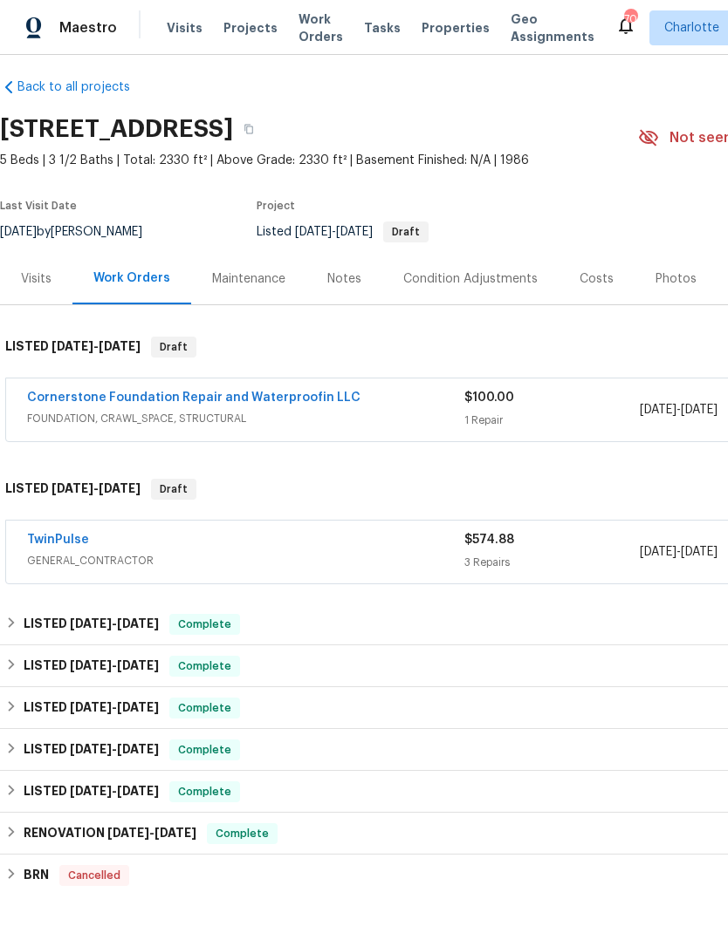
scroll to position [12, 0]
